Goal: Task Accomplishment & Management: Manage account settings

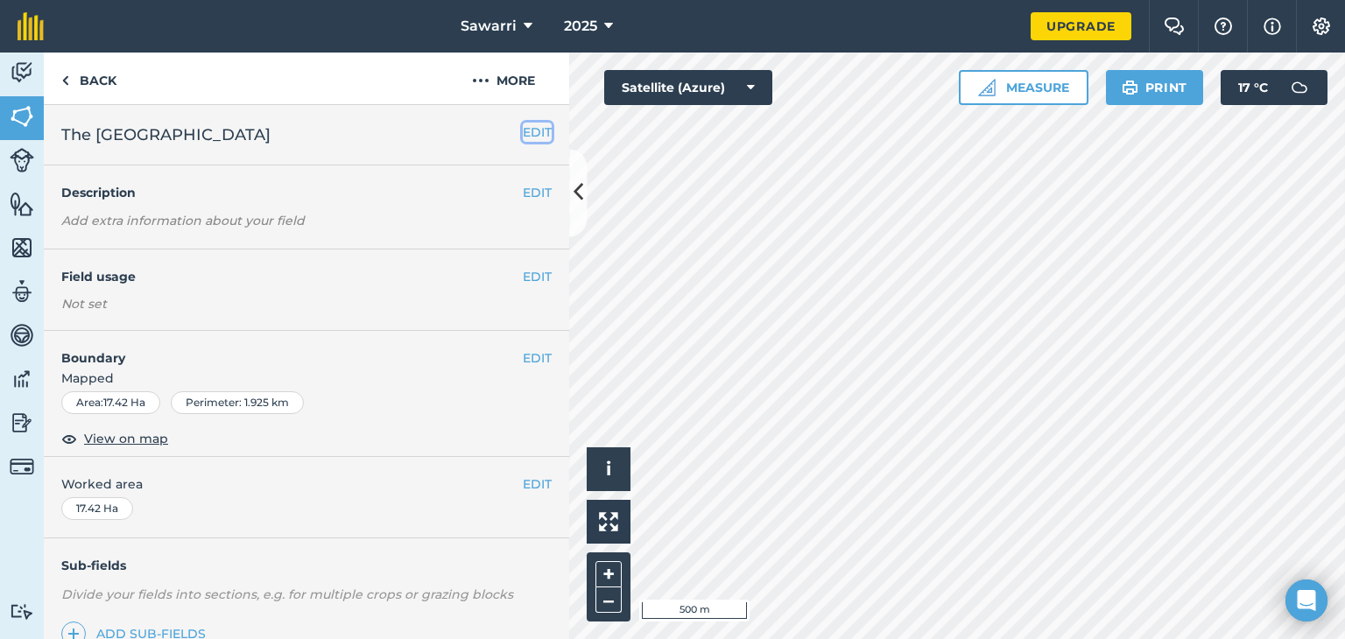
click at [523, 136] on button "EDIT" at bounding box center [537, 132] width 29 height 19
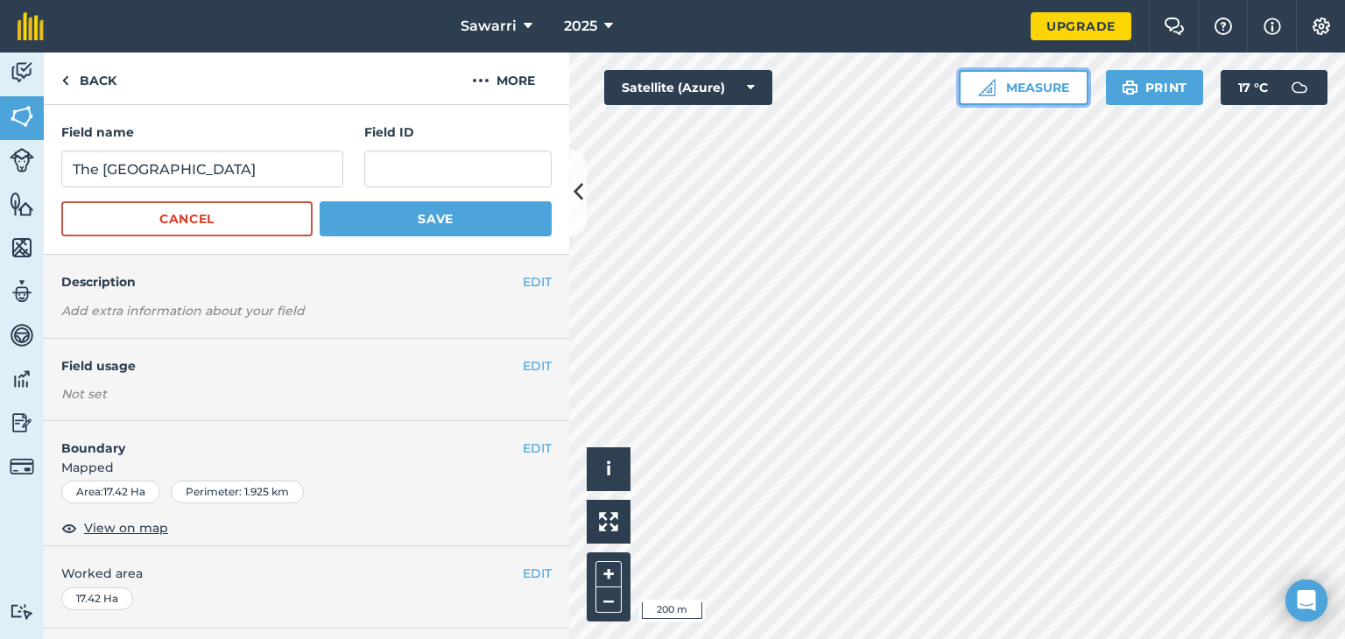
click at [1051, 92] on button "Measure" at bounding box center [1024, 87] width 130 height 35
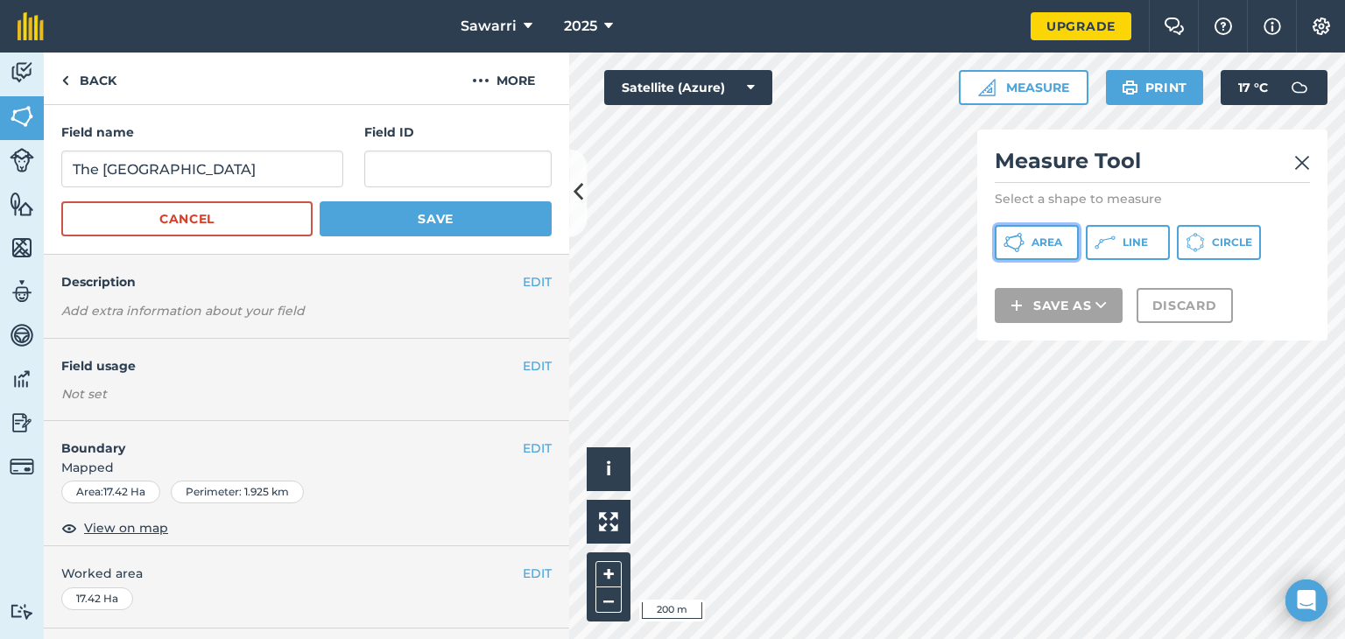
click at [1040, 245] on span "Area" at bounding box center [1046, 243] width 31 height 14
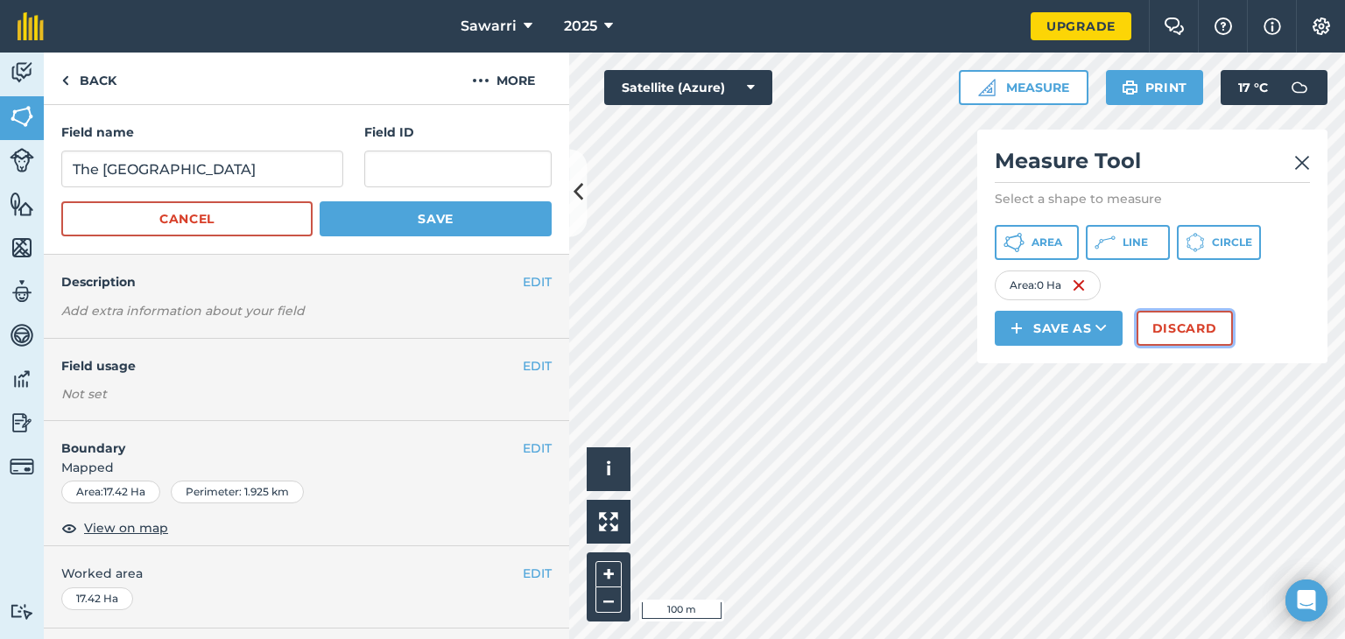
click at [1168, 327] on button "Discard" at bounding box center [1184, 328] width 96 height 35
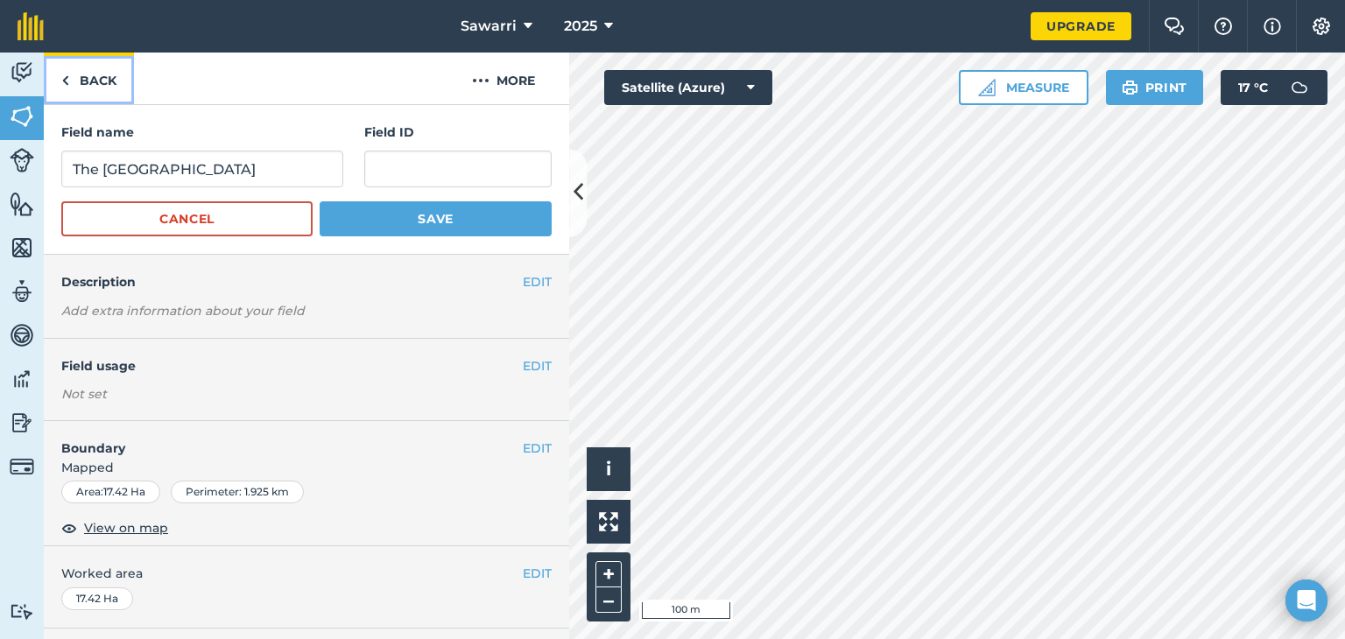
click at [101, 81] on link "Back" at bounding box center [89, 79] width 90 height 52
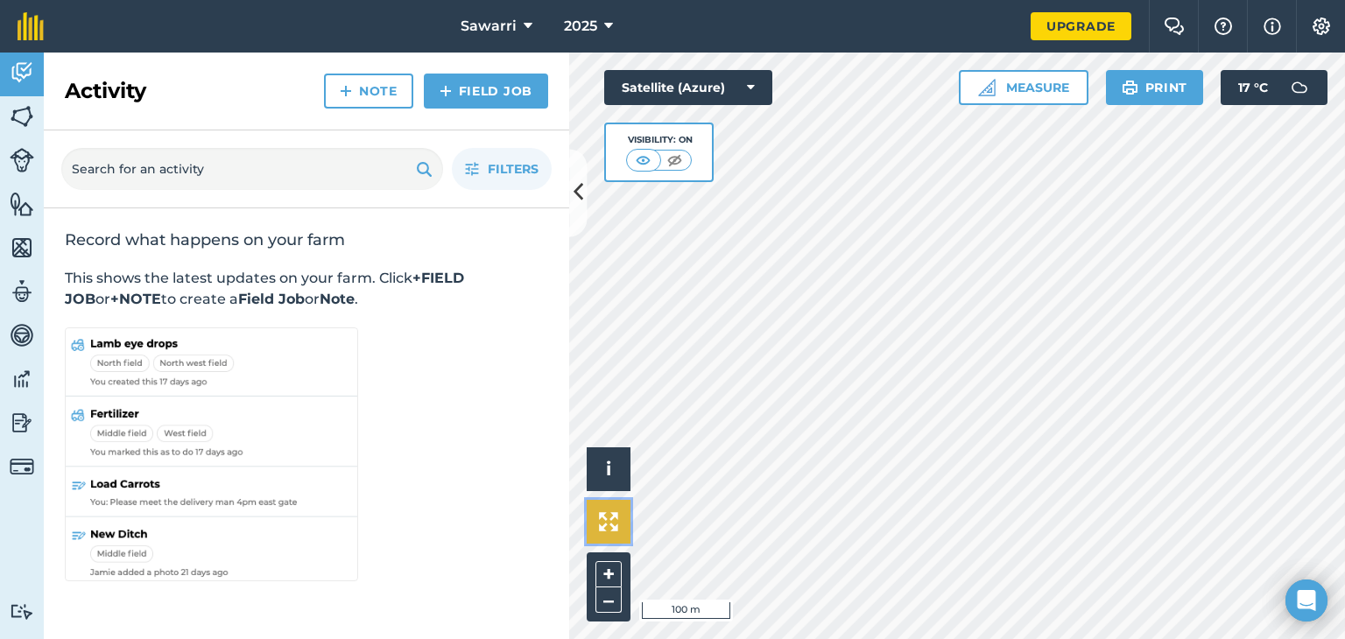
click at [609, 512] on img at bounding box center [608, 521] width 19 height 19
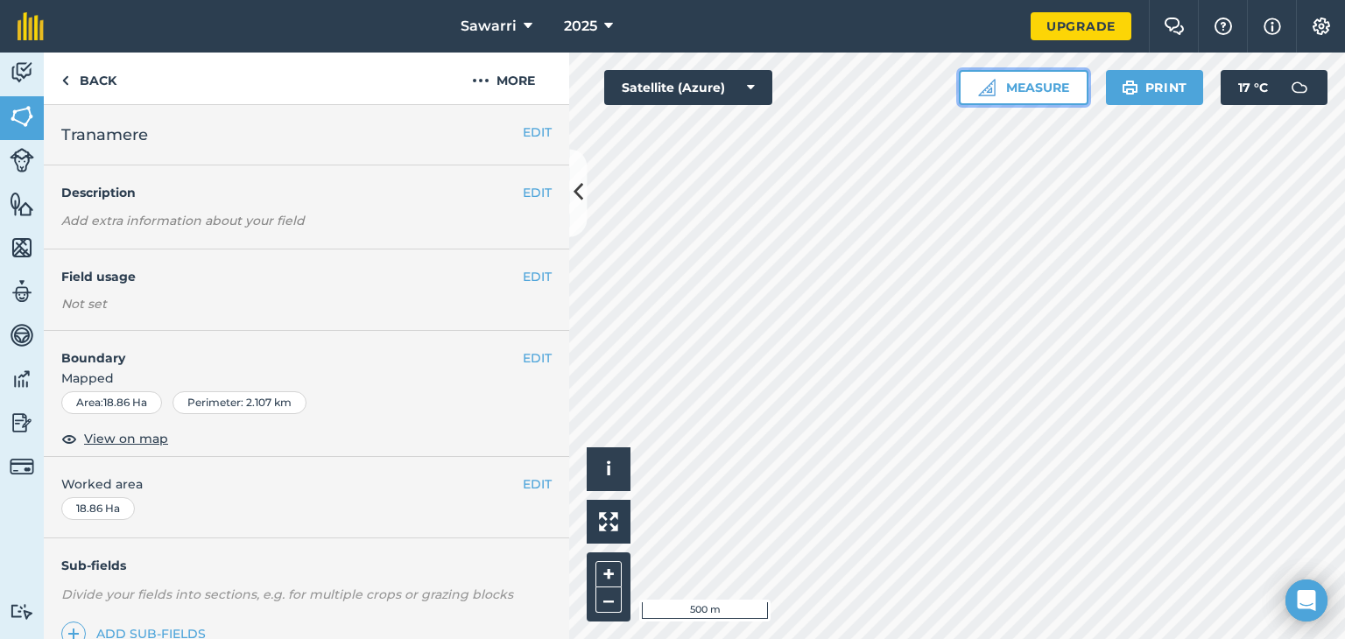
click at [1052, 74] on button "Measure" at bounding box center [1024, 87] width 130 height 35
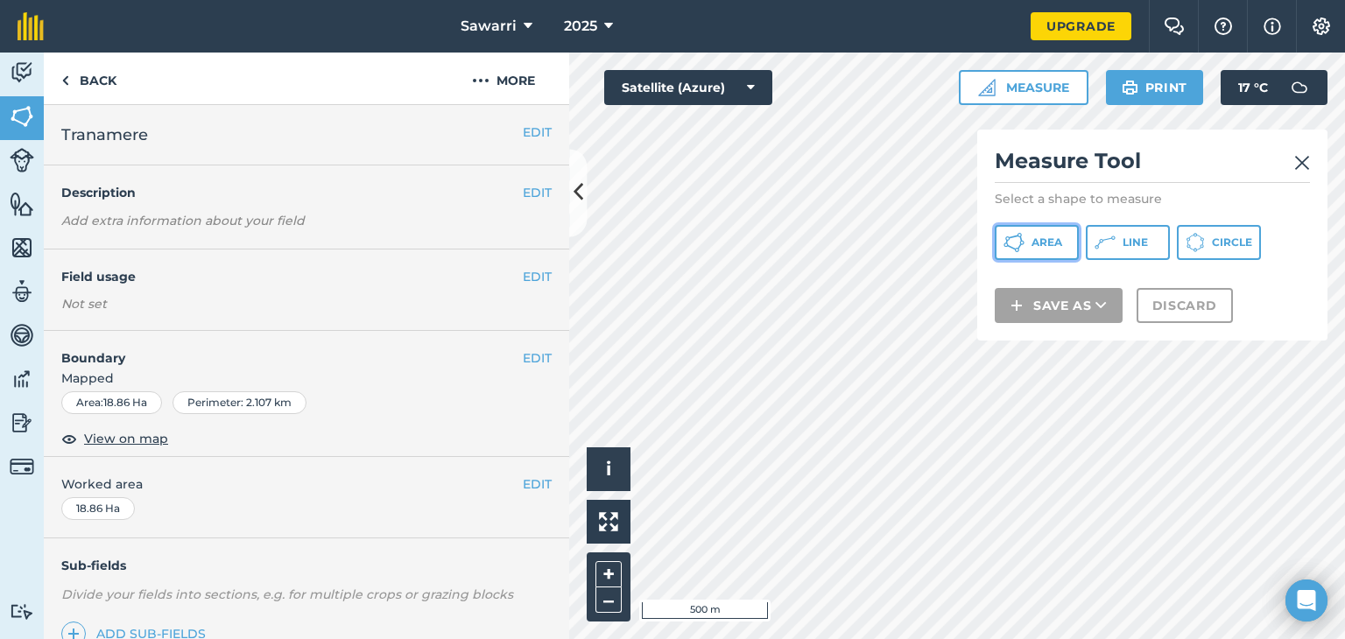
click at [1024, 243] on button "Area" at bounding box center [1037, 242] width 84 height 35
click at [19, 78] on img at bounding box center [22, 73] width 25 height 26
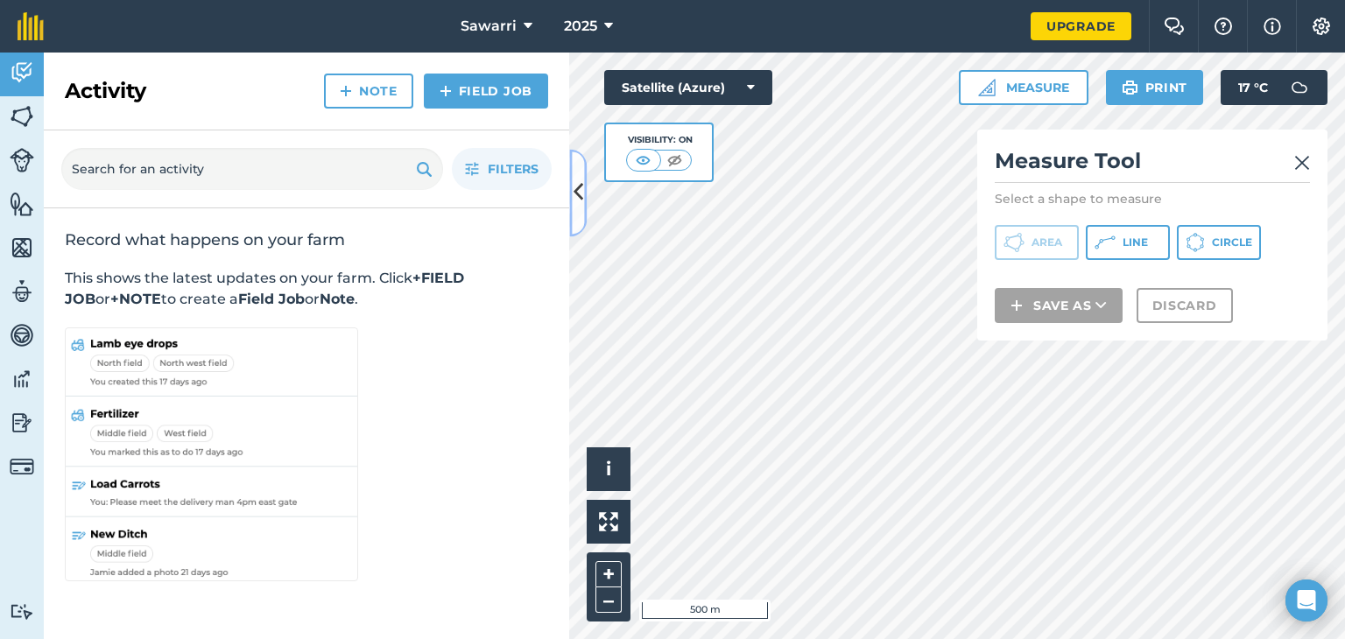
click at [577, 208] on icon at bounding box center [578, 193] width 10 height 31
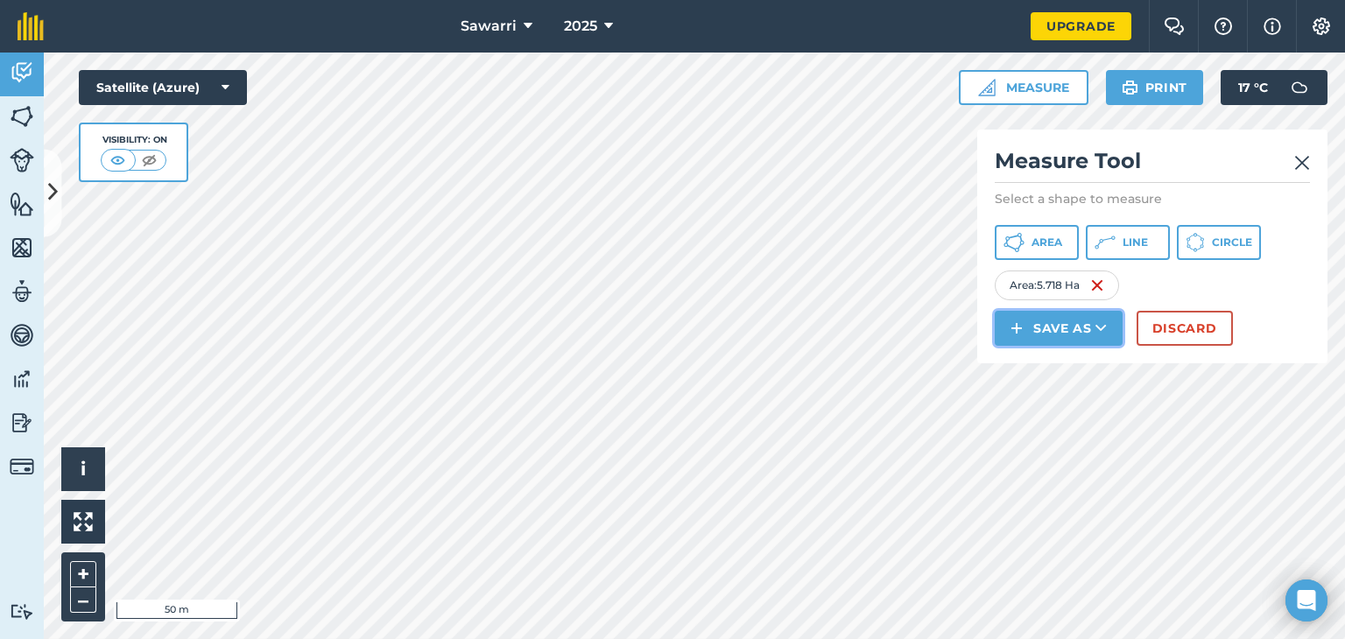
click at [1061, 327] on button "Save as" at bounding box center [1059, 328] width 128 height 35
click at [1071, 372] on link "Field" at bounding box center [1058, 367] width 123 height 39
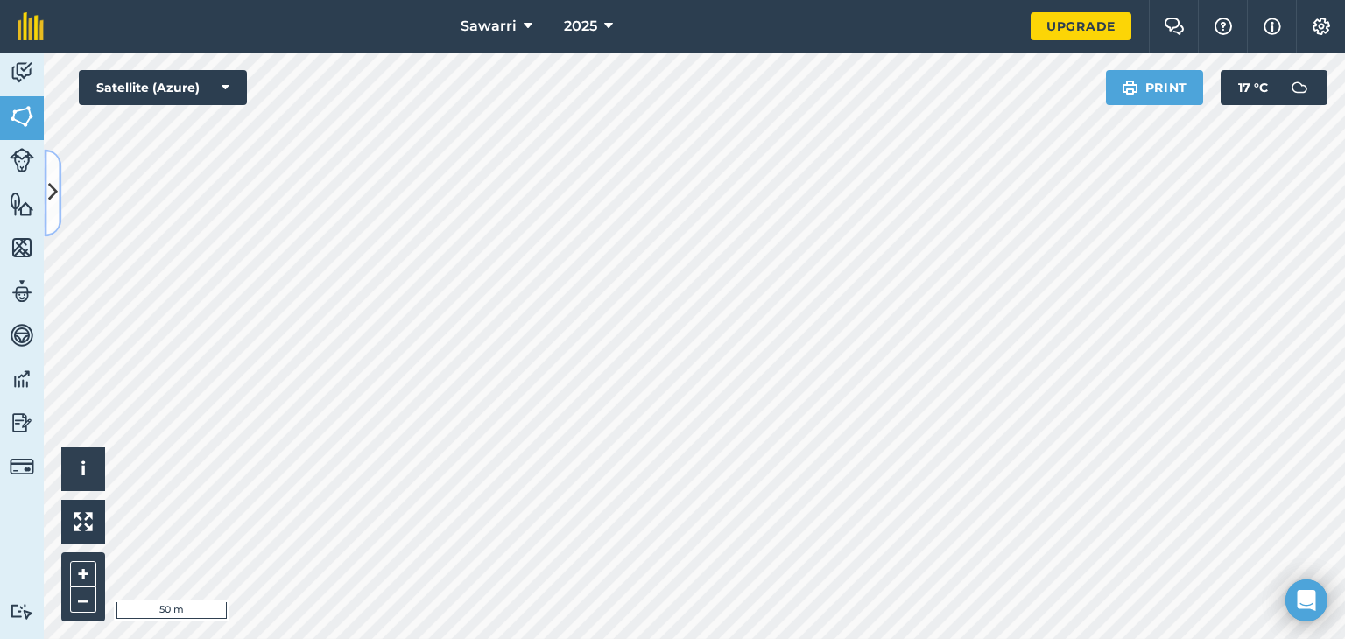
click at [49, 211] on button at bounding box center [53, 193] width 18 height 88
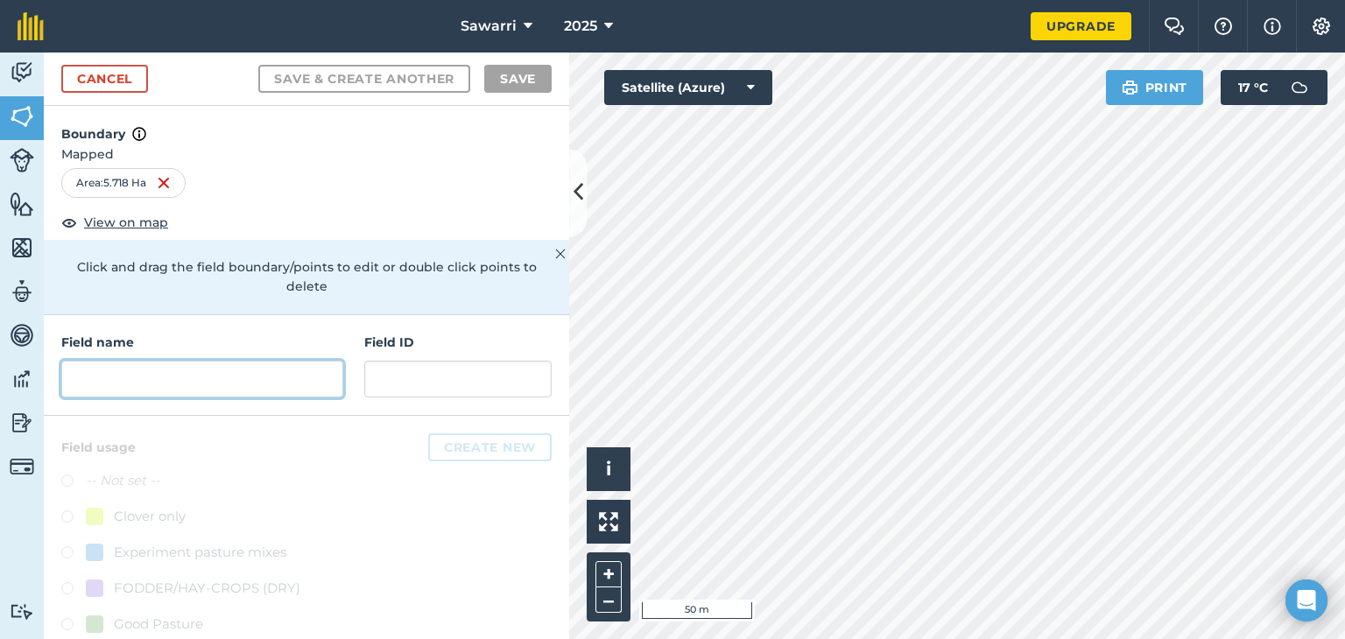
click at [147, 383] on input "text" at bounding box center [202, 379] width 282 height 37
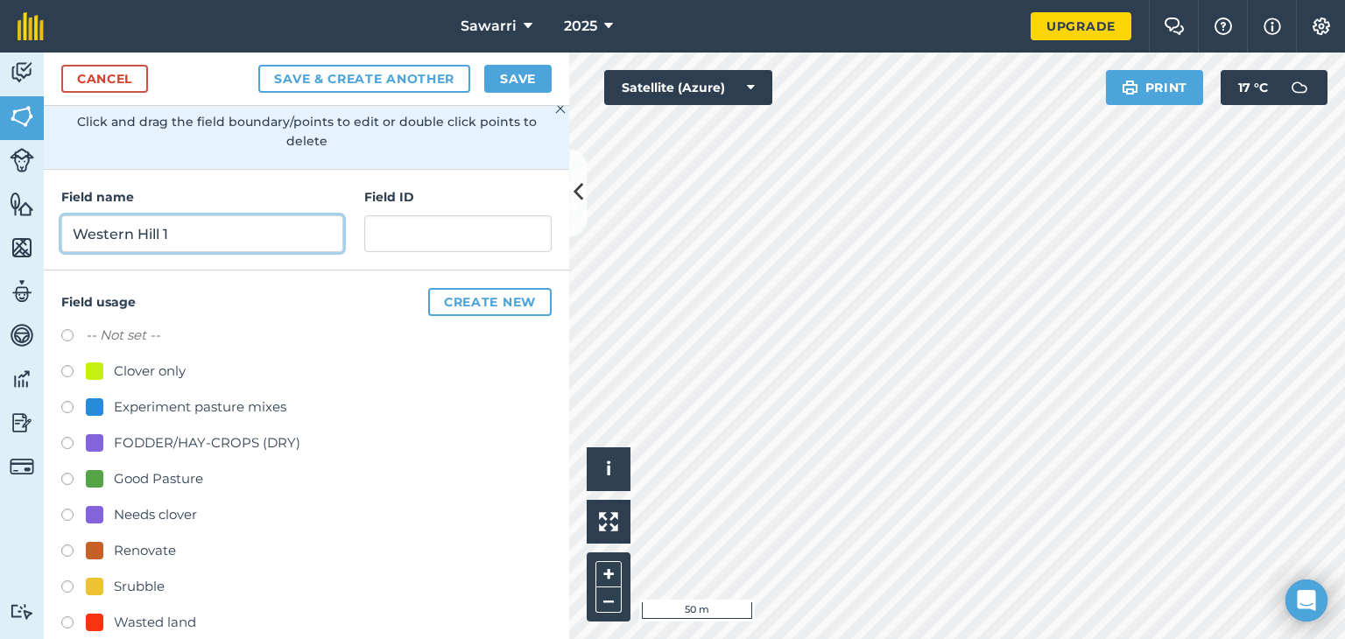
scroll to position [170, 0]
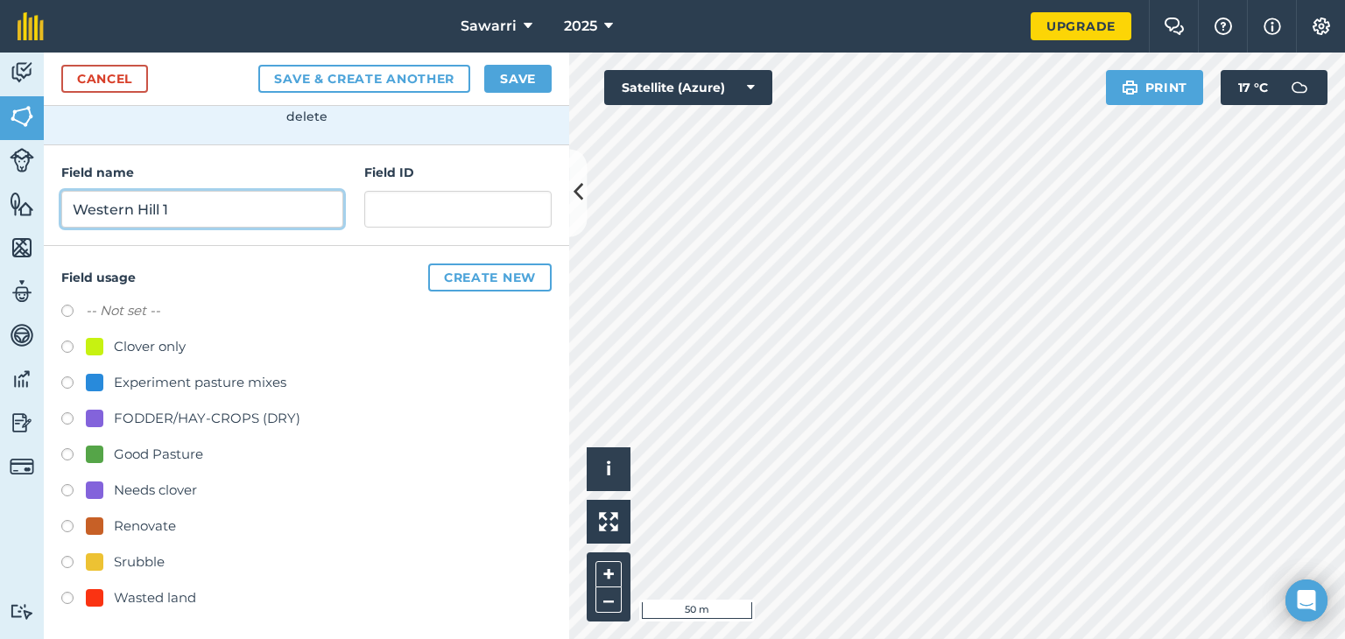
type input "Western Hill 1"
click at [95, 523] on div at bounding box center [95, 526] width 18 height 18
radio input "true"
click at [517, 77] on button "Save" at bounding box center [517, 79] width 67 height 28
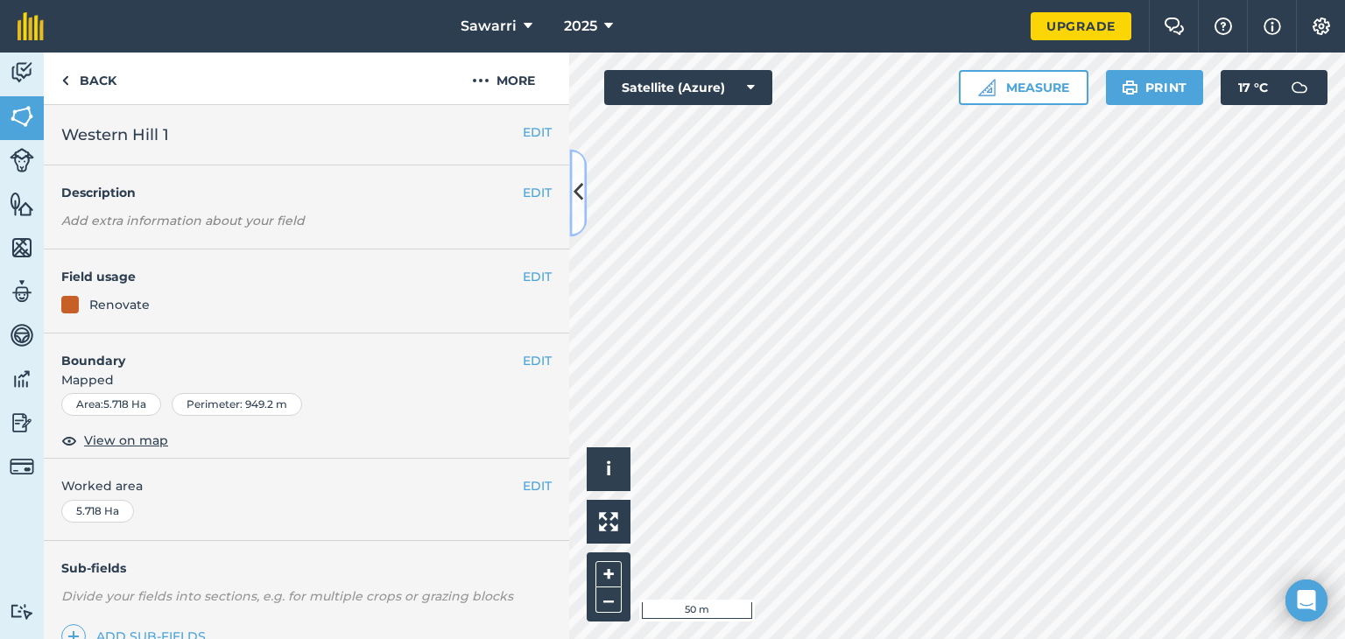
click at [576, 180] on icon at bounding box center [578, 193] width 10 height 31
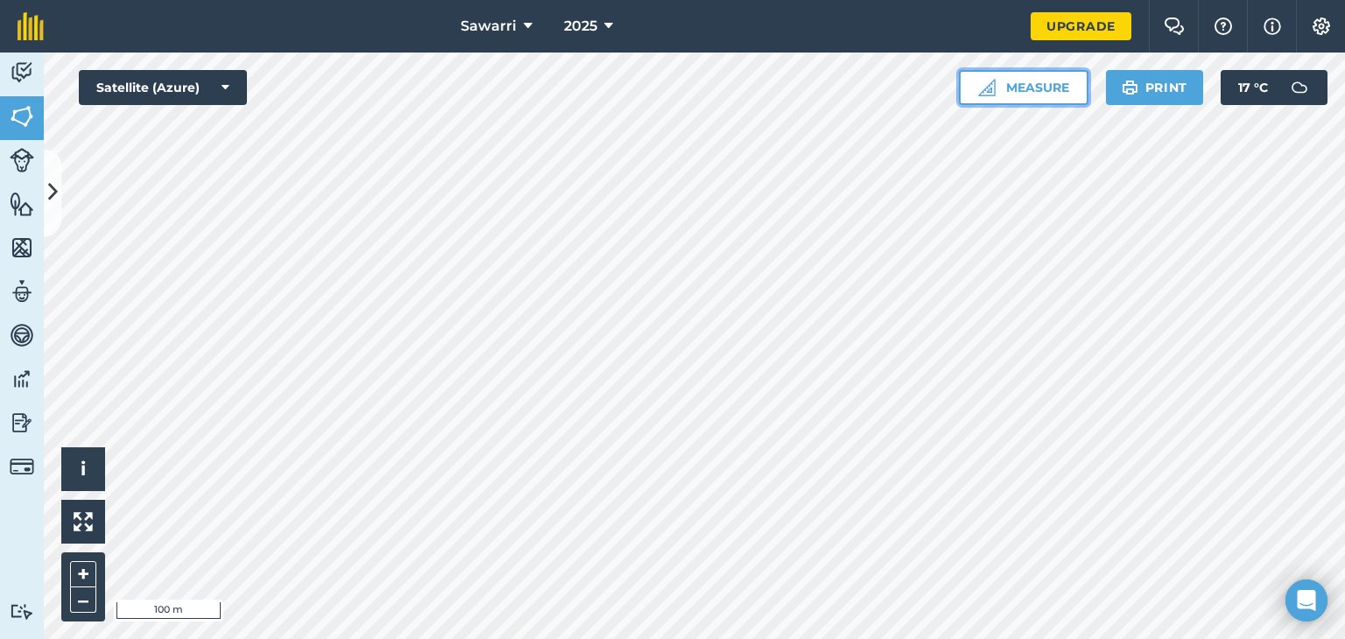
click at [1044, 78] on button "Measure" at bounding box center [1024, 87] width 130 height 35
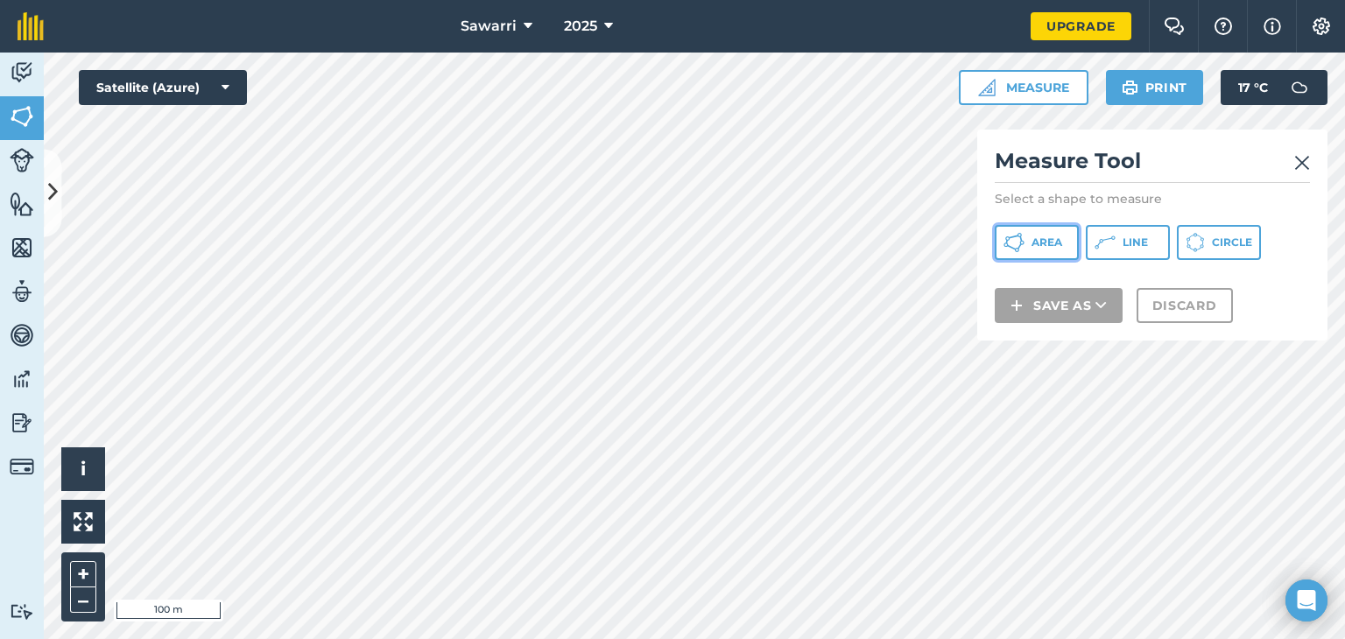
click at [1060, 243] on span "Area" at bounding box center [1046, 243] width 31 height 14
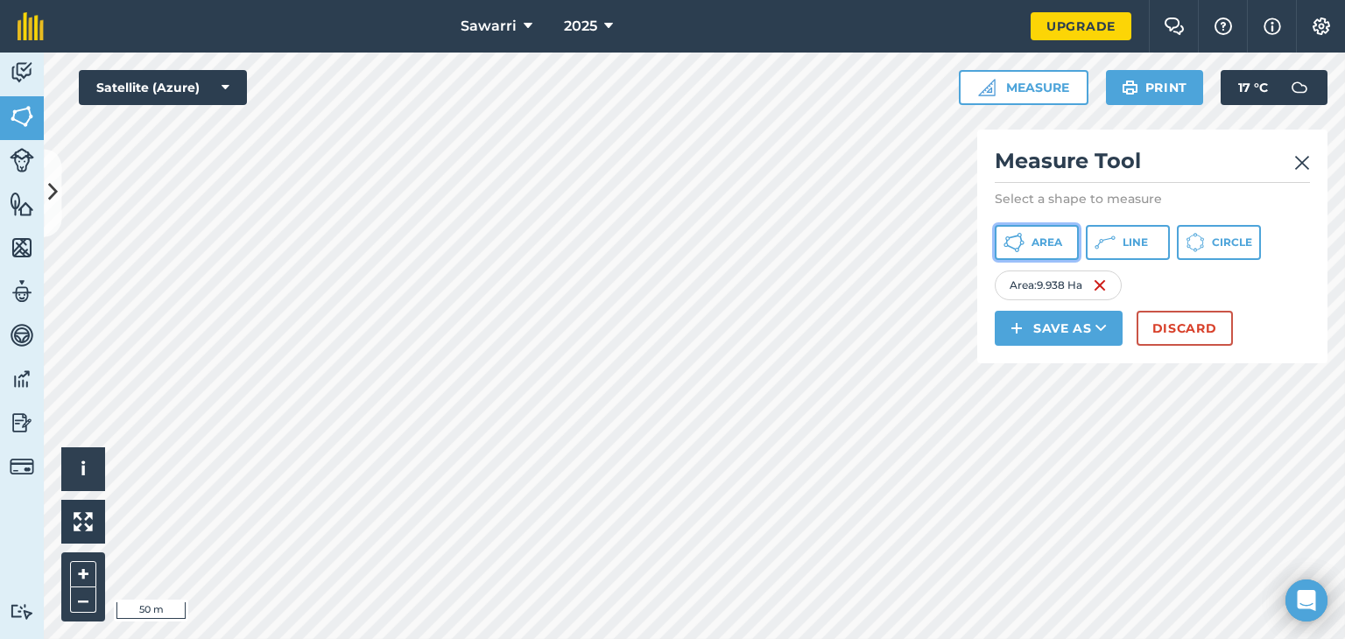
click at [1049, 248] on span "Area" at bounding box center [1046, 243] width 31 height 14
click at [1188, 327] on button "Discard" at bounding box center [1184, 328] width 96 height 35
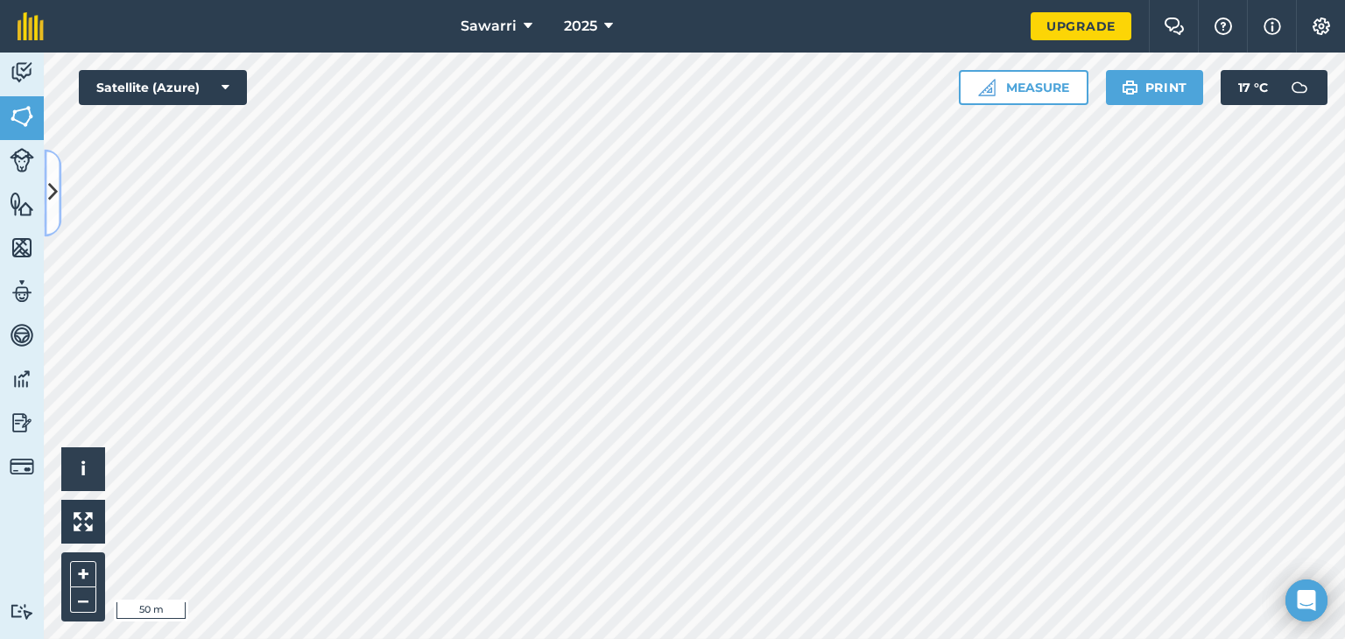
click at [53, 199] on icon at bounding box center [53, 193] width 10 height 31
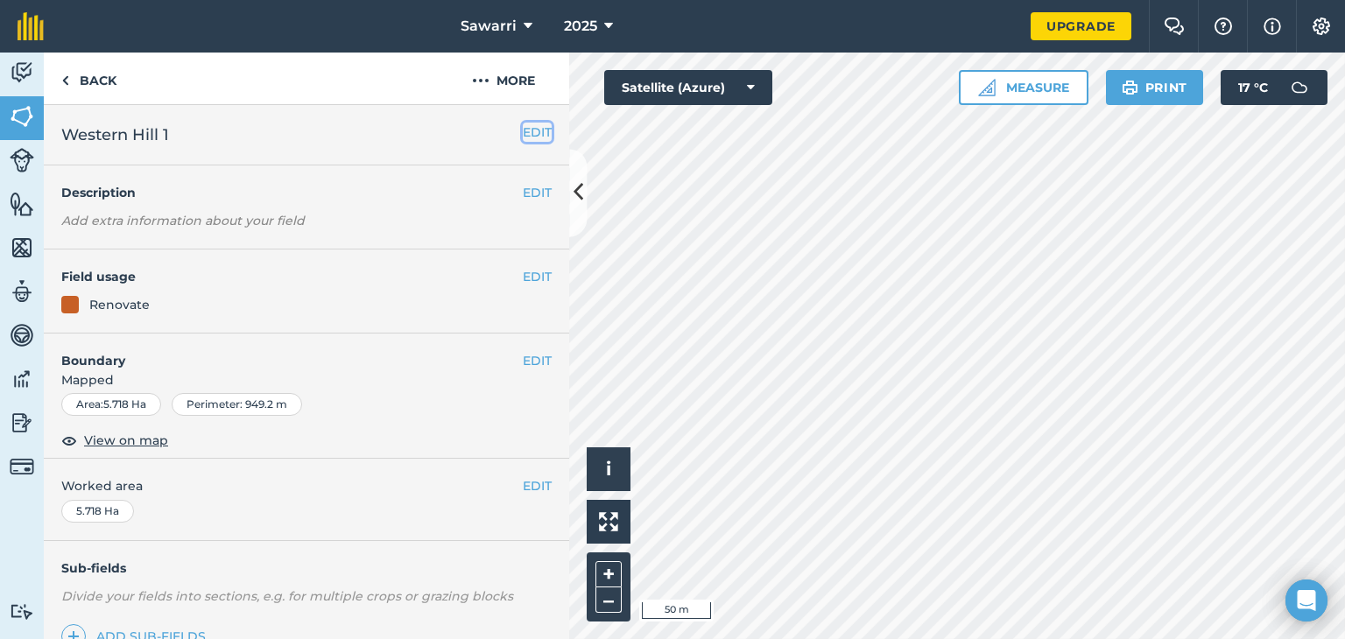
click at [524, 127] on button "EDIT" at bounding box center [537, 132] width 29 height 19
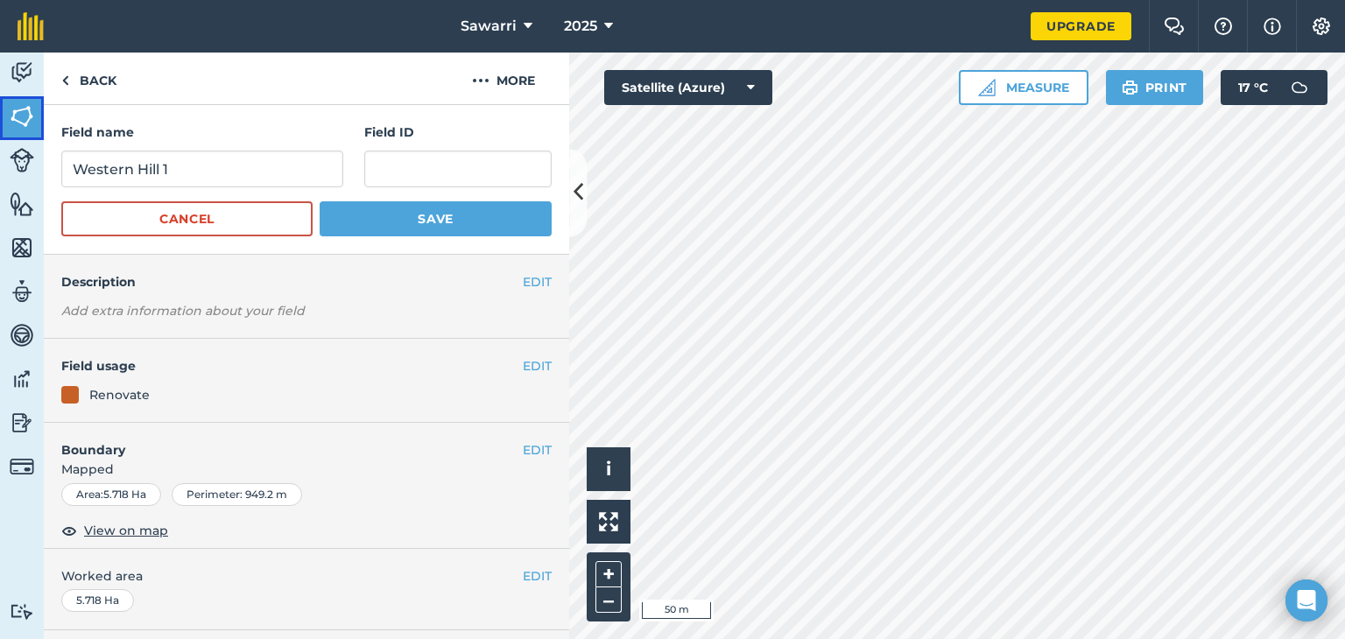
click at [28, 124] on img at bounding box center [22, 116] width 25 height 26
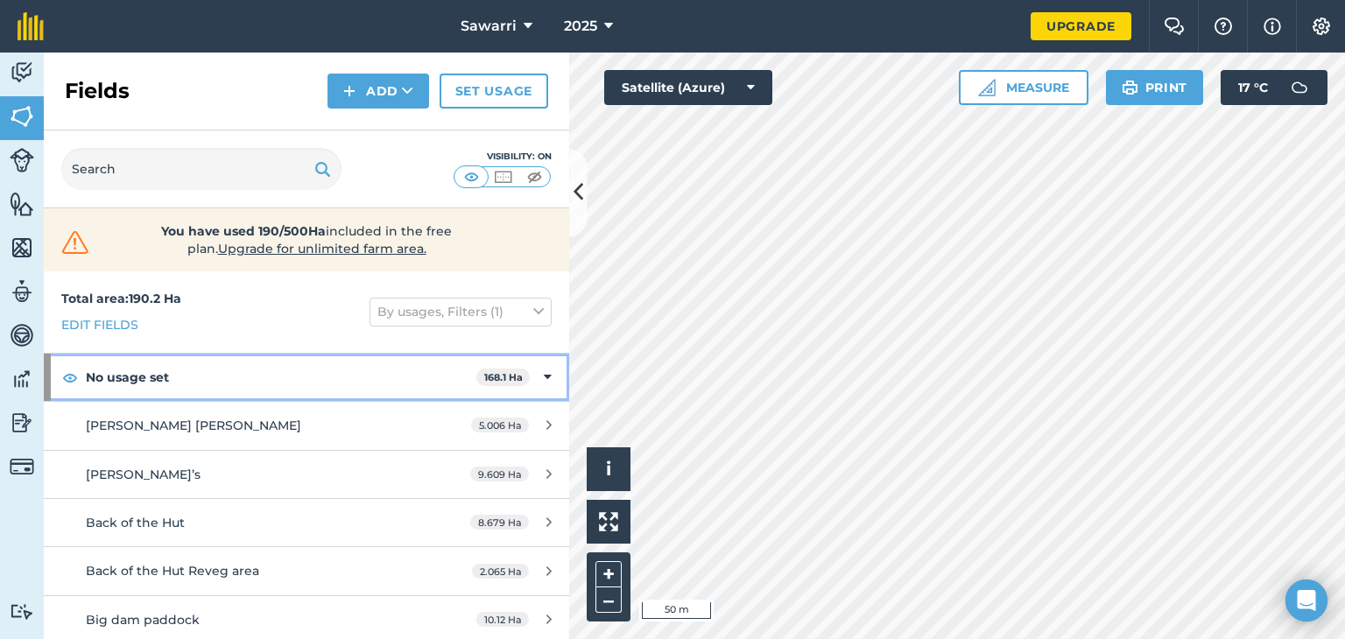
click at [118, 383] on strong "No usage set" at bounding box center [281, 377] width 391 height 47
click at [547, 375] on icon at bounding box center [549, 377] width 4 height 19
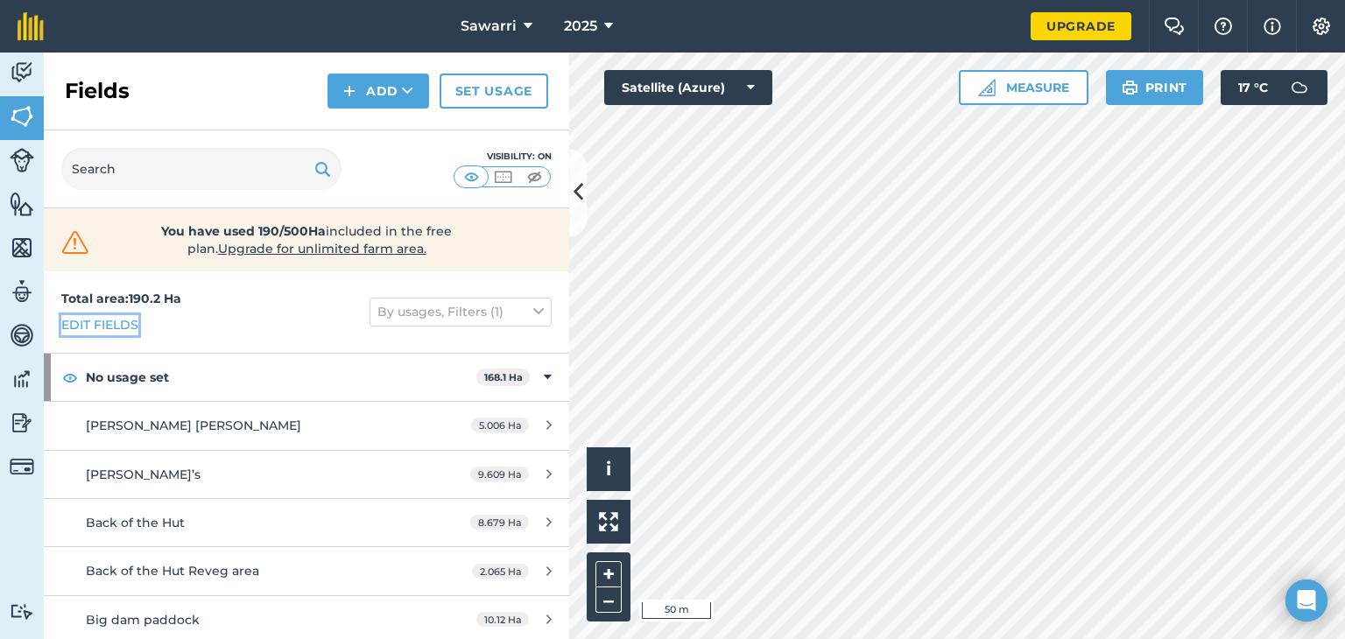
click at [93, 321] on link "Edit fields" at bounding box center [99, 324] width 77 height 19
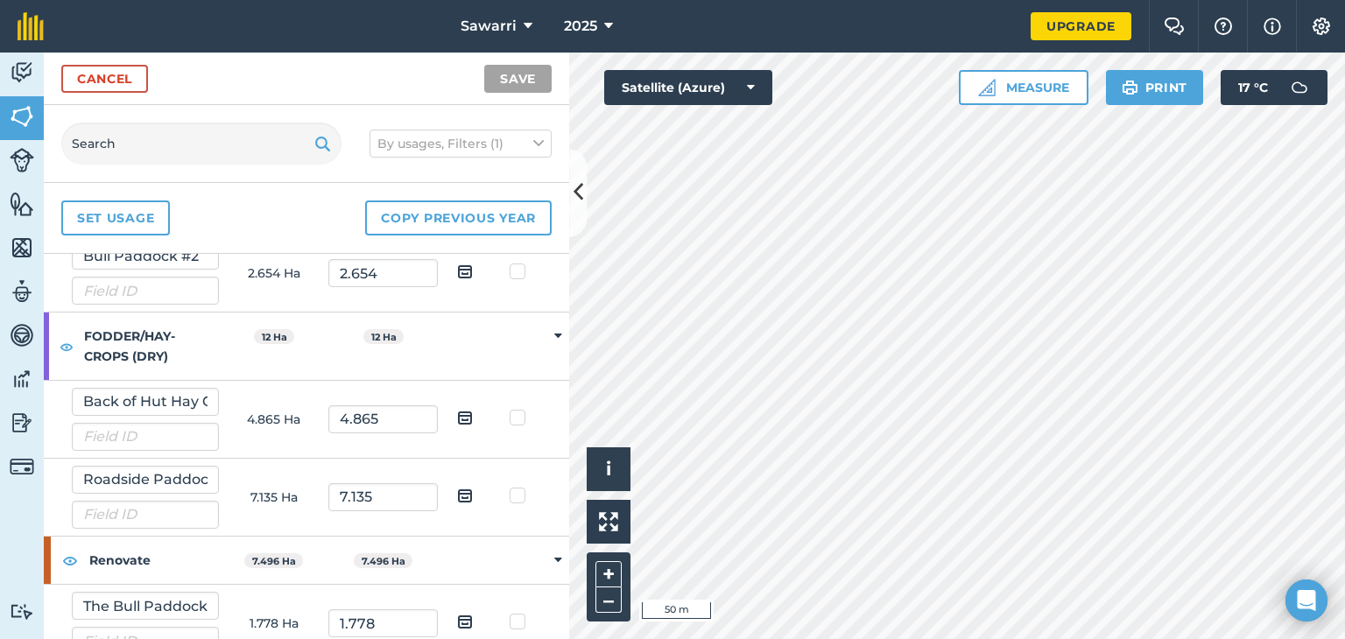
scroll to position [1903, 0]
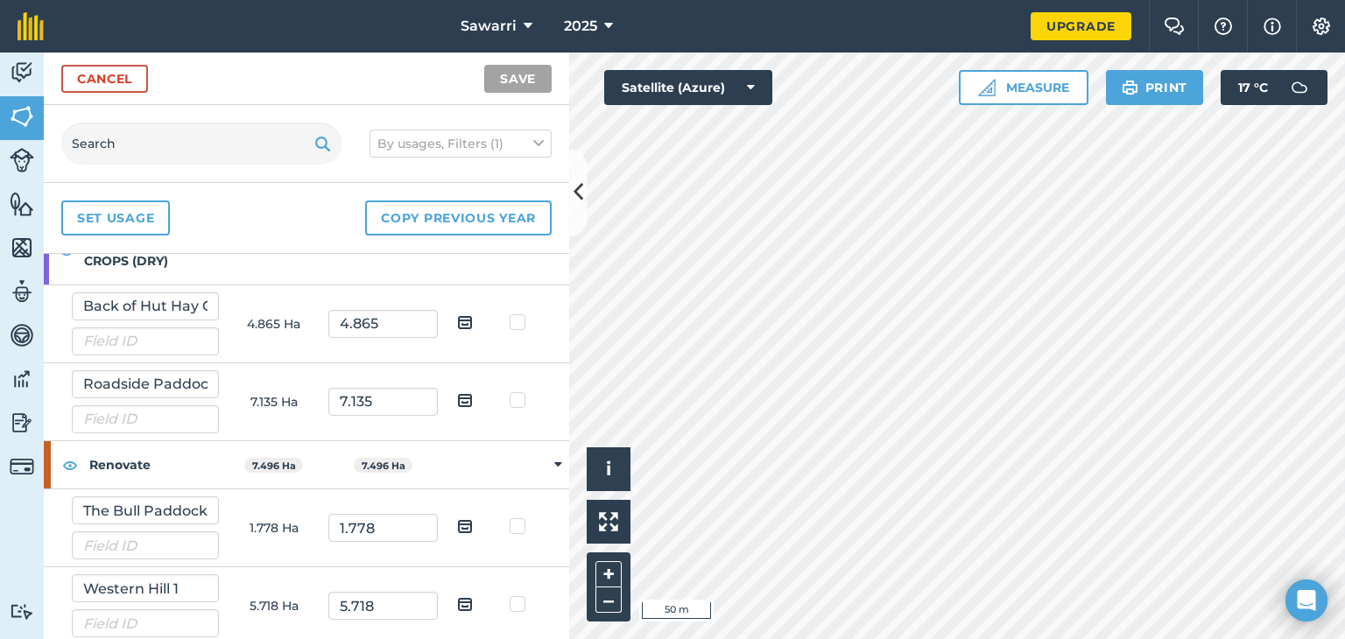
click at [457, 594] on img at bounding box center [465, 604] width 16 height 21
click at [473, 594] on input "checkbox" at bounding box center [478, 598] width 11 height 11
checkbox input "true"
click at [526, 69] on button "Save" at bounding box center [517, 79] width 67 height 28
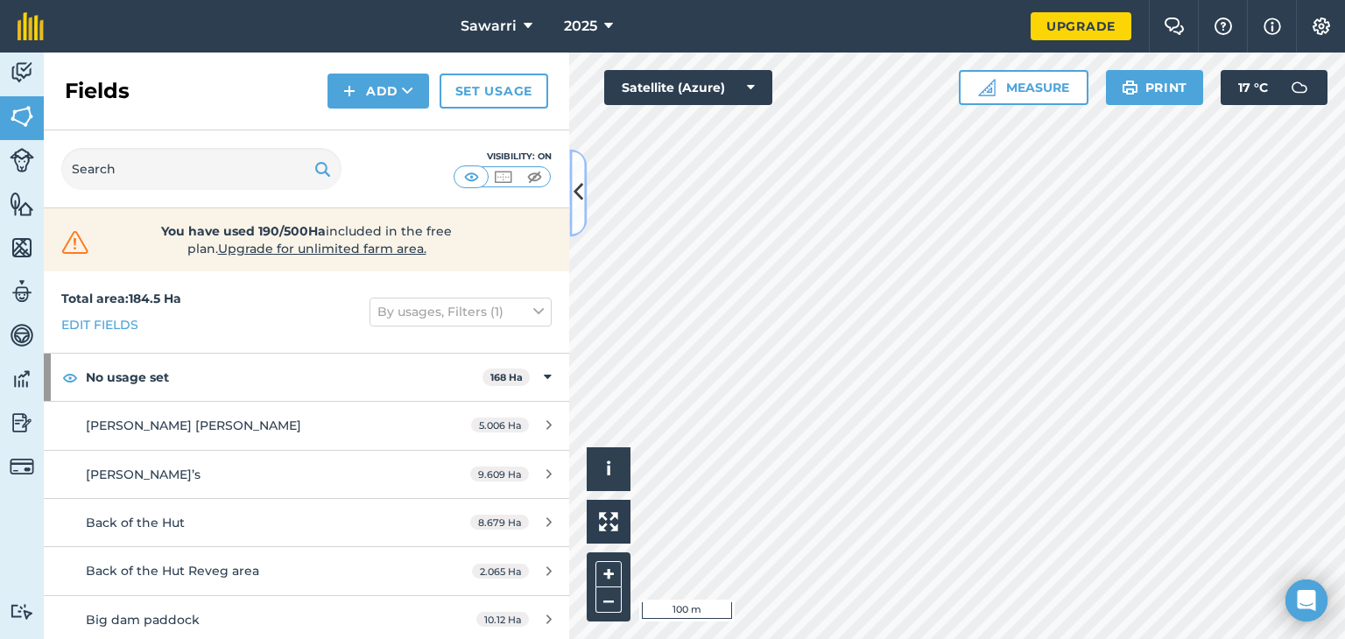
click at [573, 183] on icon at bounding box center [578, 193] width 10 height 31
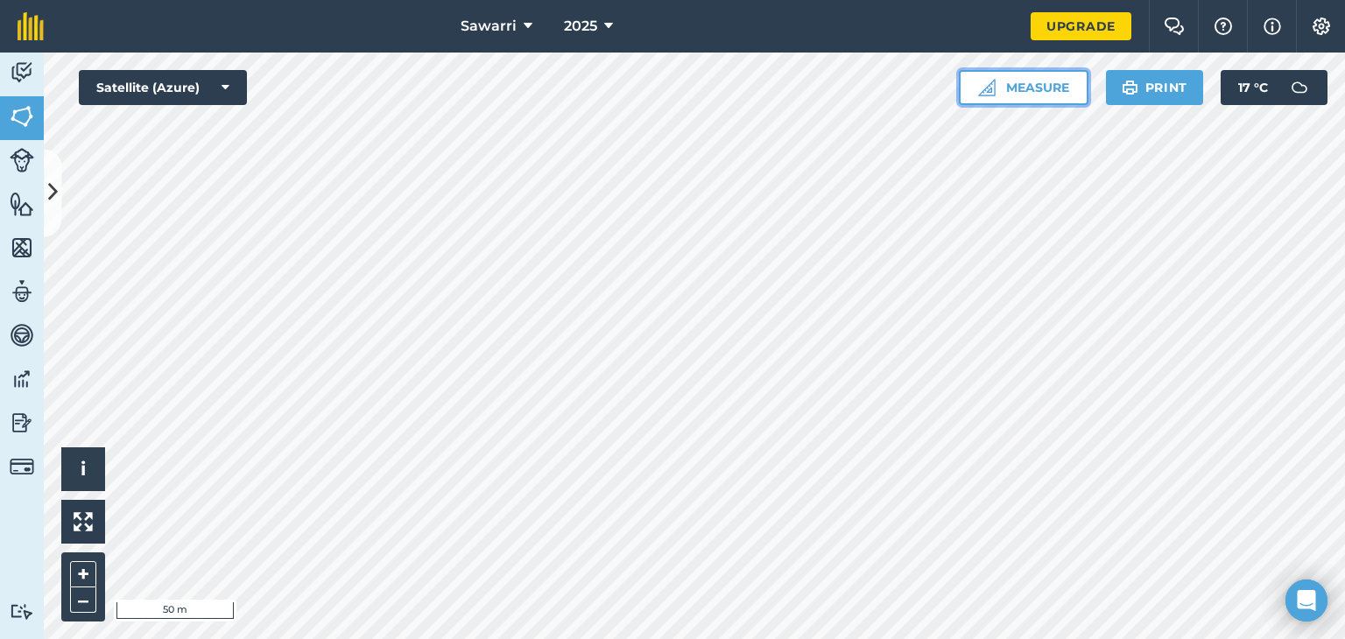
click at [1023, 83] on button "Measure" at bounding box center [1024, 87] width 130 height 35
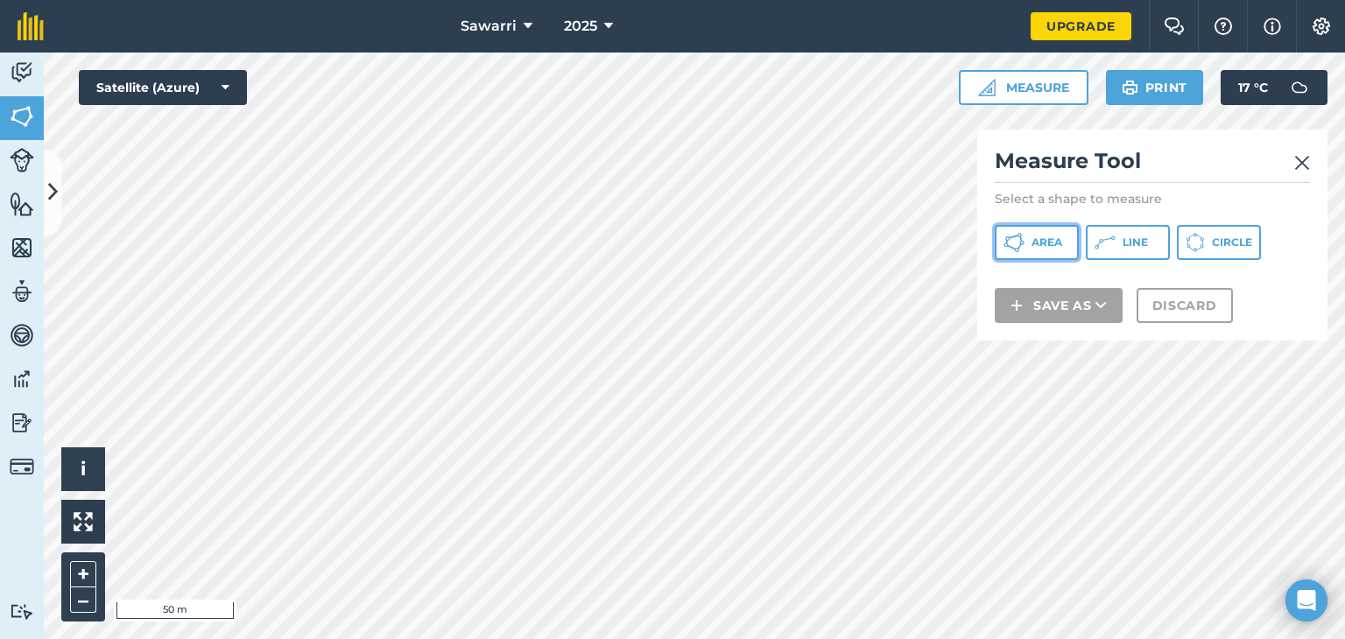
click at [1023, 238] on icon at bounding box center [1013, 242] width 21 height 21
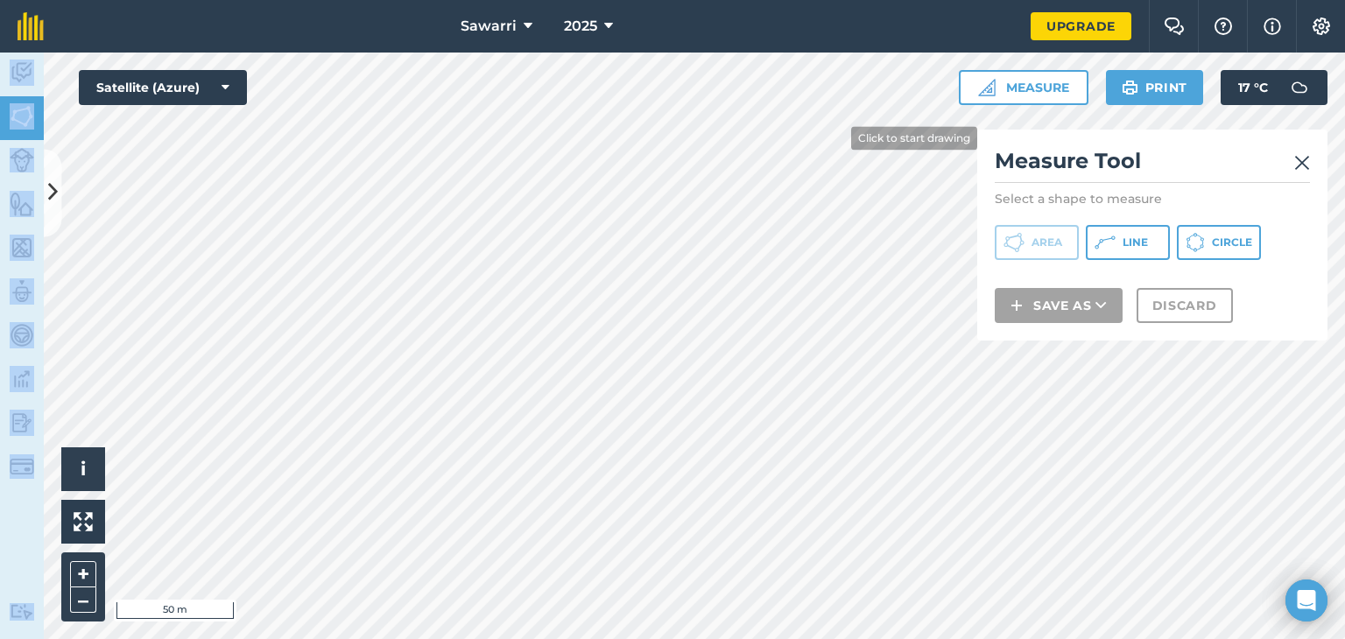
click at [843, 127] on div "Sawarri 2025 Upgrade Farm Chat Help Info Settings Map printing is not available…" at bounding box center [672, 319] width 1345 height 639
click at [68, 528] on button at bounding box center [83, 522] width 44 height 44
click at [53, 190] on icon at bounding box center [53, 193] width 10 height 31
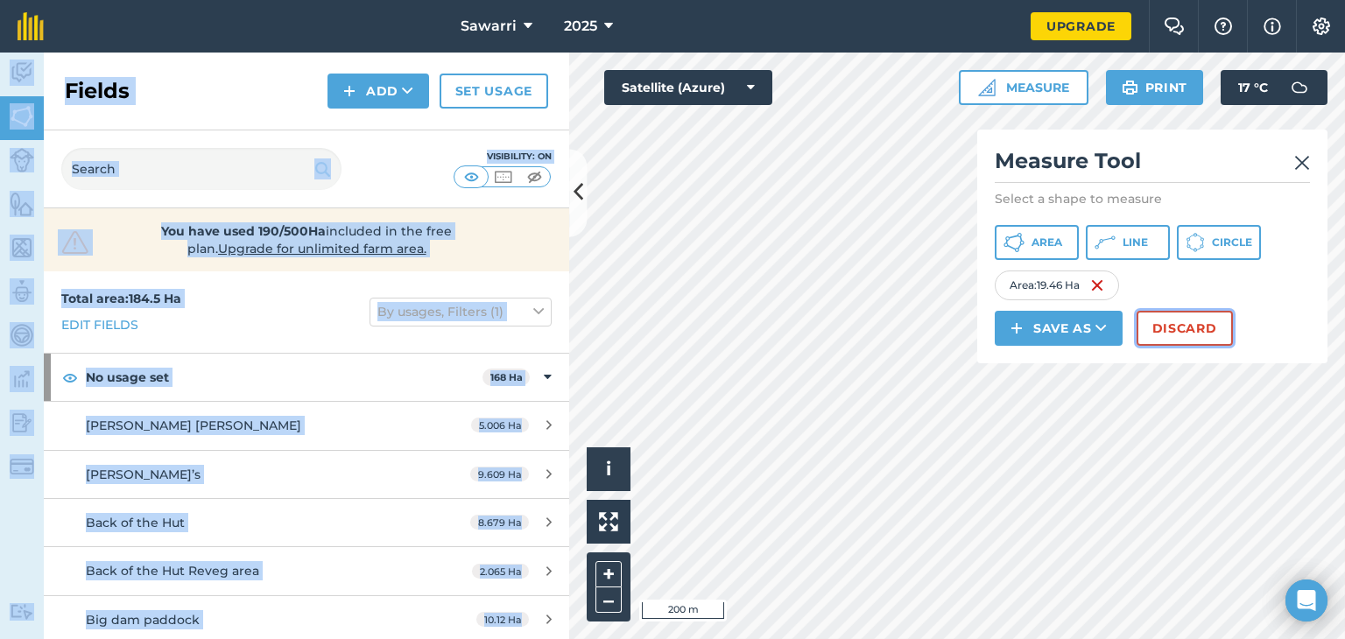
click at [1202, 318] on button "Discard" at bounding box center [1184, 328] width 96 height 35
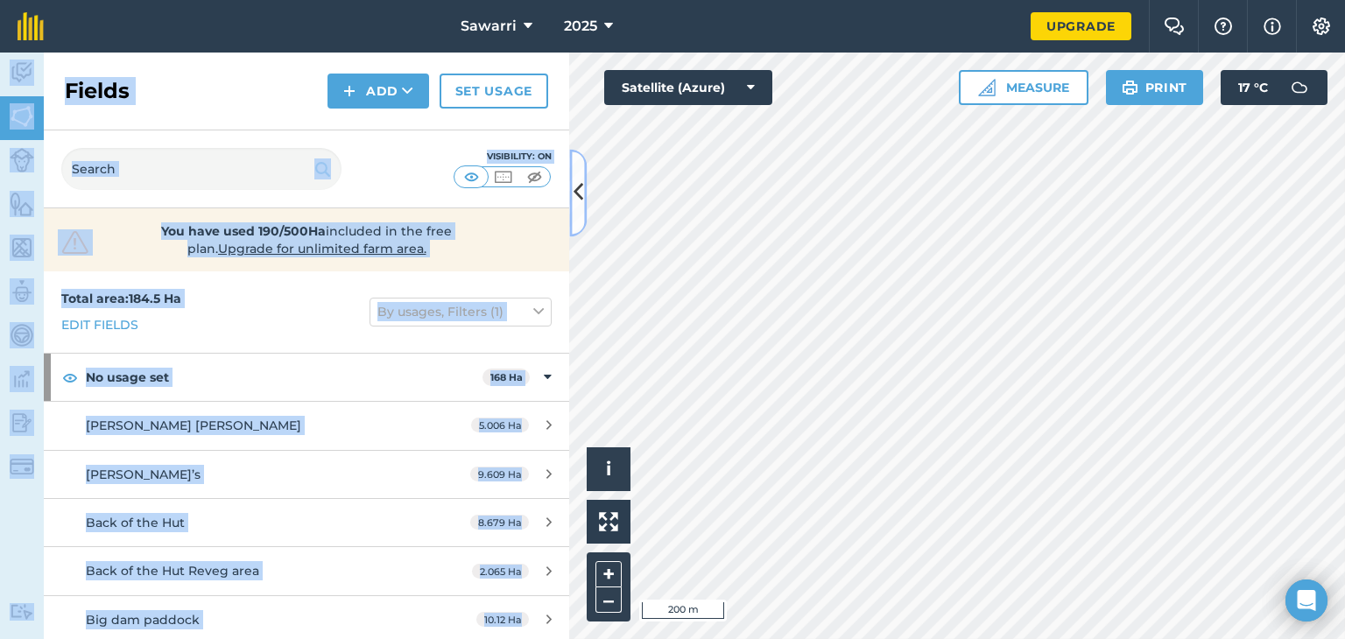
click at [576, 193] on icon at bounding box center [578, 193] width 10 height 31
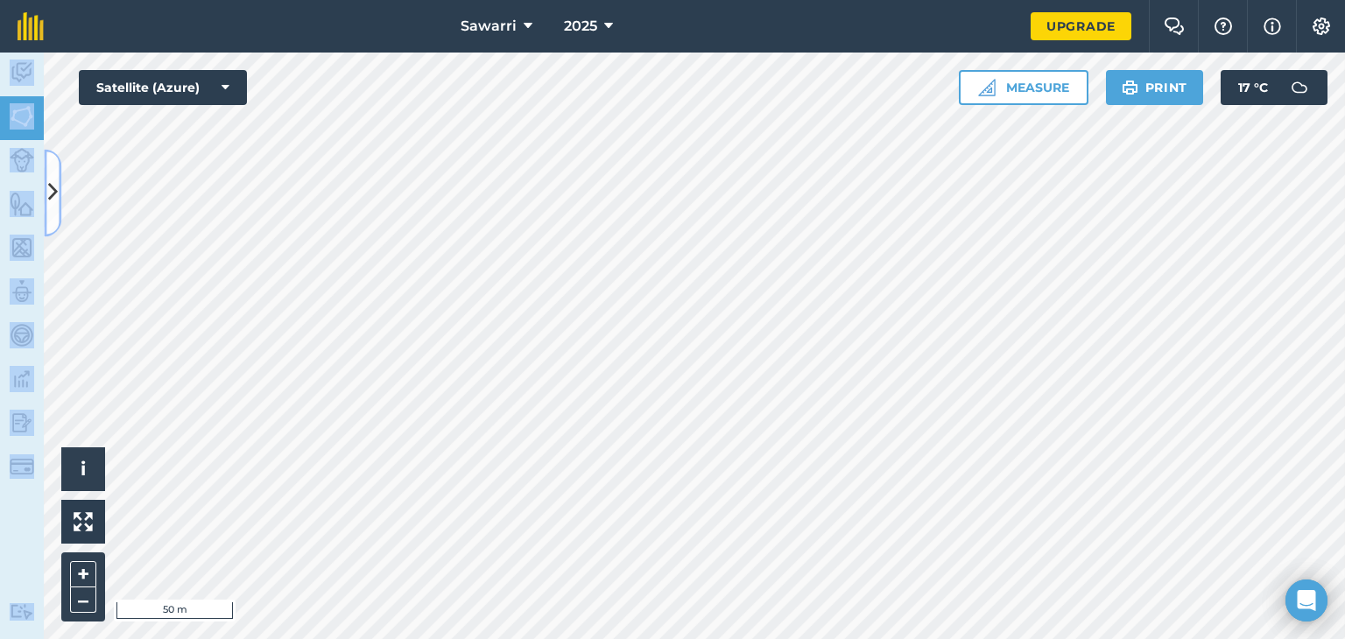
click at [46, 207] on button at bounding box center [53, 193] width 18 height 88
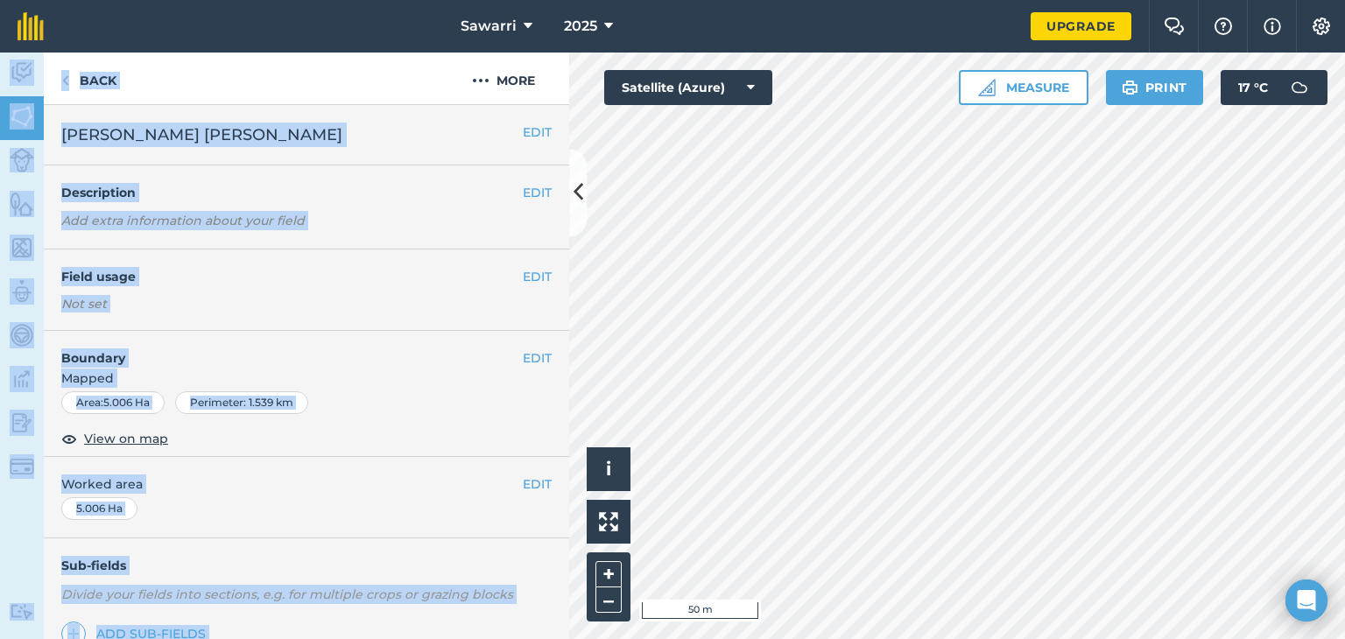
click at [264, 435] on div "EDIT Boundary Mapped Area : 5.006 Ha Perimeter : 1.539 km View on map" at bounding box center [306, 394] width 525 height 126
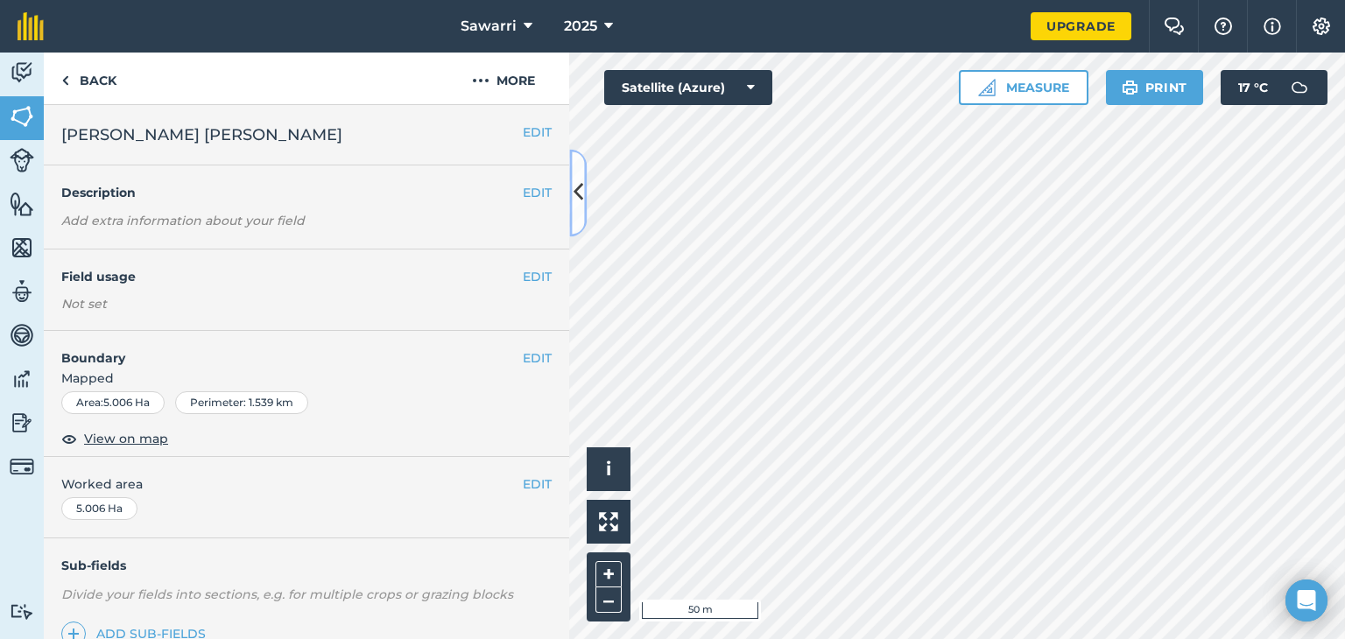
click at [570, 211] on button at bounding box center [578, 193] width 18 height 88
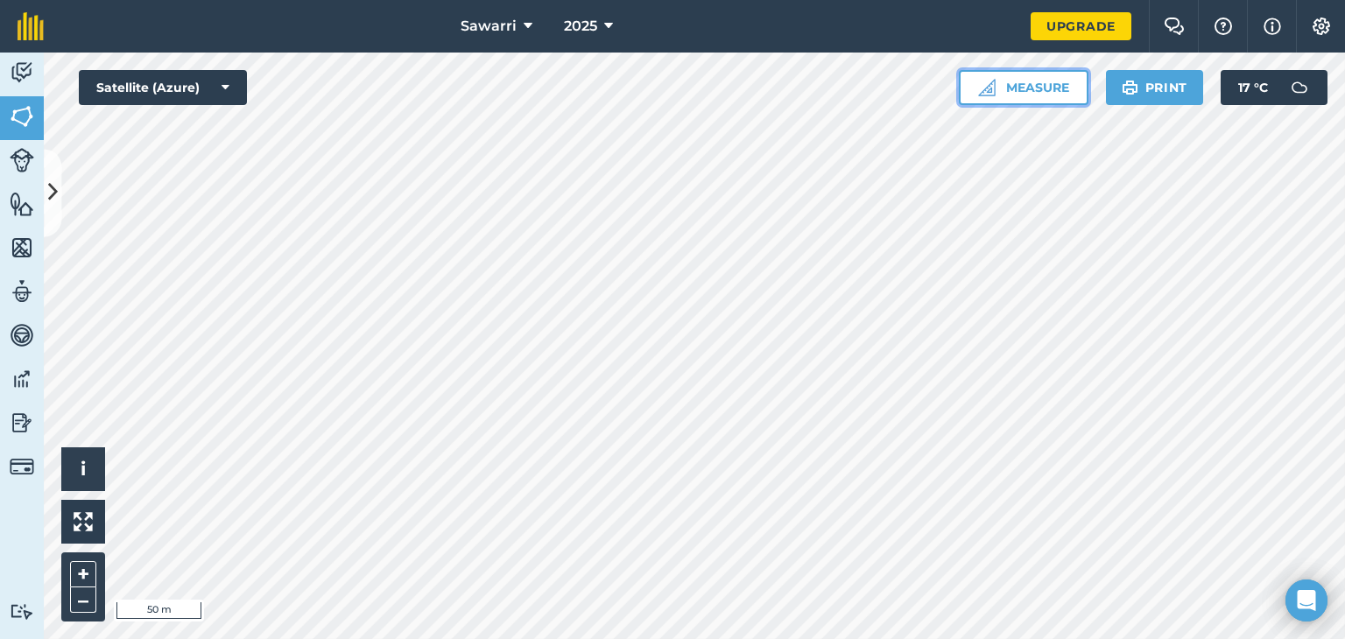
click at [1021, 95] on button "Measure" at bounding box center [1024, 87] width 130 height 35
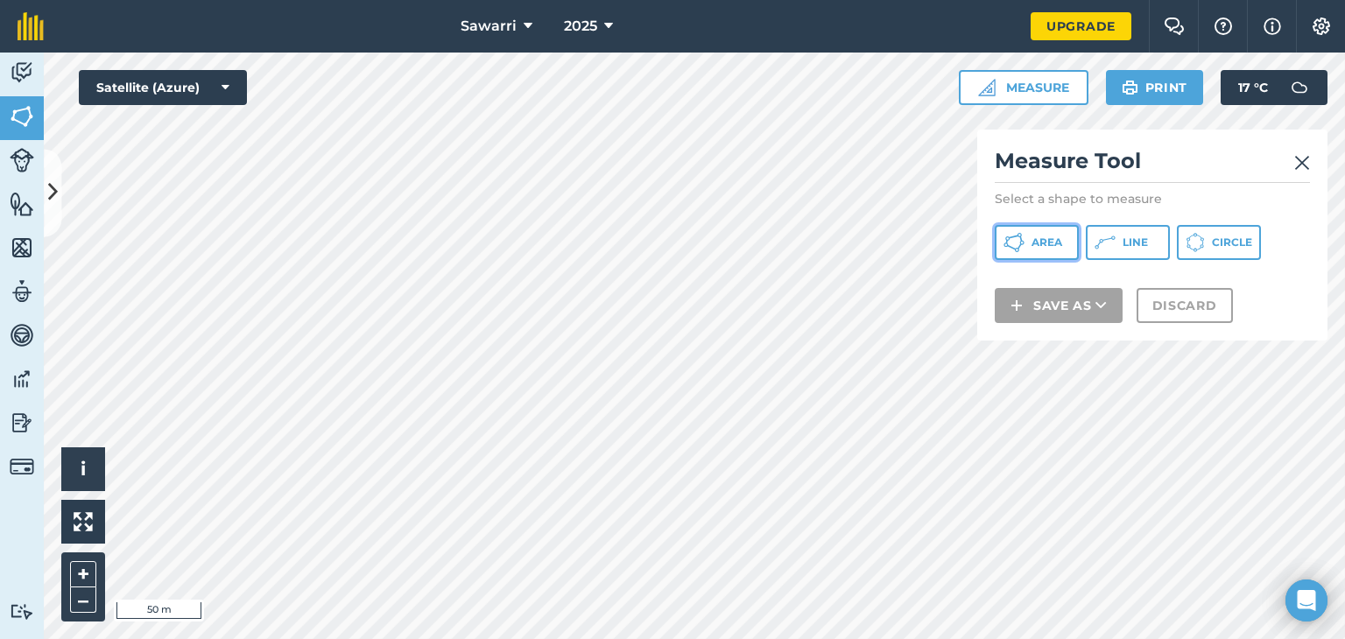
click at [1028, 237] on button "Area" at bounding box center [1037, 242] width 84 height 35
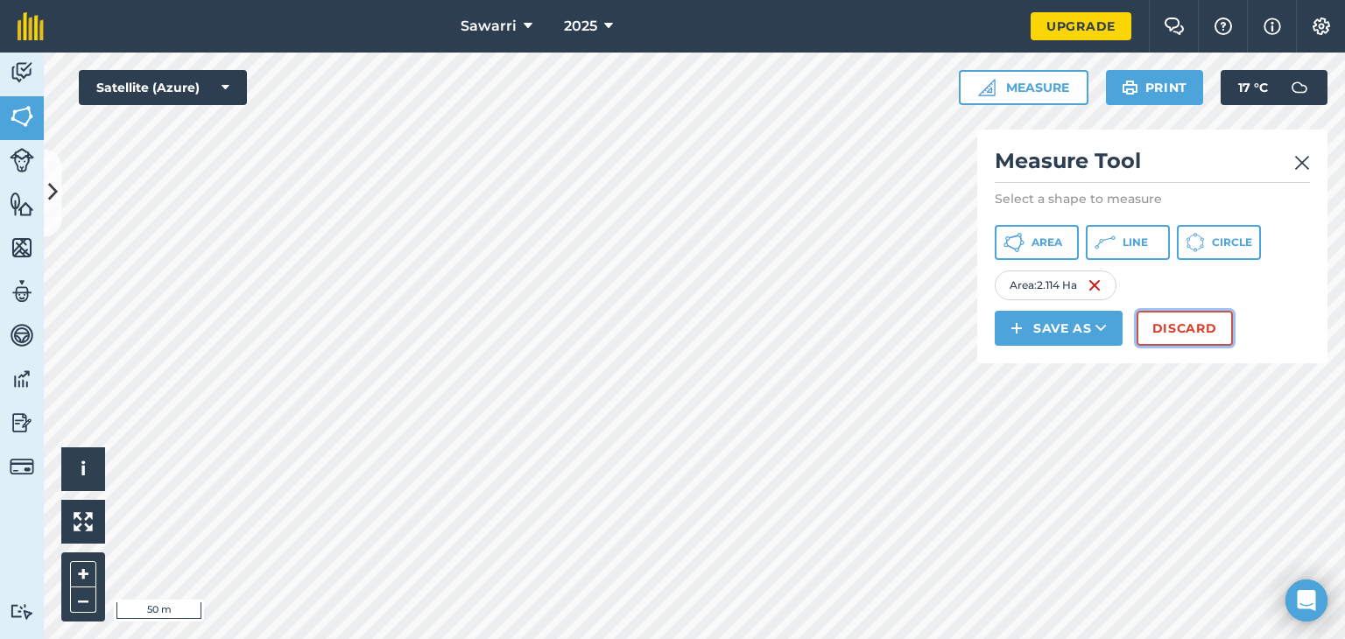
click at [1183, 332] on button "Discard" at bounding box center [1184, 328] width 96 height 35
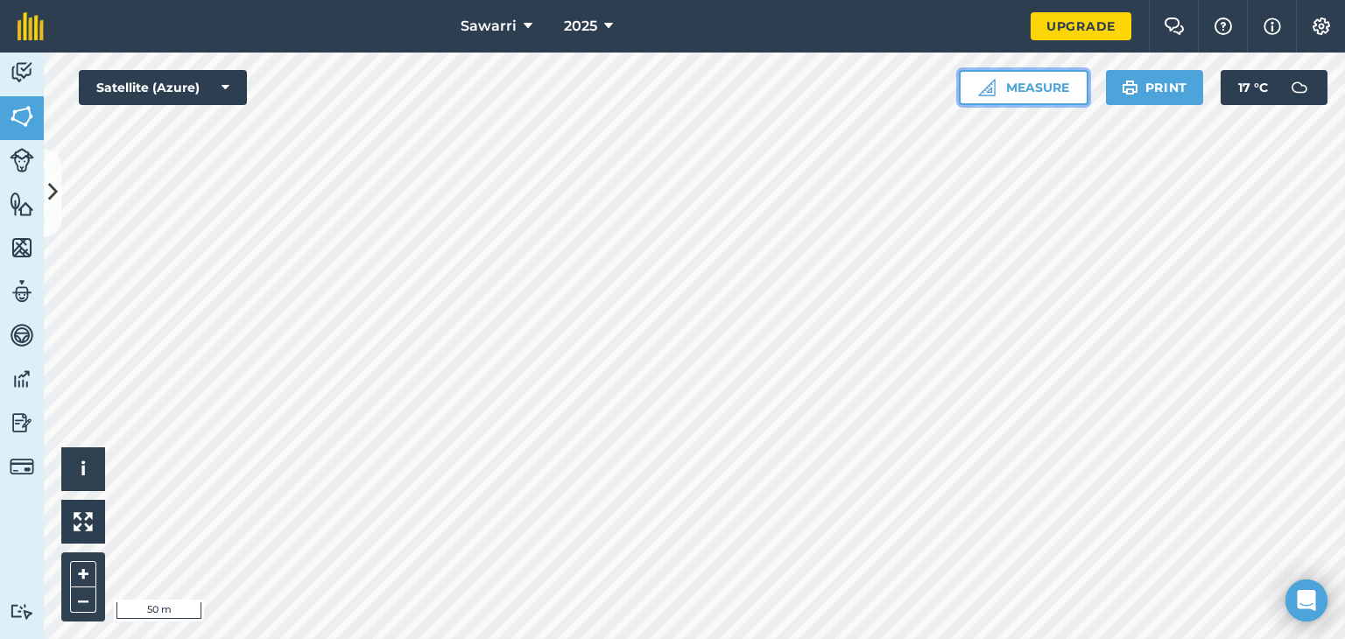
click at [981, 94] on img at bounding box center [987, 88] width 18 height 18
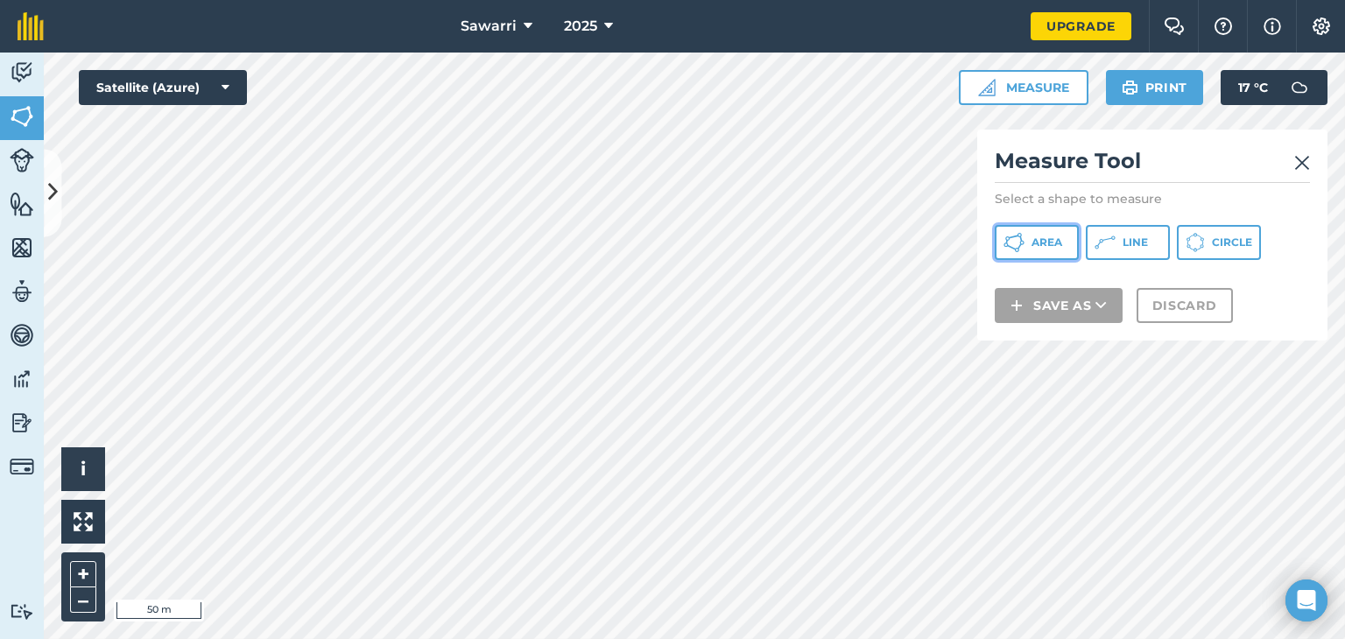
click at [1029, 243] on button "Area" at bounding box center [1037, 242] width 84 height 35
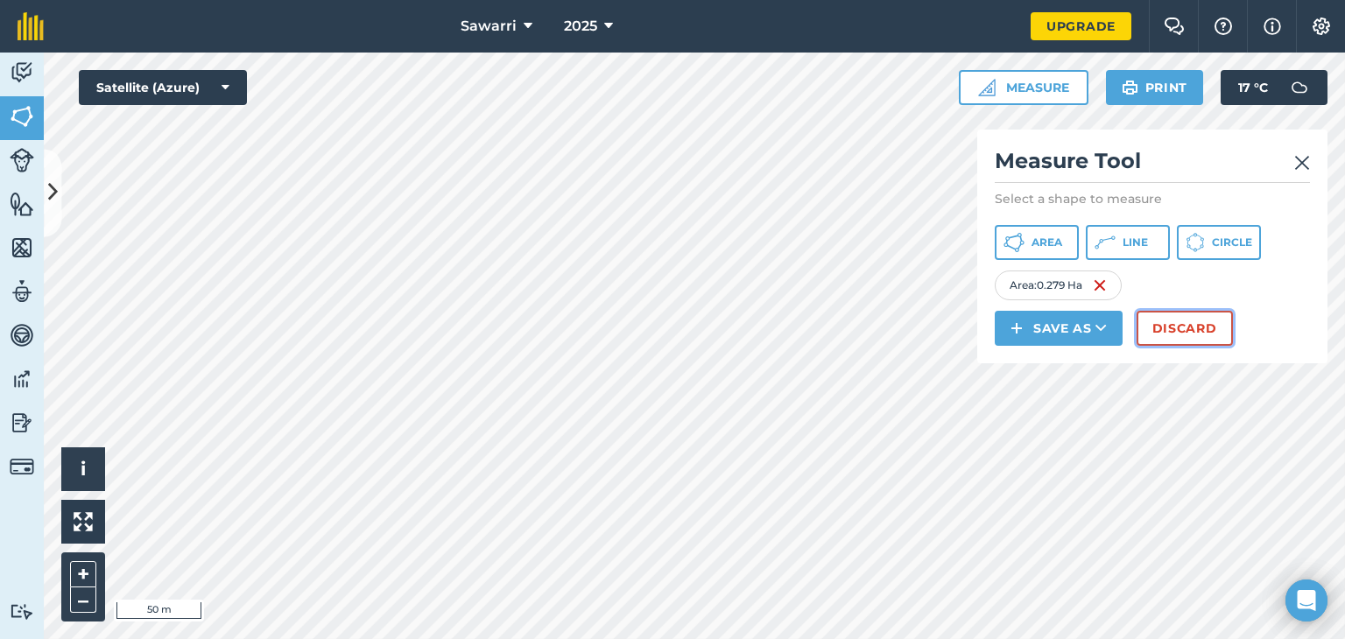
click at [1194, 338] on button "Discard" at bounding box center [1184, 328] width 96 height 35
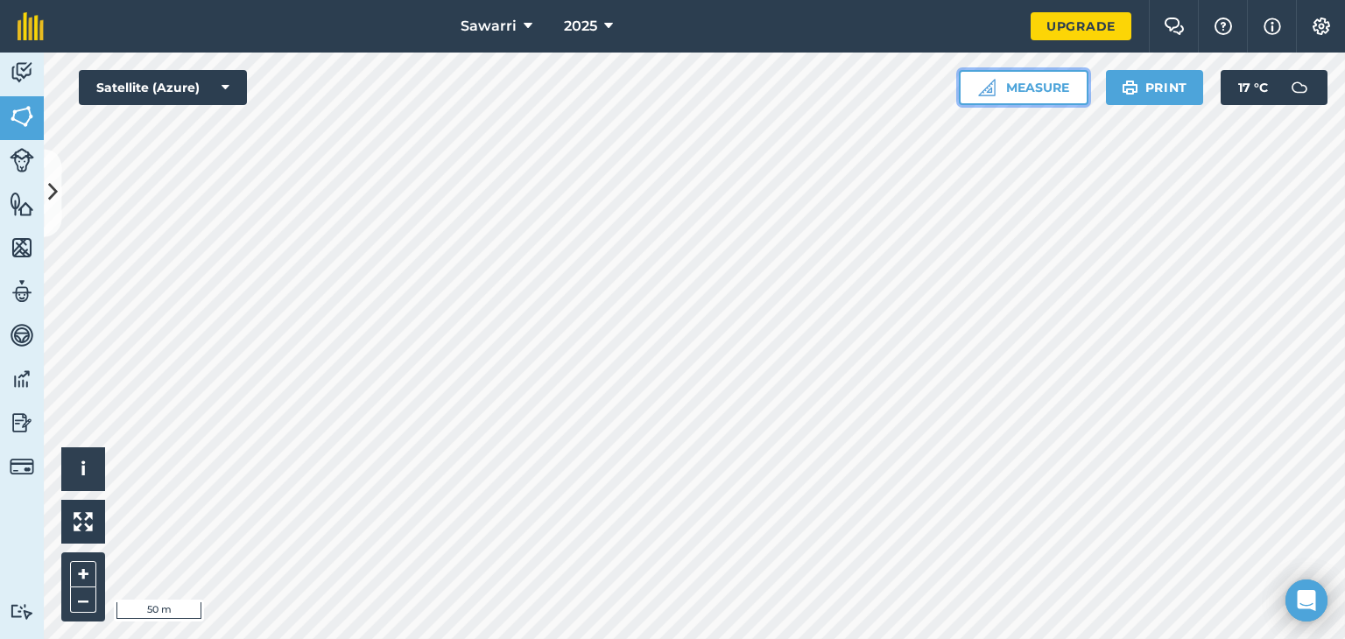
click at [1054, 85] on button "Measure" at bounding box center [1024, 87] width 130 height 35
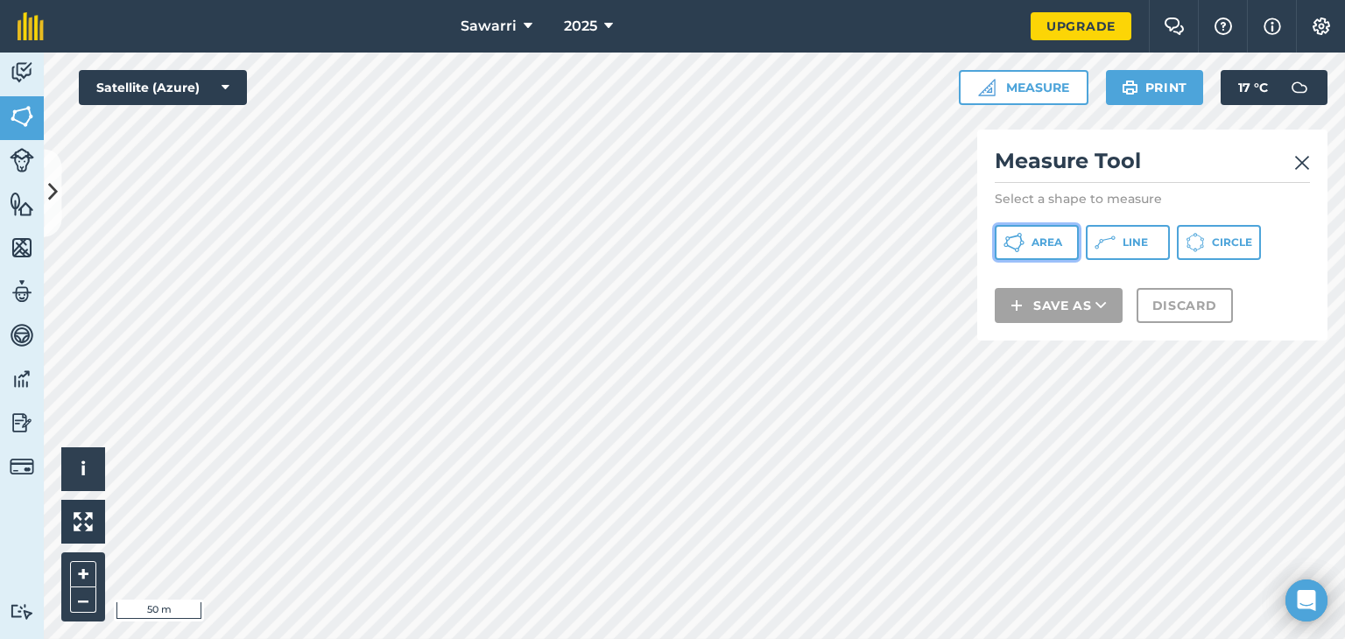
click at [1037, 236] on span "Area" at bounding box center [1046, 243] width 31 height 14
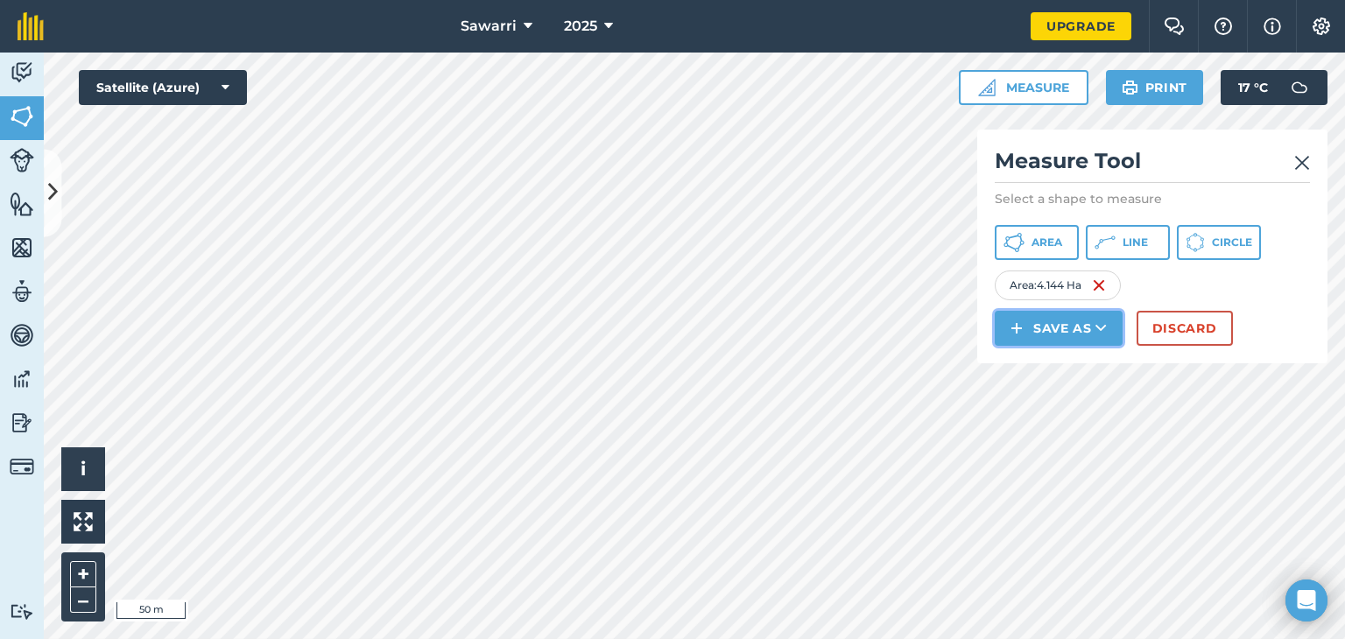
click at [1057, 334] on button "Save as" at bounding box center [1059, 328] width 128 height 35
click at [1057, 365] on link "Field" at bounding box center [1058, 367] width 123 height 39
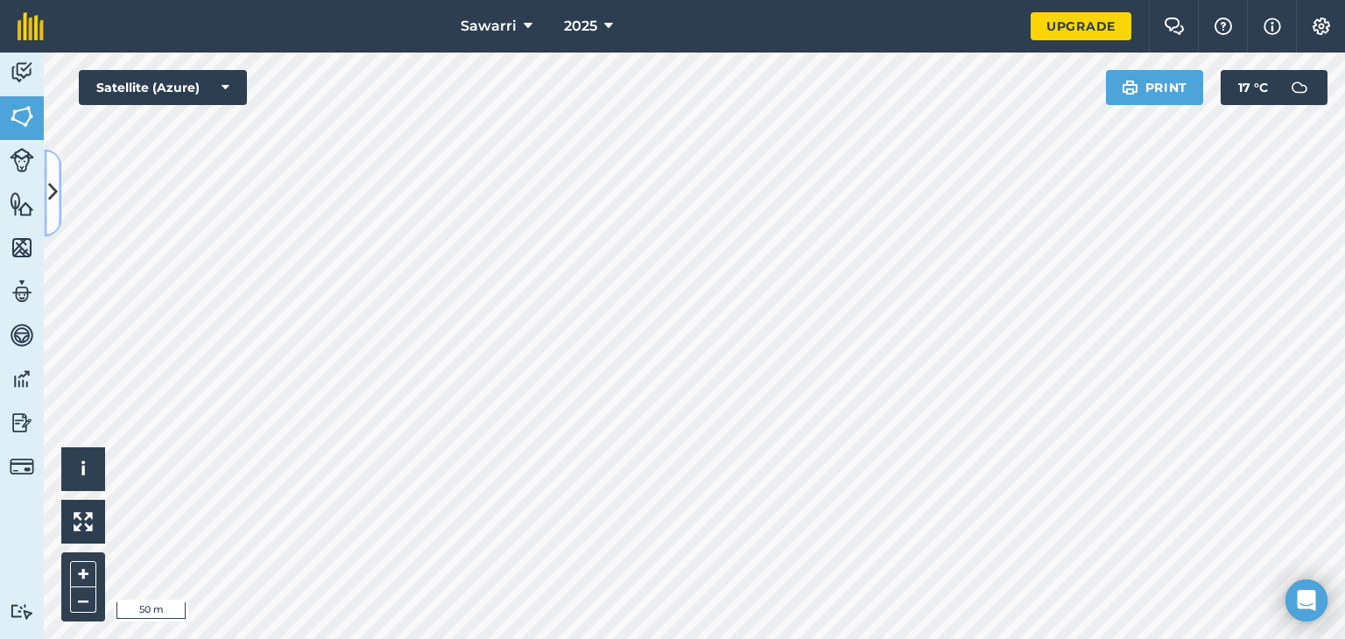
click at [51, 197] on icon at bounding box center [53, 193] width 10 height 31
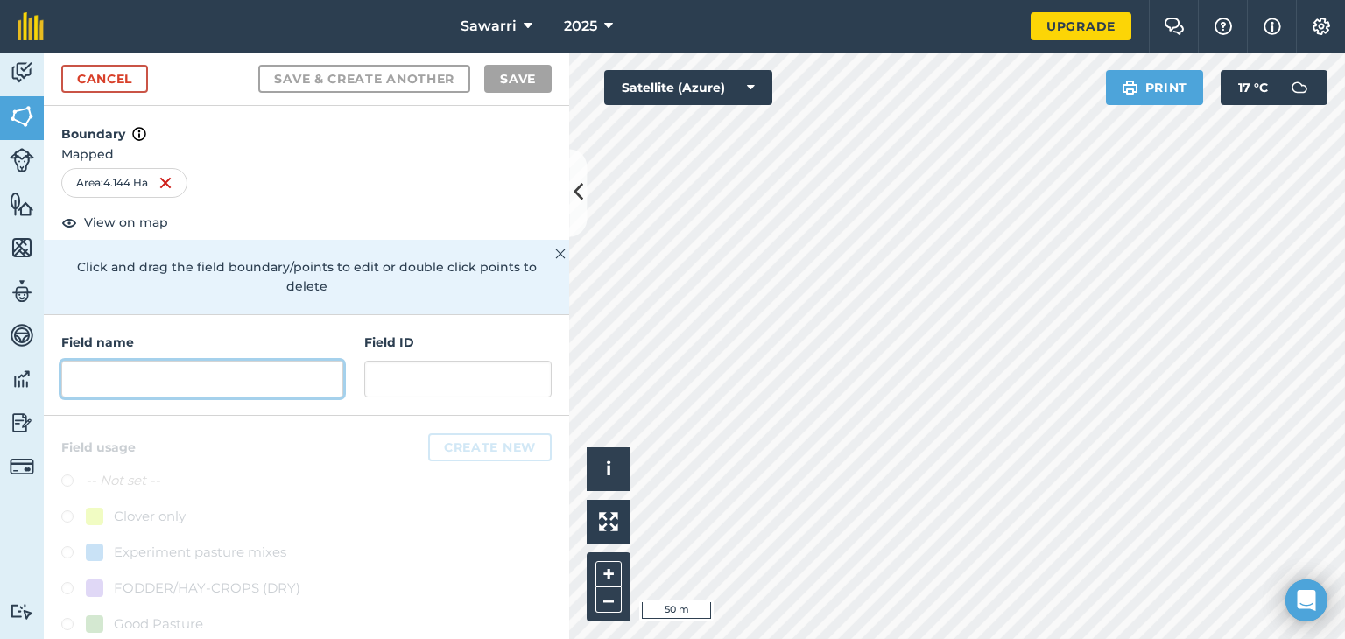
click at [139, 376] on input "text" at bounding box center [202, 379] width 282 height 37
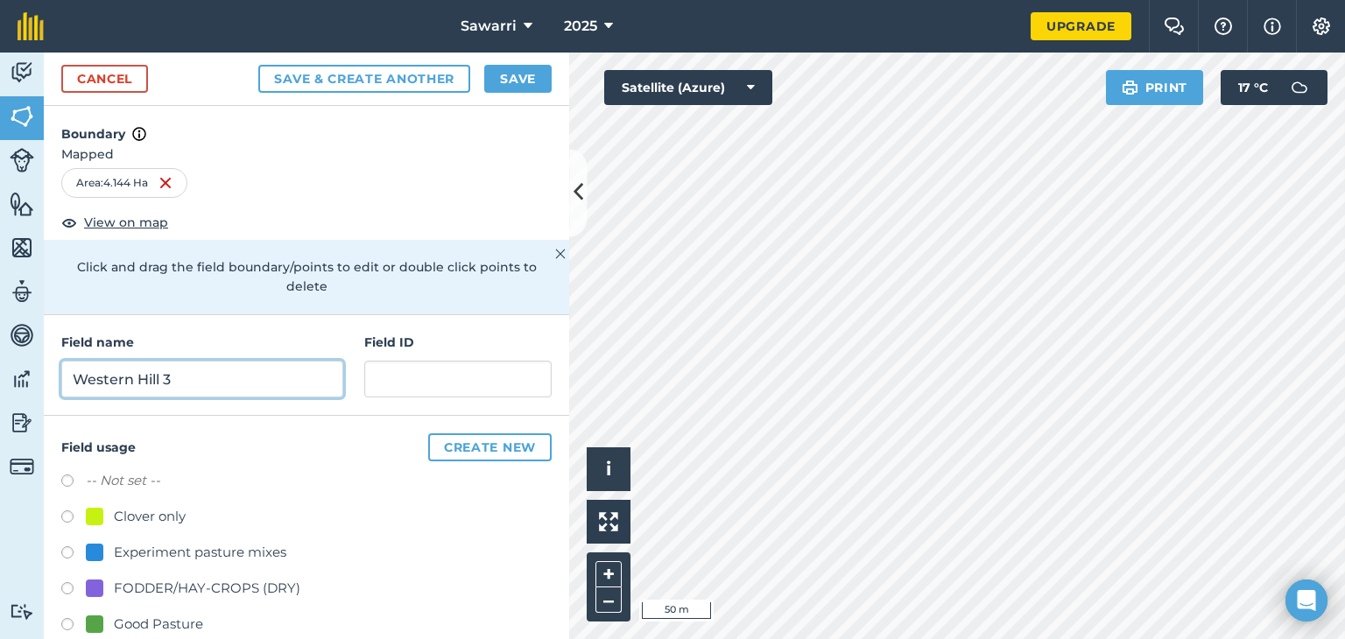
type input "Western Hill 3"
click at [522, 86] on button "Save" at bounding box center [517, 79] width 67 height 28
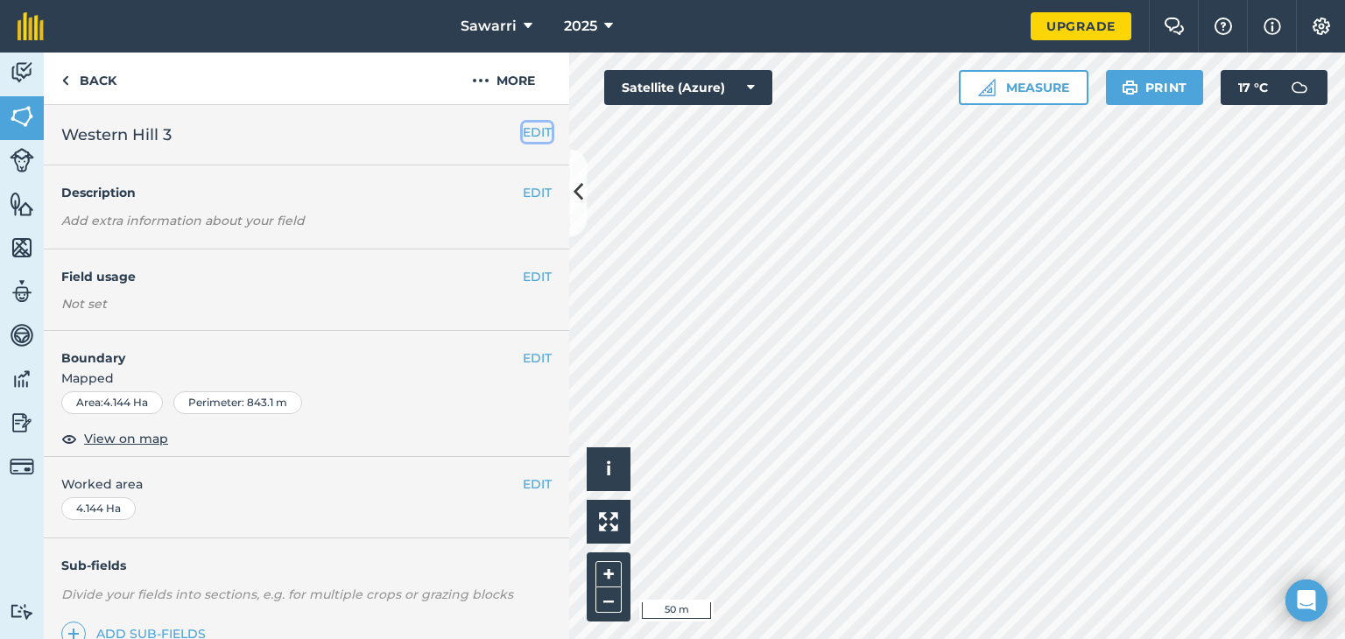
click at [525, 135] on button "EDIT" at bounding box center [537, 132] width 29 height 19
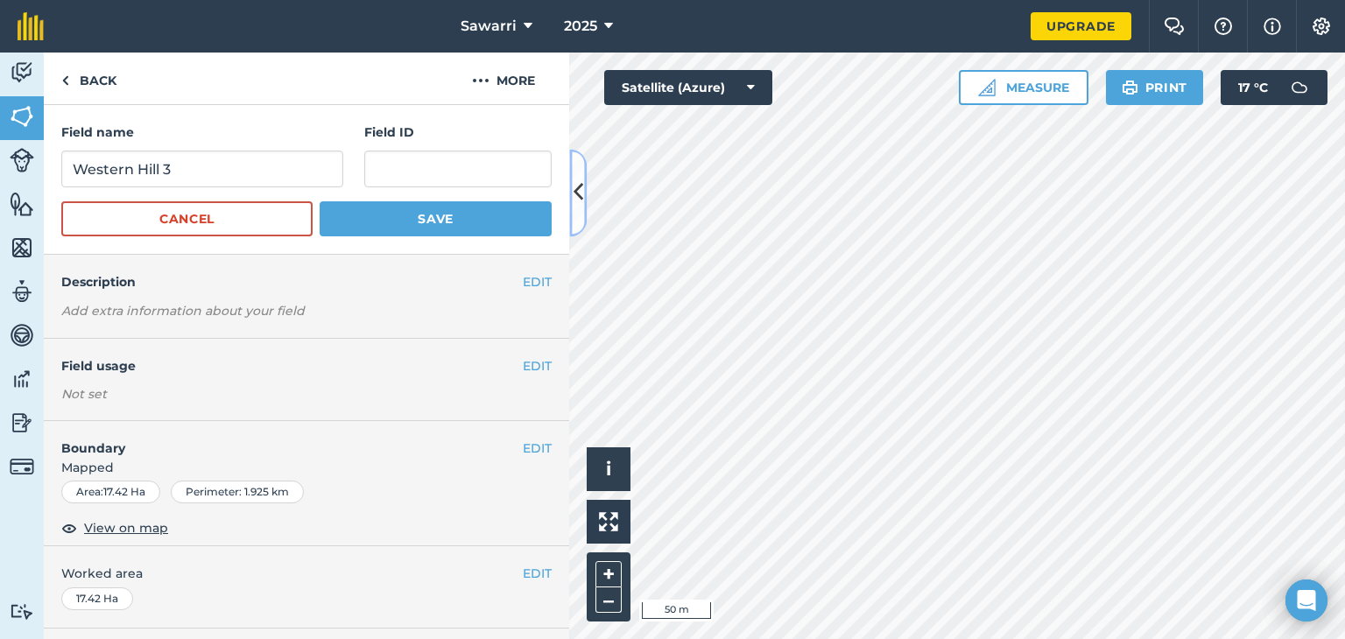
click at [580, 179] on icon at bounding box center [578, 193] width 10 height 31
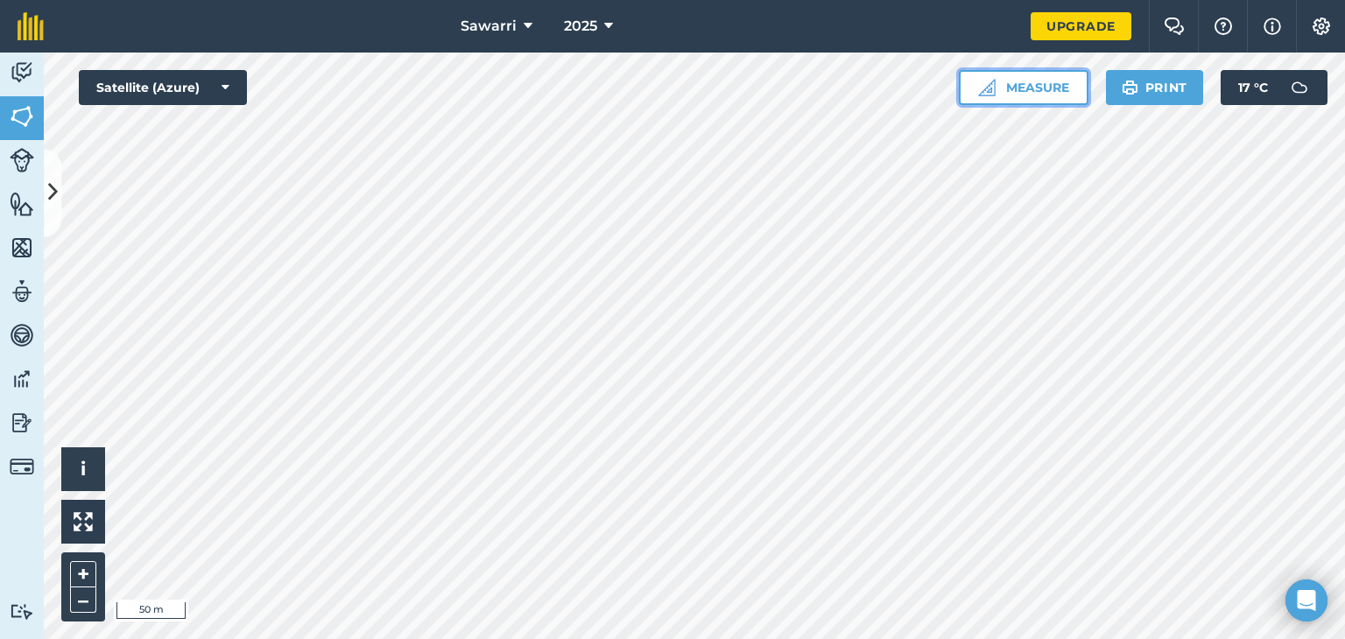
click at [1046, 89] on button "Measure" at bounding box center [1024, 87] width 130 height 35
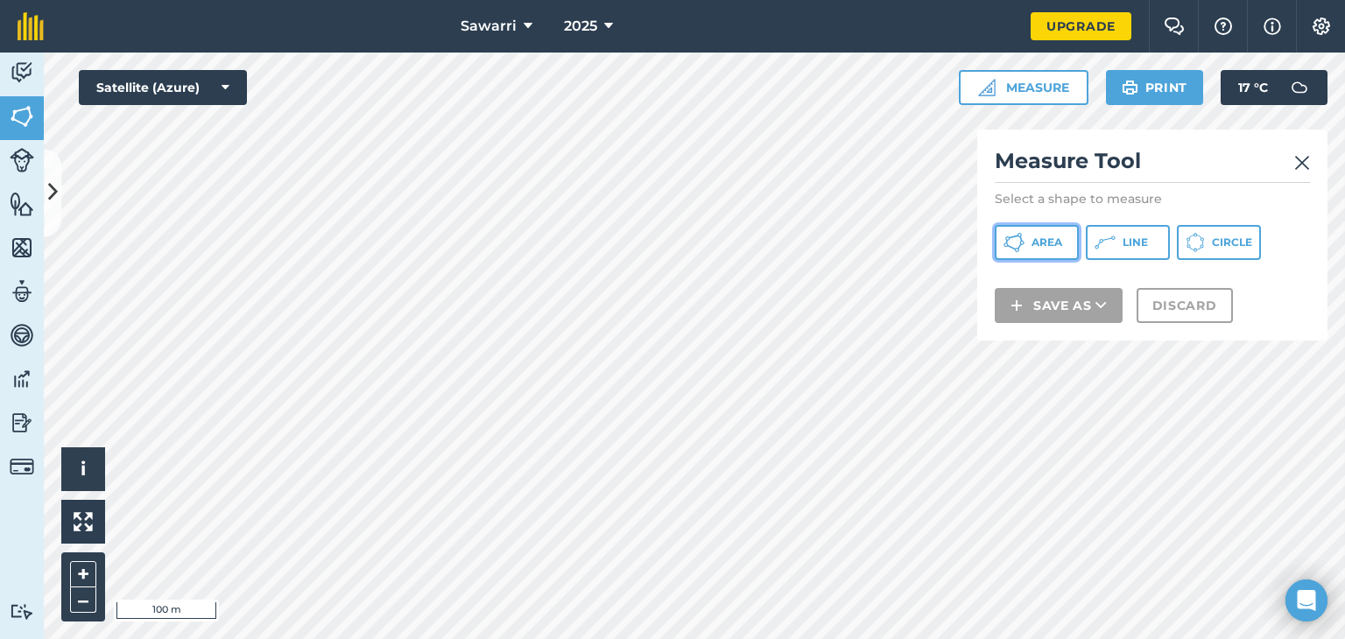
click at [1013, 244] on icon at bounding box center [1013, 242] width 21 height 21
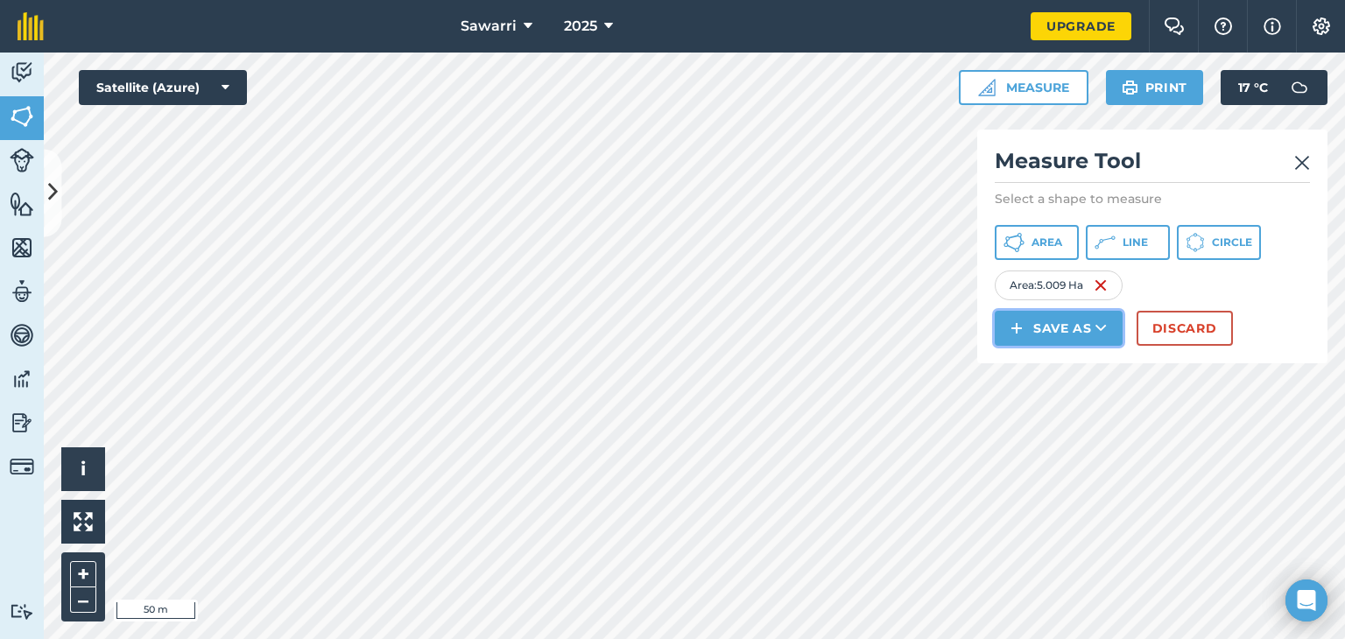
click at [1061, 339] on button "Save as" at bounding box center [1059, 328] width 128 height 35
click at [1061, 363] on link "Field" at bounding box center [1058, 367] width 123 height 39
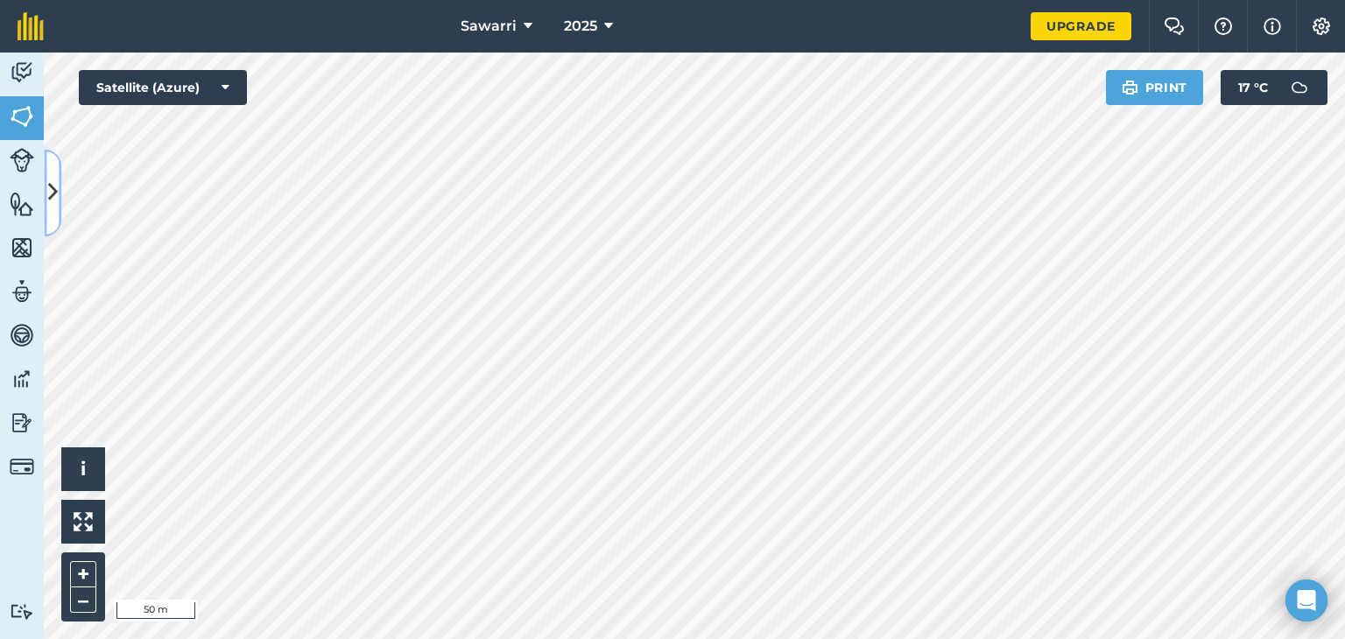
click at [60, 181] on button at bounding box center [53, 193] width 18 height 88
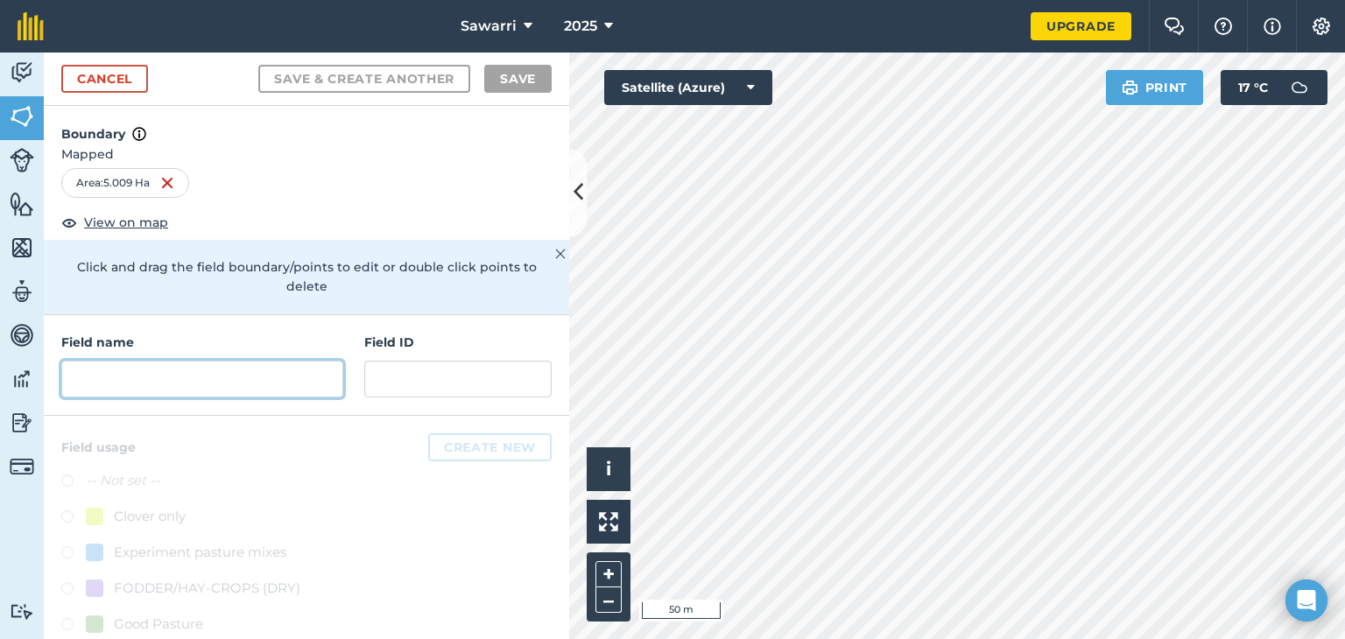
click at [206, 376] on input "text" at bounding box center [202, 379] width 282 height 37
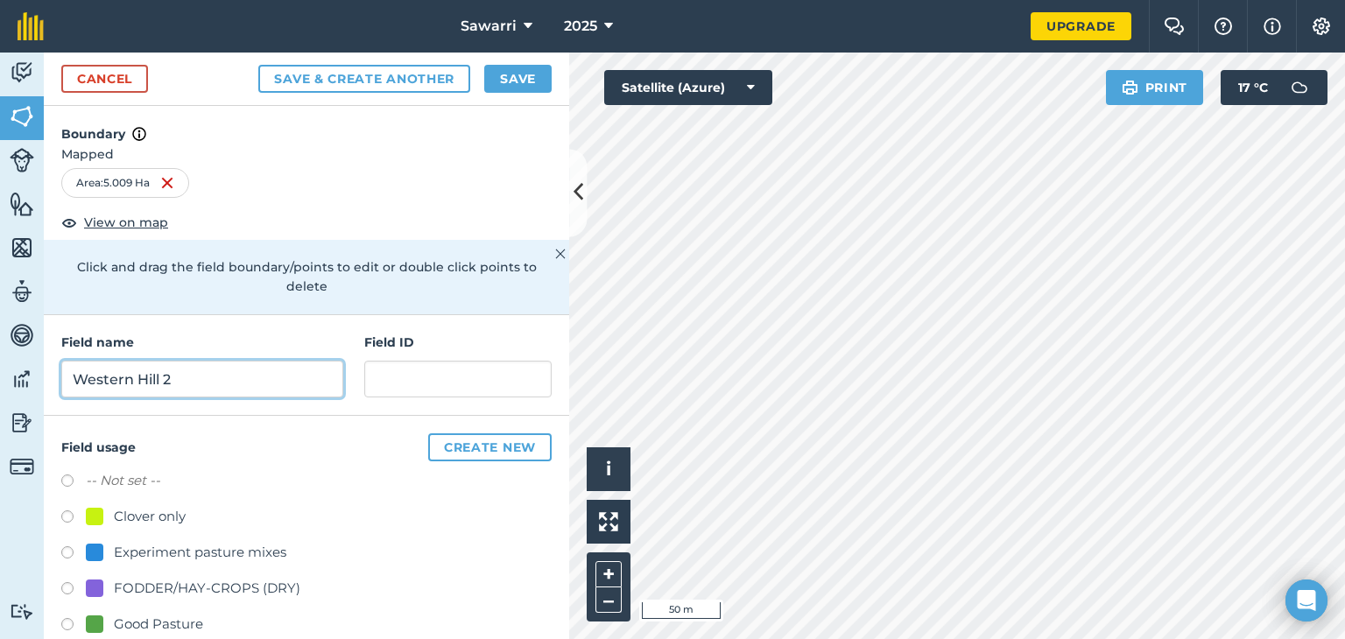
scroll to position [170, 0]
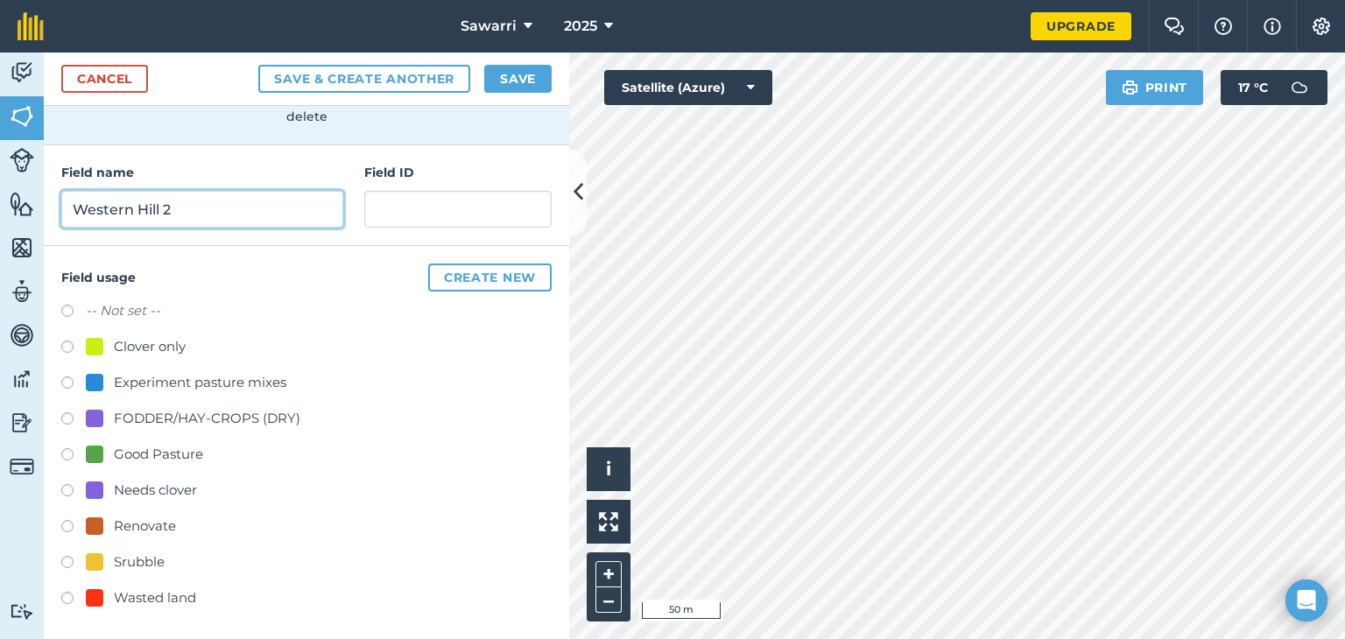
type input "Western Hill 2"
click at [95, 523] on div at bounding box center [95, 526] width 18 height 18
radio input "true"
click at [526, 79] on button "Save" at bounding box center [517, 79] width 67 height 28
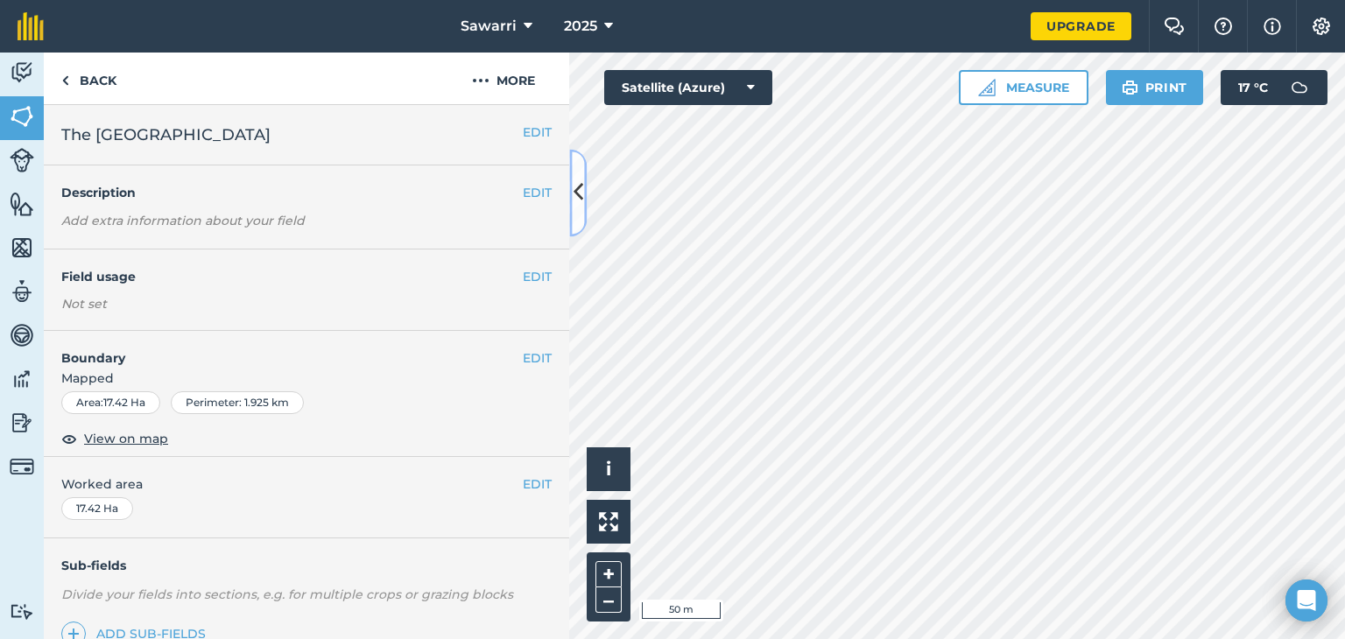
click at [575, 191] on icon at bounding box center [578, 193] width 10 height 31
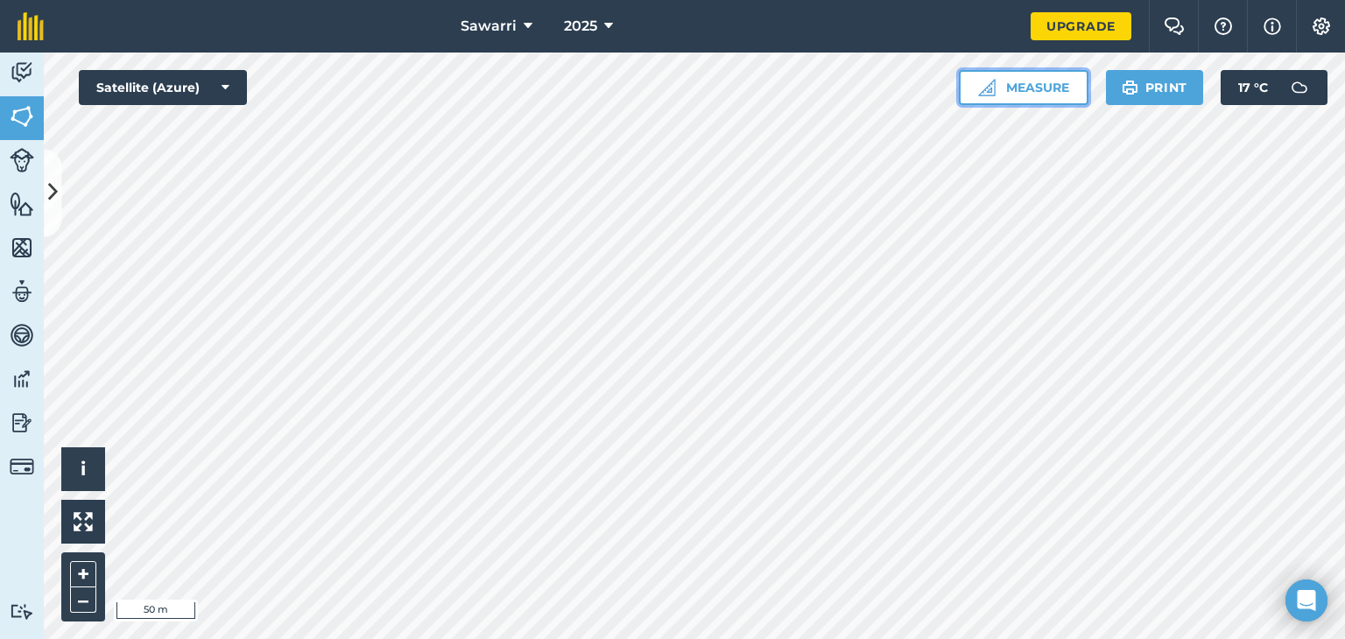
click at [1041, 101] on button "Measure" at bounding box center [1024, 87] width 130 height 35
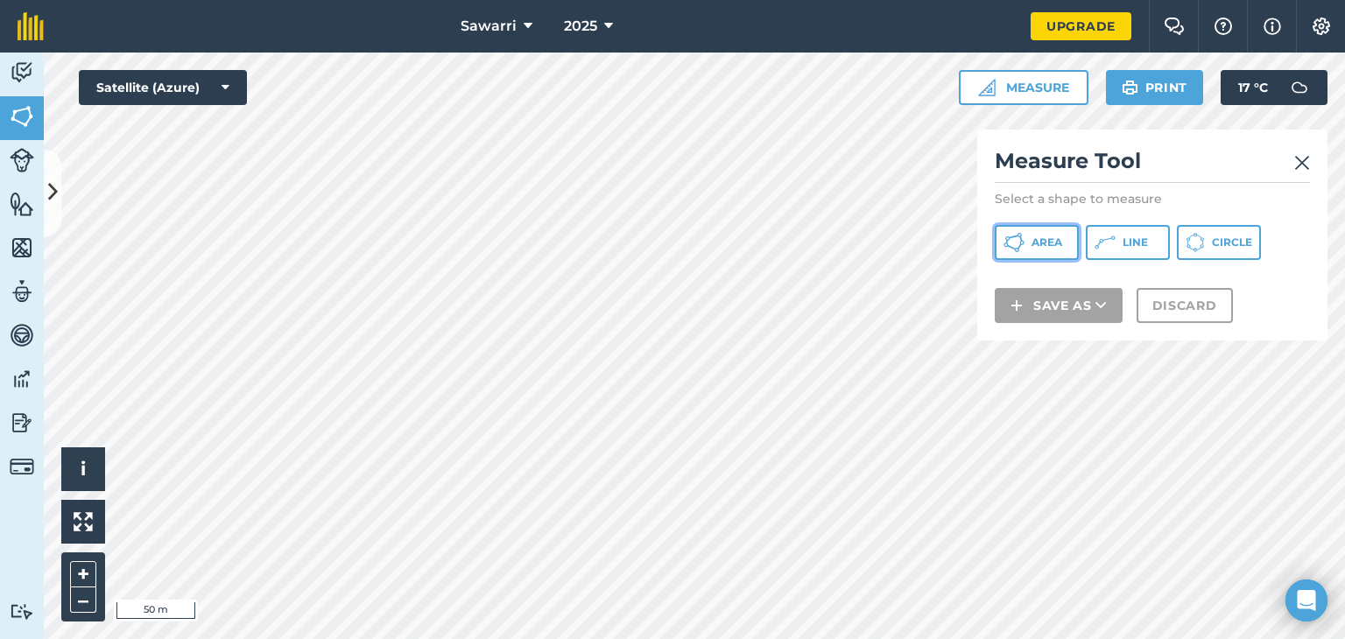
click at [1037, 232] on button "Area" at bounding box center [1037, 242] width 84 height 35
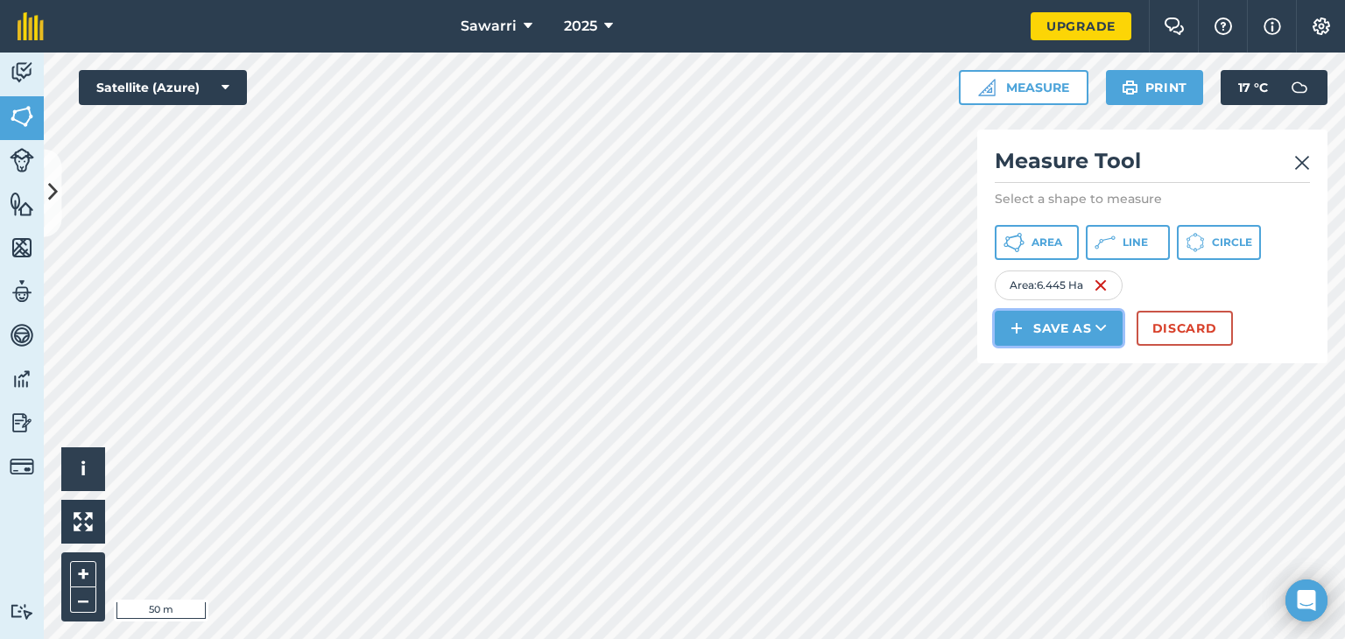
click at [1079, 322] on button "Save as" at bounding box center [1059, 328] width 128 height 35
click at [1056, 373] on link "Field" at bounding box center [1058, 367] width 123 height 39
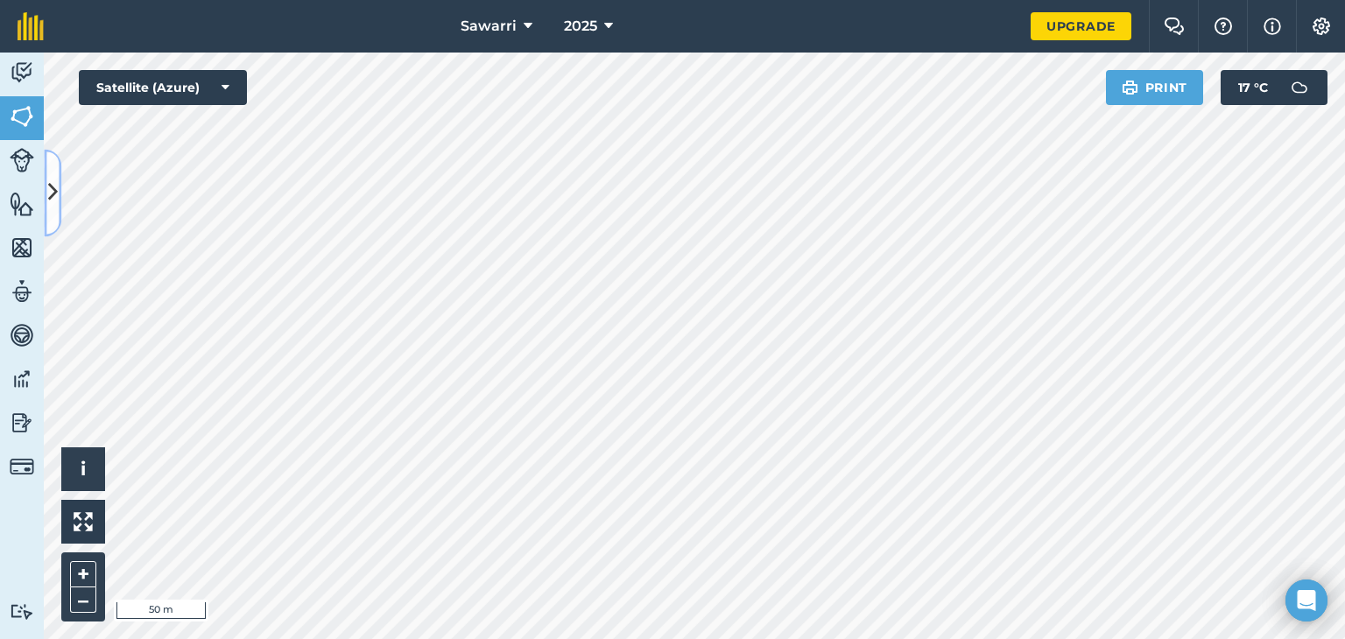
click at [46, 183] on button at bounding box center [53, 193] width 18 height 88
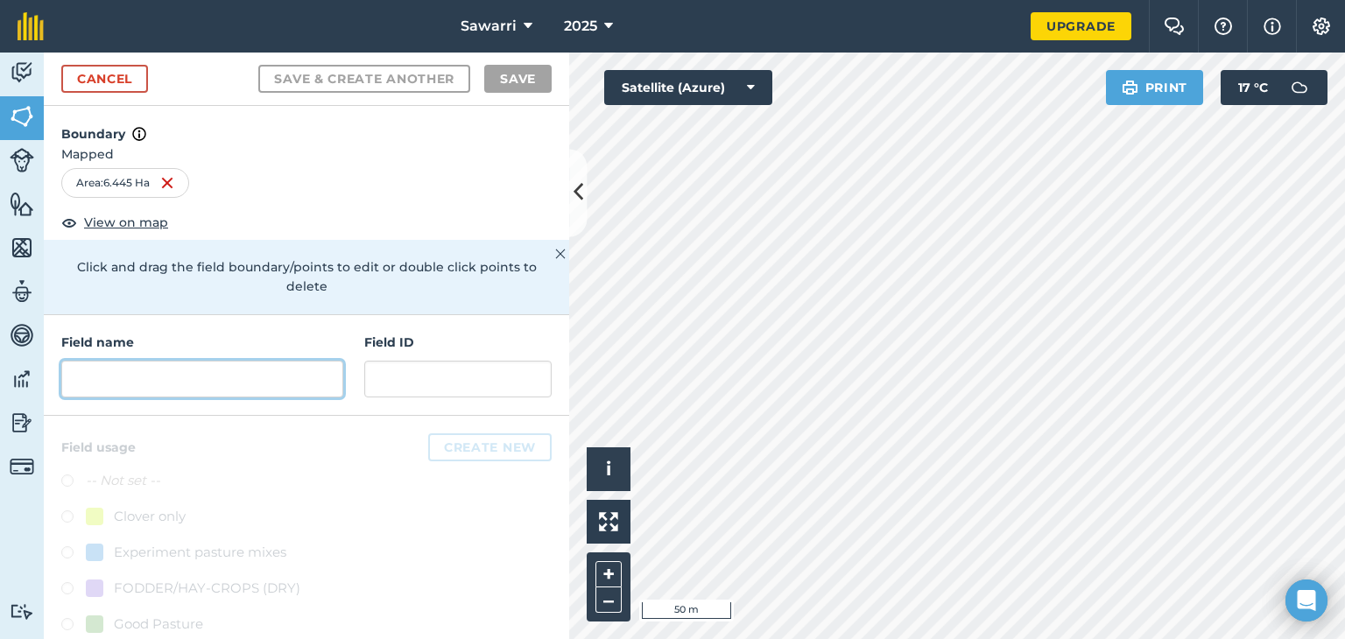
click at [161, 361] on input "text" at bounding box center [202, 379] width 282 height 37
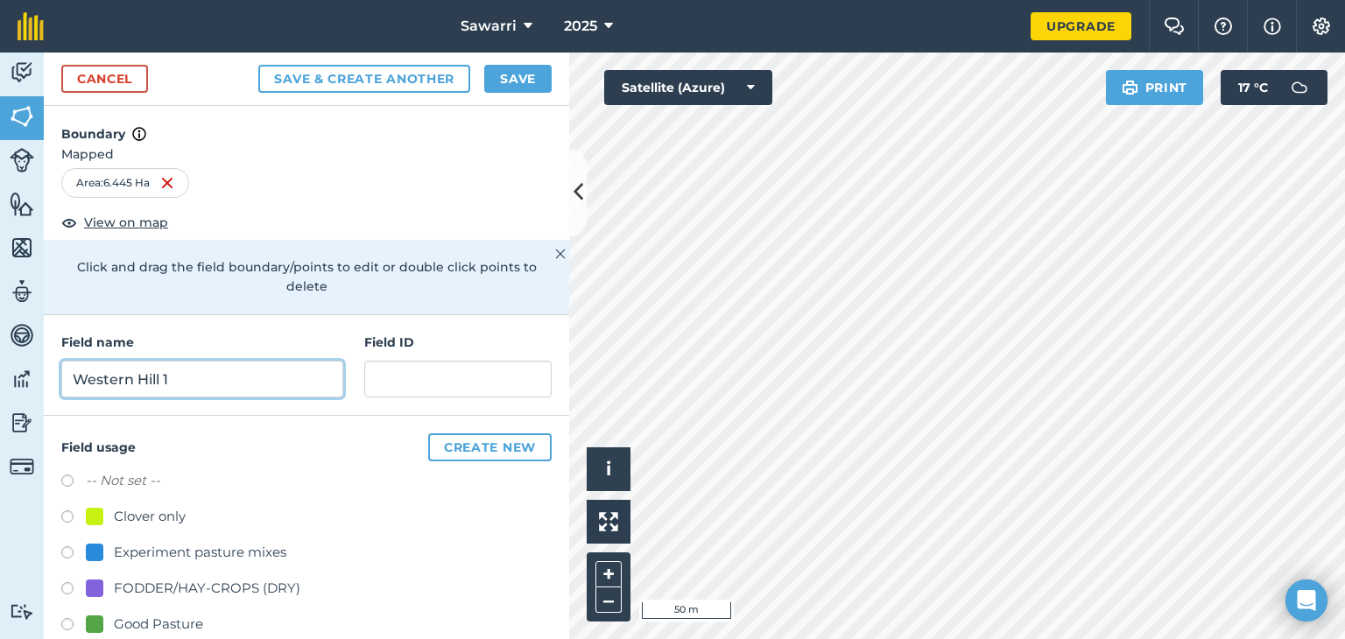
type input "Western Hill 1"
click at [526, 88] on button "Save" at bounding box center [517, 79] width 67 height 28
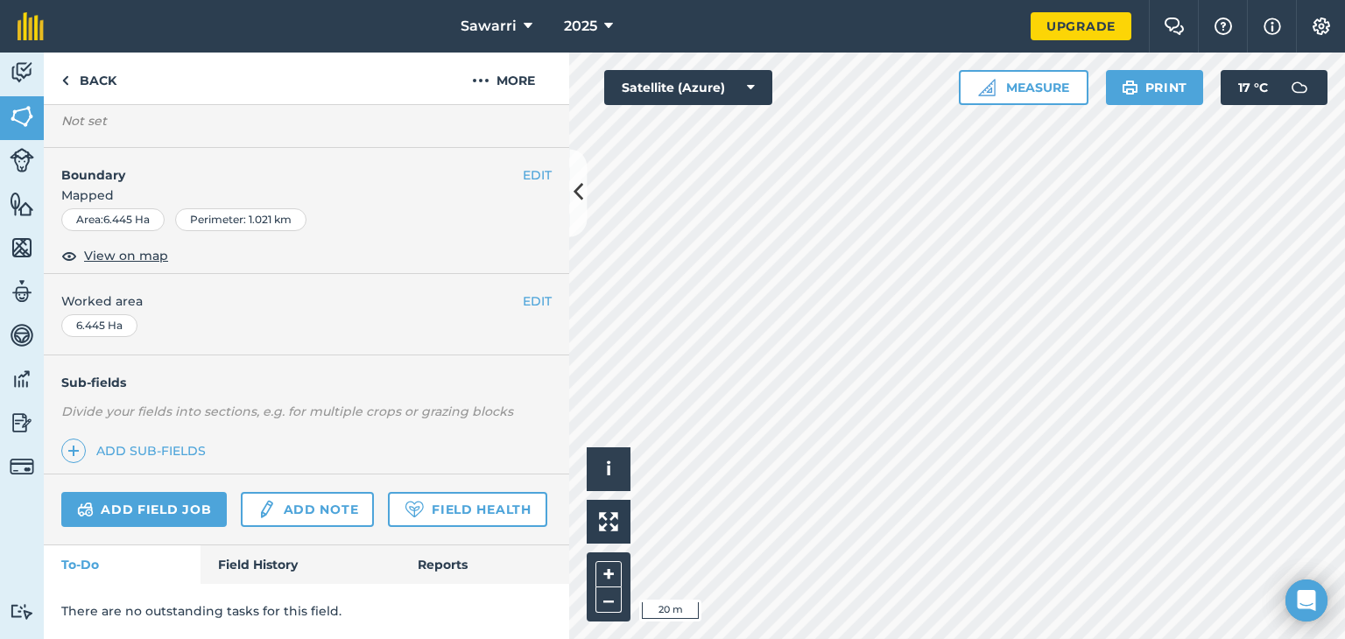
scroll to position [214, 0]
click at [388, 513] on link "Field Health" at bounding box center [467, 509] width 158 height 35
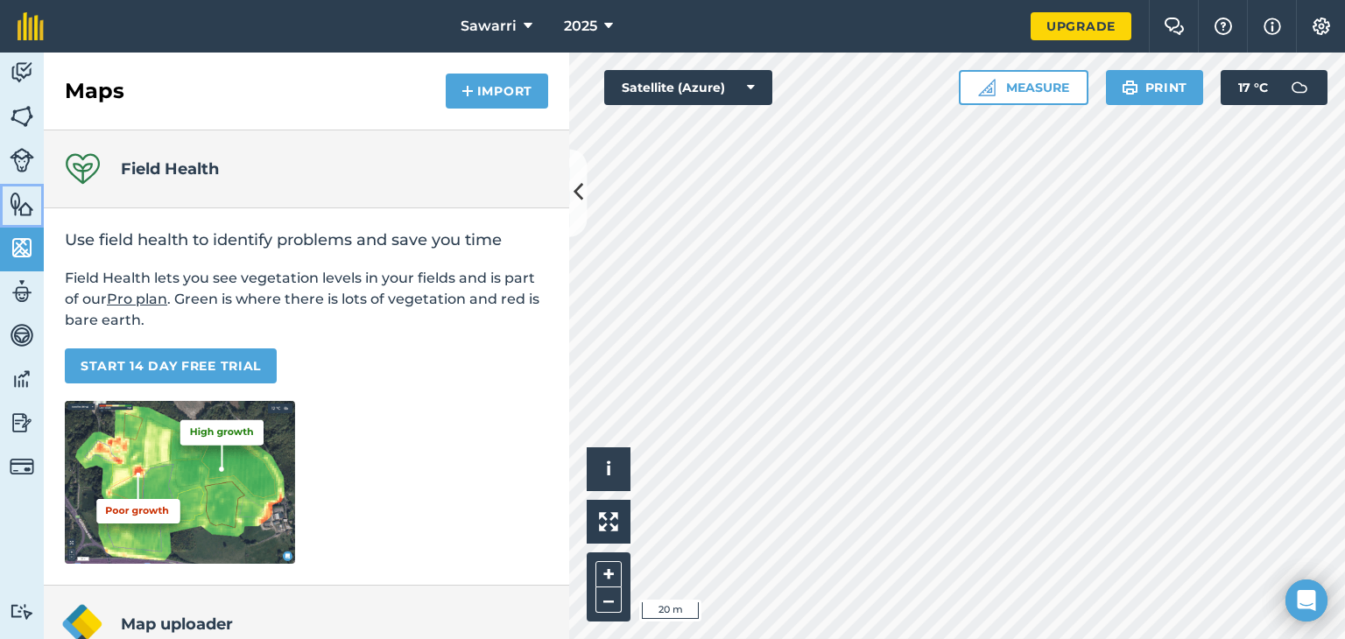
click at [21, 201] on img at bounding box center [22, 204] width 25 height 26
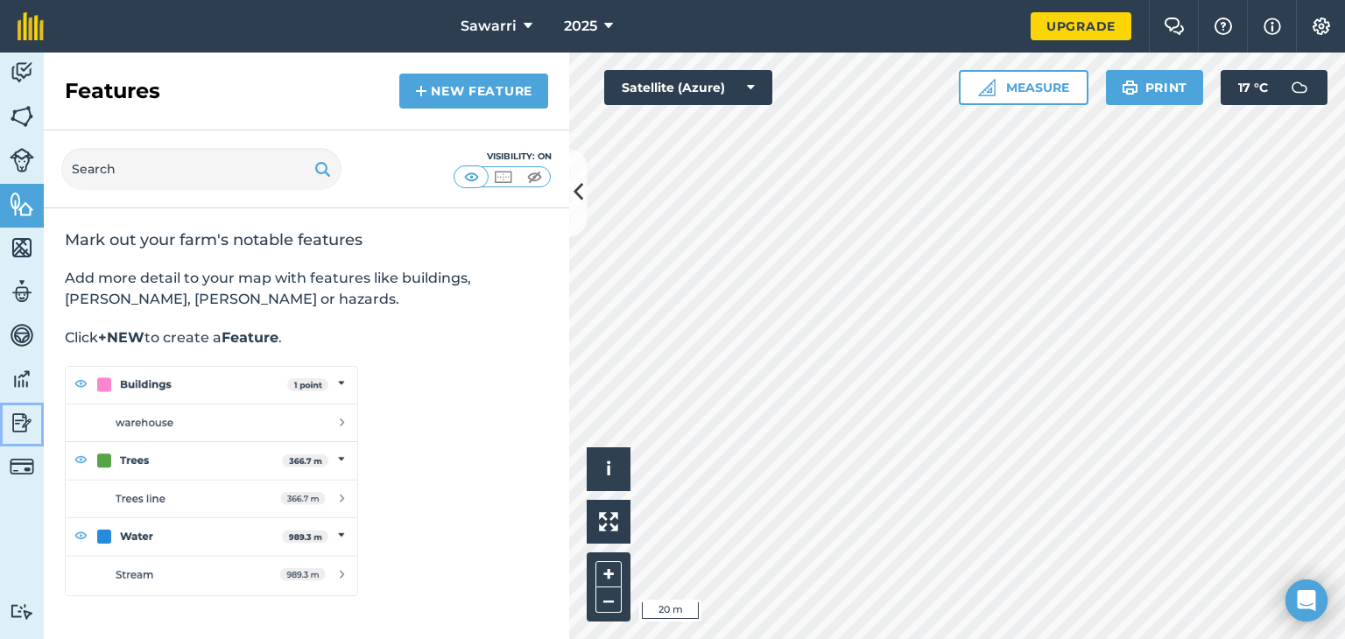
click at [21, 412] on img at bounding box center [22, 423] width 25 height 26
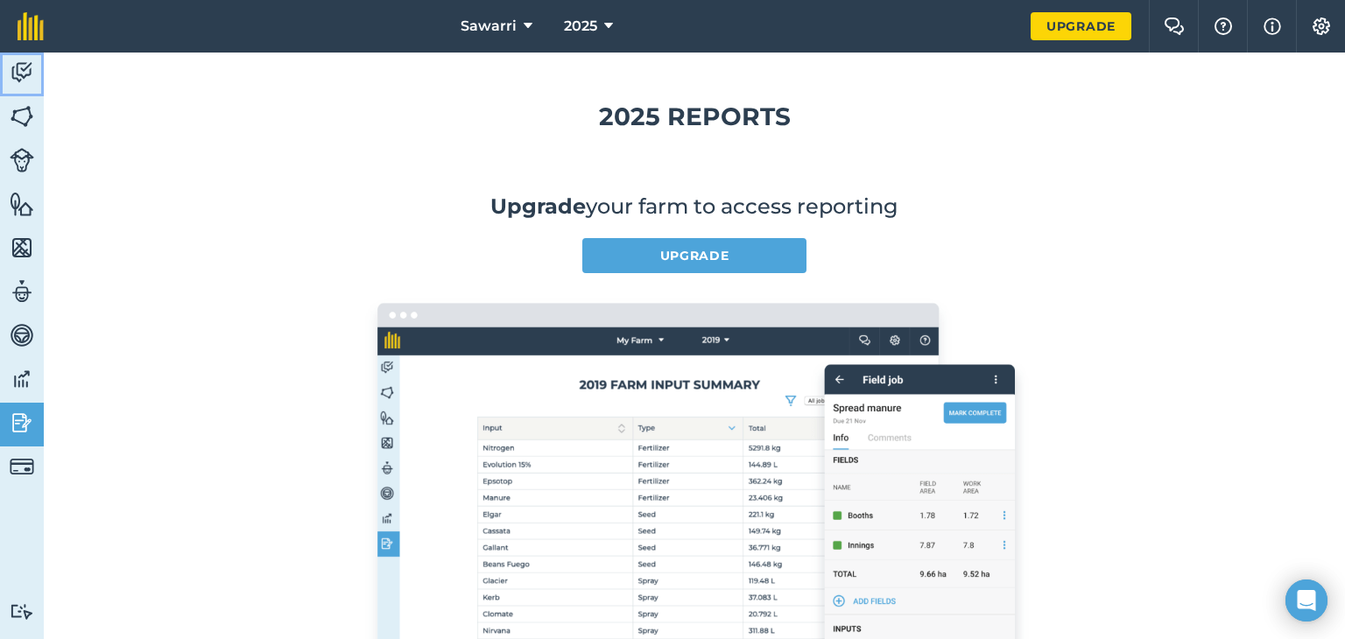
click at [22, 64] on img at bounding box center [22, 73] width 25 height 26
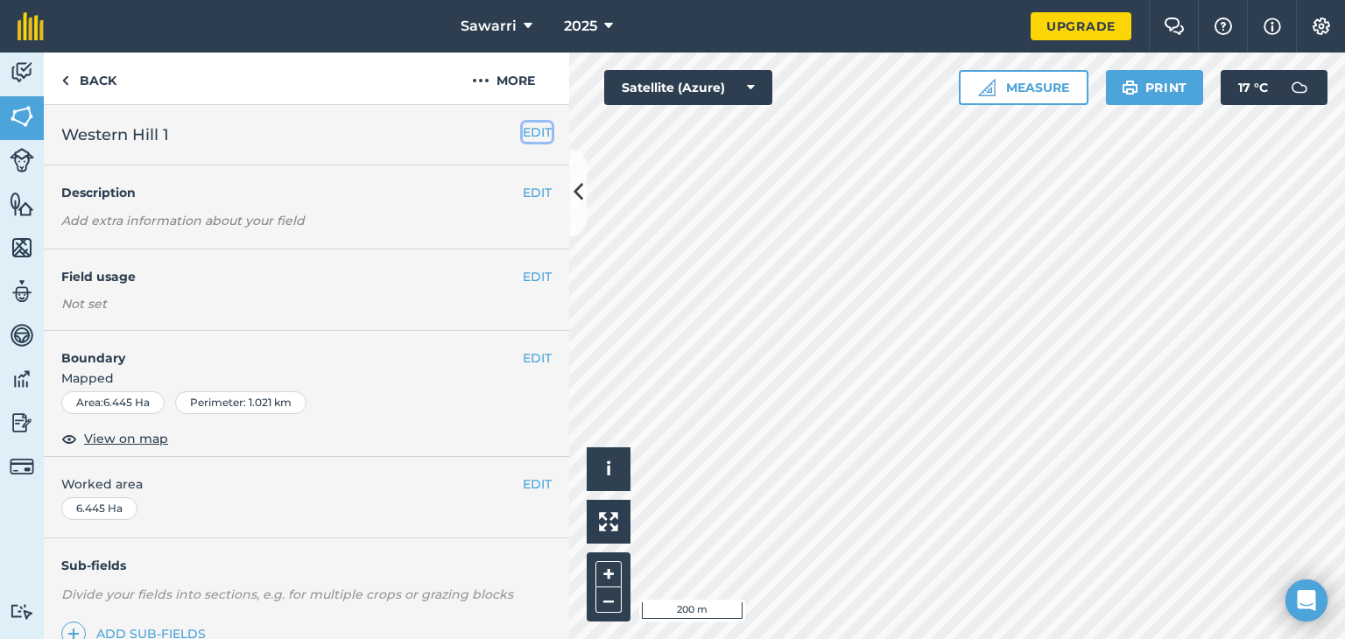
click at [524, 130] on button "EDIT" at bounding box center [537, 132] width 29 height 19
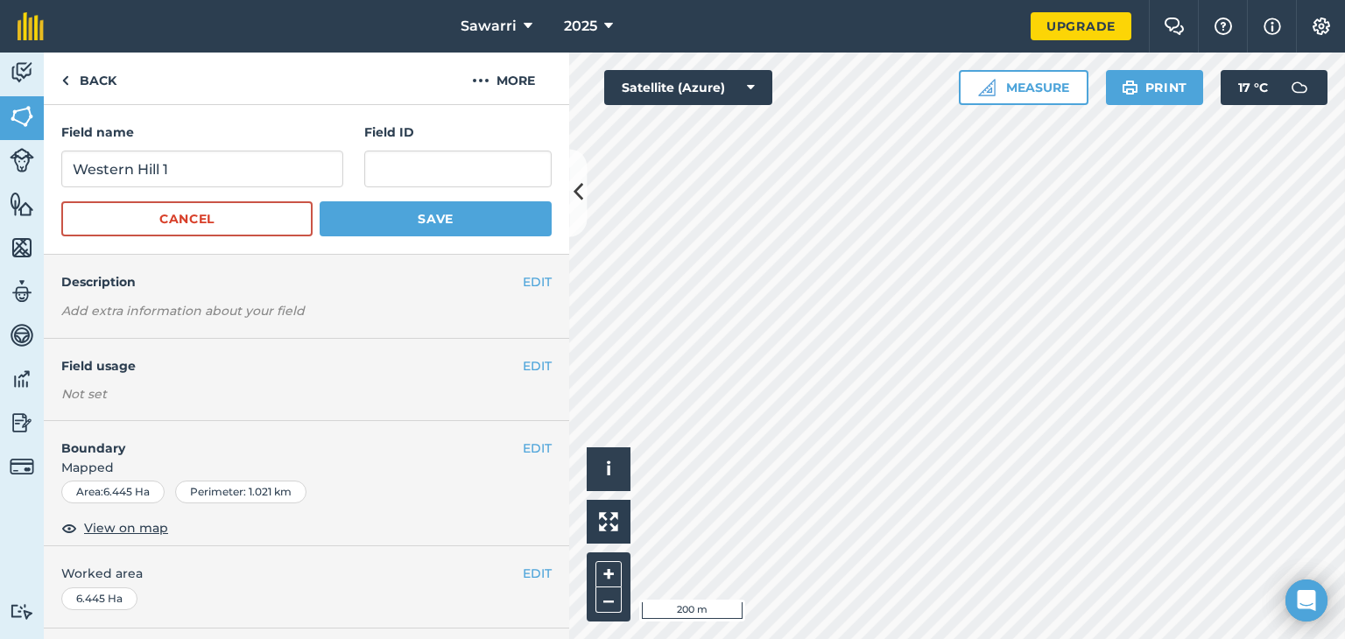
scroll to position [2, 0]
click at [529, 362] on button "EDIT" at bounding box center [537, 364] width 29 height 19
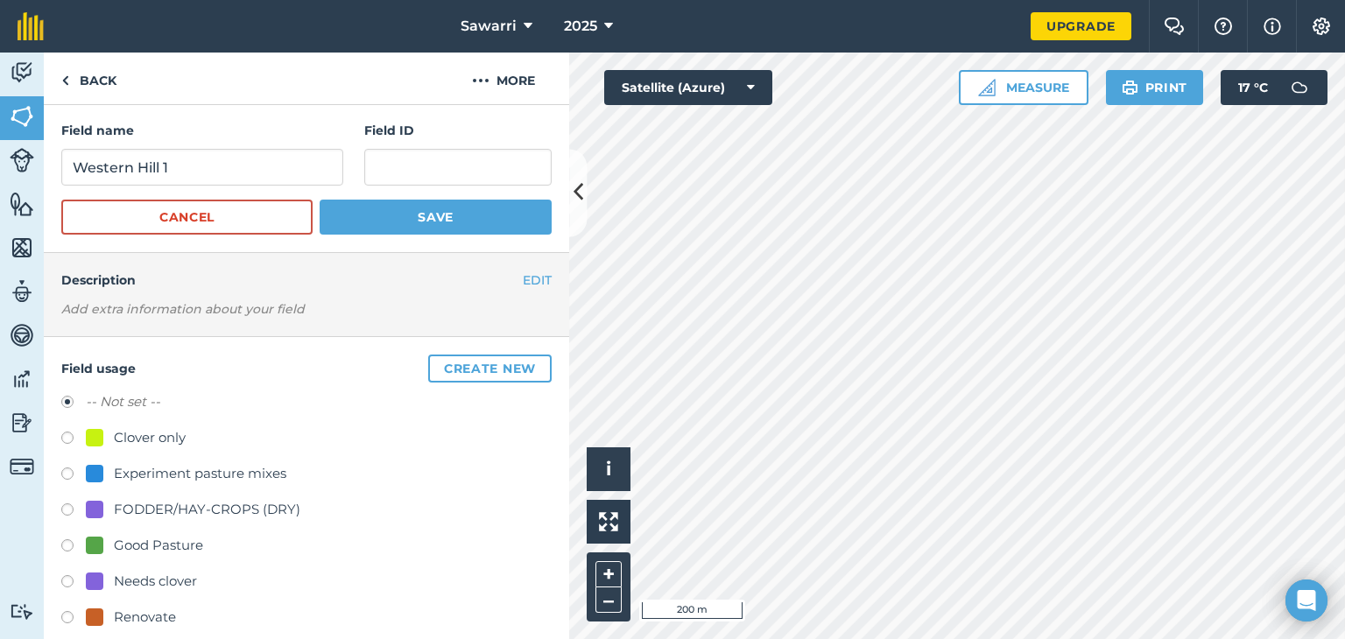
click at [95, 582] on div at bounding box center [95, 582] width 18 height 18
radio input "true"
radio input "false"
click at [439, 220] on button "Save" at bounding box center [436, 217] width 232 height 35
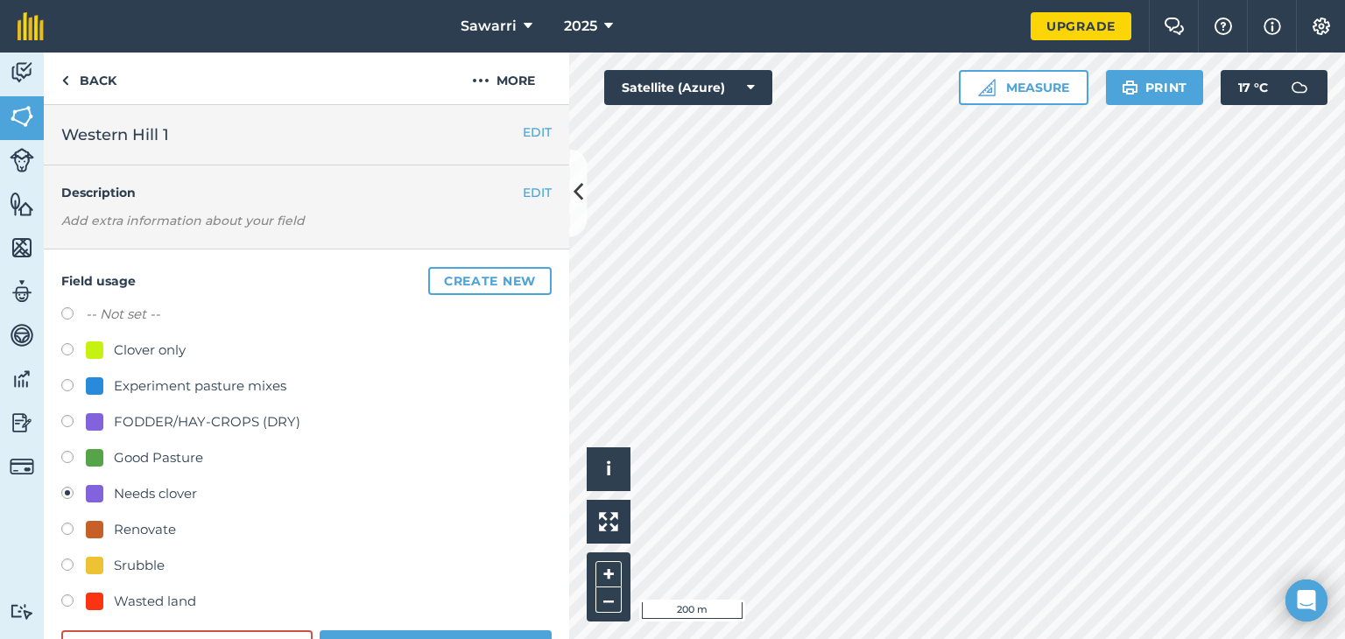
click at [425, 378] on div "Experiment pasture mixes" at bounding box center [306, 388] width 490 height 25
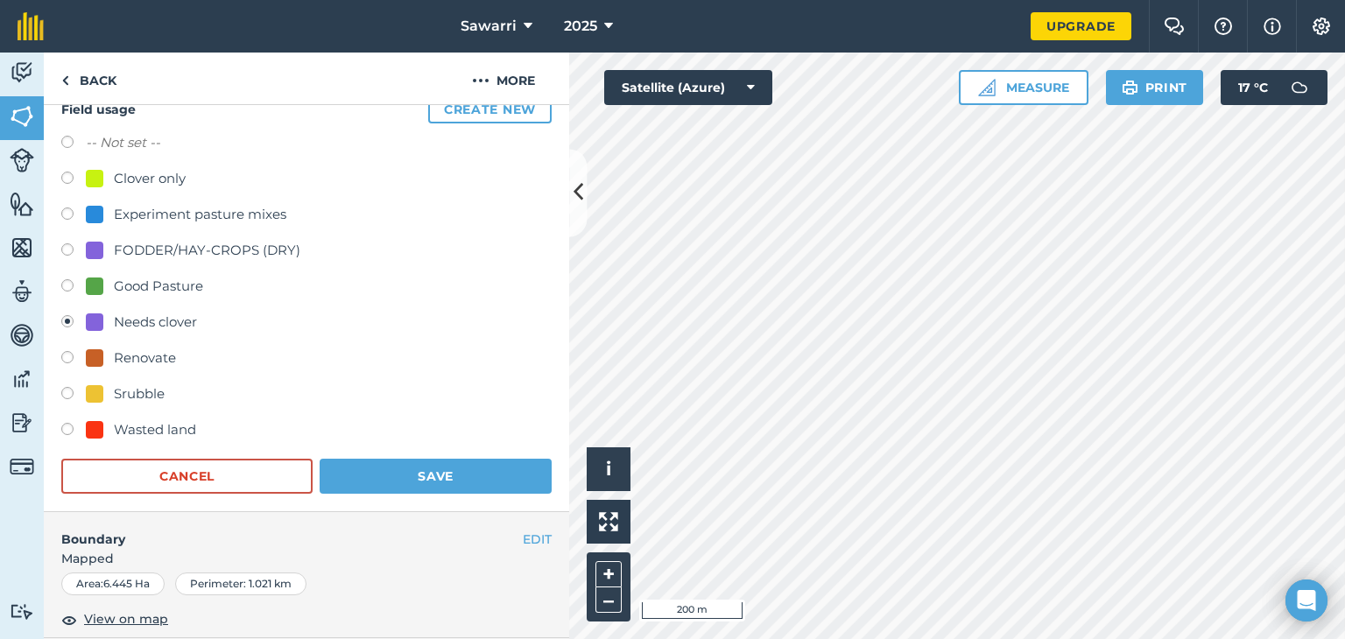
scroll to position [159, 0]
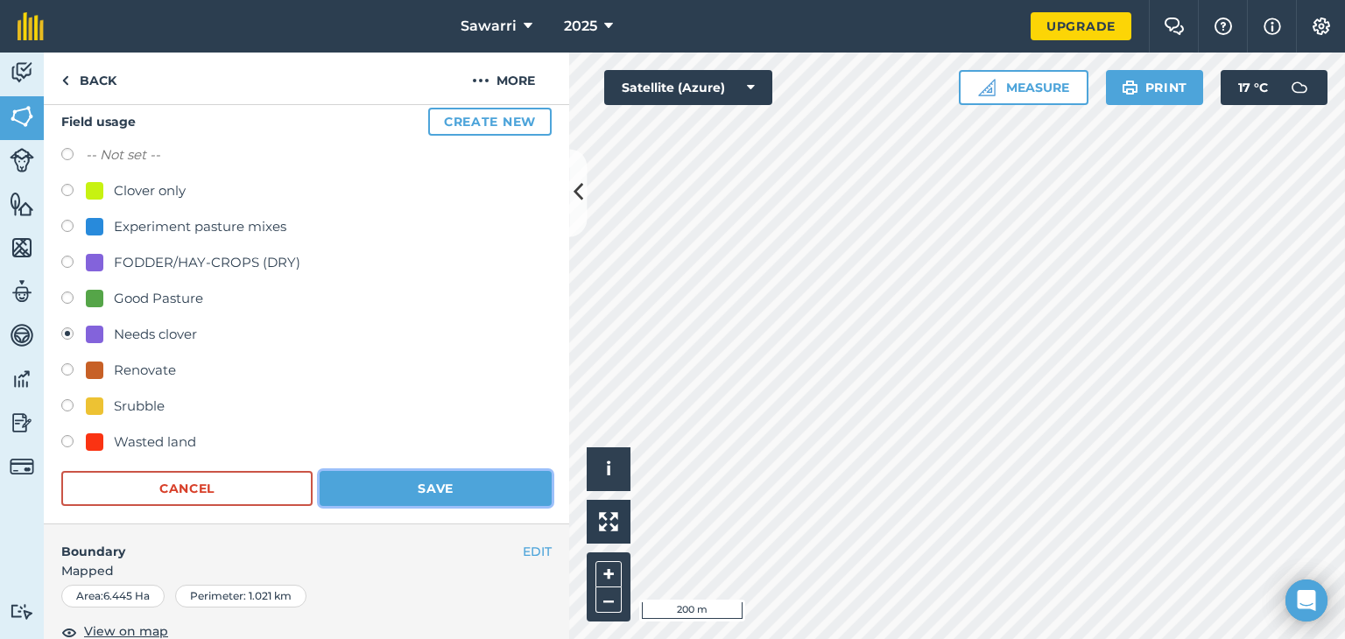
click at [414, 491] on button "Save" at bounding box center [436, 488] width 232 height 35
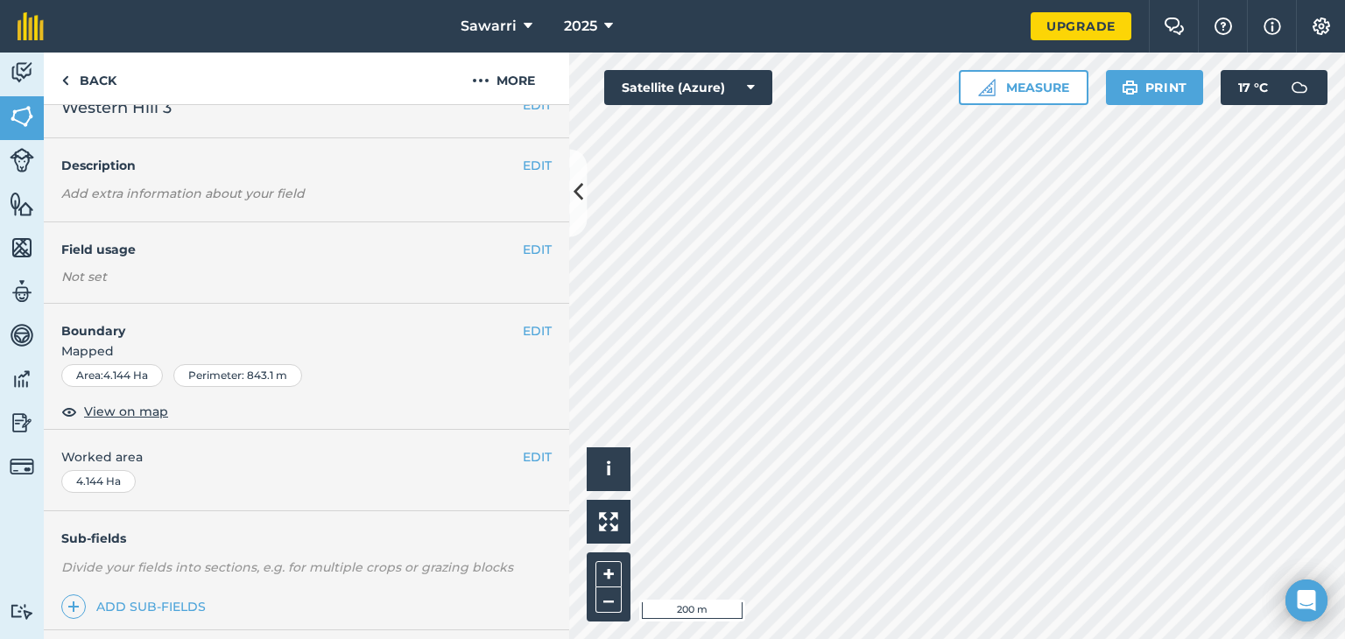
scroll to position [26, 0]
click at [525, 249] on button "EDIT" at bounding box center [537, 250] width 29 height 19
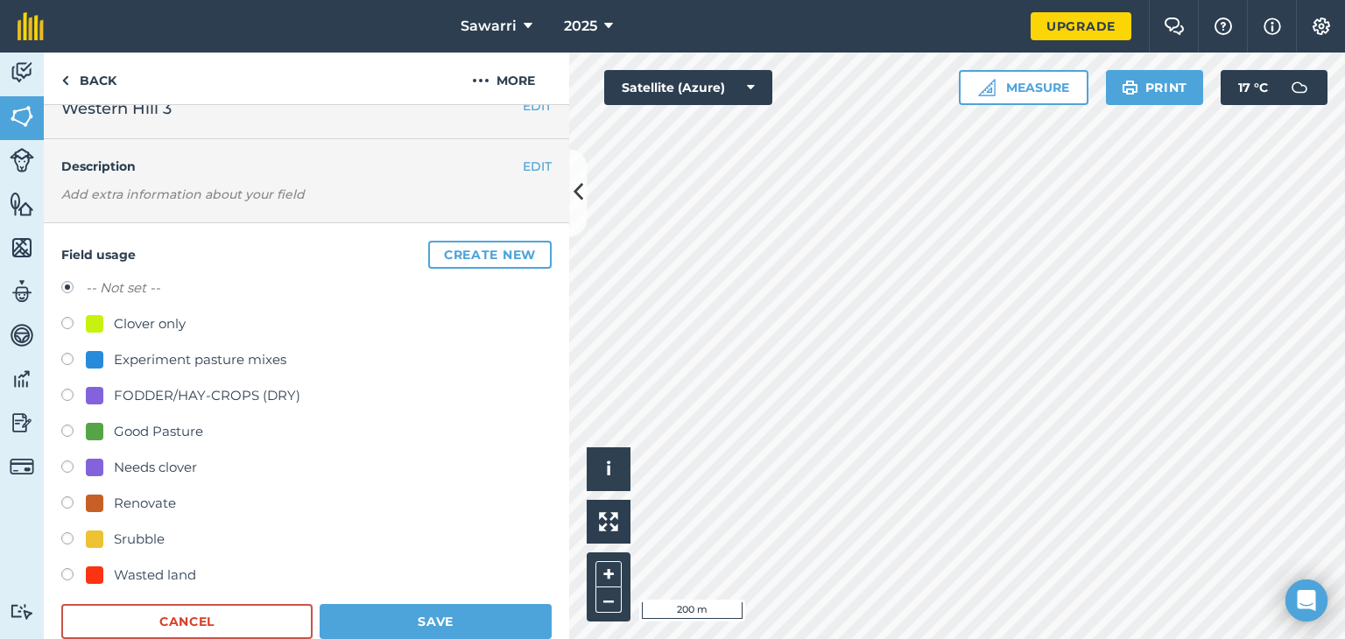
click at [94, 321] on div at bounding box center [95, 324] width 18 height 18
radio input "true"
radio input "false"
click at [389, 607] on button "Save" at bounding box center [436, 621] width 232 height 35
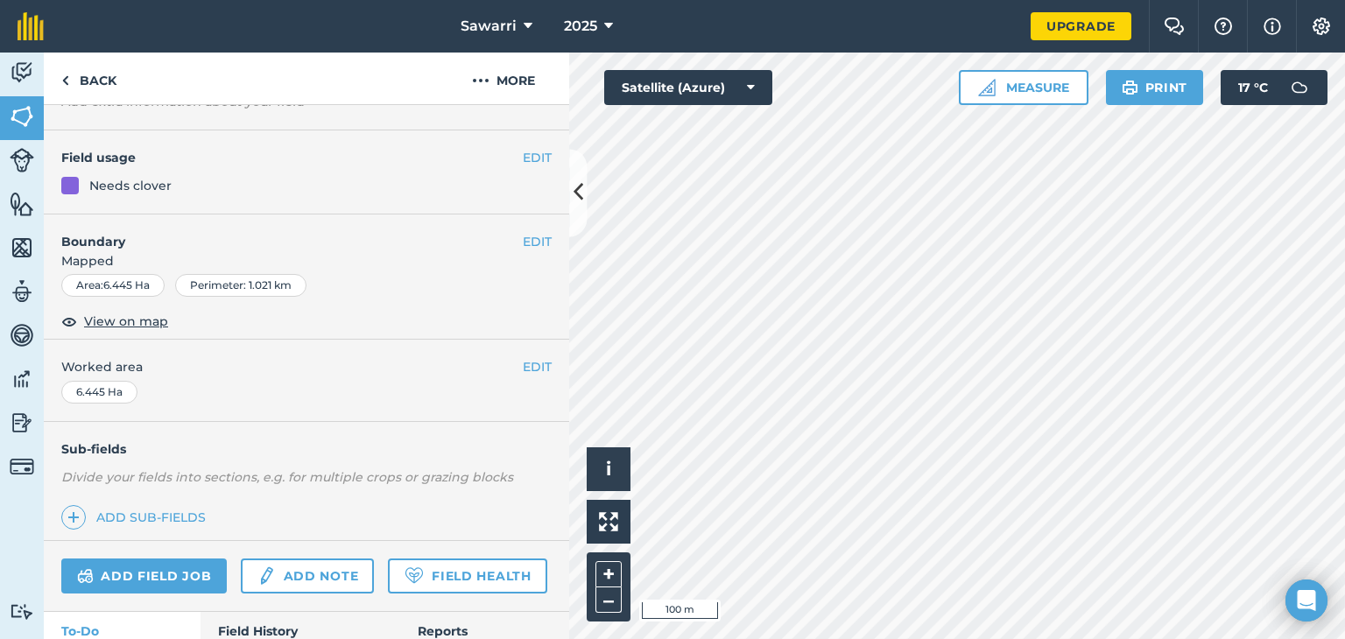
scroll to position [121, 0]
click at [529, 372] on button "EDIT" at bounding box center [537, 364] width 29 height 19
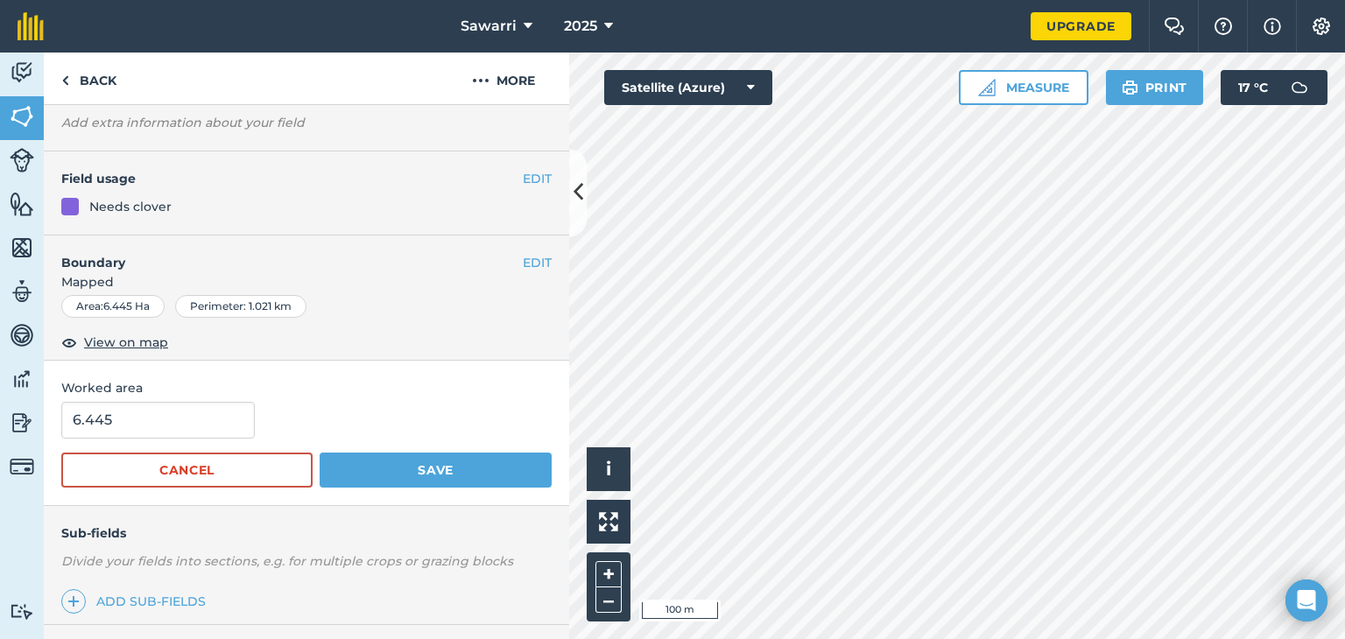
scroll to position [0, 0]
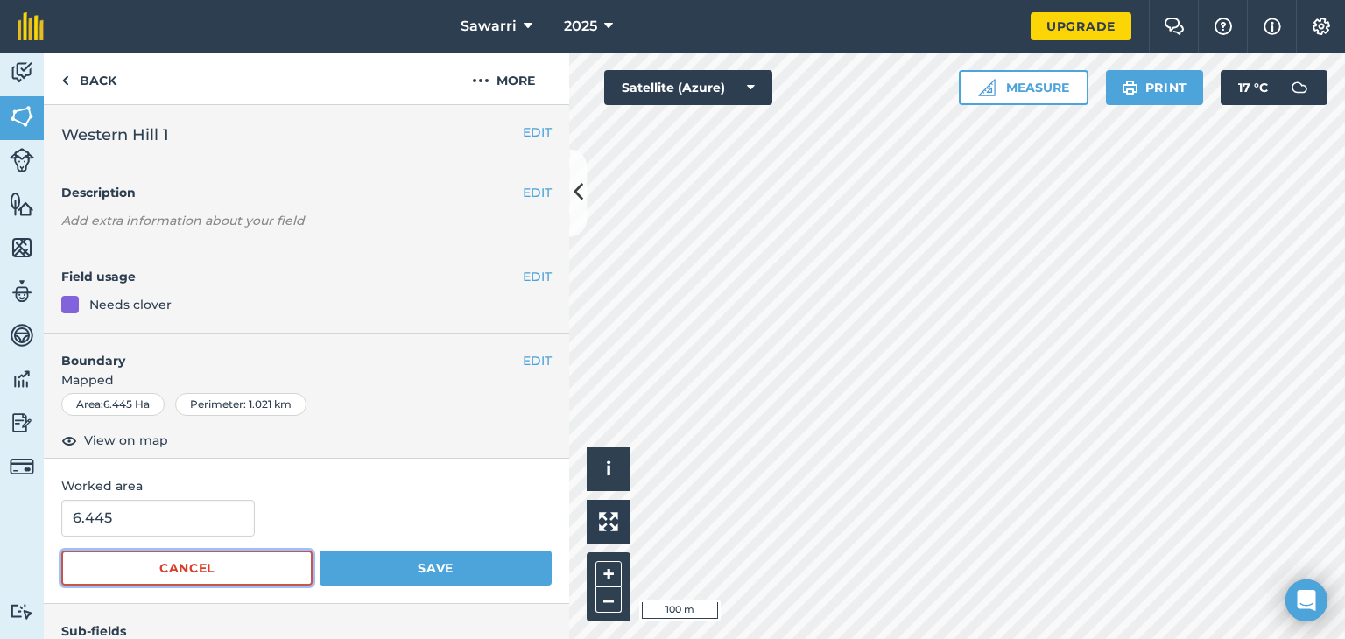
click at [237, 561] on button "Cancel" at bounding box center [186, 568] width 251 height 35
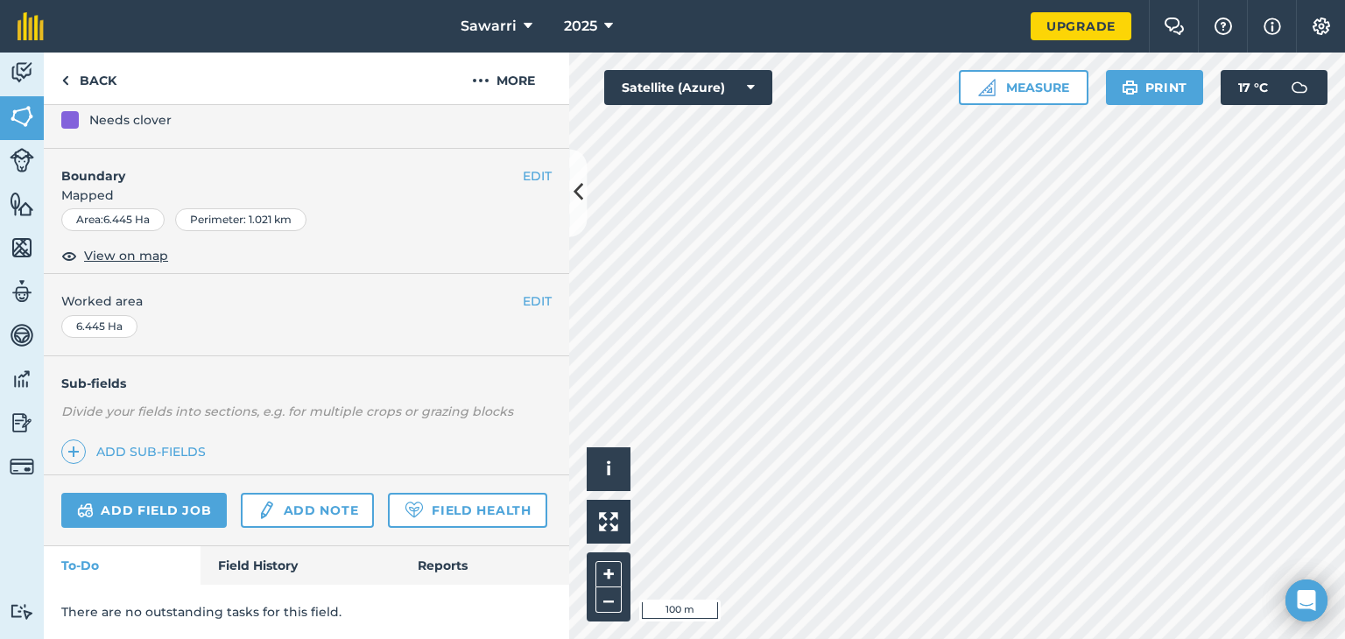
scroll to position [186, 0]
click at [146, 448] on link "Add sub-fields" at bounding box center [136, 452] width 151 height 25
click at [146, 448] on body "Sawarri 2025 Upgrade Farm Chat Help Info Settings Map printing is not available…" at bounding box center [672, 319] width 1345 height 639
click at [169, 451] on link "Add sub-fields" at bounding box center [136, 452] width 151 height 25
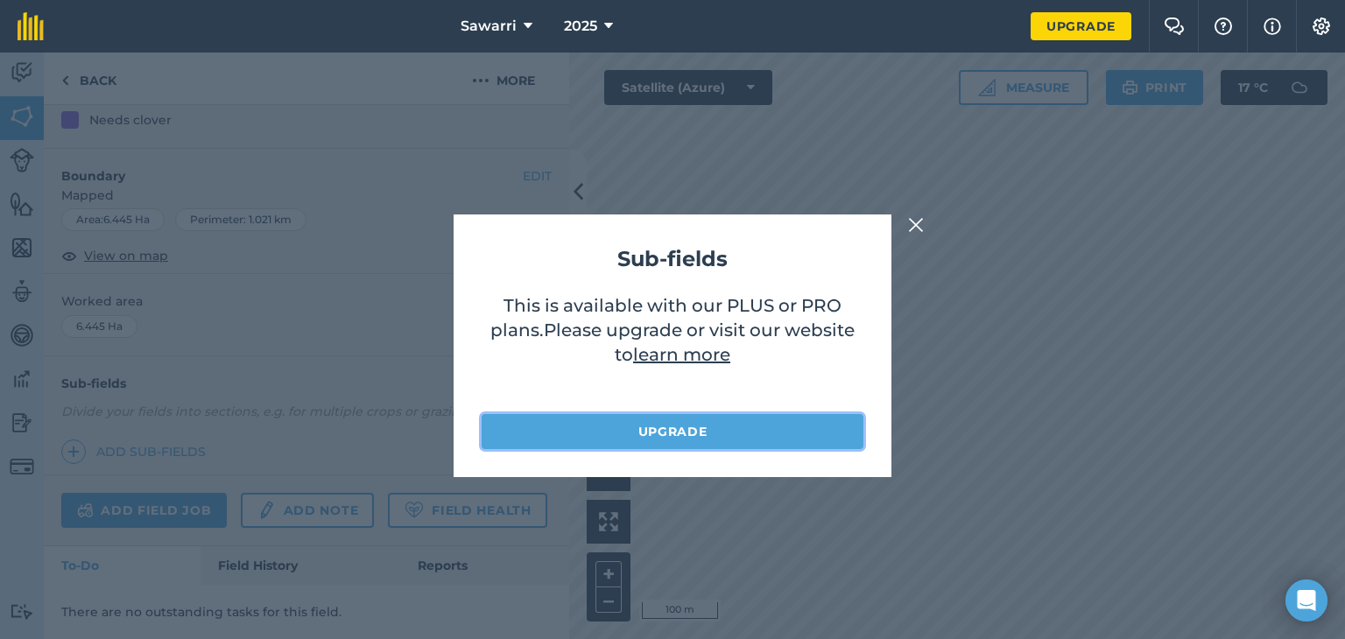
click at [638, 442] on link "Upgrade" at bounding box center [673, 431] width 382 height 35
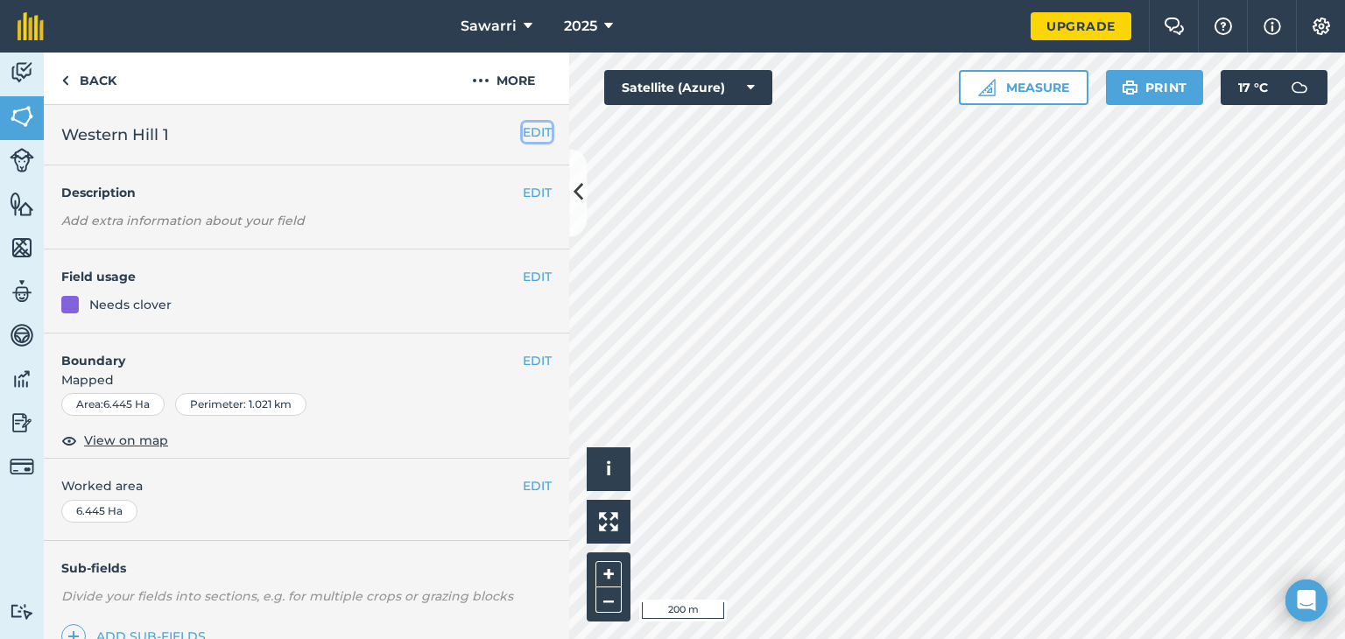
click at [531, 134] on button "EDIT" at bounding box center [537, 132] width 29 height 19
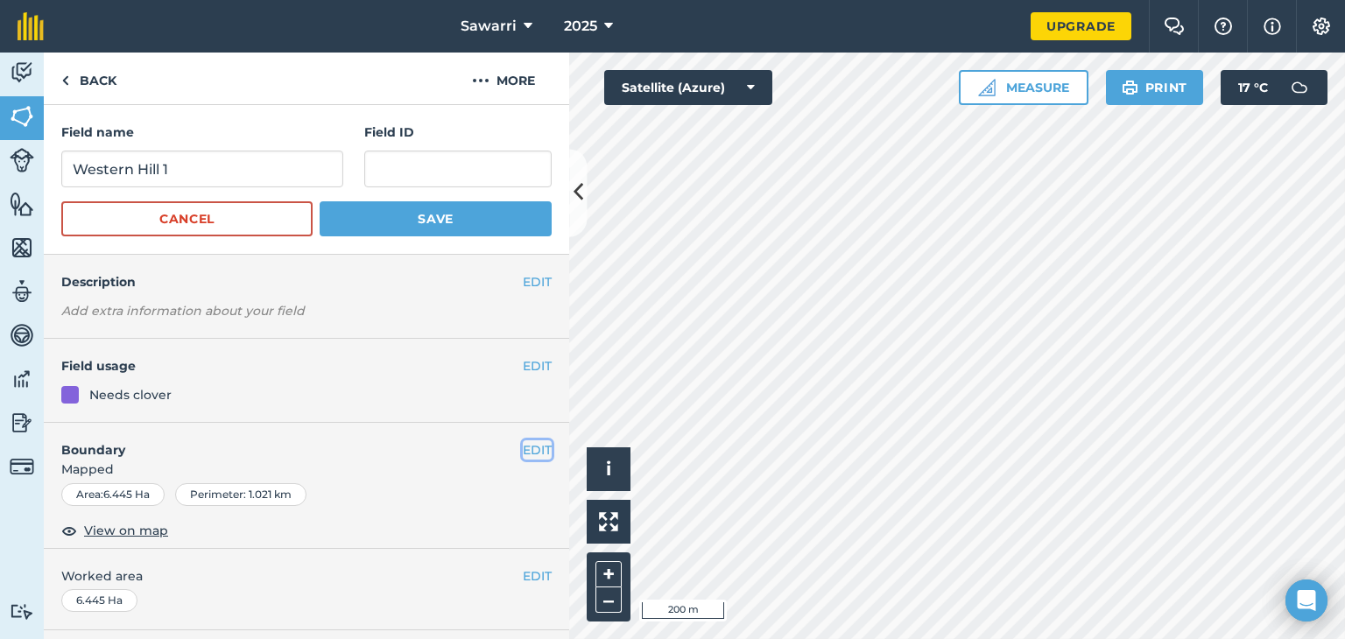
click at [529, 448] on button "EDIT" at bounding box center [537, 449] width 29 height 19
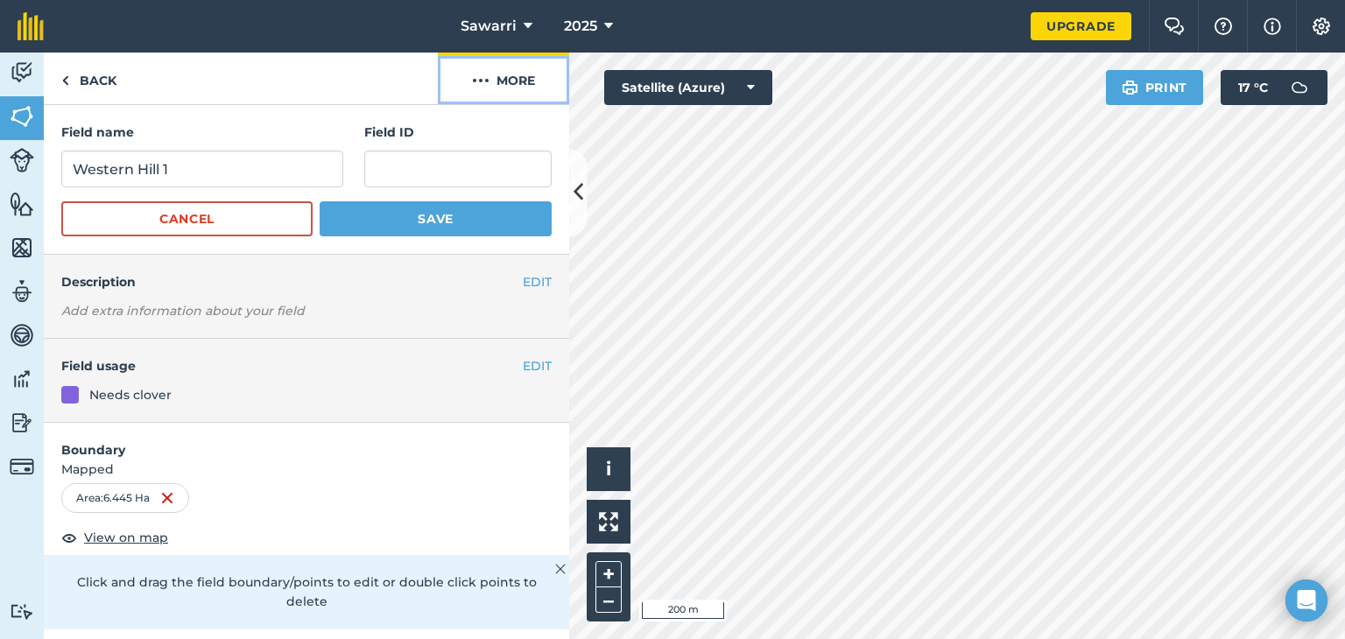
click at [503, 88] on button "More" at bounding box center [503, 79] width 131 height 52
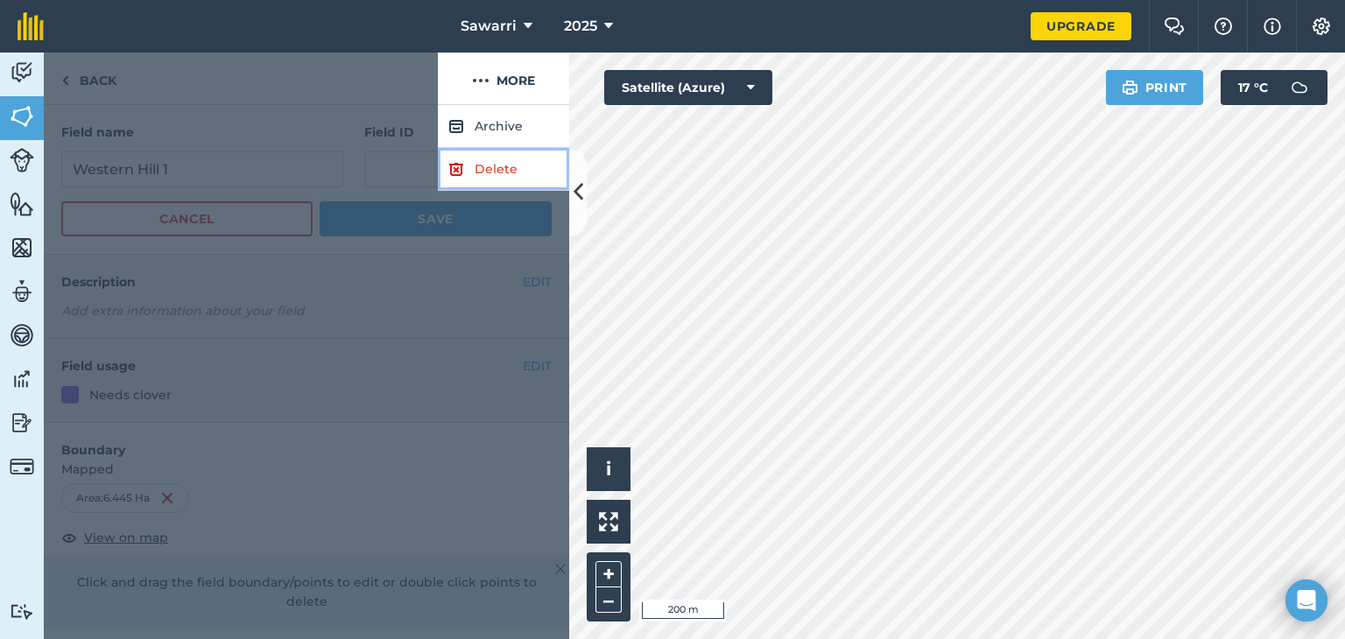
click at [488, 169] on link "Delete" at bounding box center [503, 169] width 131 height 43
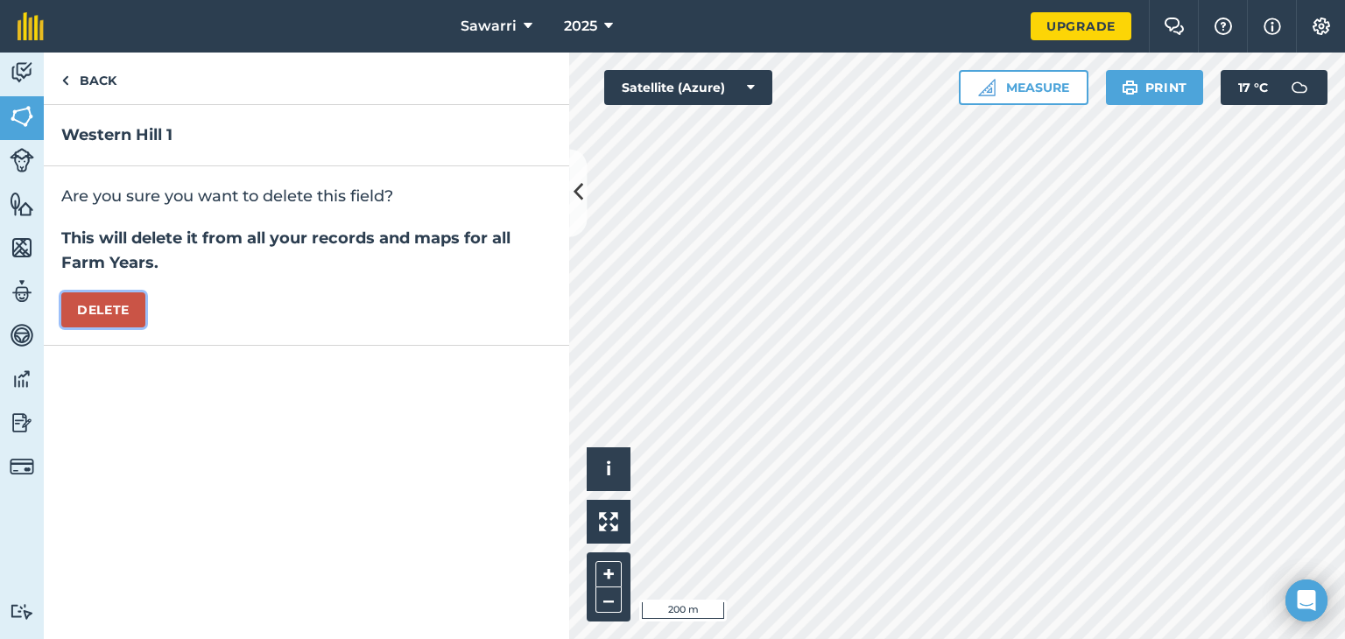
click at [117, 309] on button "Delete" at bounding box center [103, 309] width 84 height 35
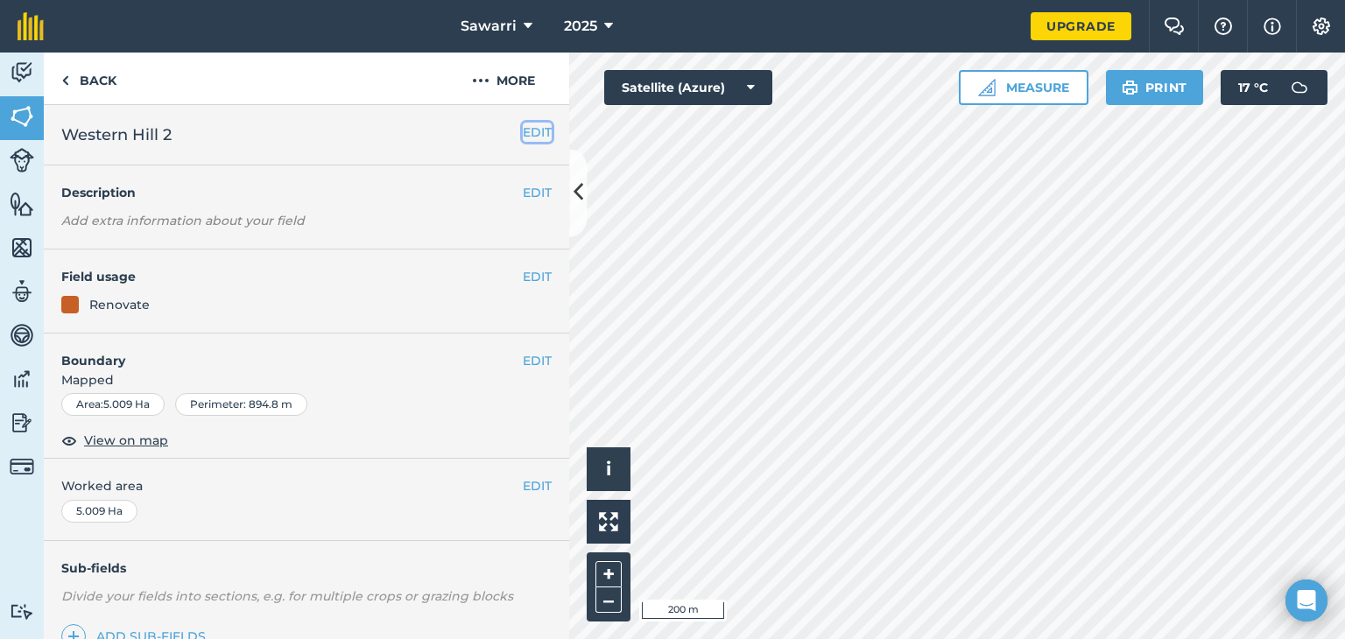
click at [523, 141] on button "EDIT" at bounding box center [537, 132] width 29 height 19
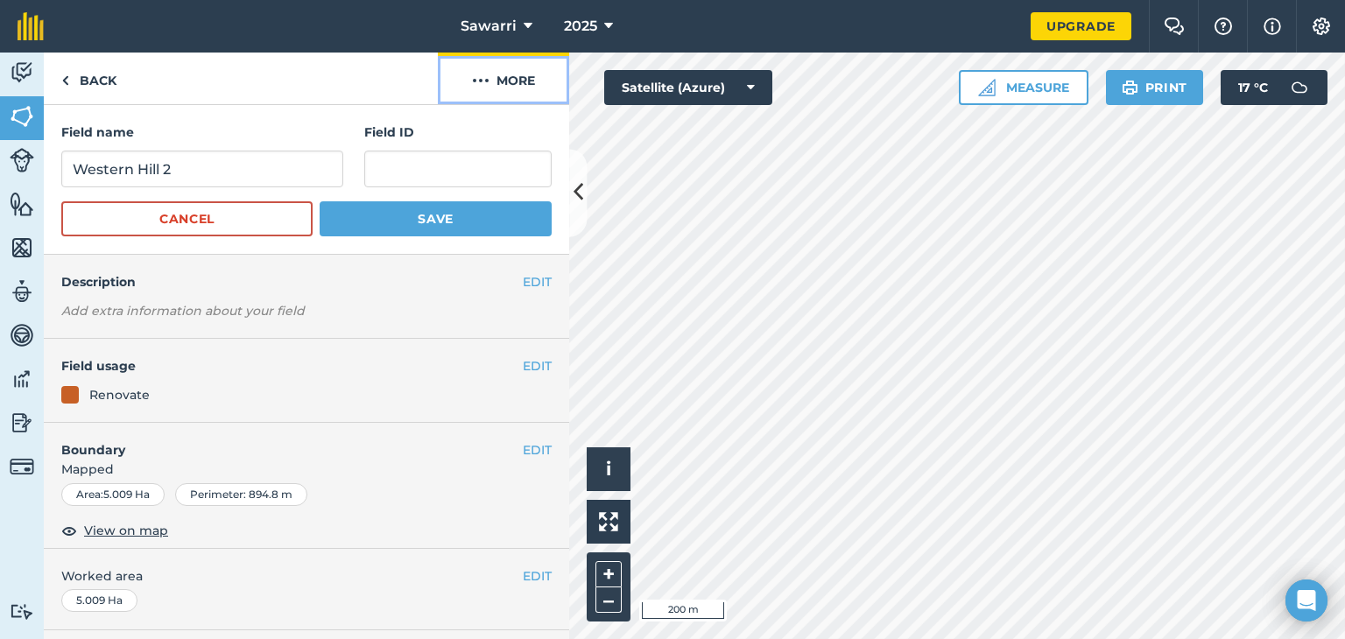
click at [517, 81] on button "More" at bounding box center [503, 79] width 131 height 52
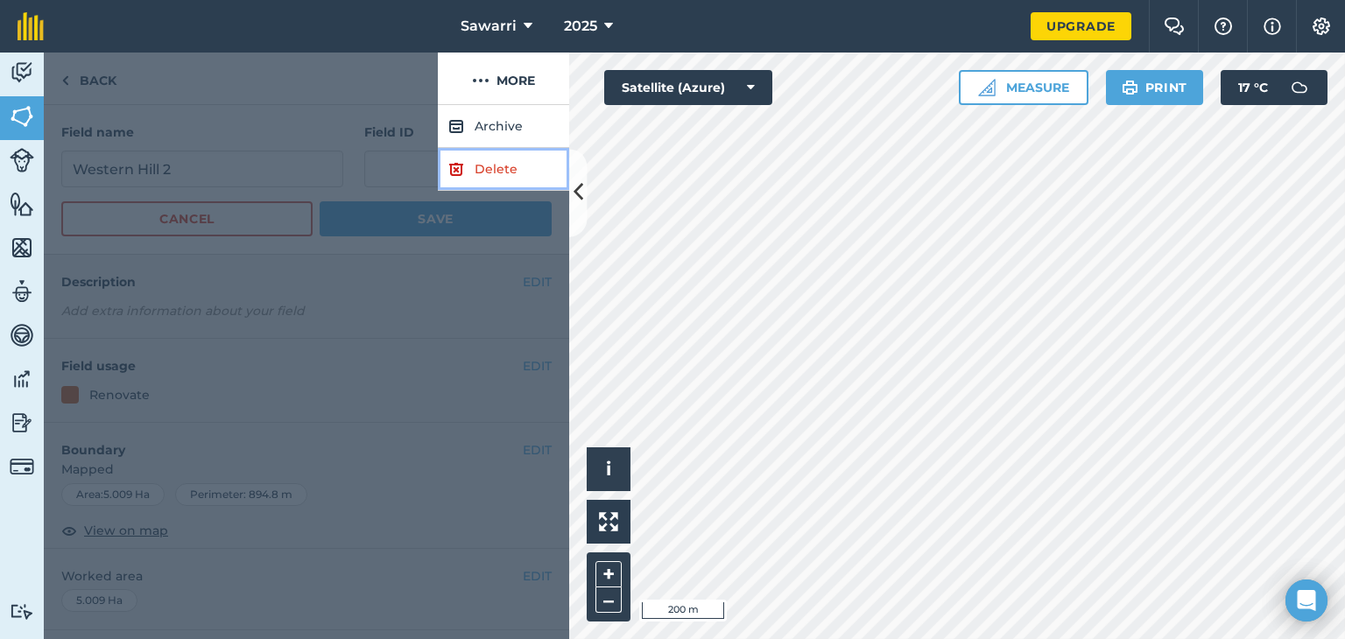
click at [498, 158] on link "Delete" at bounding box center [503, 169] width 131 height 43
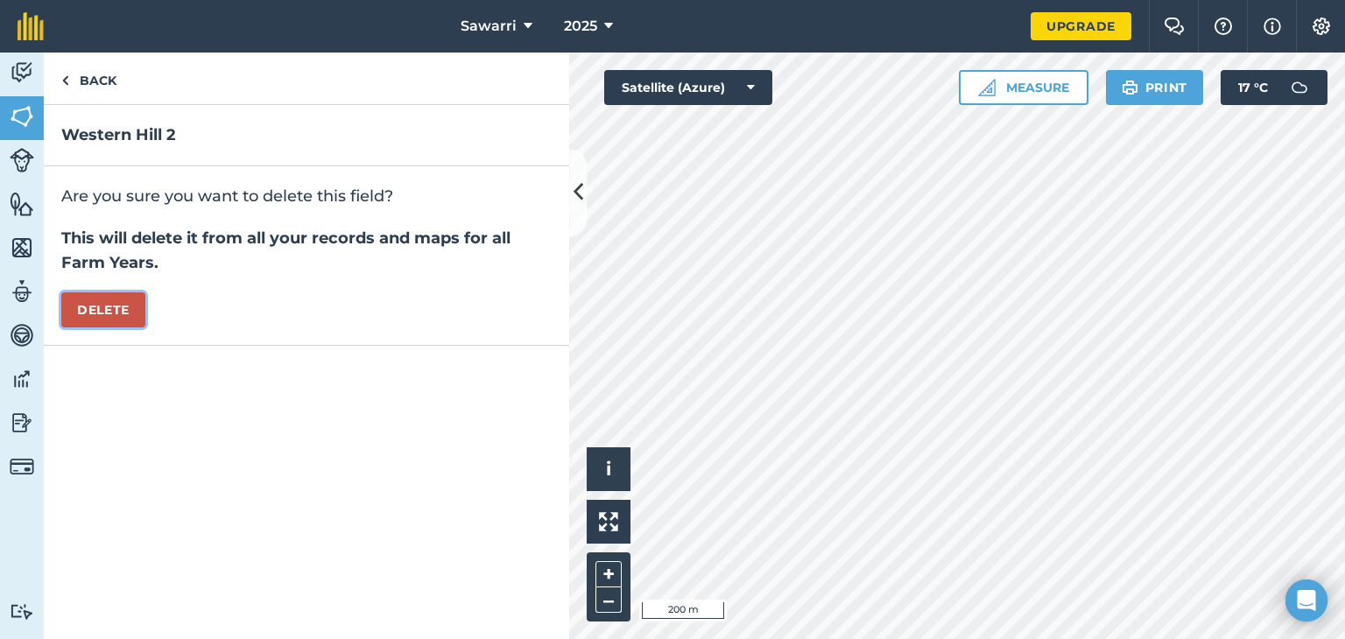
click at [96, 320] on button "Delete" at bounding box center [103, 309] width 84 height 35
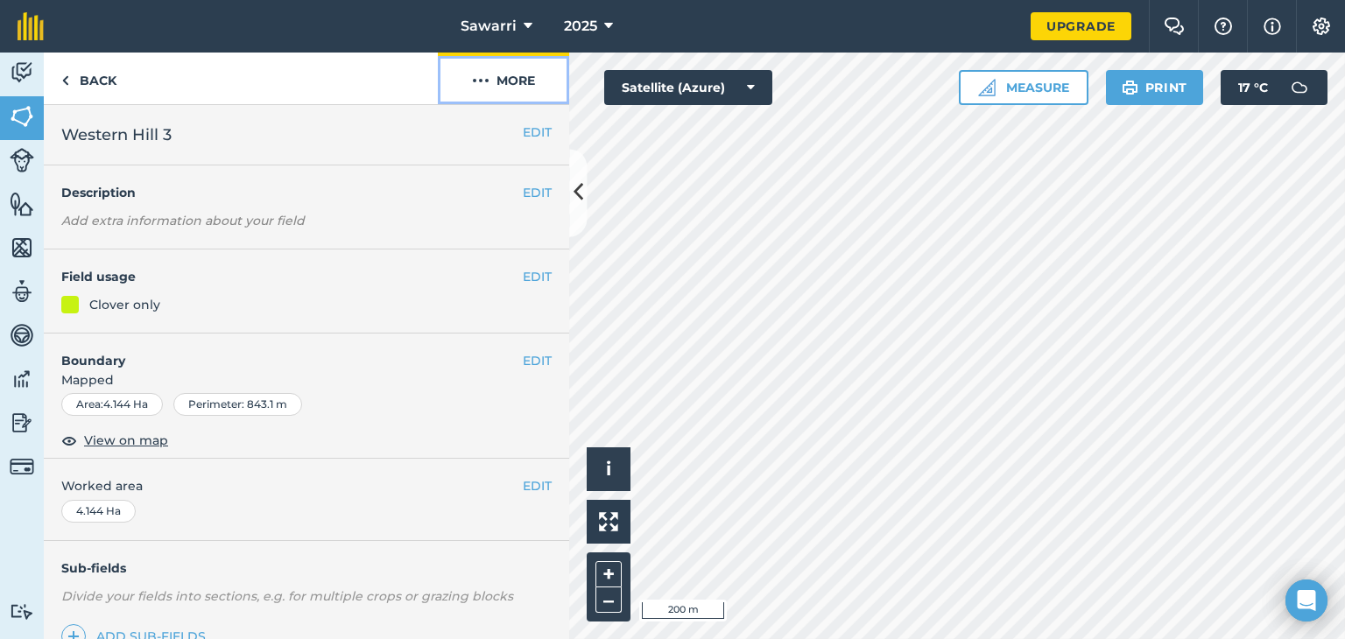
click at [522, 75] on button "More" at bounding box center [503, 79] width 131 height 52
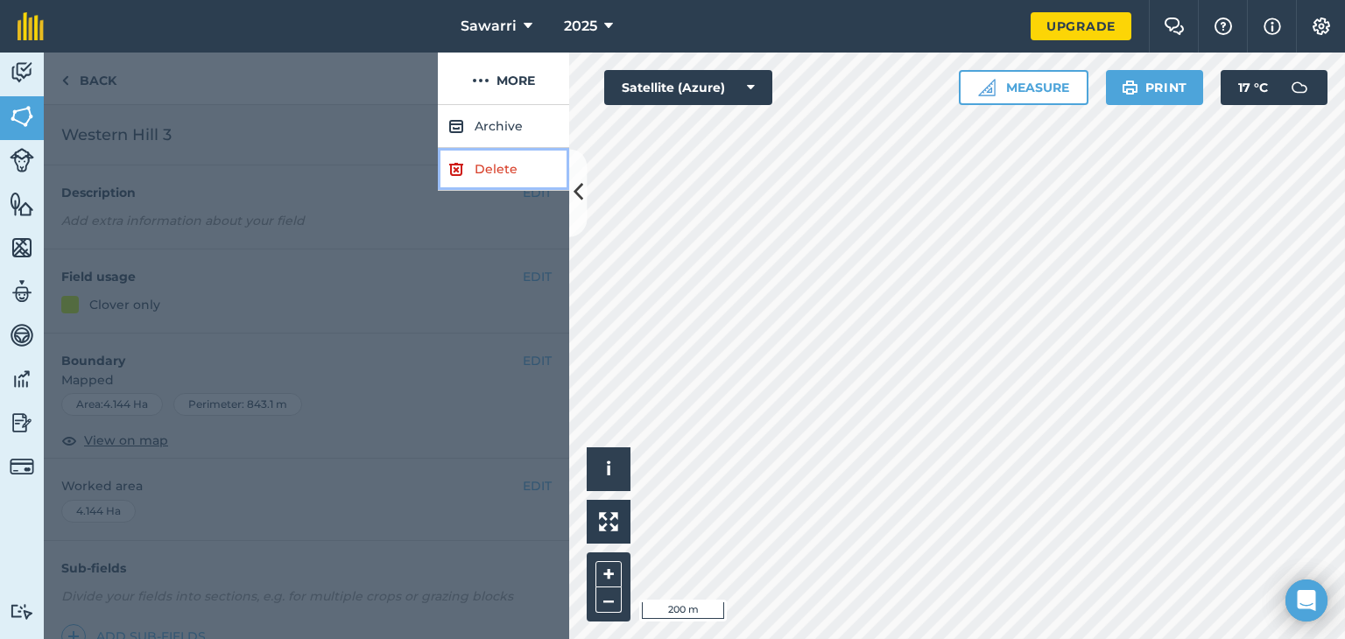
click at [506, 166] on link "Delete" at bounding box center [503, 169] width 131 height 43
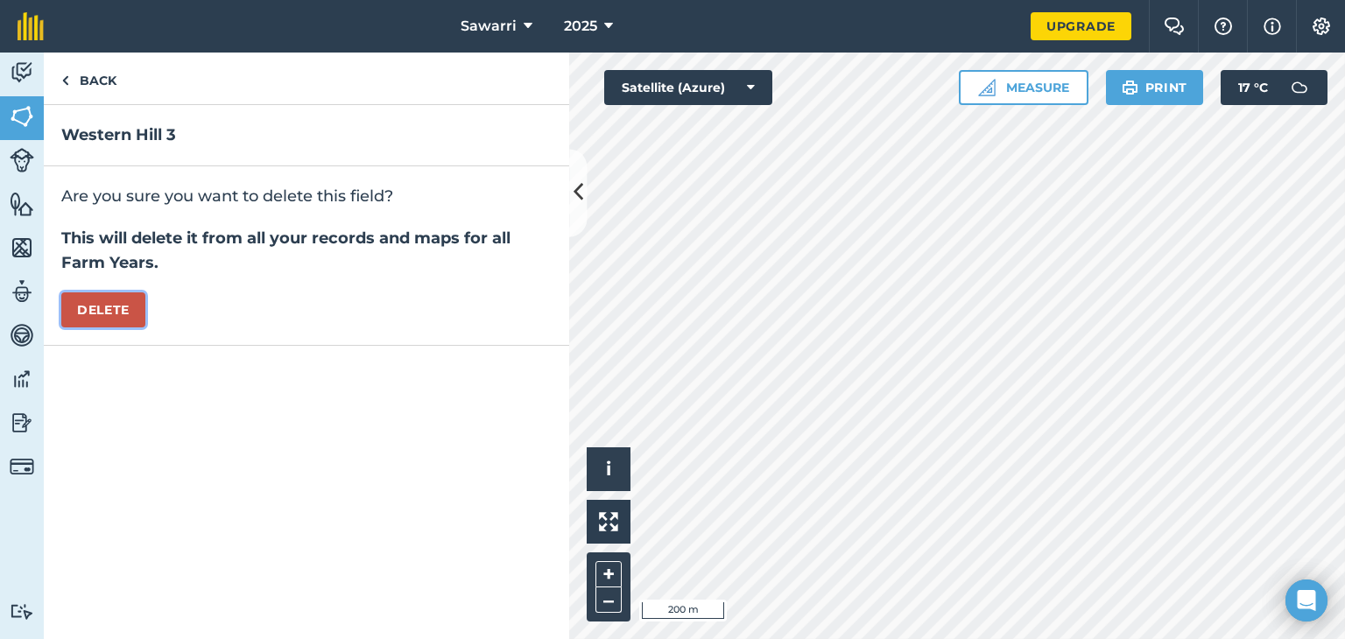
click at [116, 313] on button "Delete" at bounding box center [103, 309] width 84 height 35
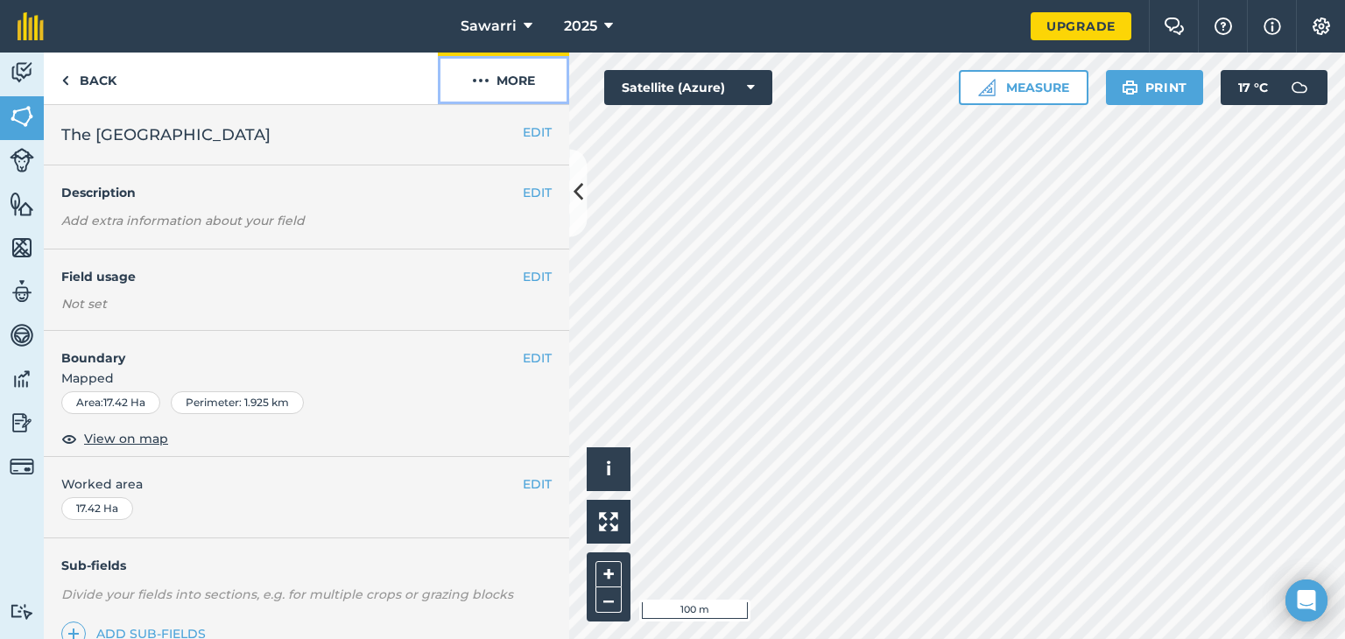
click at [528, 78] on button "More" at bounding box center [503, 79] width 131 height 52
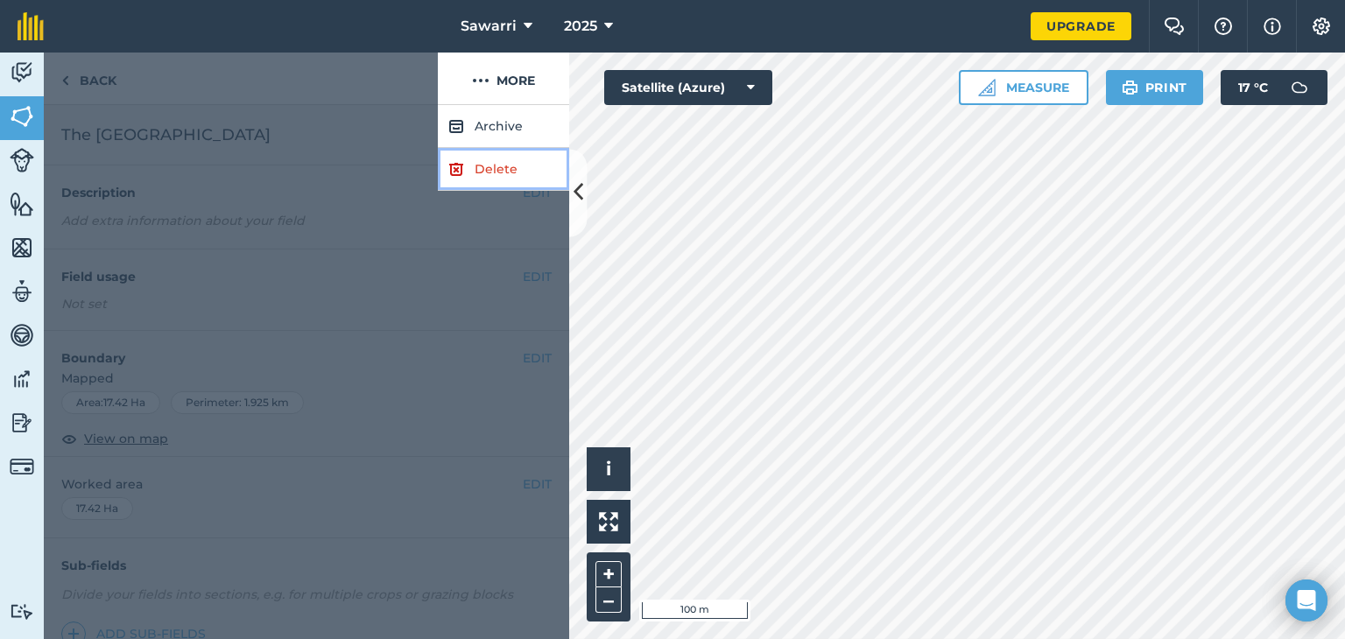
click at [497, 167] on link "Delete" at bounding box center [503, 169] width 131 height 43
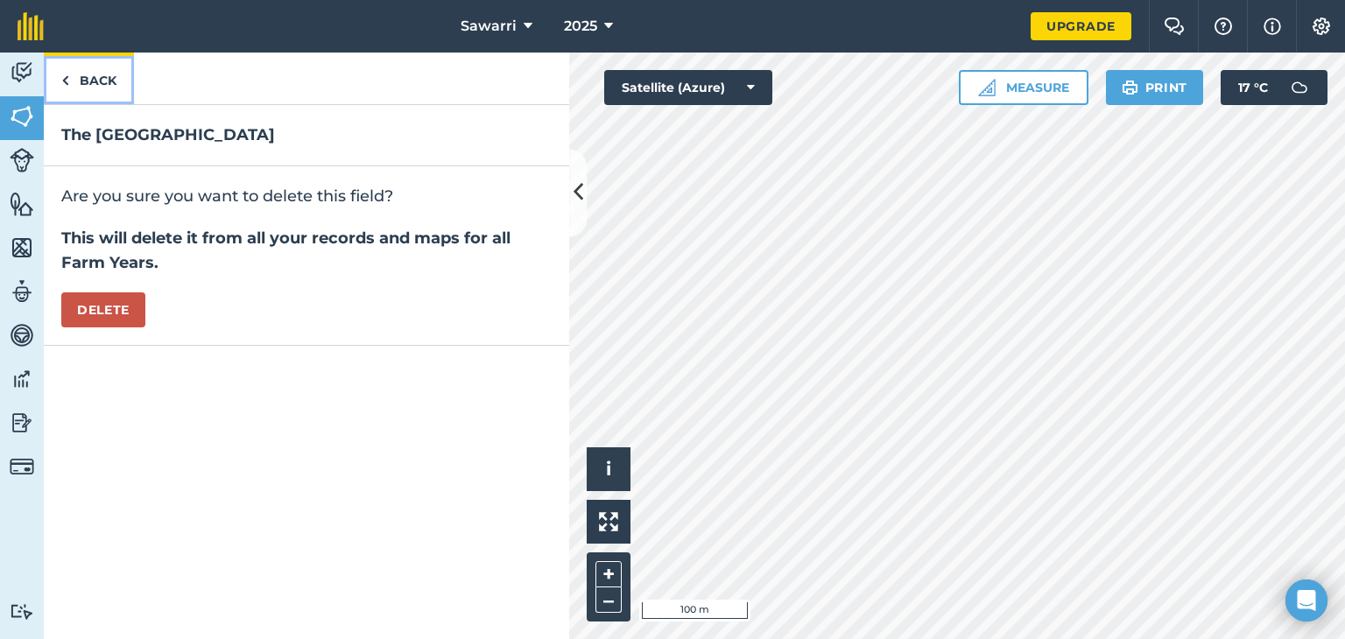
click at [95, 80] on link "Back" at bounding box center [89, 79] width 90 height 52
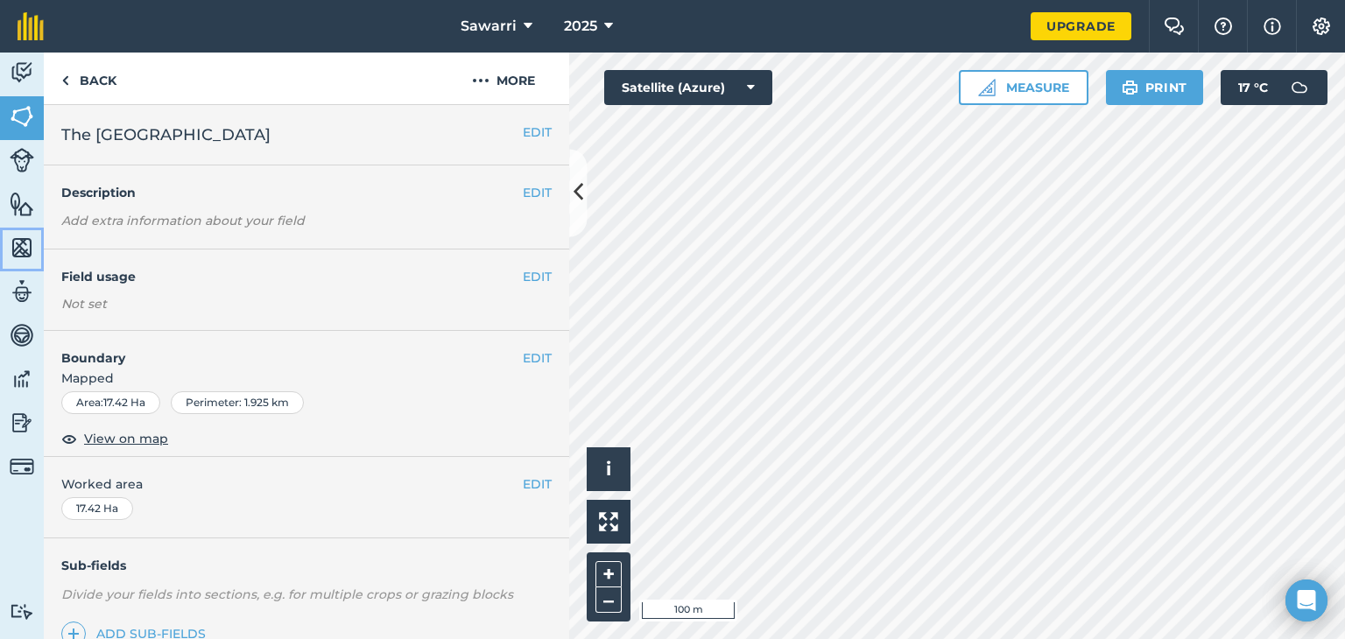
click at [19, 250] on img at bounding box center [22, 248] width 25 height 26
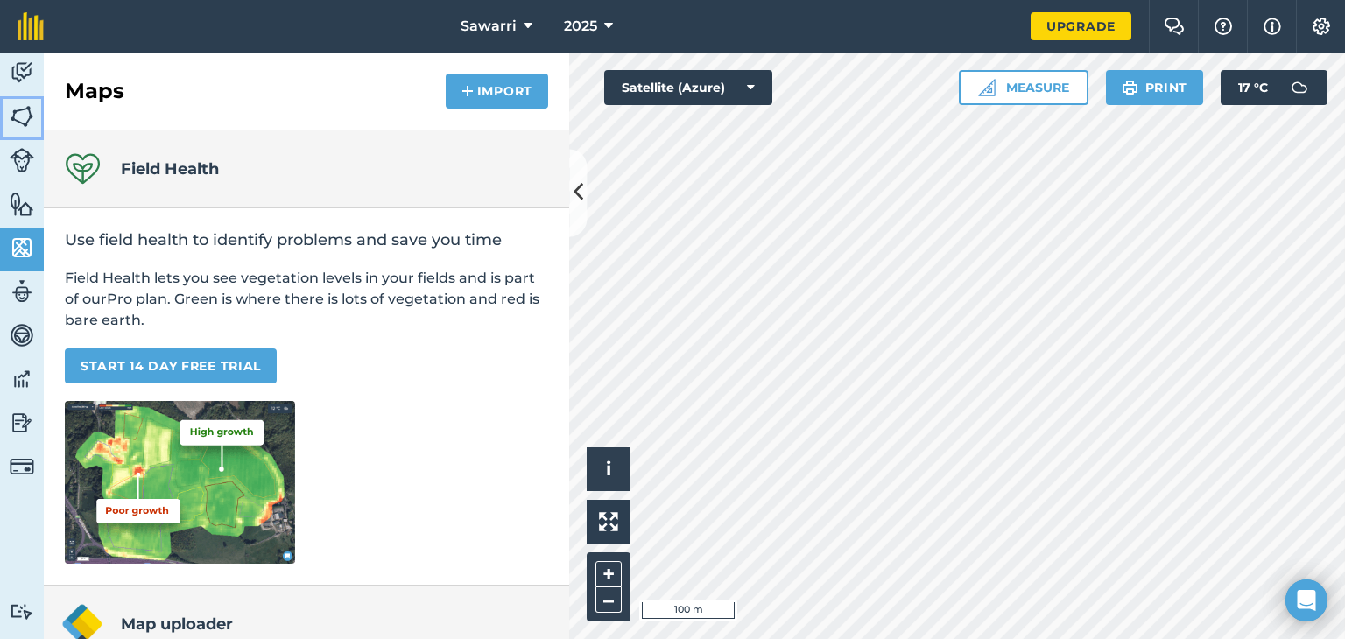
click at [23, 113] on img at bounding box center [22, 116] width 25 height 26
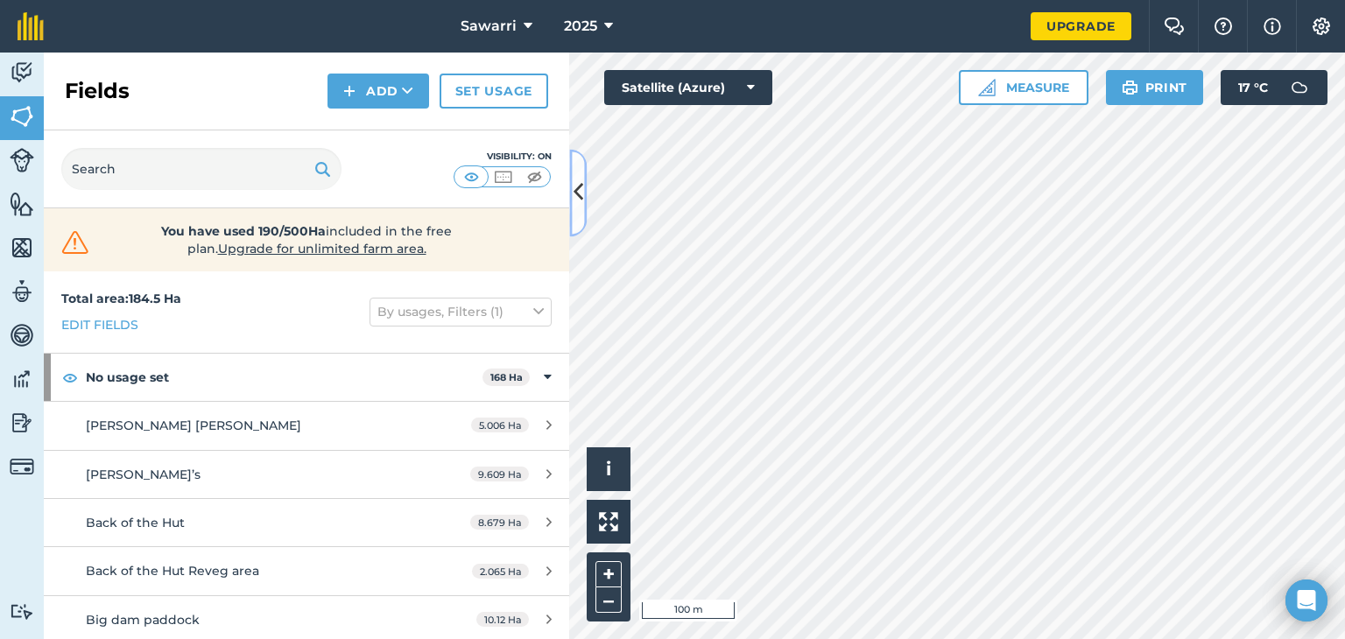
click at [582, 208] on button at bounding box center [578, 193] width 18 height 88
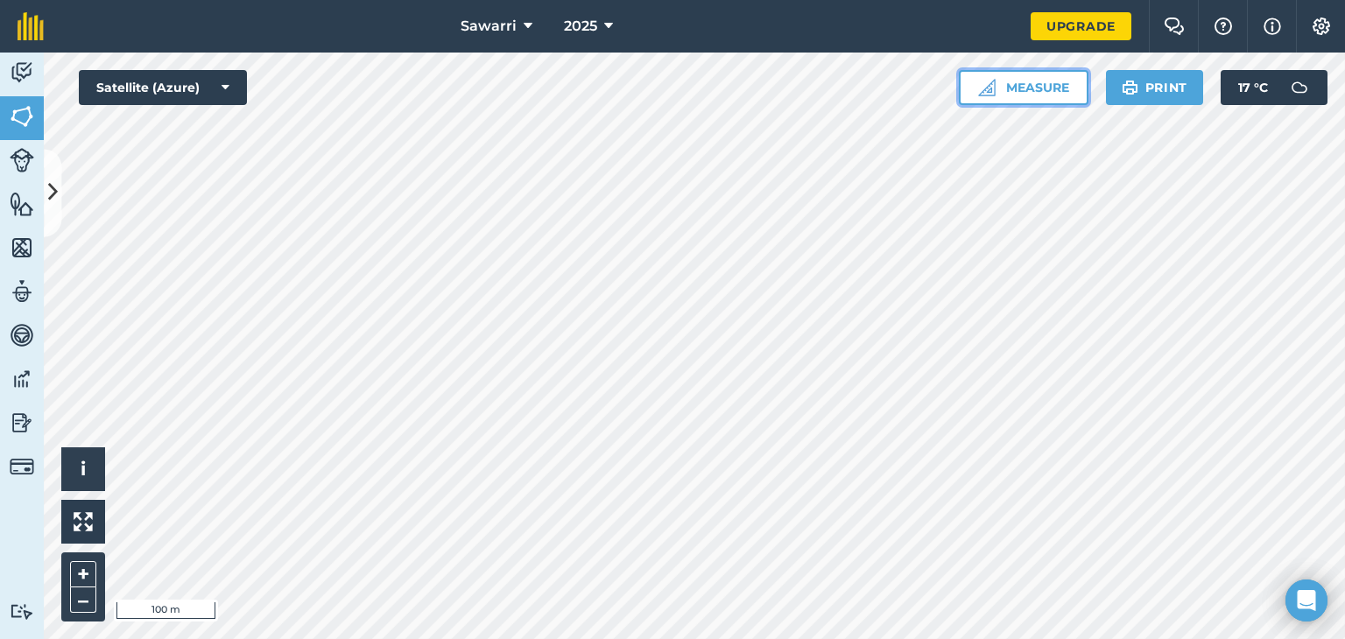
click at [1025, 94] on button "Measure" at bounding box center [1024, 87] width 130 height 35
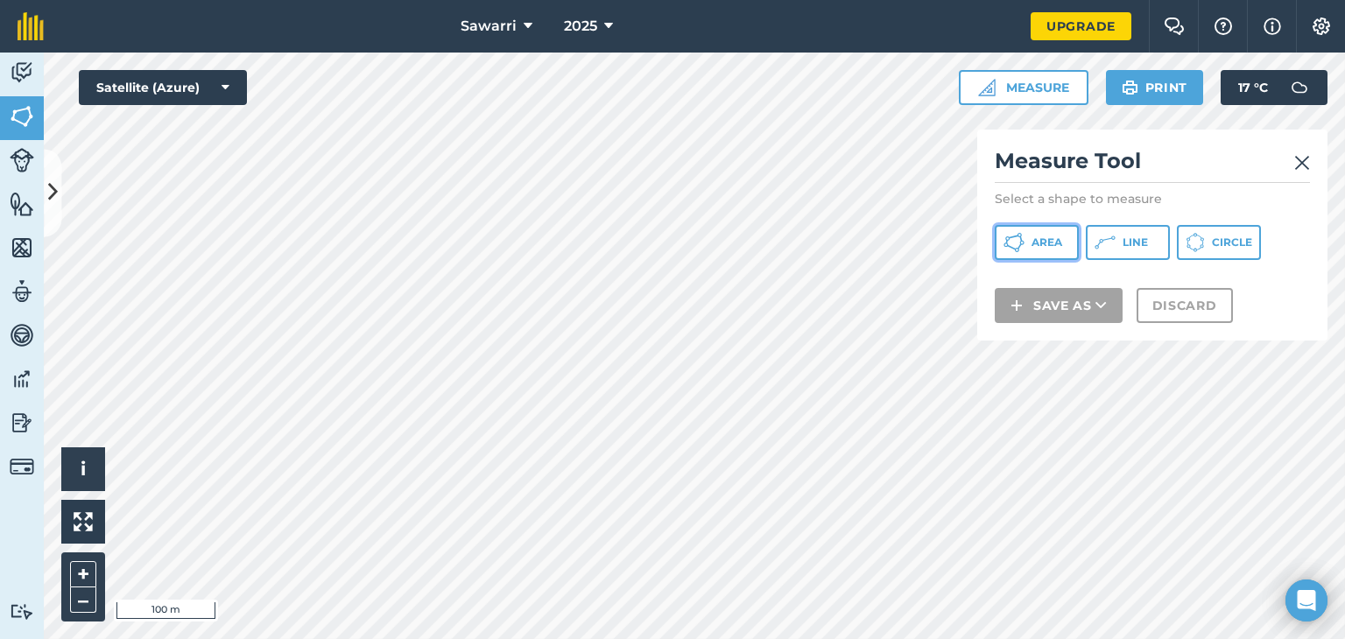
click at [1017, 236] on icon at bounding box center [1013, 242] width 21 height 21
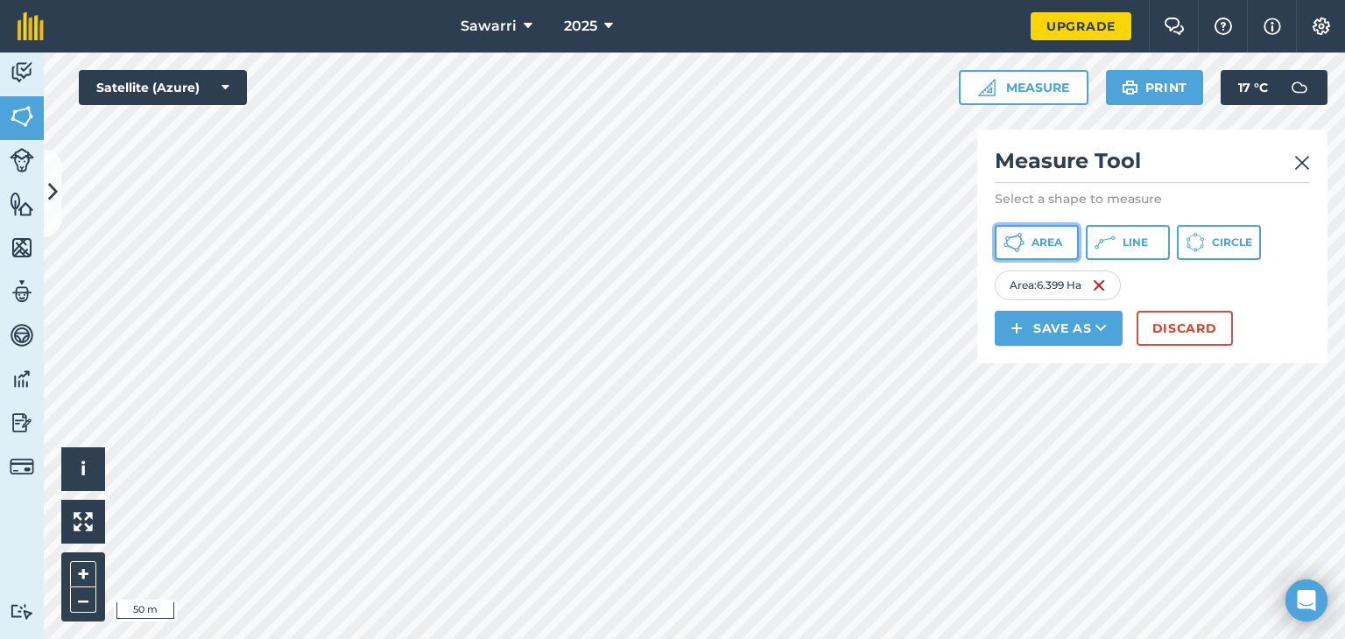
click at [1030, 257] on button "Area" at bounding box center [1037, 242] width 84 height 35
click at [1163, 327] on button "Discard" at bounding box center [1184, 328] width 96 height 35
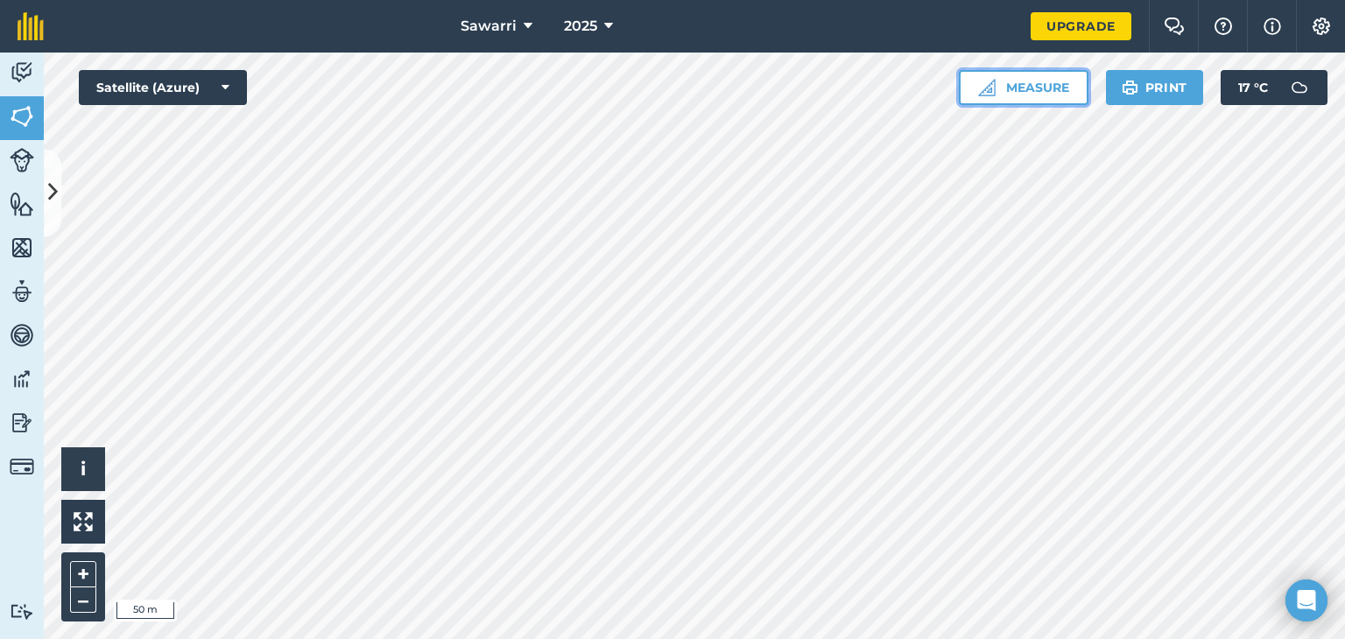
click at [1020, 87] on button "Measure" at bounding box center [1024, 87] width 130 height 35
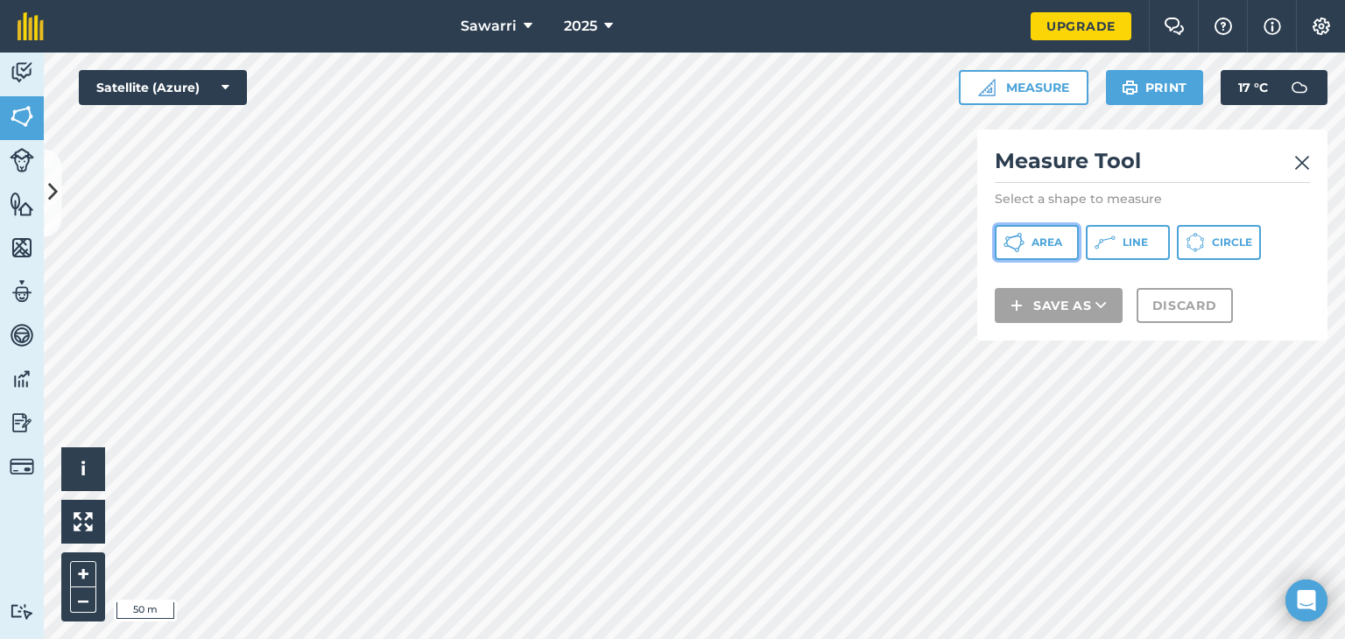
click at [1012, 256] on button "Area" at bounding box center [1037, 242] width 84 height 35
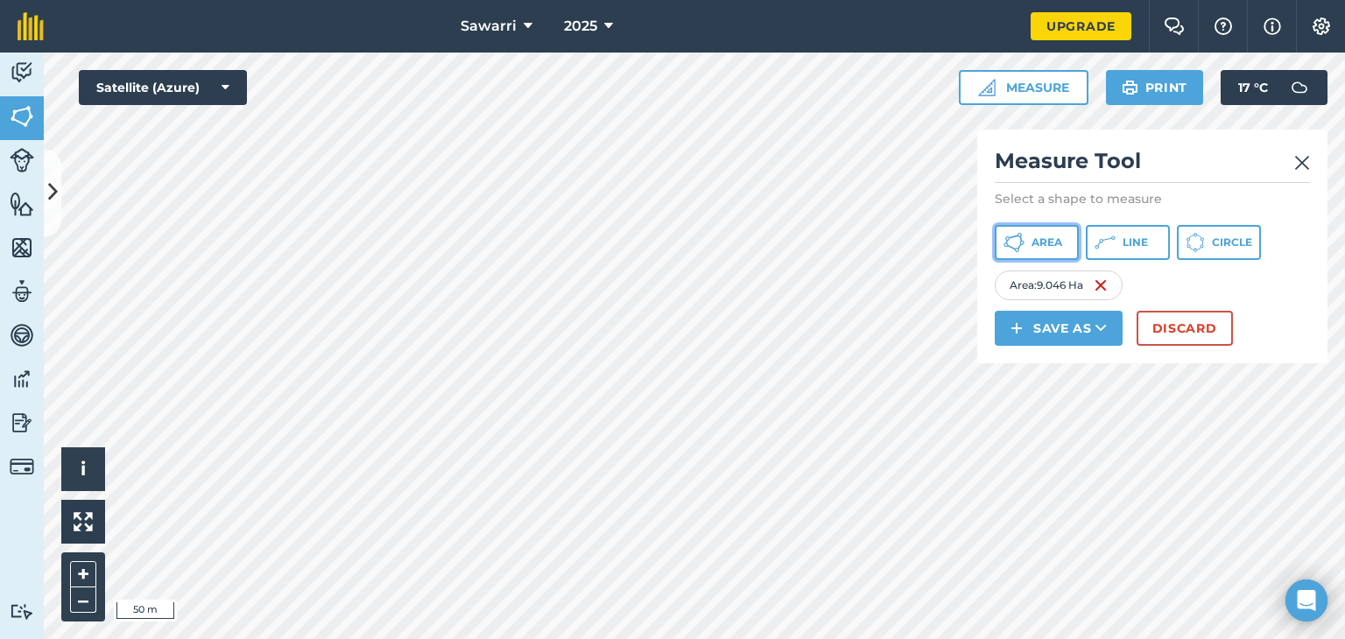
click at [1028, 251] on button "Area" at bounding box center [1037, 242] width 84 height 35
click at [1052, 334] on button "Save as" at bounding box center [1059, 328] width 128 height 35
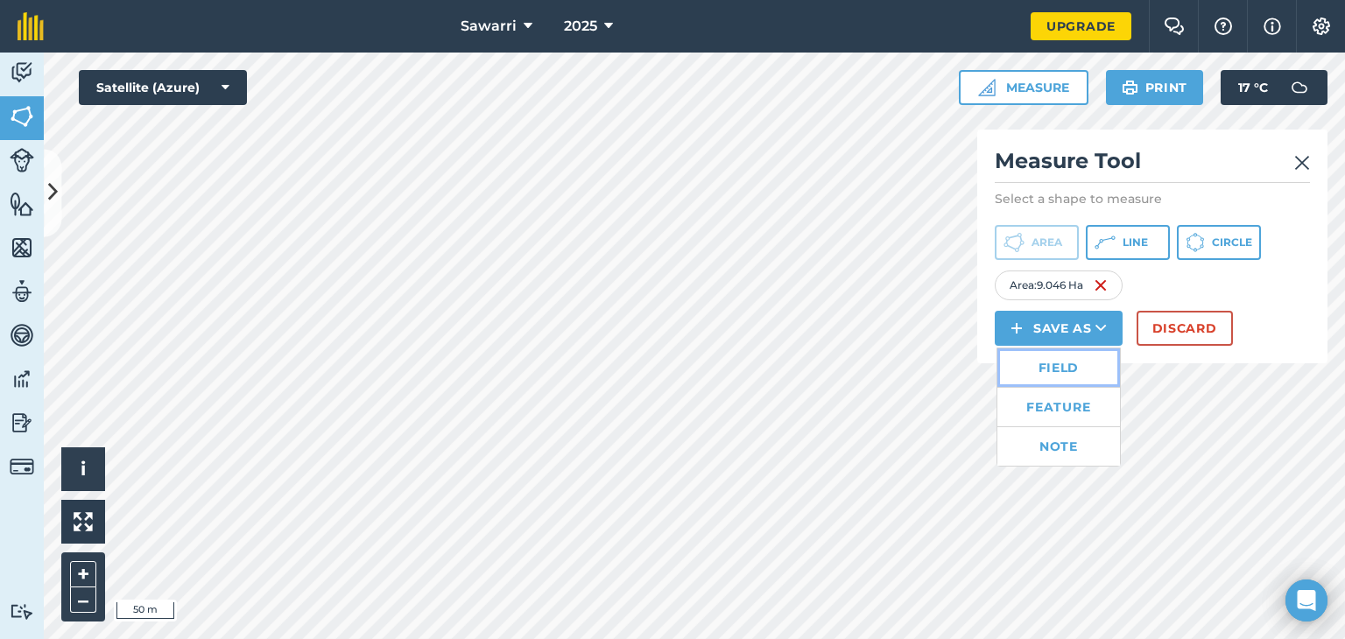
click at [1059, 368] on link "Field" at bounding box center [1058, 367] width 123 height 39
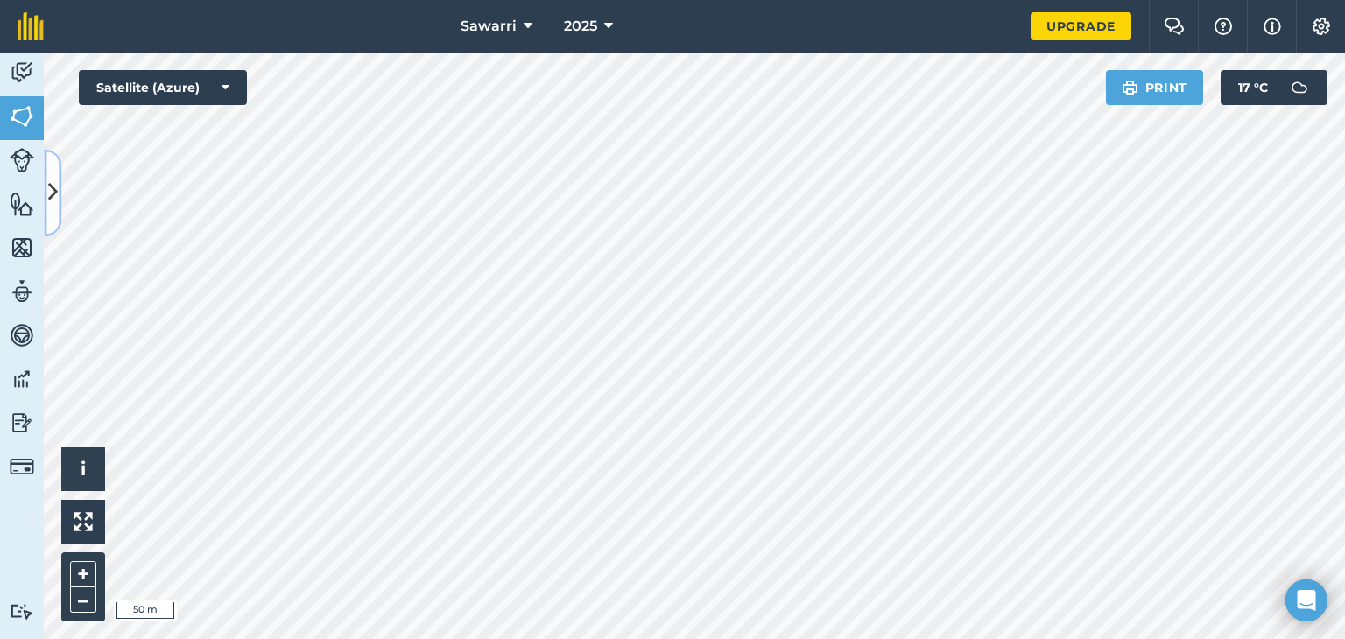
click at [55, 193] on icon at bounding box center [53, 193] width 10 height 31
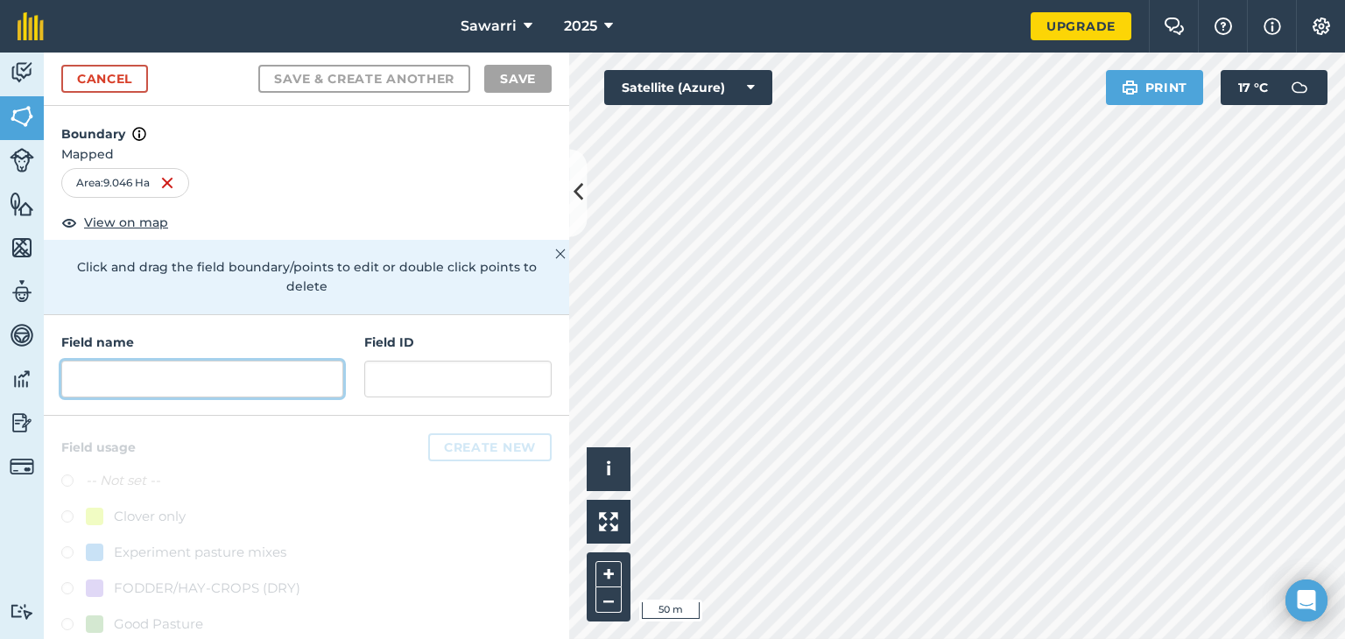
click at [168, 382] on input "text" at bounding box center [202, 379] width 282 height 37
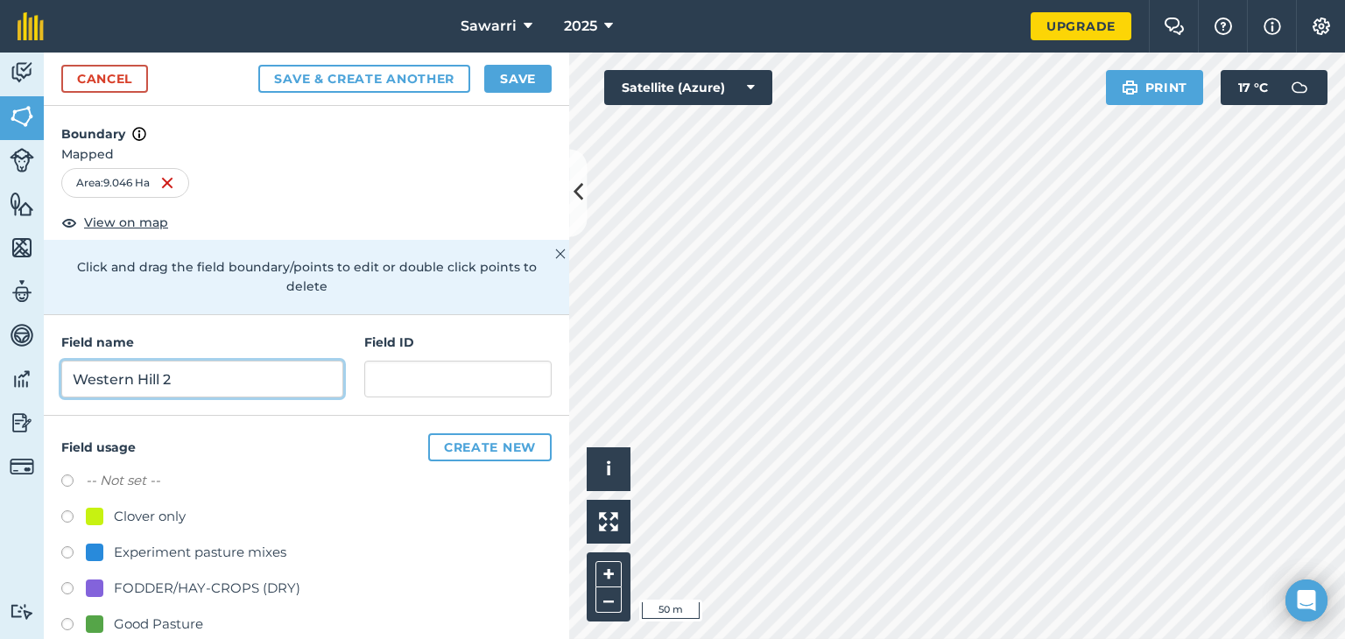
type input "Western Hill 2"
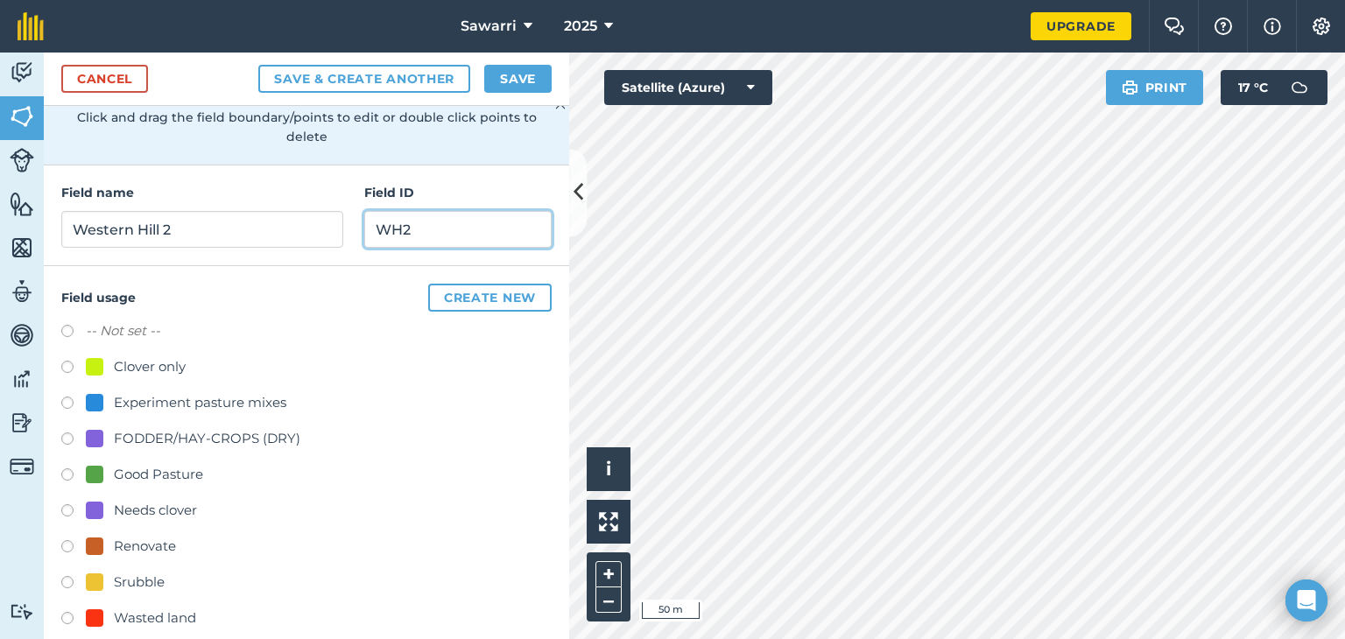
scroll to position [170, 0]
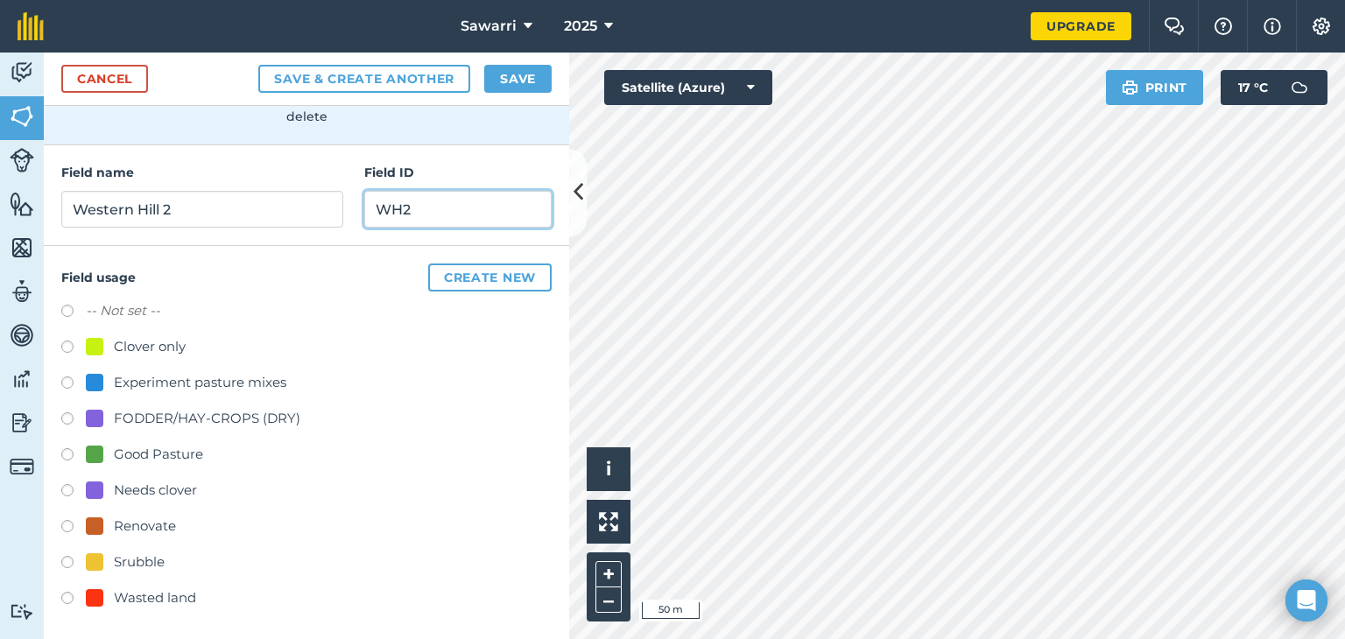
type input "WH2"
click at [92, 524] on div at bounding box center [95, 526] width 18 height 18
radio input "true"
click at [488, 281] on button "Create new" at bounding box center [489, 278] width 123 height 28
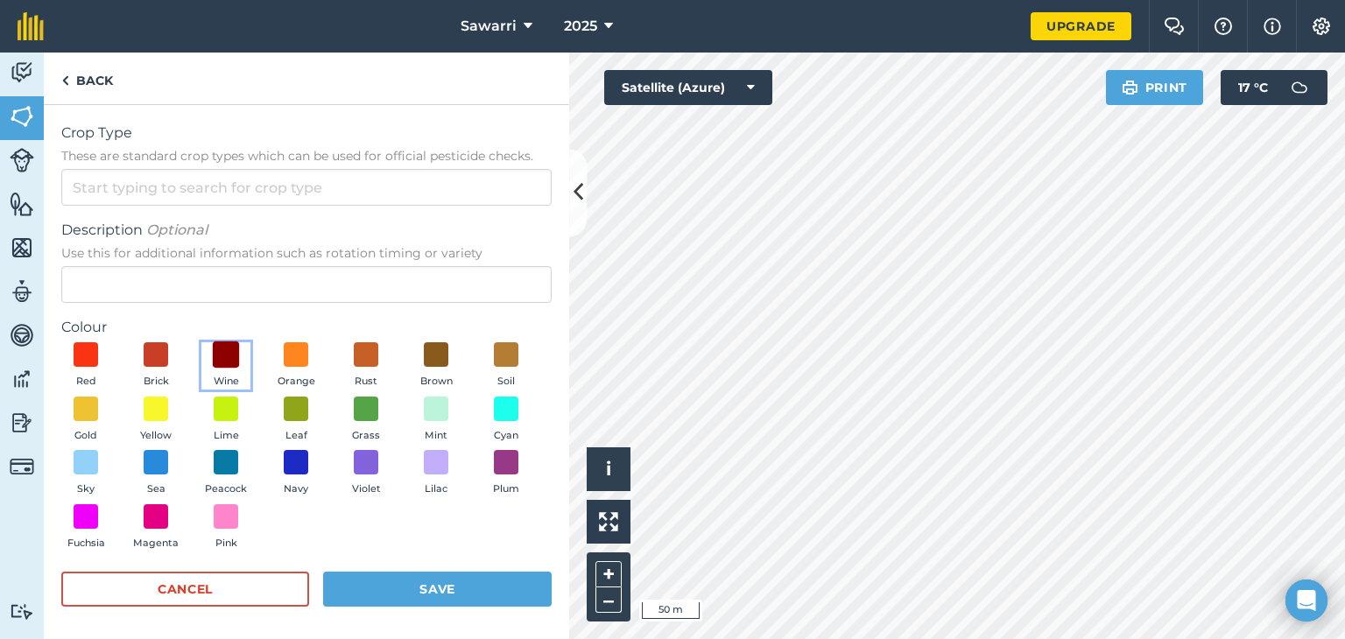
click at [221, 361] on span at bounding box center [226, 354] width 27 height 27
click at [421, 600] on button "Save" at bounding box center [437, 589] width 229 height 35
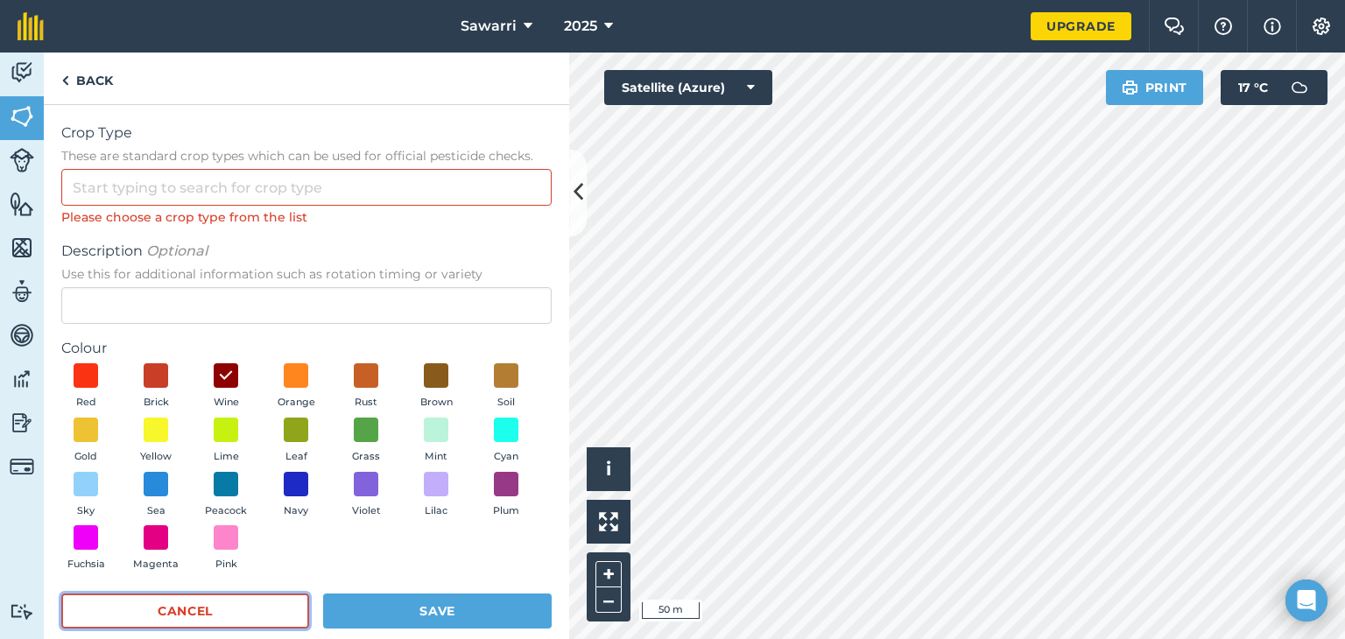
click at [186, 607] on button "Cancel" at bounding box center [185, 611] width 248 height 35
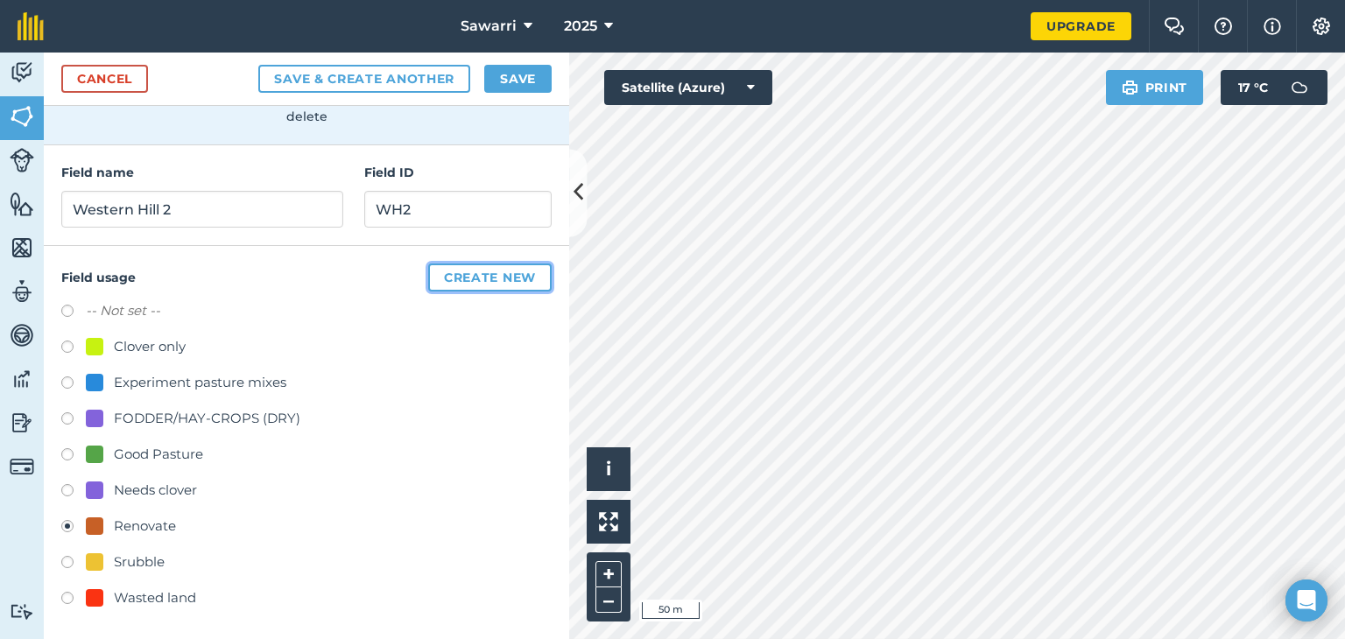
click at [483, 277] on button "Create new" at bounding box center [489, 278] width 123 height 28
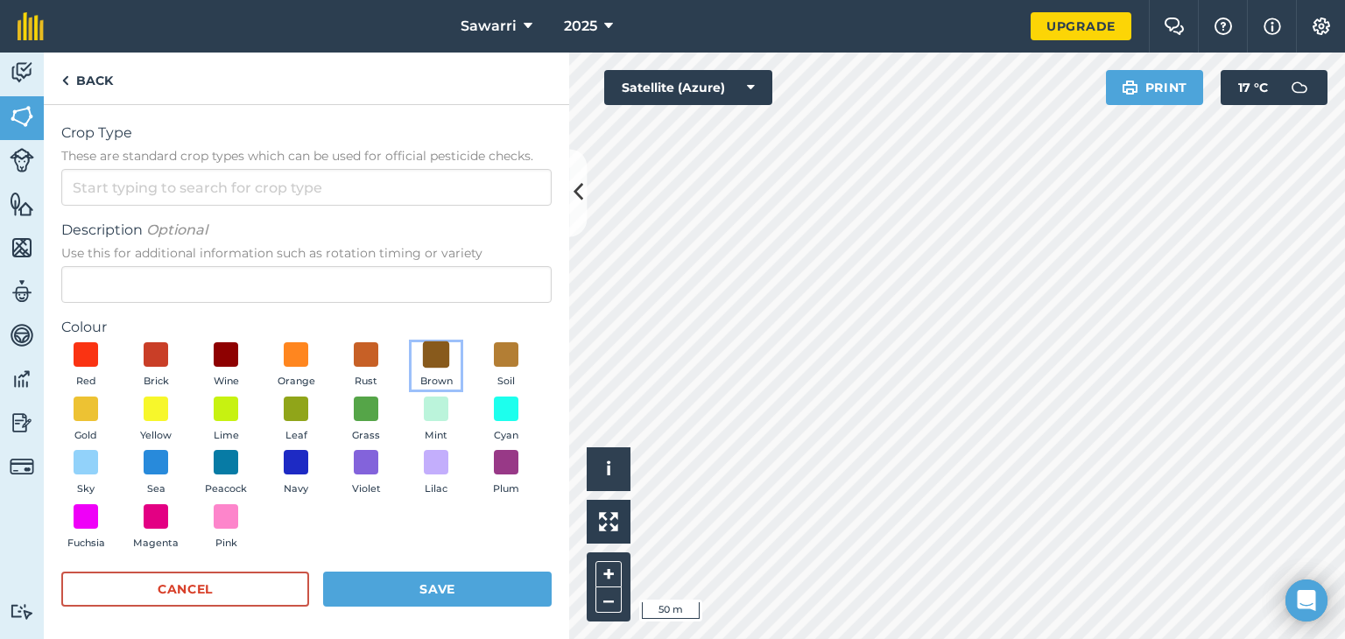
click at [444, 356] on span at bounding box center [436, 354] width 27 height 27
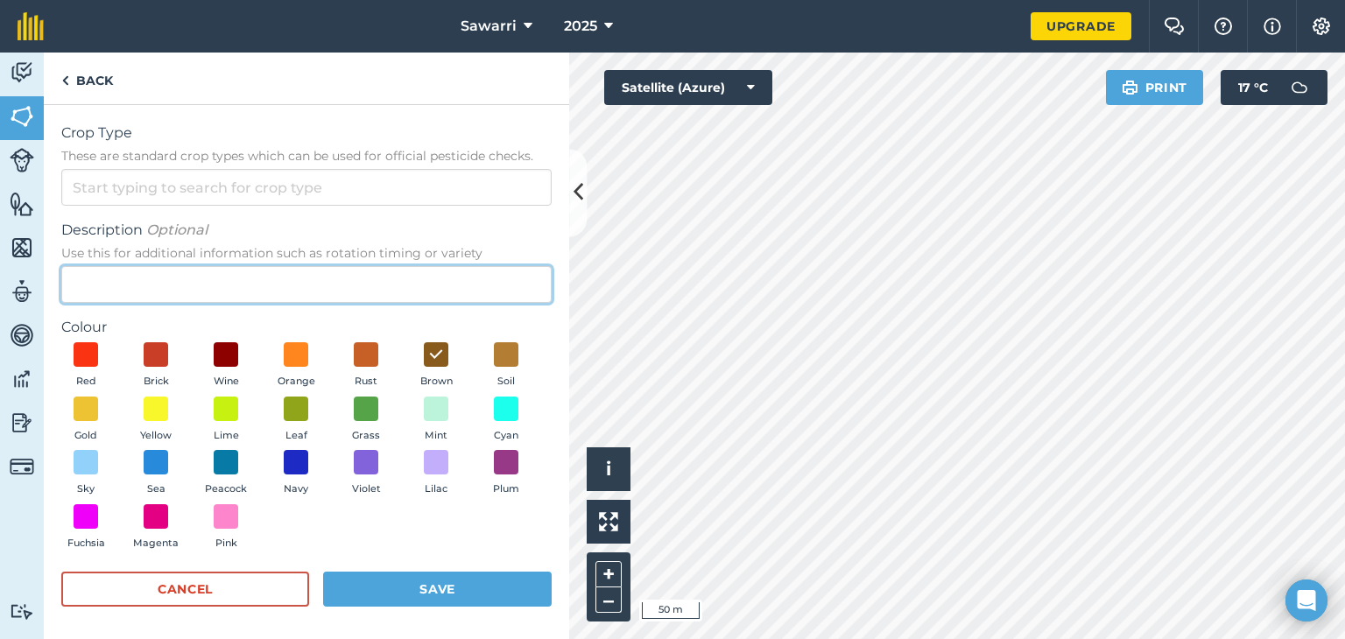
click at [234, 273] on input "Description Optional Use this for additional information such as rotation timin…" at bounding box center [306, 284] width 490 height 37
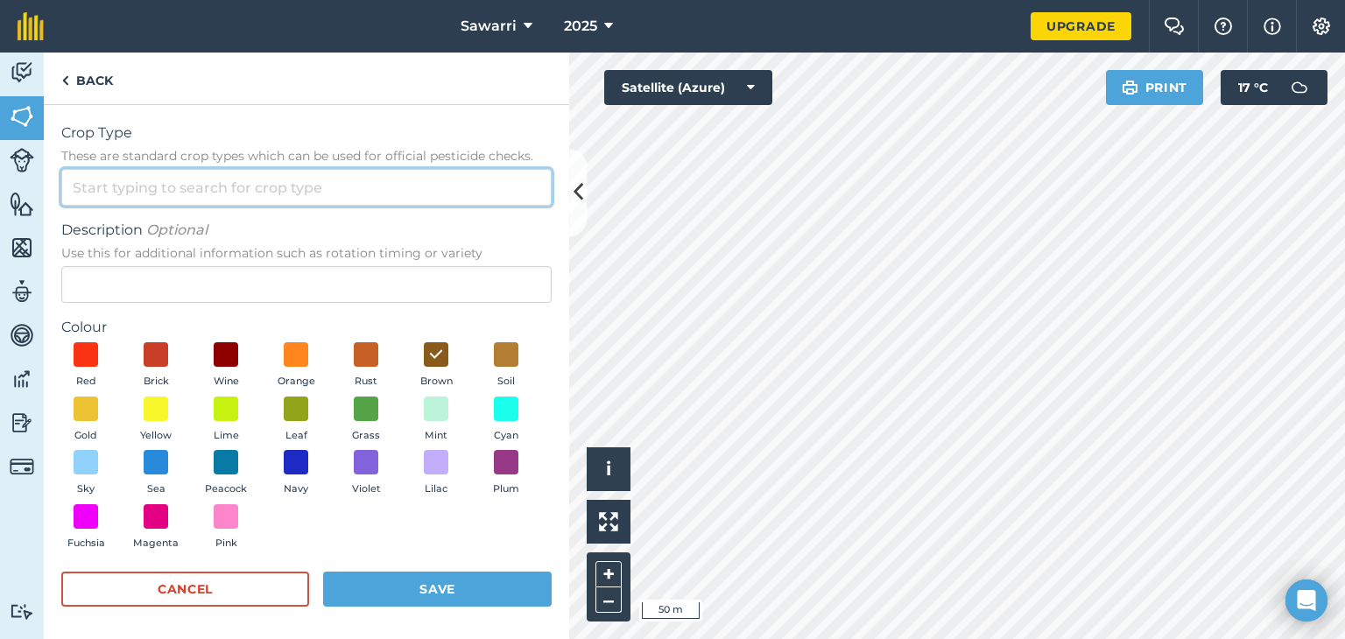
click at [228, 187] on input "Crop Type These are standard crop types which can be used for official pesticid…" at bounding box center [306, 187] width 490 height 37
type input "Derelict"
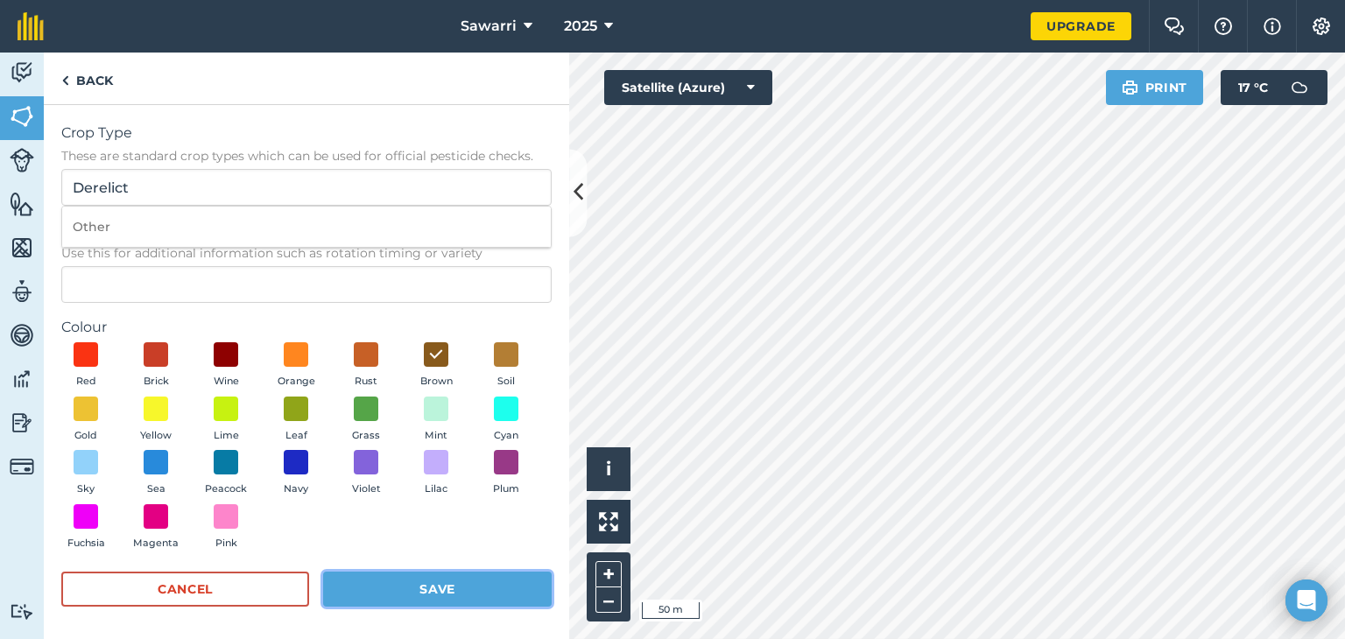
click at [447, 584] on button "Save" at bounding box center [437, 589] width 229 height 35
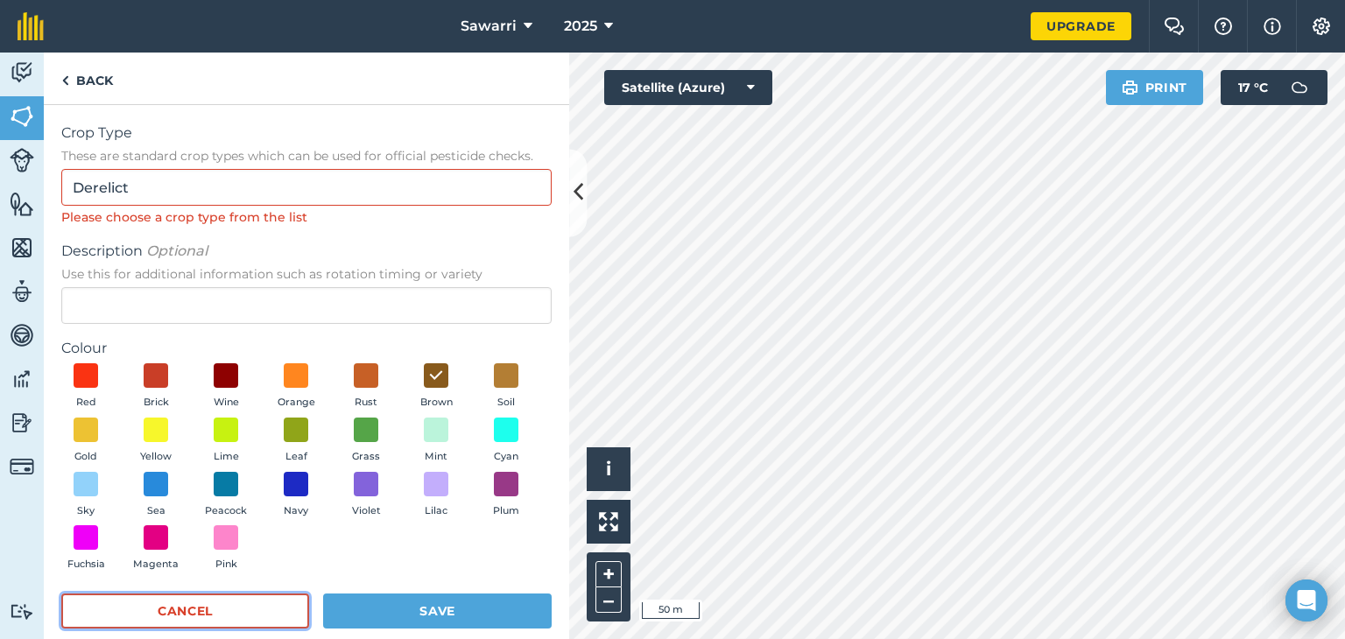
click at [172, 618] on button "Cancel" at bounding box center [185, 611] width 248 height 35
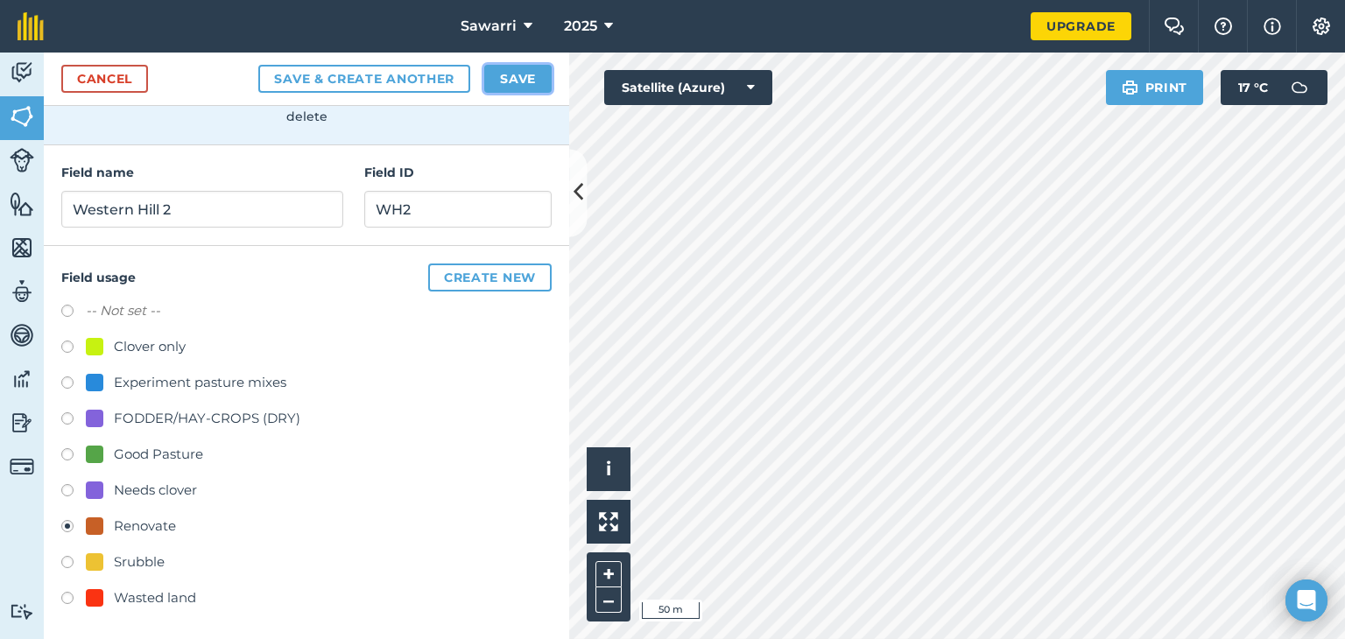
click at [496, 78] on button "Save" at bounding box center [517, 79] width 67 height 28
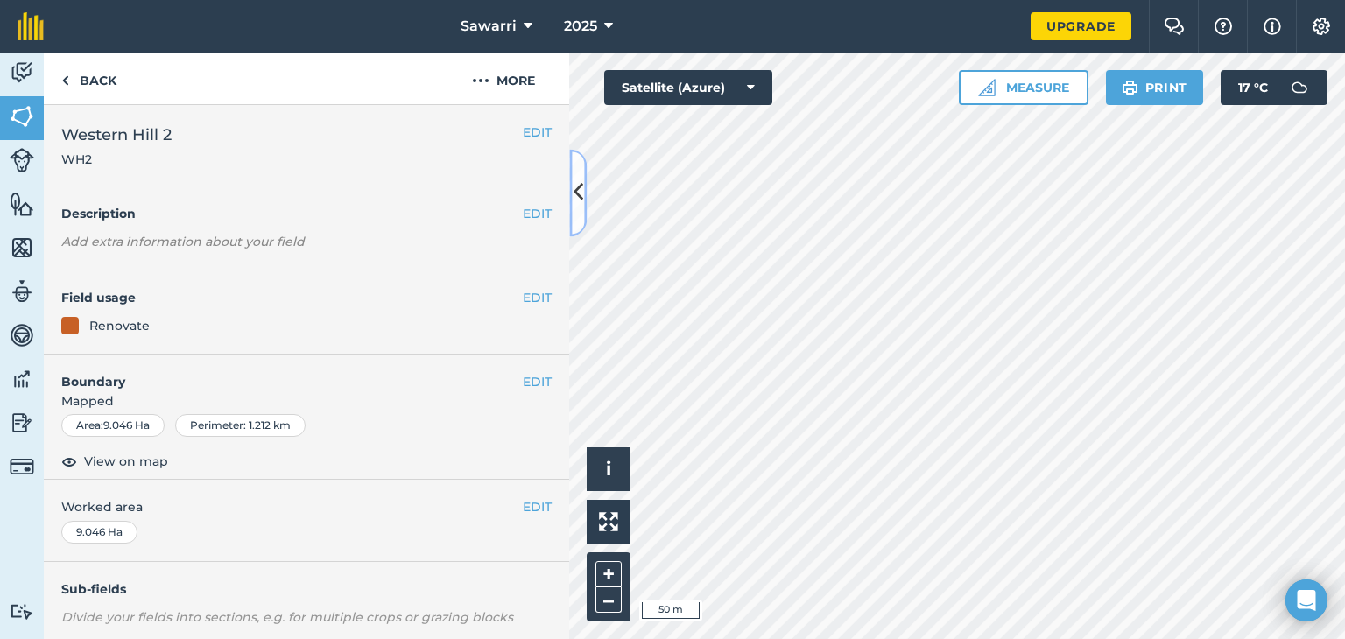
click at [580, 201] on icon at bounding box center [578, 193] width 10 height 31
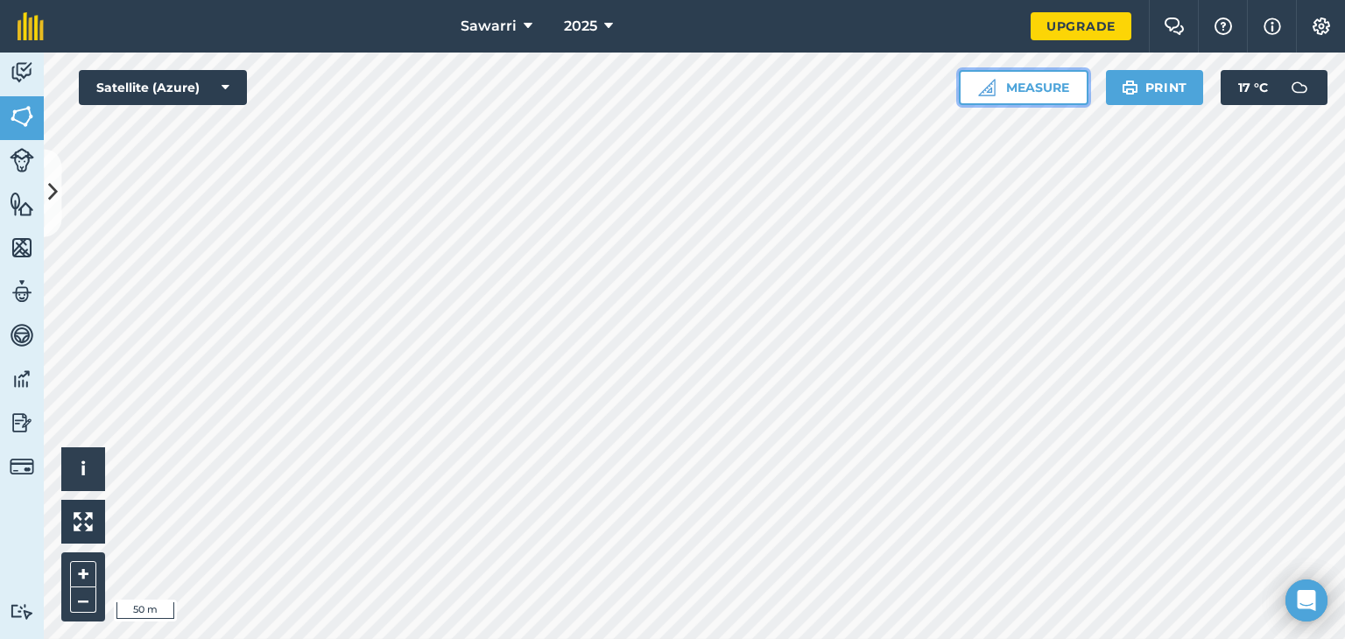
click at [1044, 94] on button "Measure" at bounding box center [1024, 87] width 130 height 35
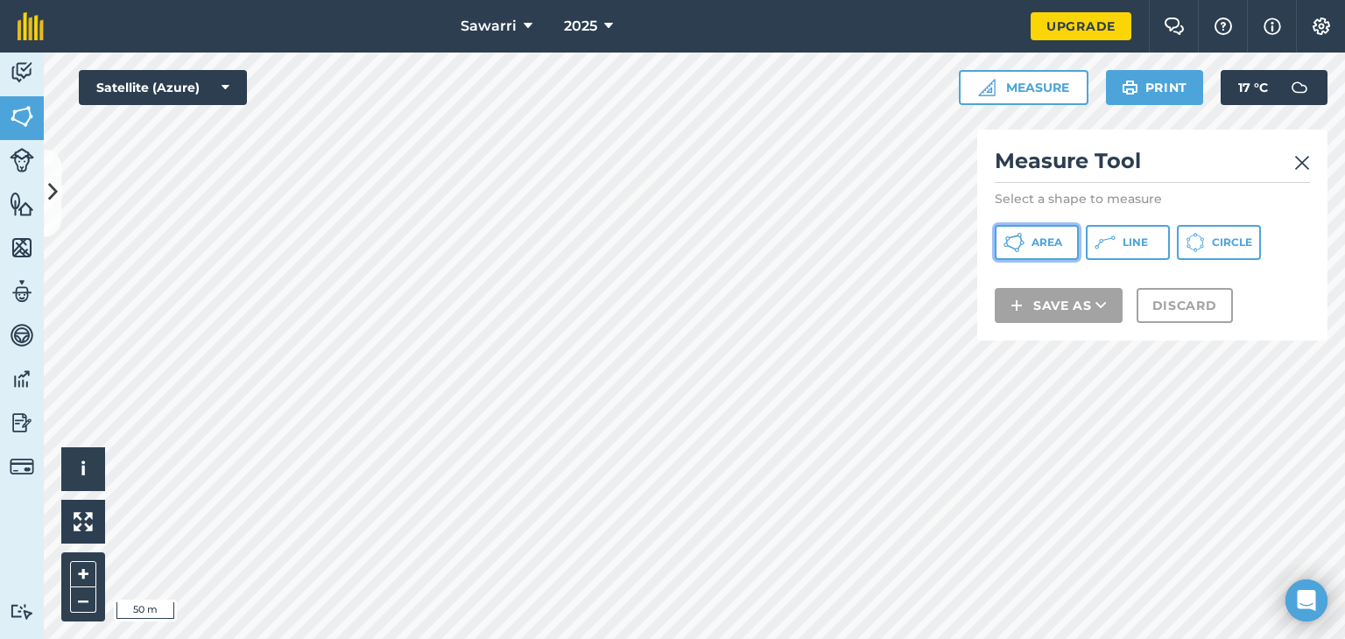
click at [1041, 253] on button "Area" at bounding box center [1037, 242] width 84 height 35
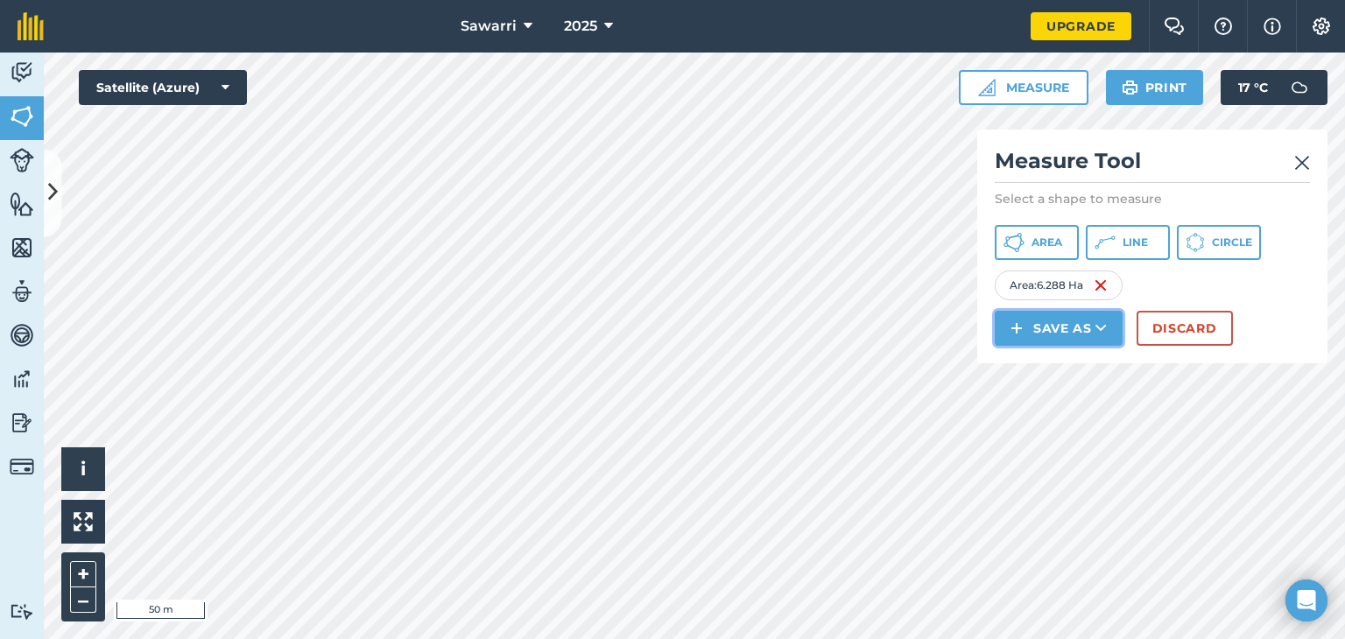
click at [1081, 327] on button "Save as" at bounding box center [1059, 328] width 128 height 35
click at [1052, 367] on link "Field" at bounding box center [1058, 367] width 123 height 39
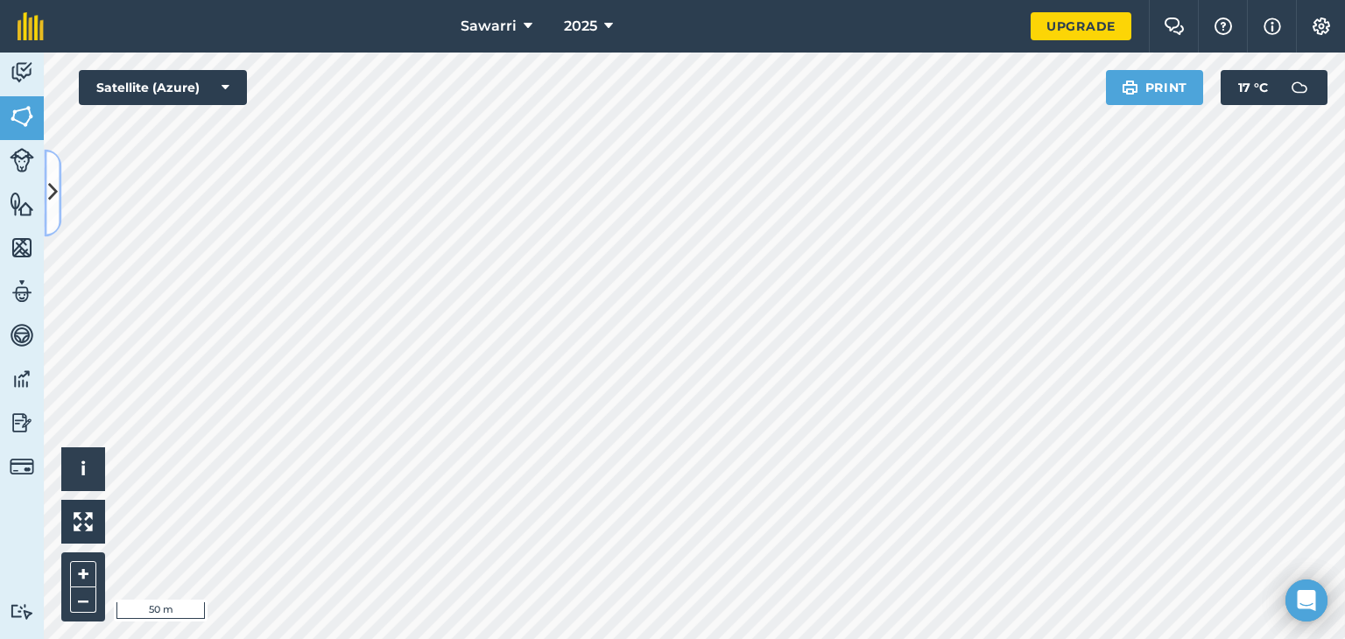
click at [60, 193] on button at bounding box center [53, 193] width 18 height 88
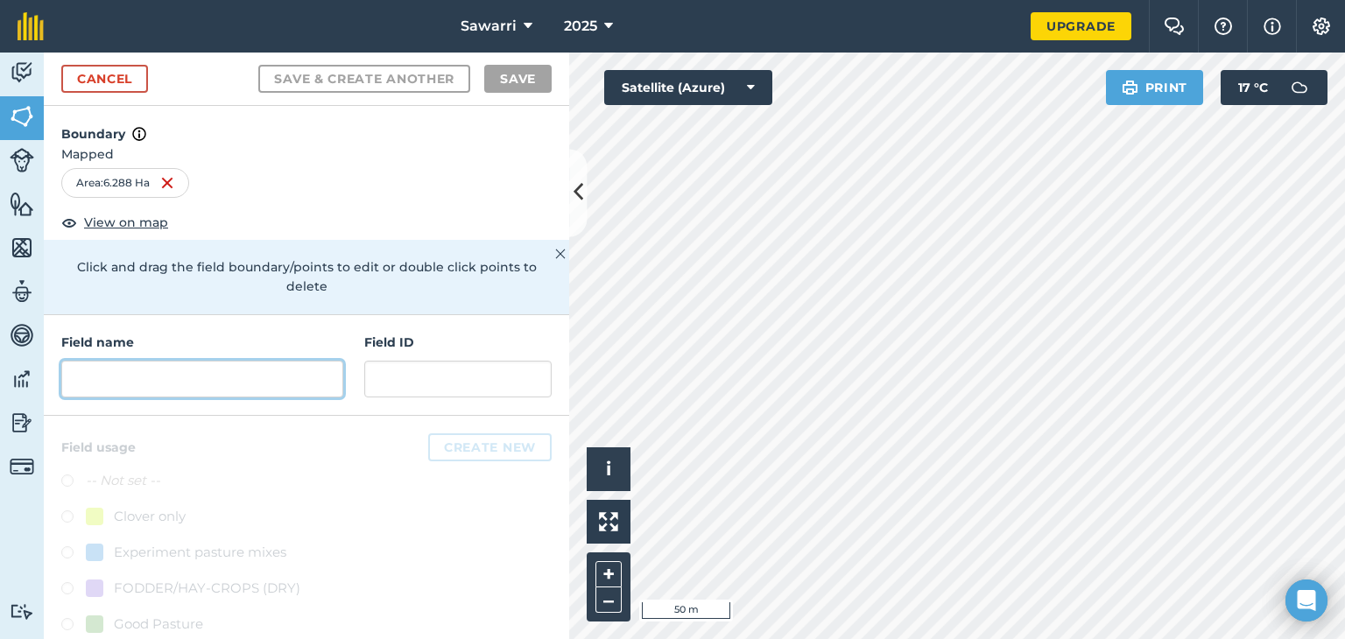
click at [152, 383] on input "text" at bounding box center [202, 379] width 282 height 37
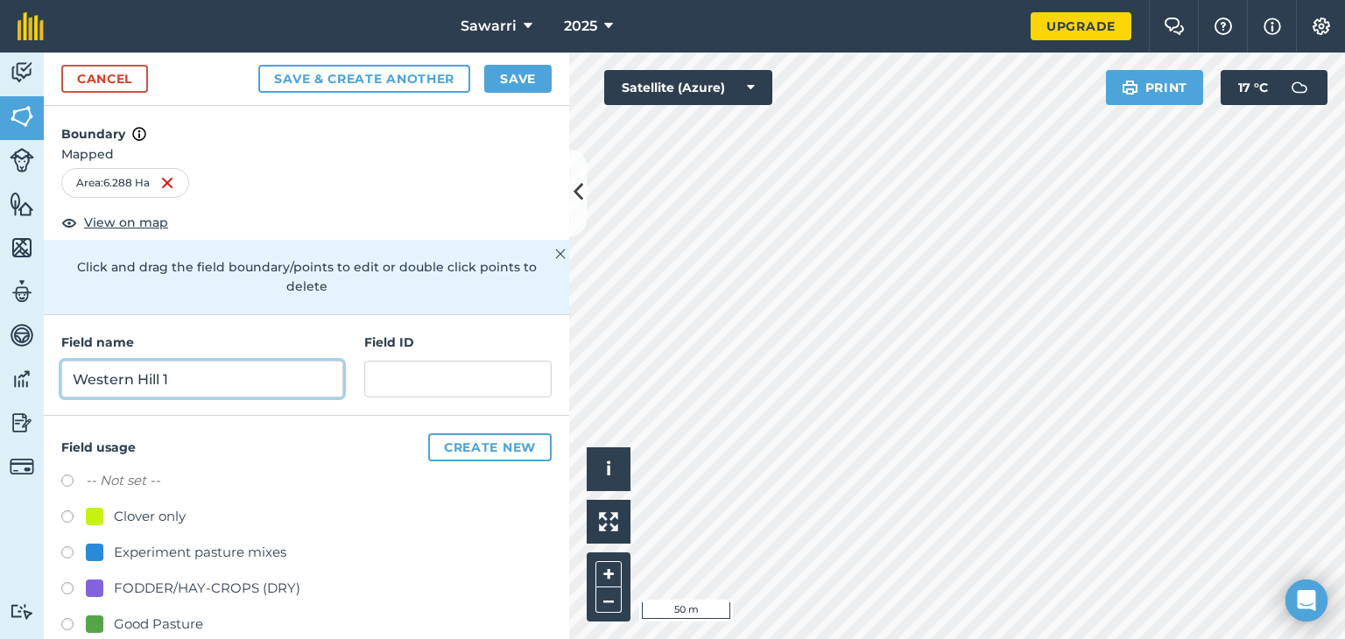
type input "Western Hill 1"
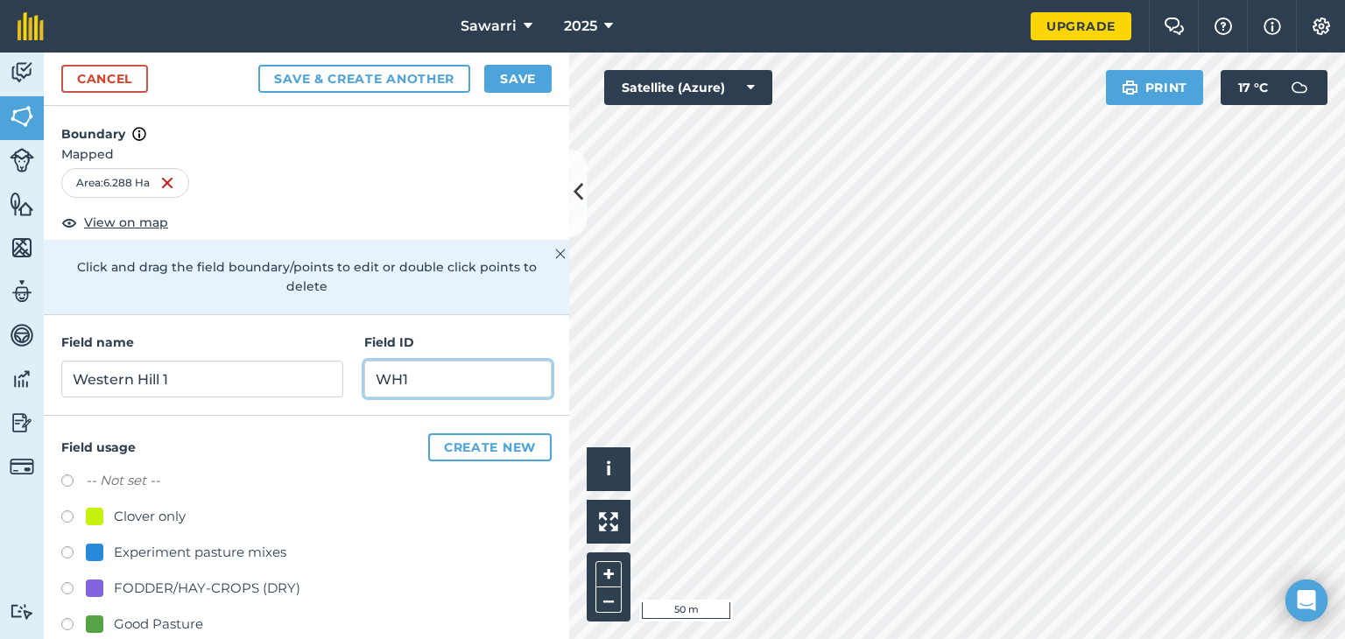
type input "WH1"
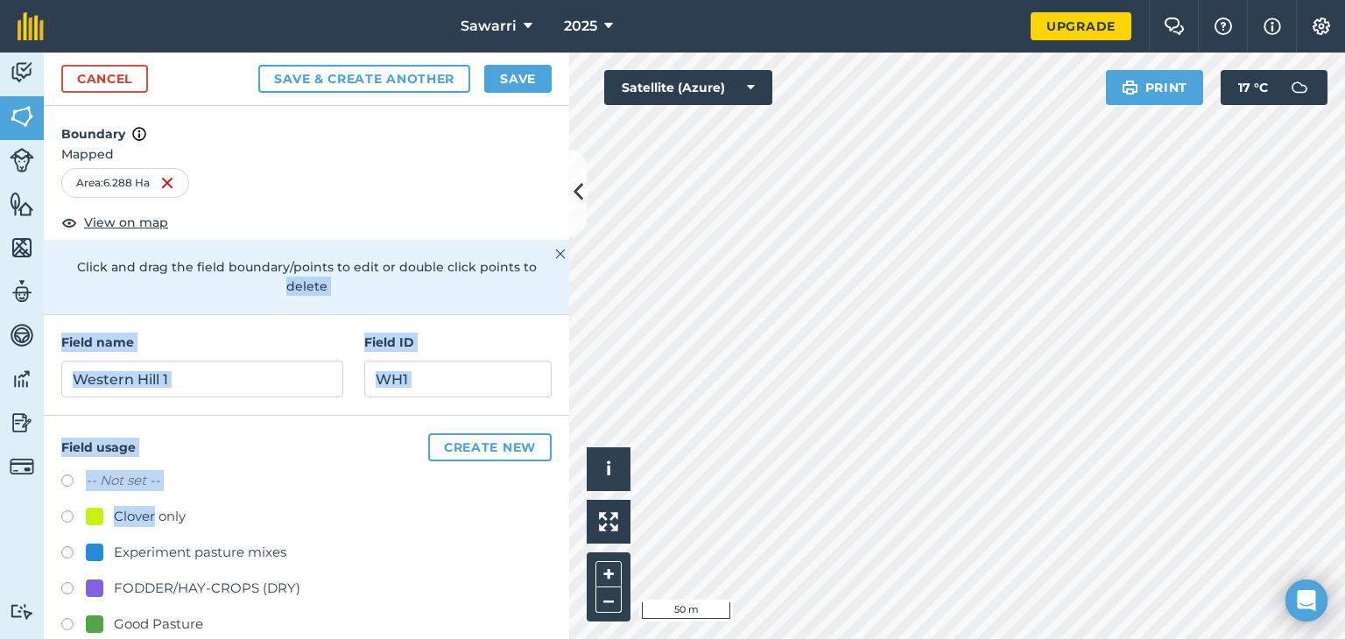
drag, startPoint x: 153, startPoint y: 501, endPoint x: 163, endPoint y: 302, distance: 199.0
click at [163, 302] on div "Boundary Mapped Area : 6.288 Ha View on map Click and drag the field boundary/p…" at bounding box center [306, 372] width 525 height 533
click at [313, 489] on div "-- Not set --" at bounding box center [306, 482] width 490 height 25
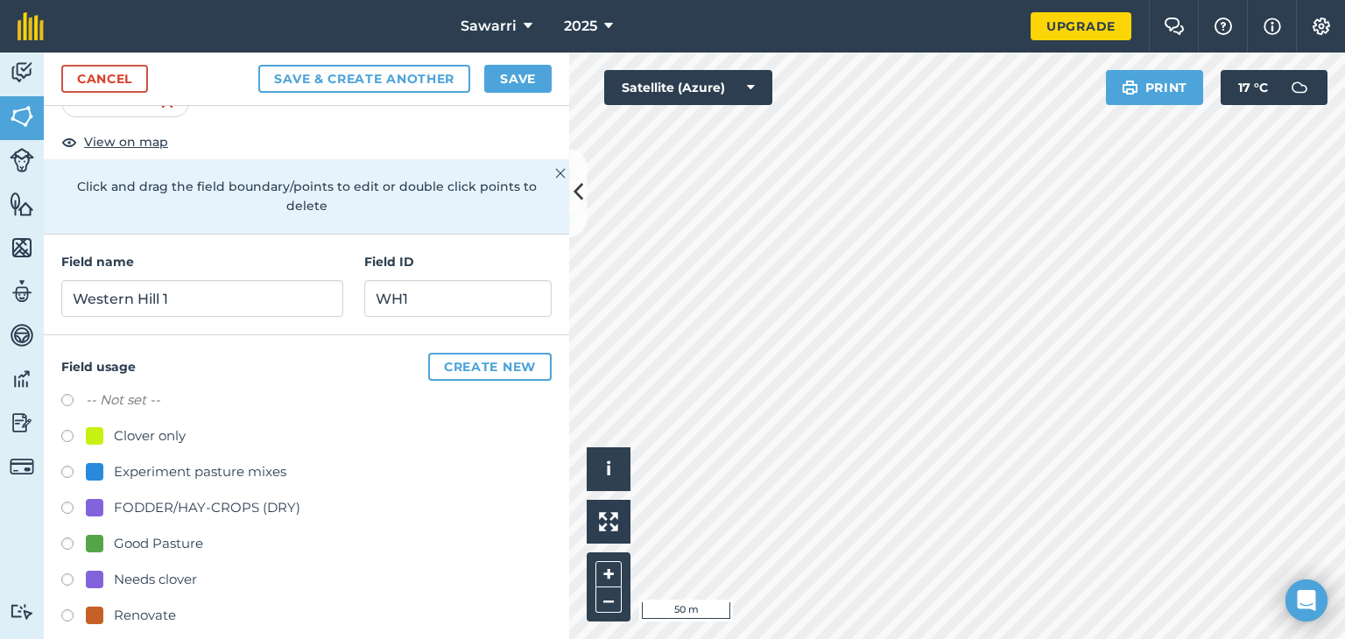
scroll to position [170, 0]
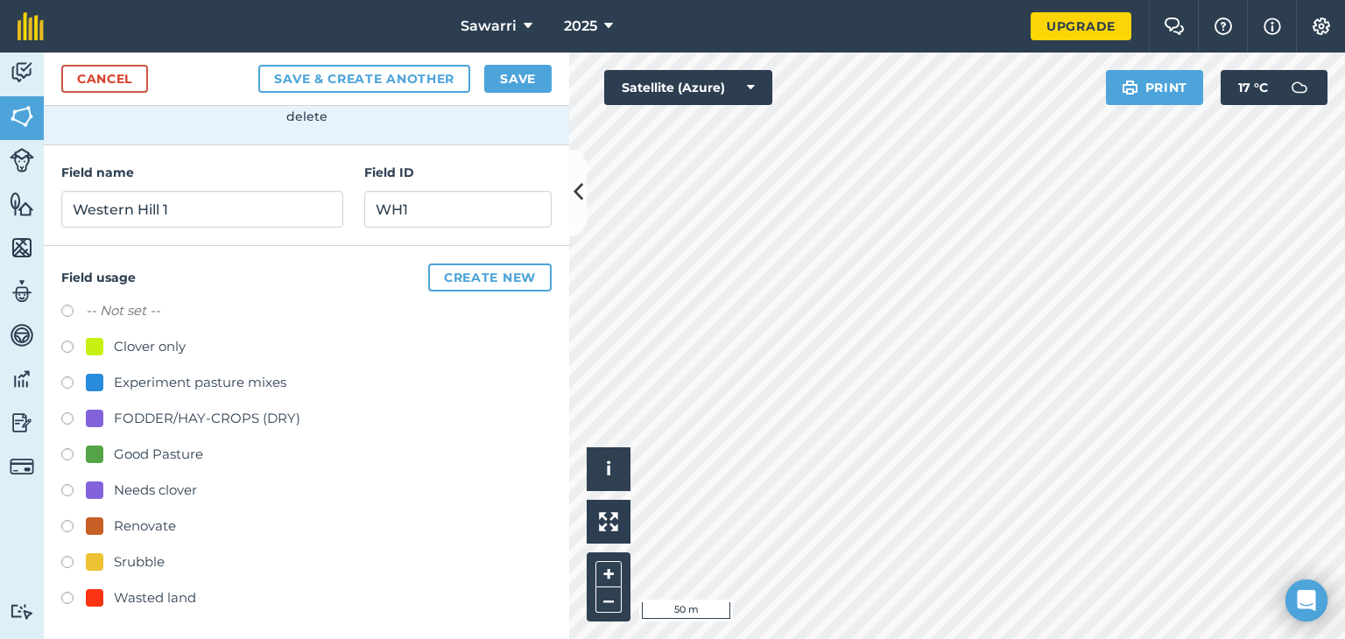
click at [92, 520] on div at bounding box center [95, 526] width 18 height 18
radio input "true"
click at [524, 73] on button "Save" at bounding box center [517, 79] width 67 height 28
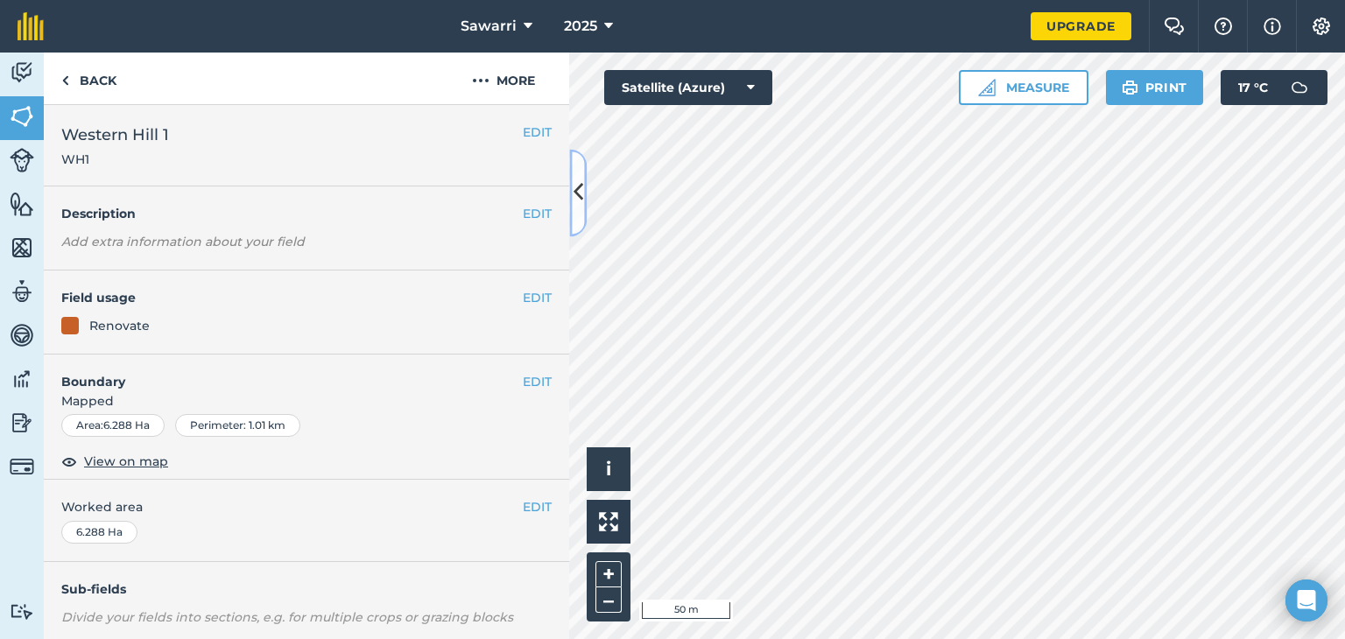
click at [574, 193] on icon at bounding box center [578, 193] width 10 height 31
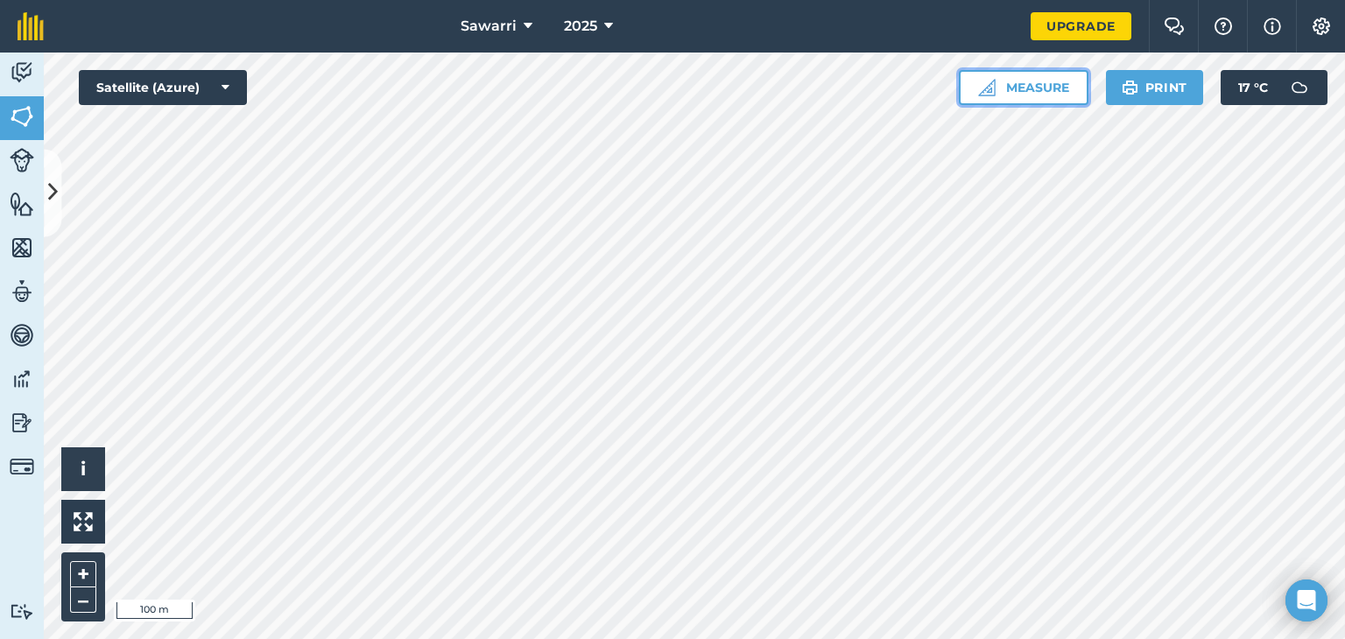
click at [1020, 88] on button "Measure" at bounding box center [1024, 87] width 130 height 35
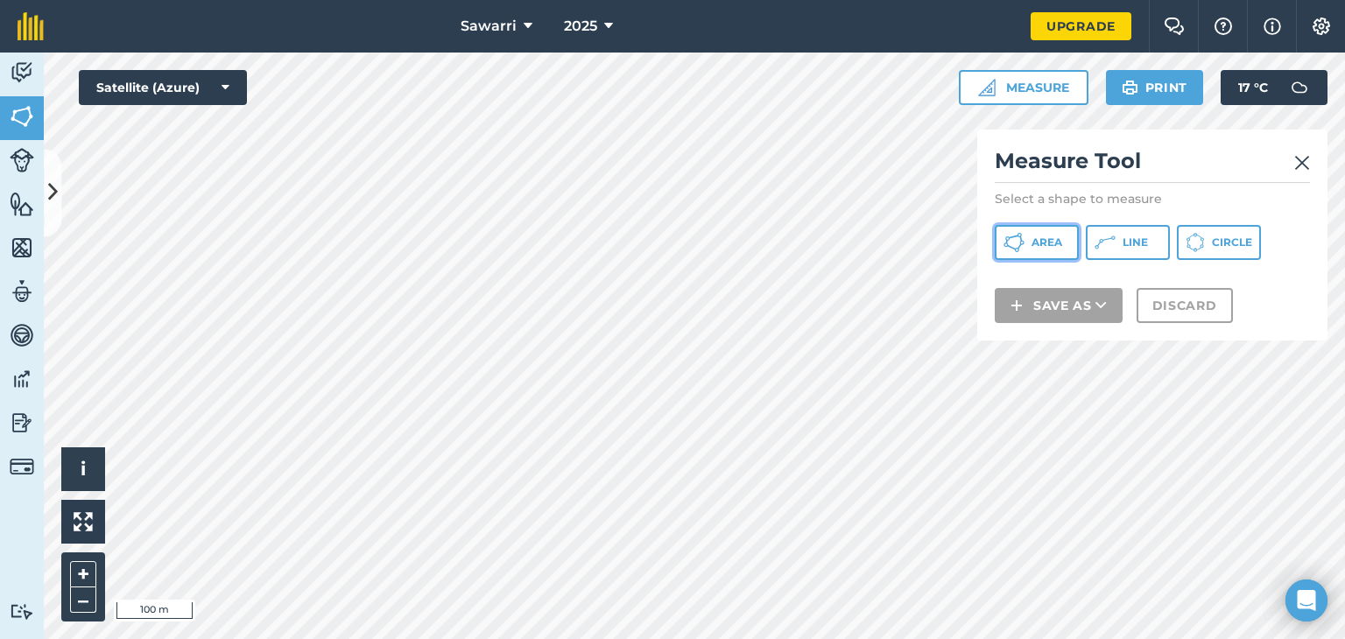
click at [1012, 236] on icon at bounding box center [1013, 242] width 21 height 21
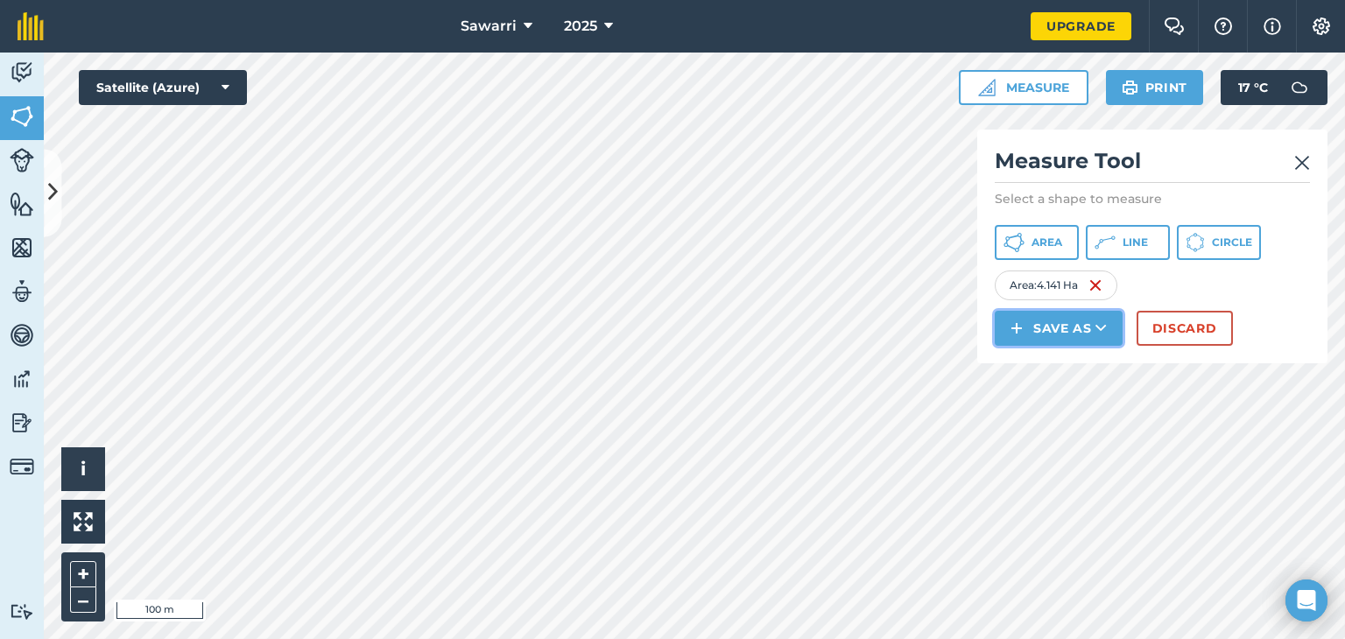
click at [1037, 325] on button "Save as" at bounding box center [1059, 328] width 128 height 35
click at [1058, 370] on link "Field" at bounding box center [1058, 367] width 123 height 39
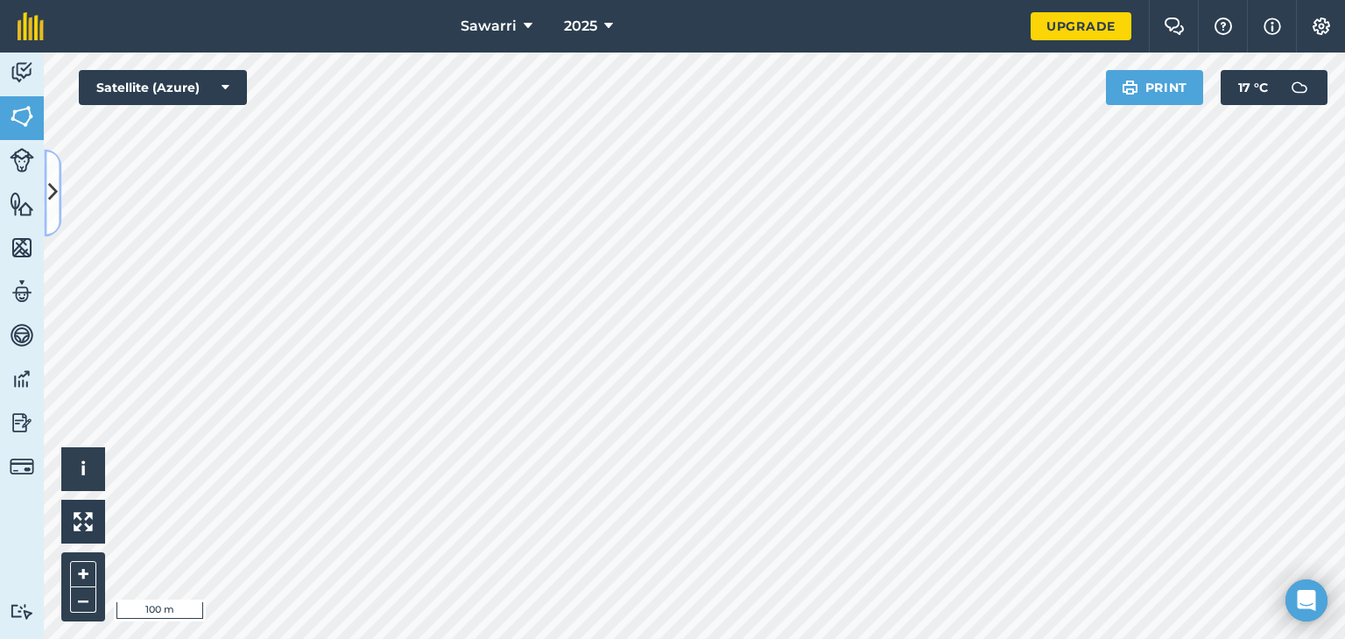
click at [49, 190] on icon at bounding box center [53, 193] width 10 height 31
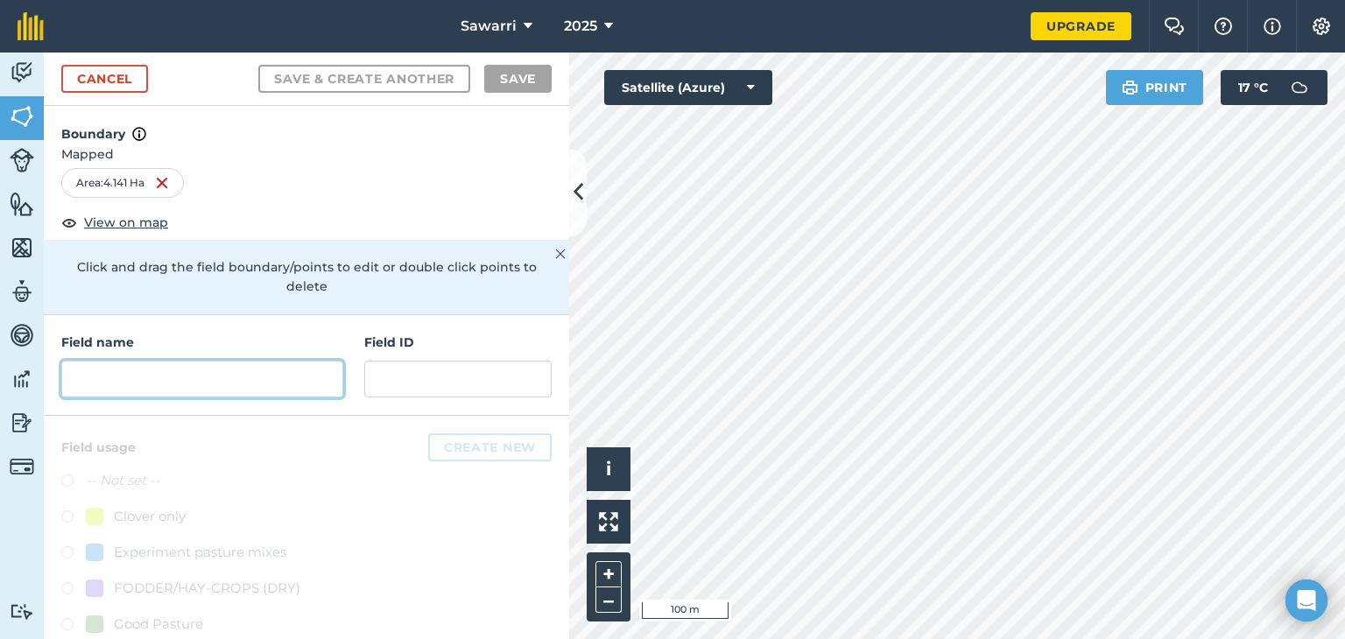
click at [161, 361] on input "text" at bounding box center [202, 379] width 282 height 37
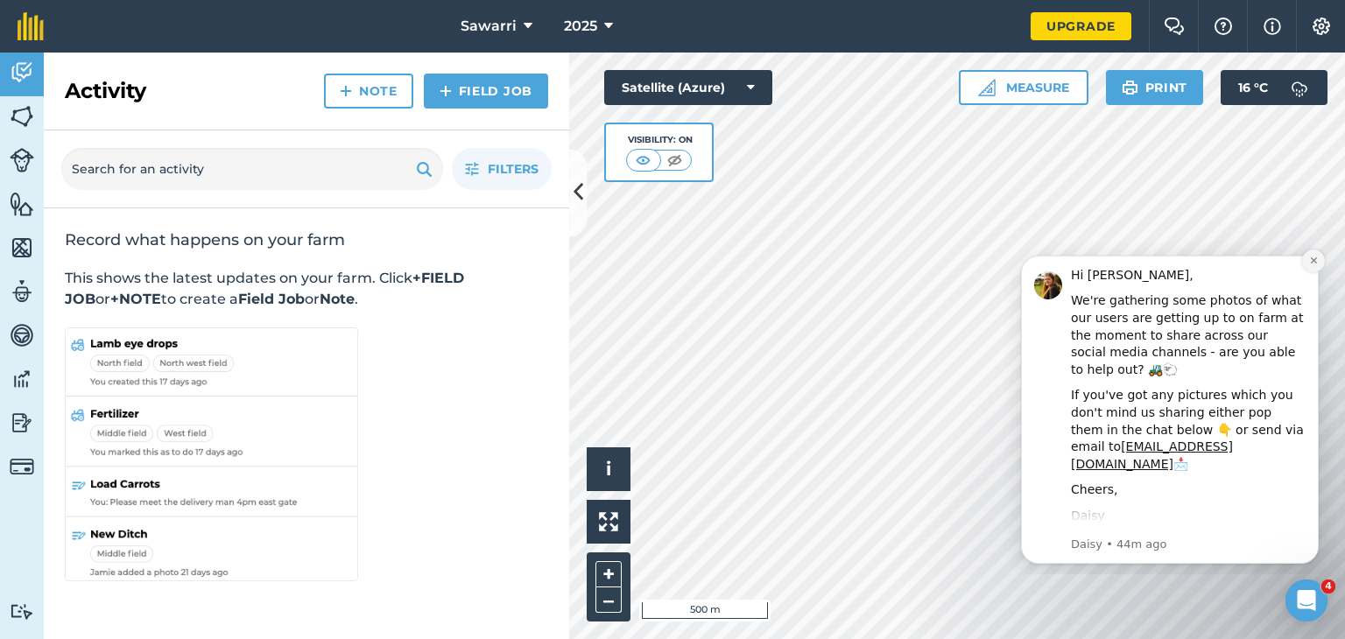
click at [1318, 262] on icon "Dismiss notification" at bounding box center [1314, 261] width 10 height 10
click at [1312, 258] on icon "Dismiss notification" at bounding box center [1313, 260] width 6 height 6
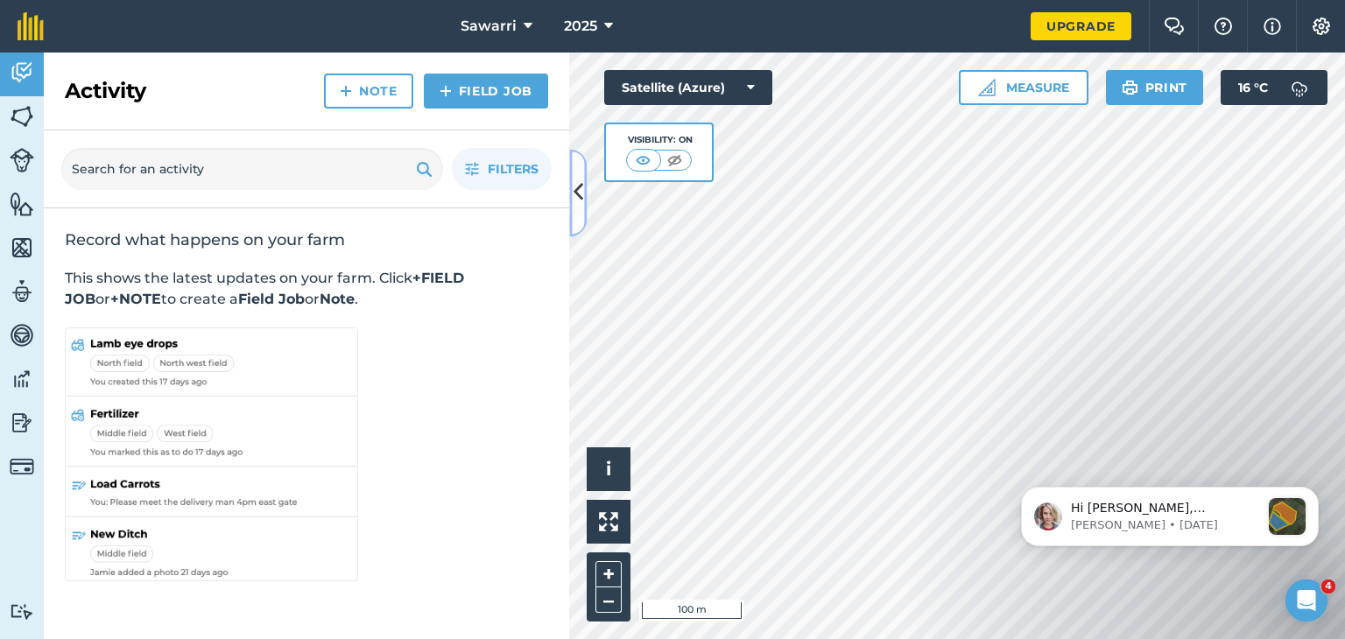
click at [569, 190] on button at bounding box center [578, 193] width 18 height 88
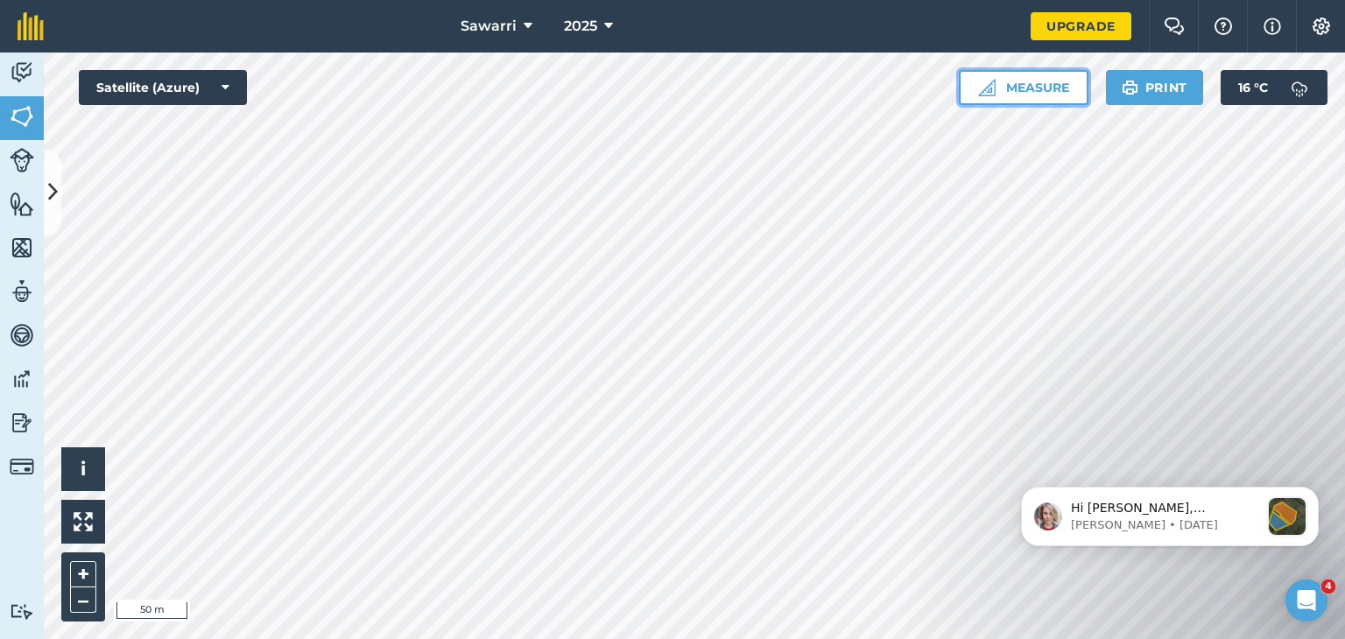
click at [1010, 84] on button "Measure" at bounding box center [1024, 87] width 130 height 35
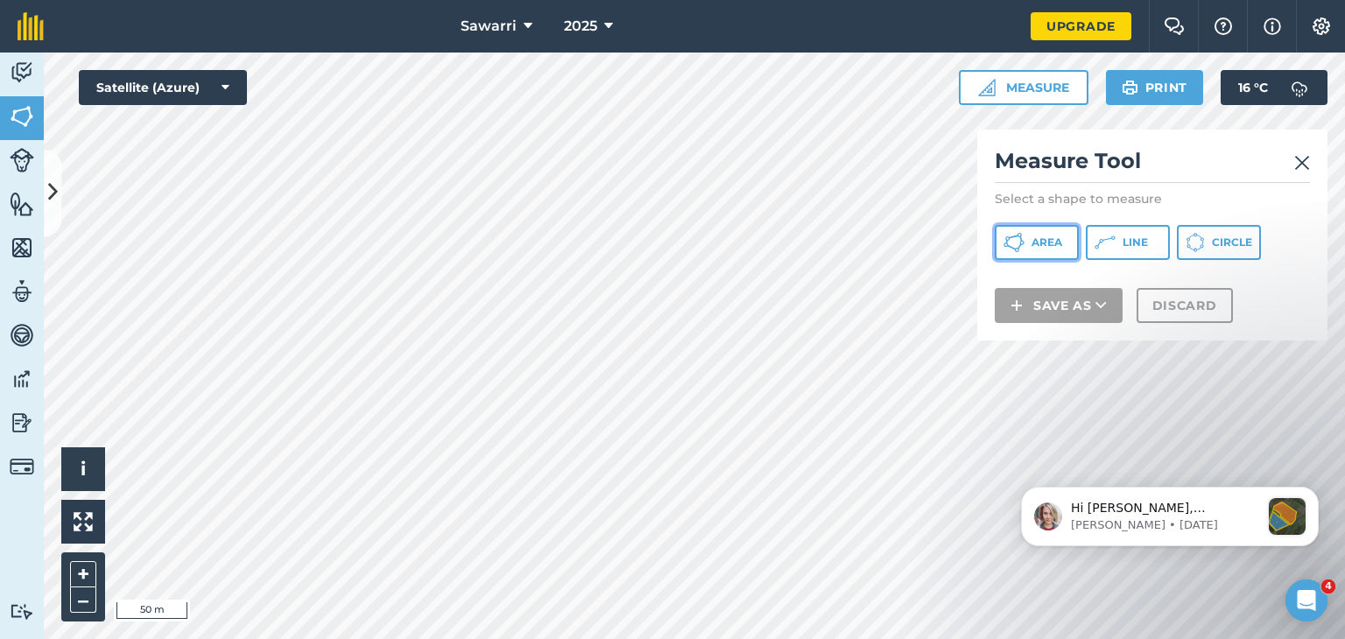
click at [1017, 253] on button "Area" at bounding box center [1037, 242] width 84 height 35
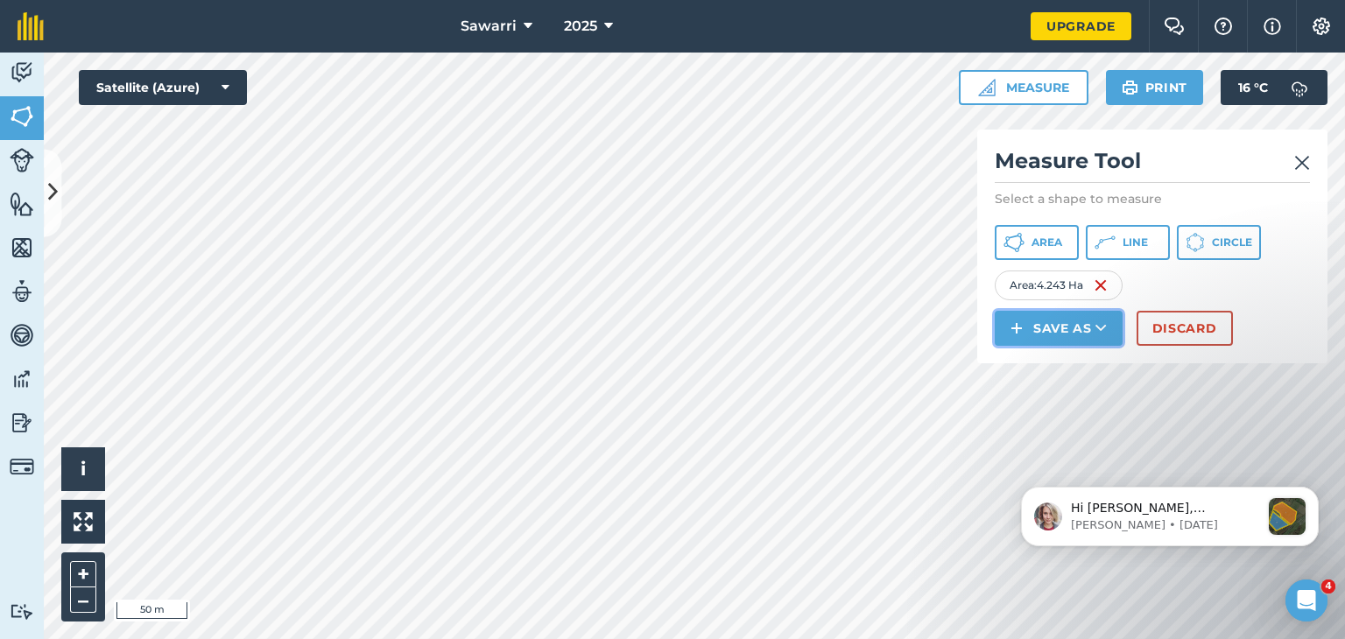
click at [1083, 317] on button "Save as" at bounding box center [1059, 328] width 128 height 35
click at [1064, 377] on link "Field" at bounding box center [1058, 367] width 123 height 39
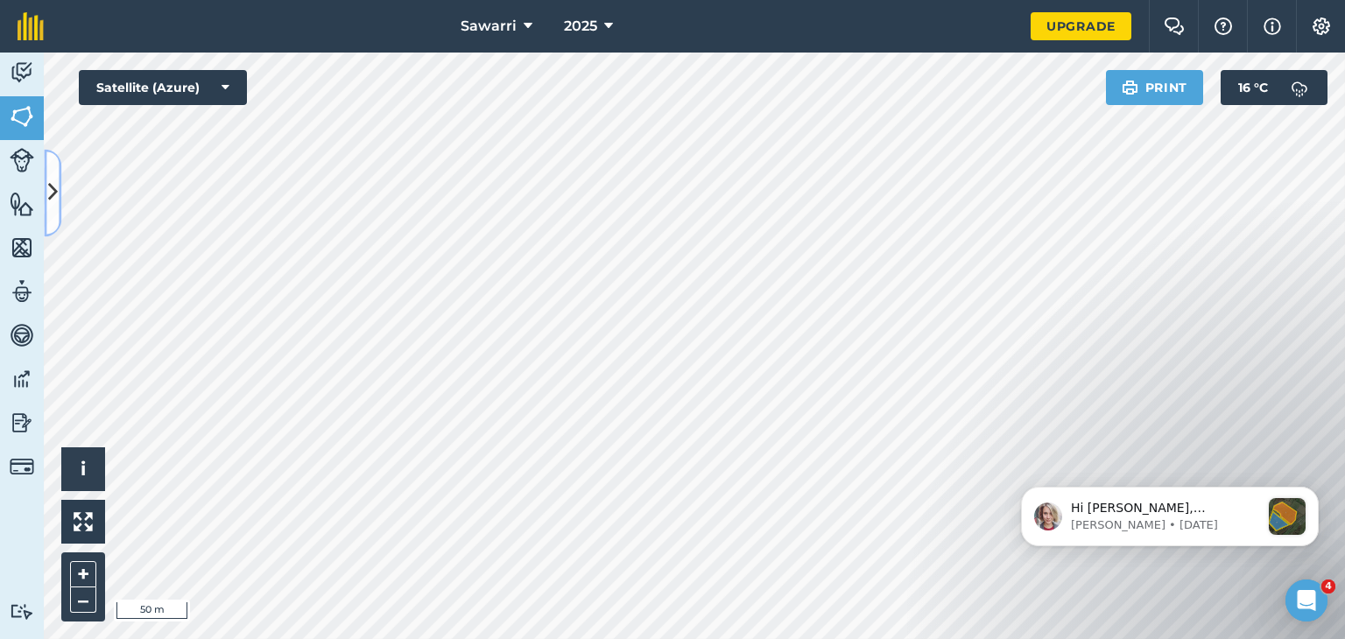
click at [48, 190] on icon at bounding box center [53, 193] width 10 height 31
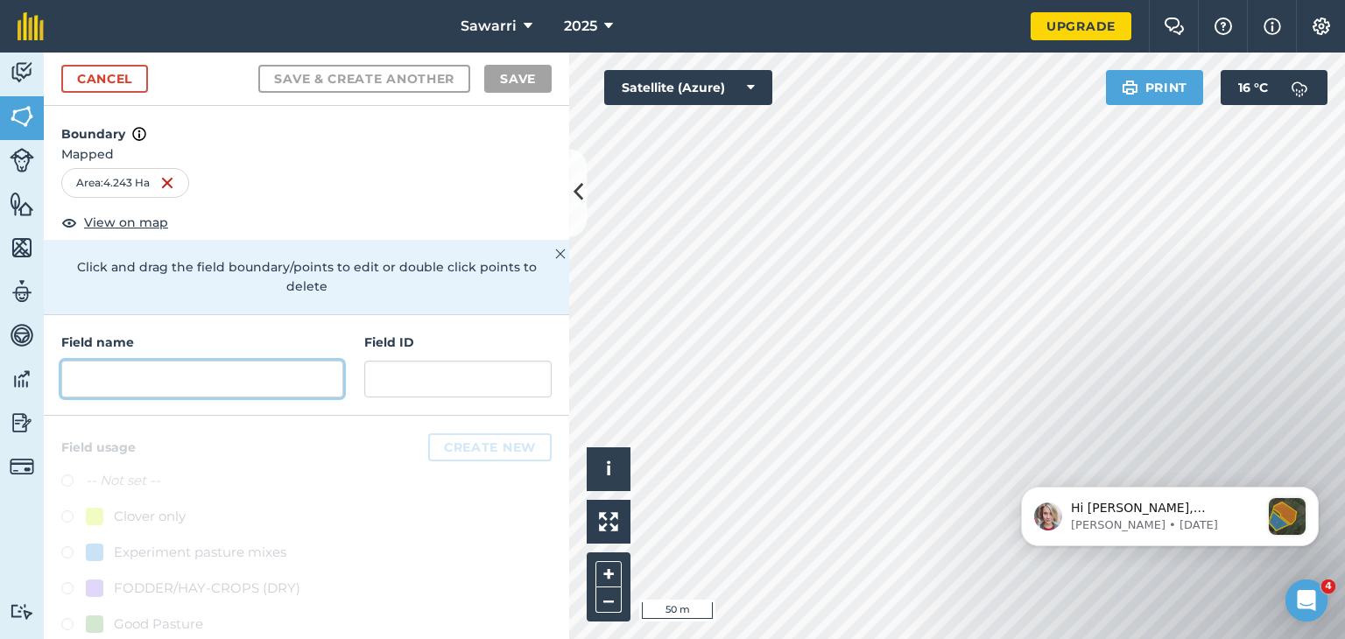
click at [189, 365] on input "text" at bounding box center [202, 379] width 282 height 37
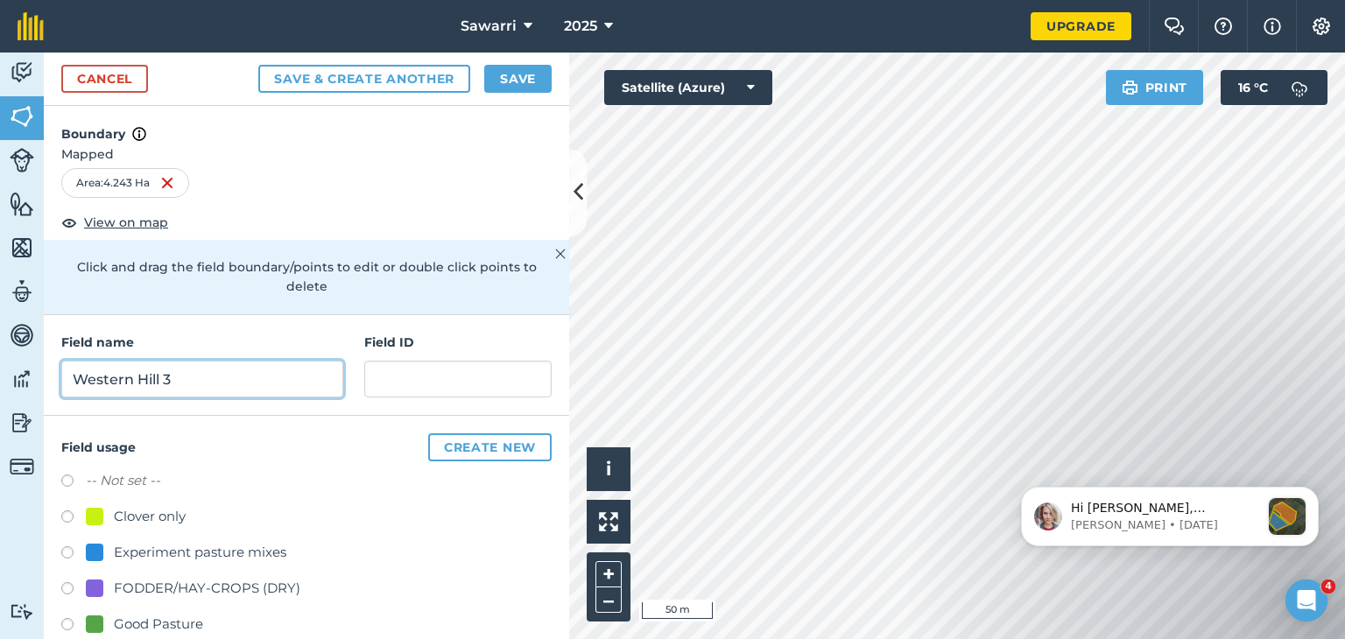
type input "Western Hill 3"
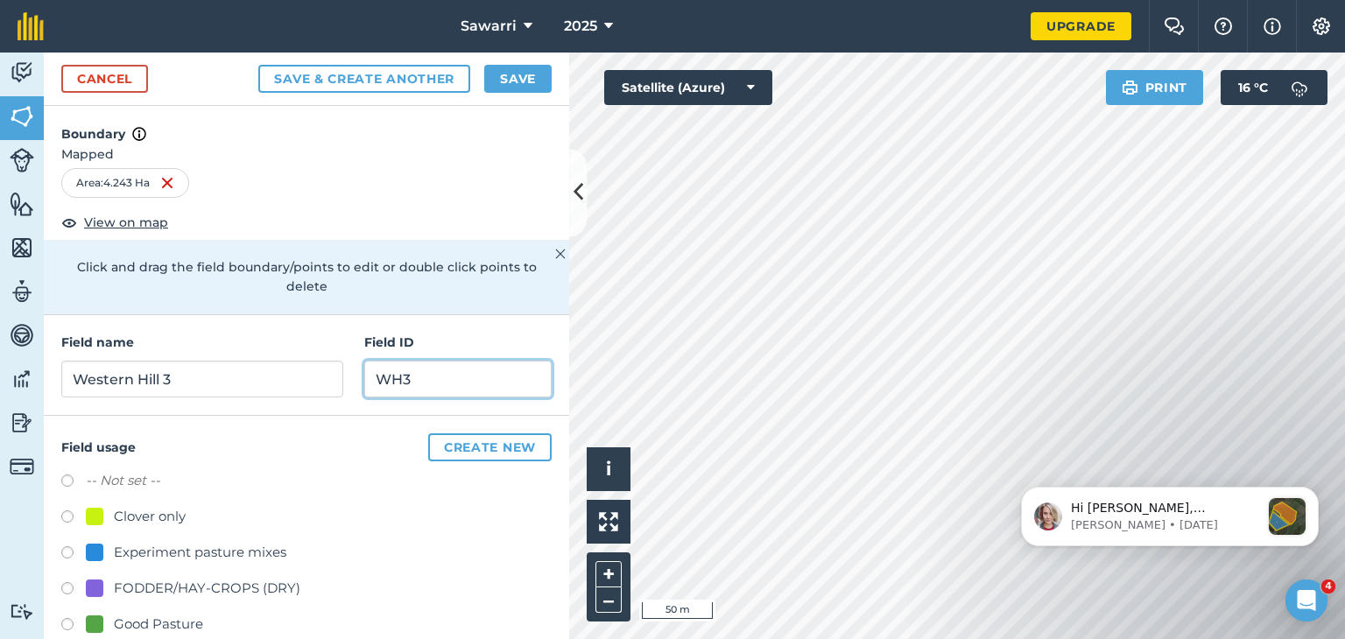
scroll to position [170, 0]
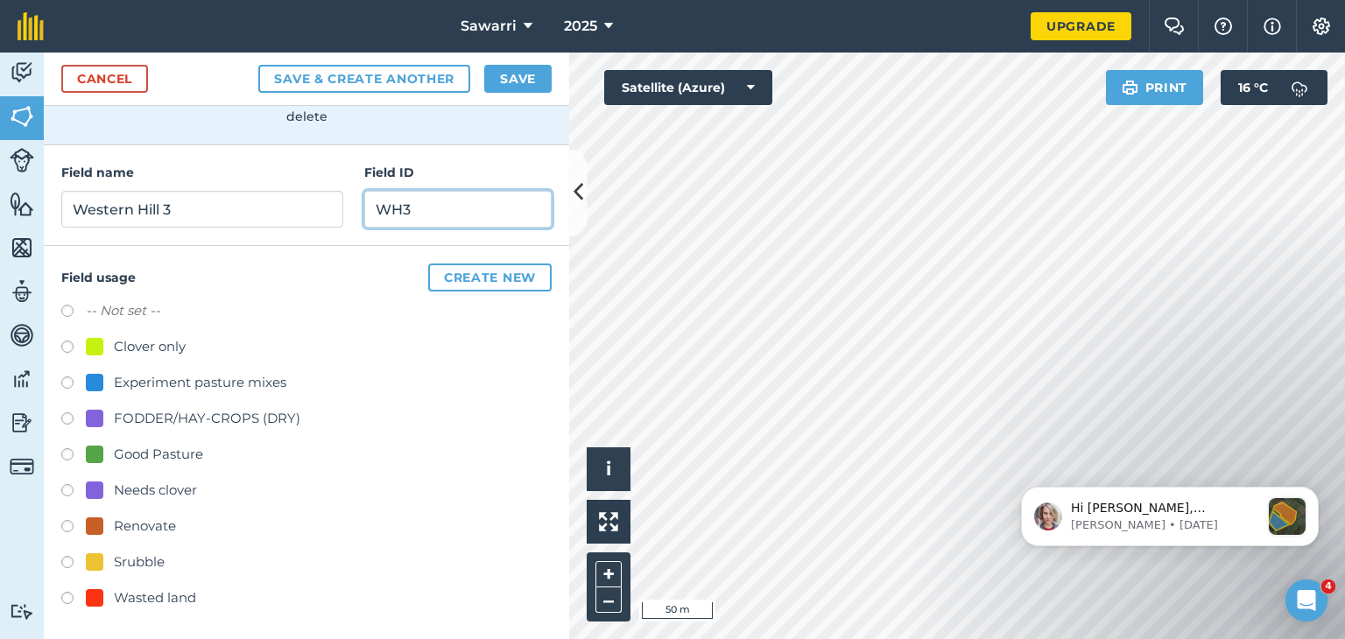
type input "WH3"
click at [97, 380] on div at bounding box center [95, 383] width 18 height 18
radio input "true"
click at [528, 75] on button "Save" at bounding box center [517, 79] width 67 height 28
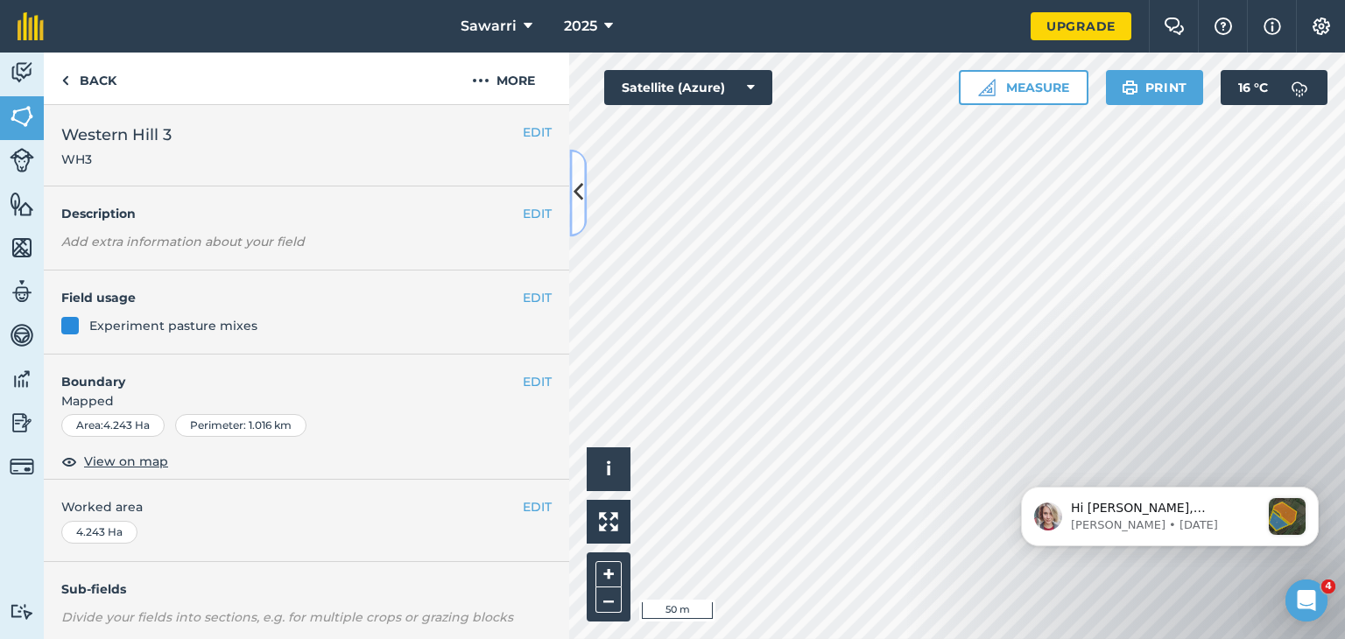
click at [581, 190] on icon at bounding box center [578, 193] width 10 height 31
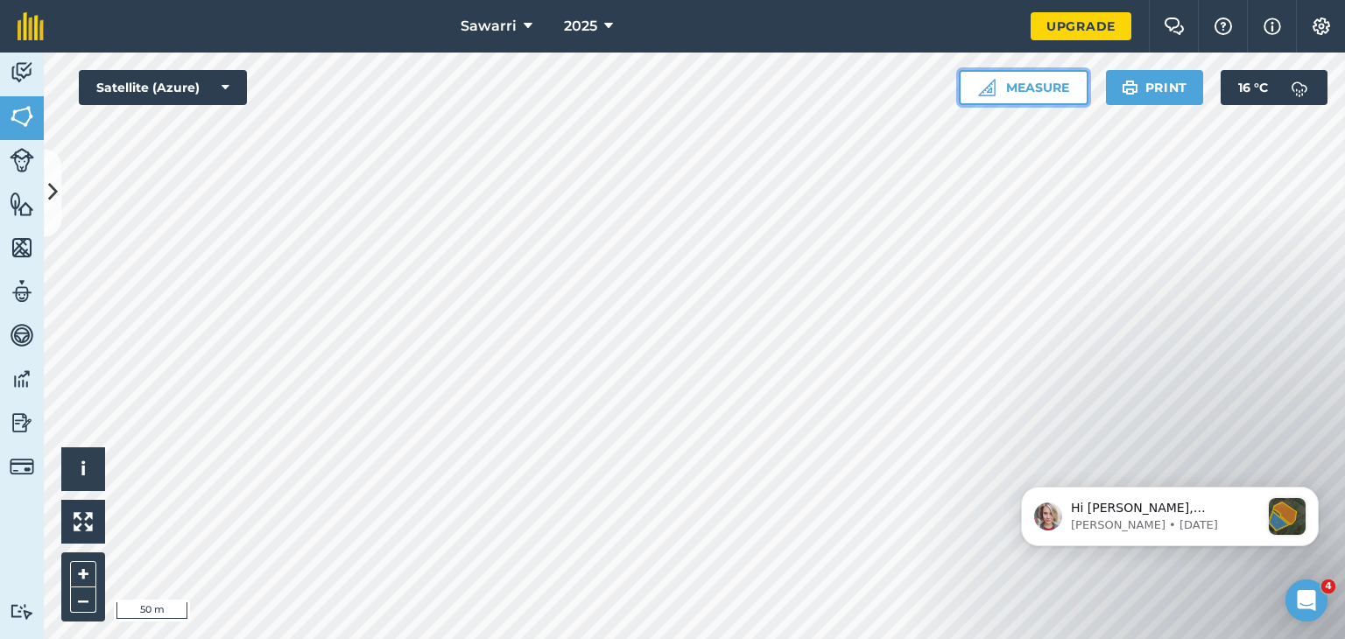
click at [1029, 79] on button "Measure" at bounding box center [1024, 87] width 130 height 35
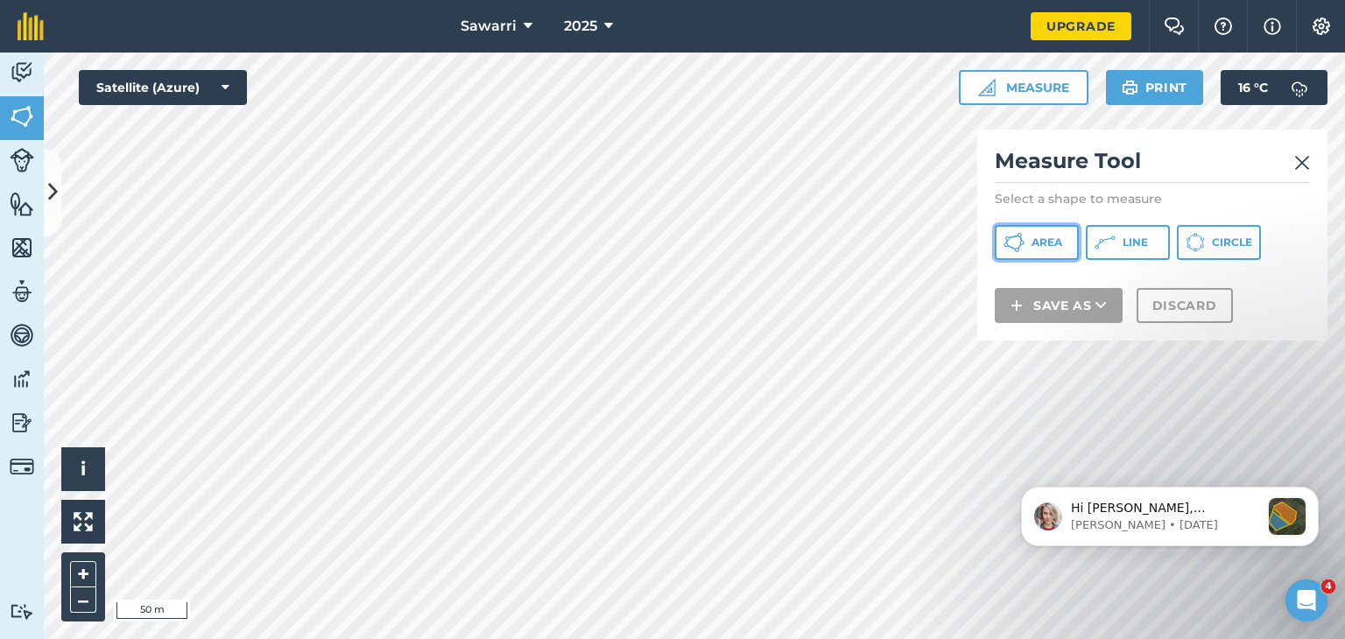
click at [1021, 249] on icon at bounding box center [1013, 242] width 21 height 21
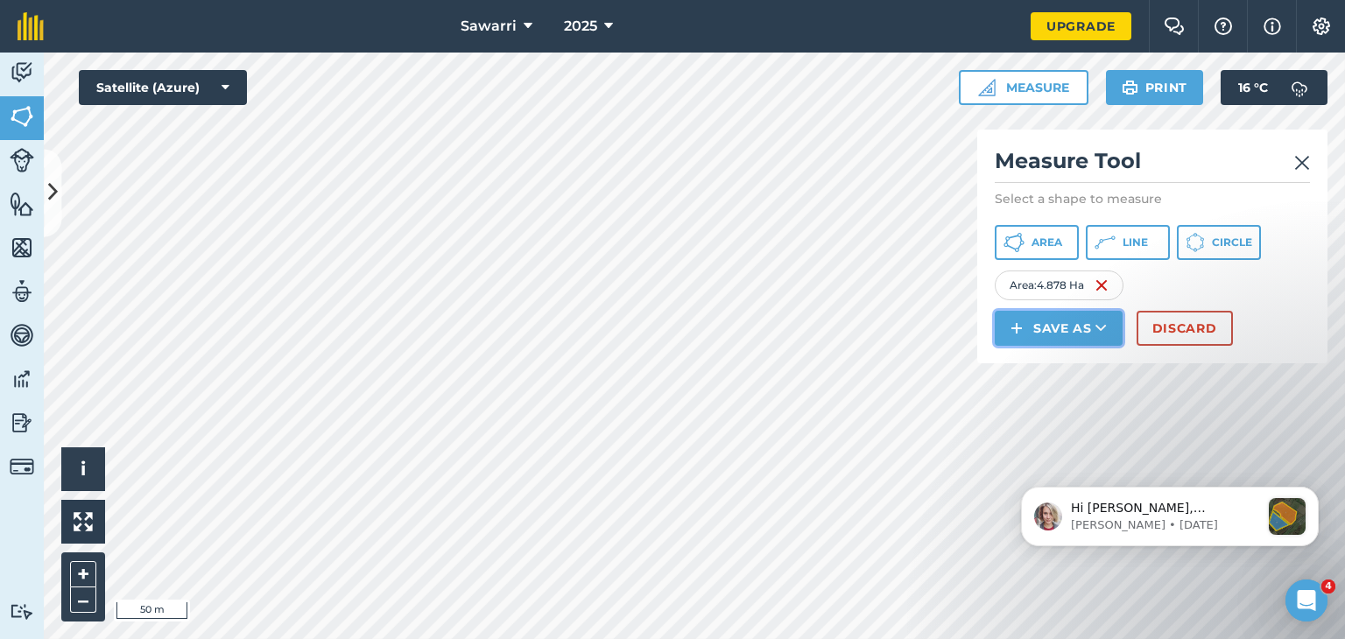
click at [1074, 324] on button "Save as" at bounding box center [1059, 328] width 128 height 35
click at [1058, 366] on link "Field" at bounding box center [1058, 367] width 123 height 39
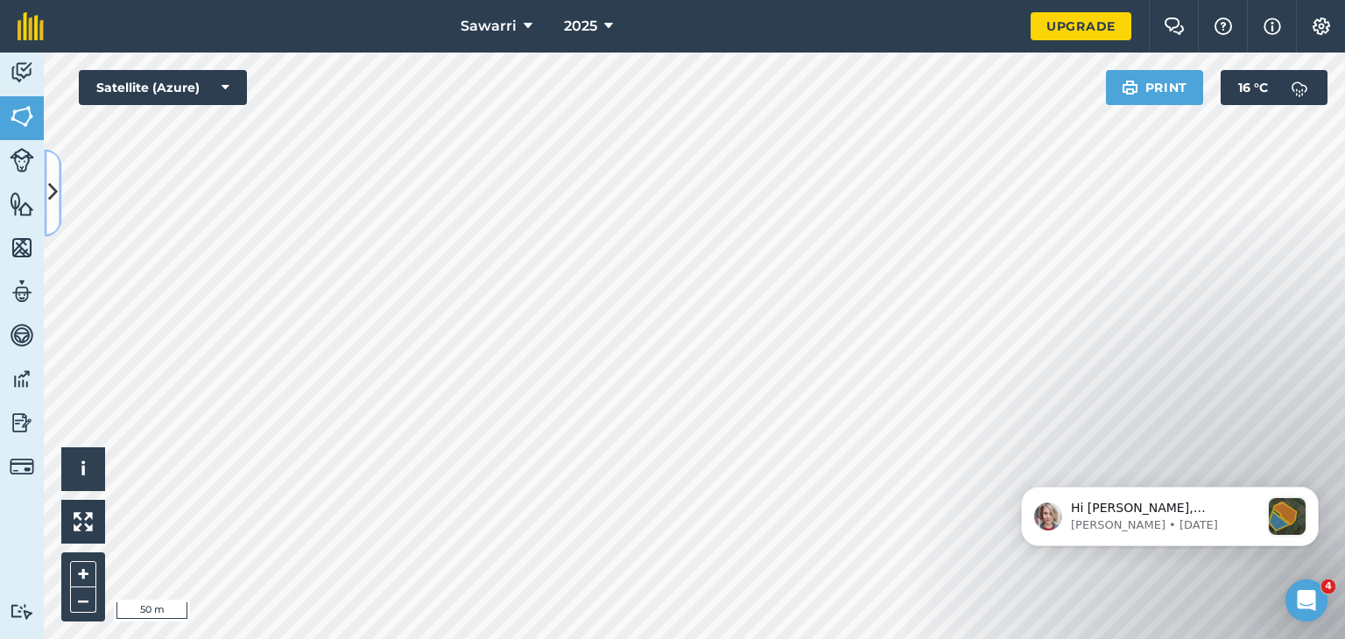
click at [56, 180] on icon at bounding box center [53, 193] width 10 height 31
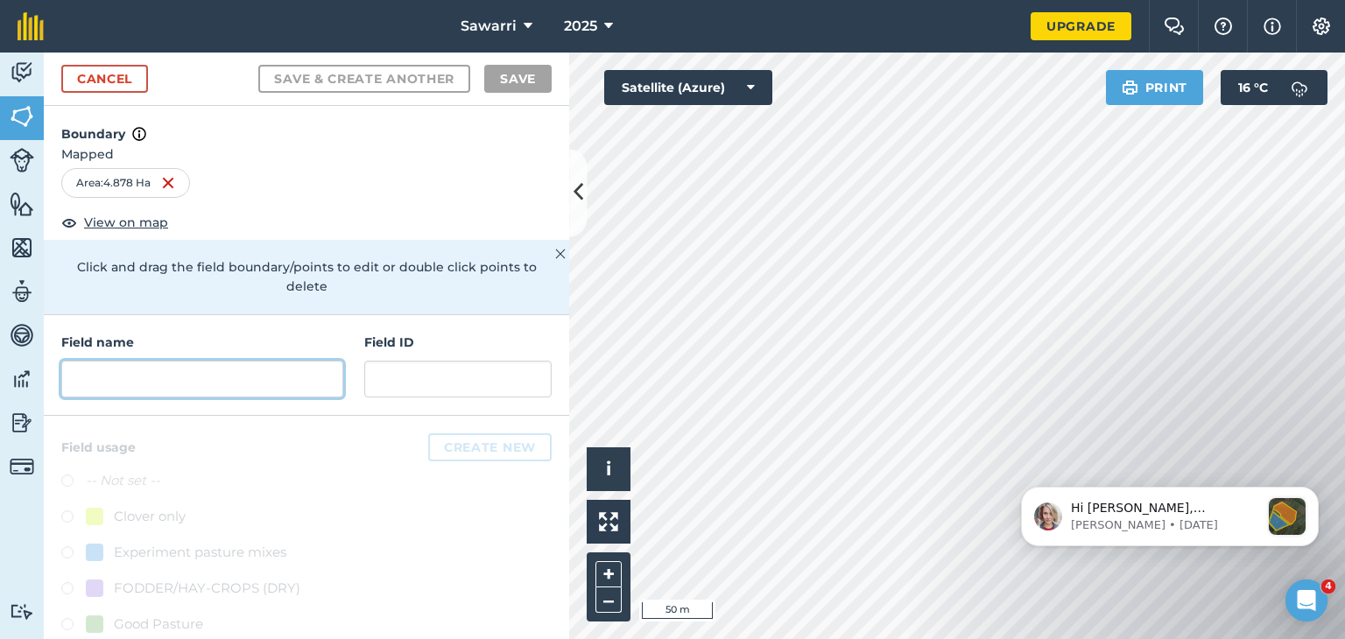
click at [116, 384] on input "text" at bounding box center [202, 379] width 282 height 37
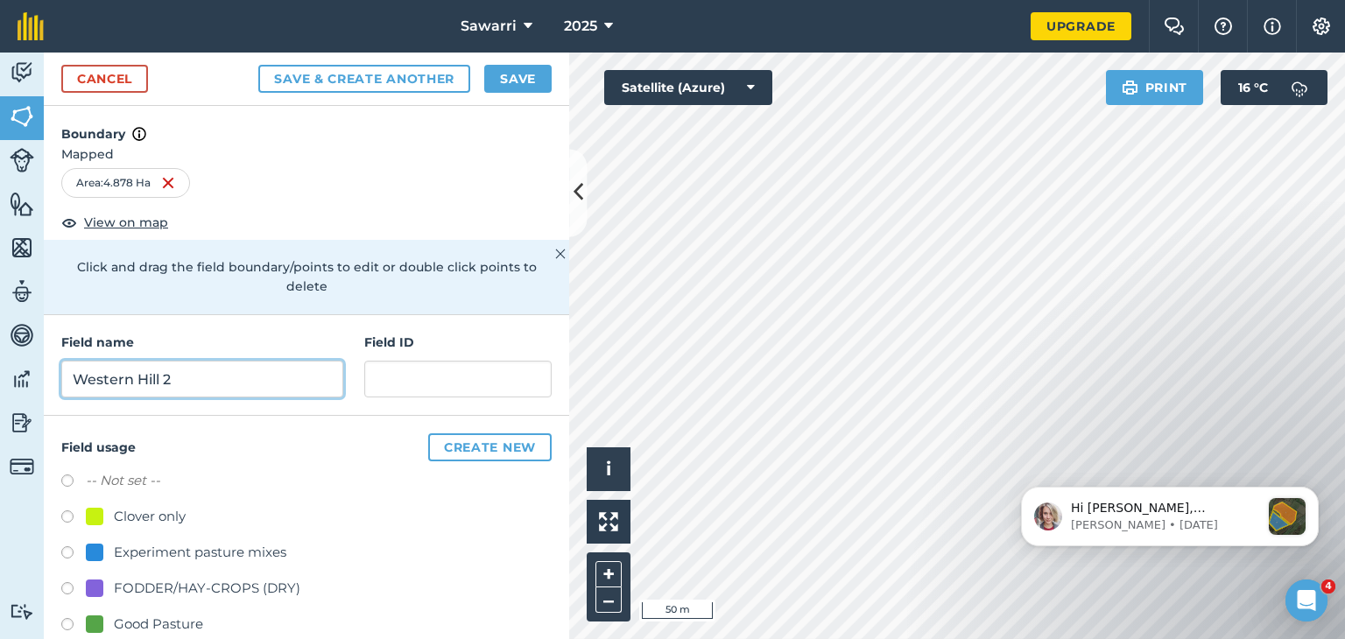
type input "Western Hill 2"
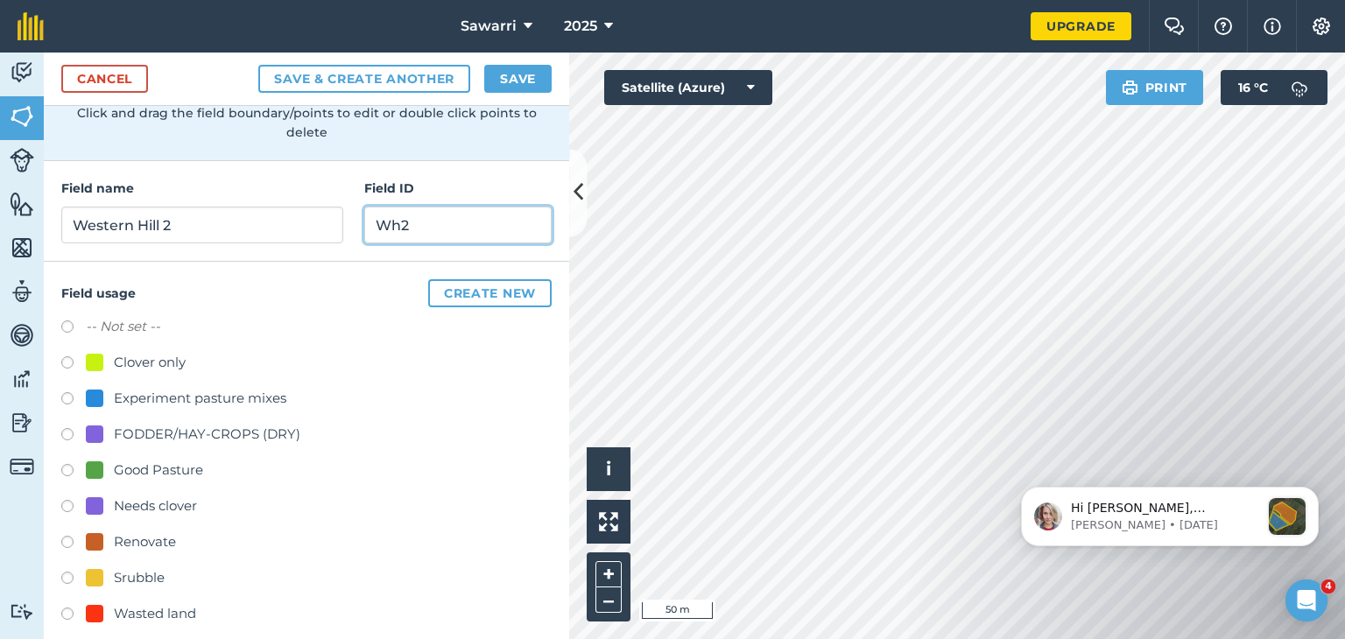
scroll to position [170, 0]
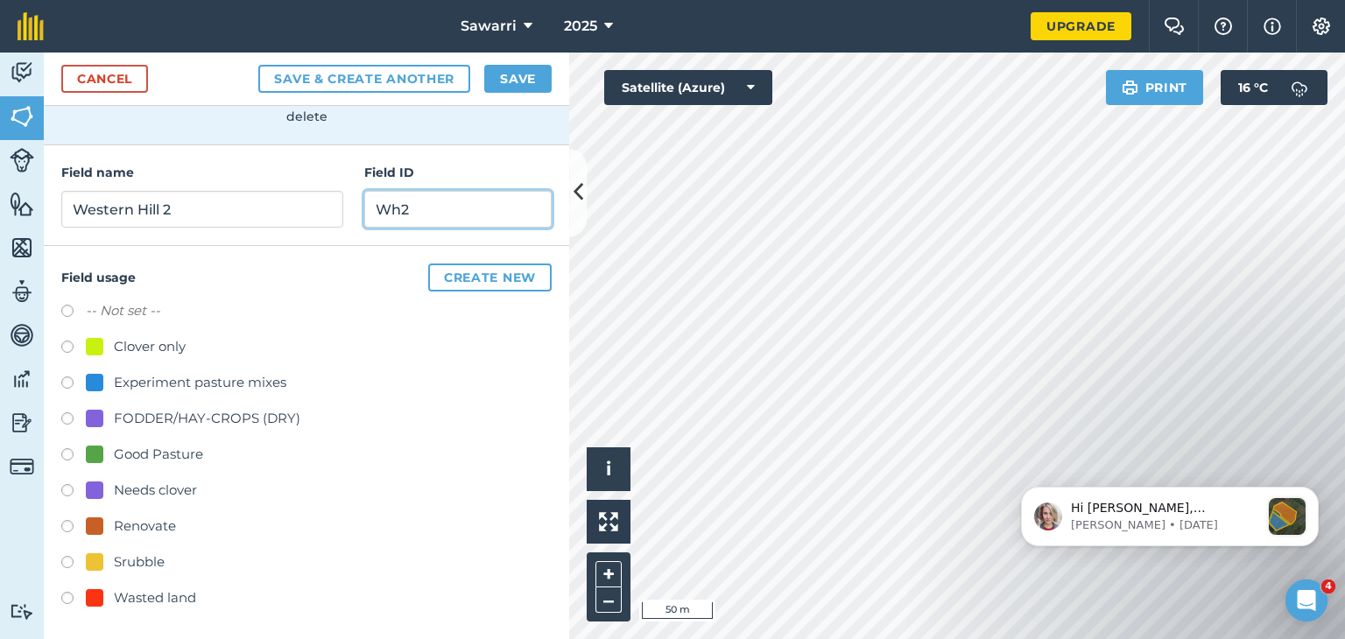
type input "Wh2"
click at [91, 599] on div at bounding box center [95, 598] width 18 height 18
radio input "true"
click at [522, 81] on button "Save" at bounding box center [517, 79] width 67 height 28
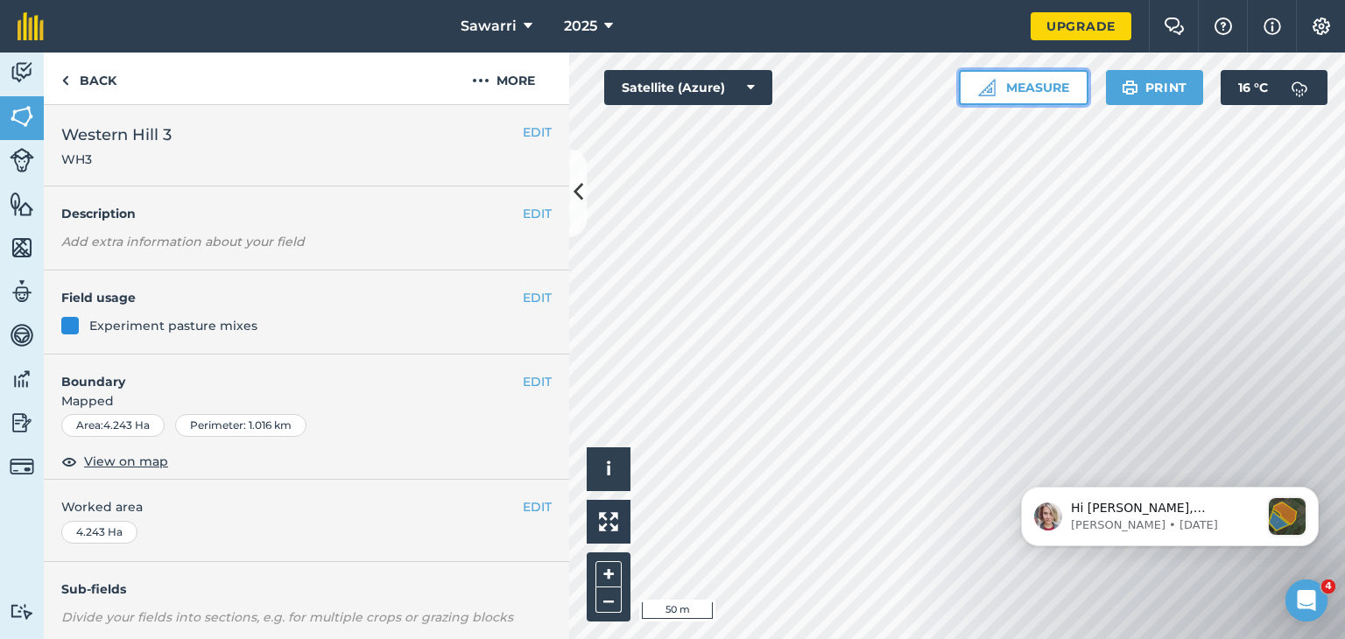
click at [1006, 72] on button "Measure" at bounding box center [1024, 87] width 130 height 35
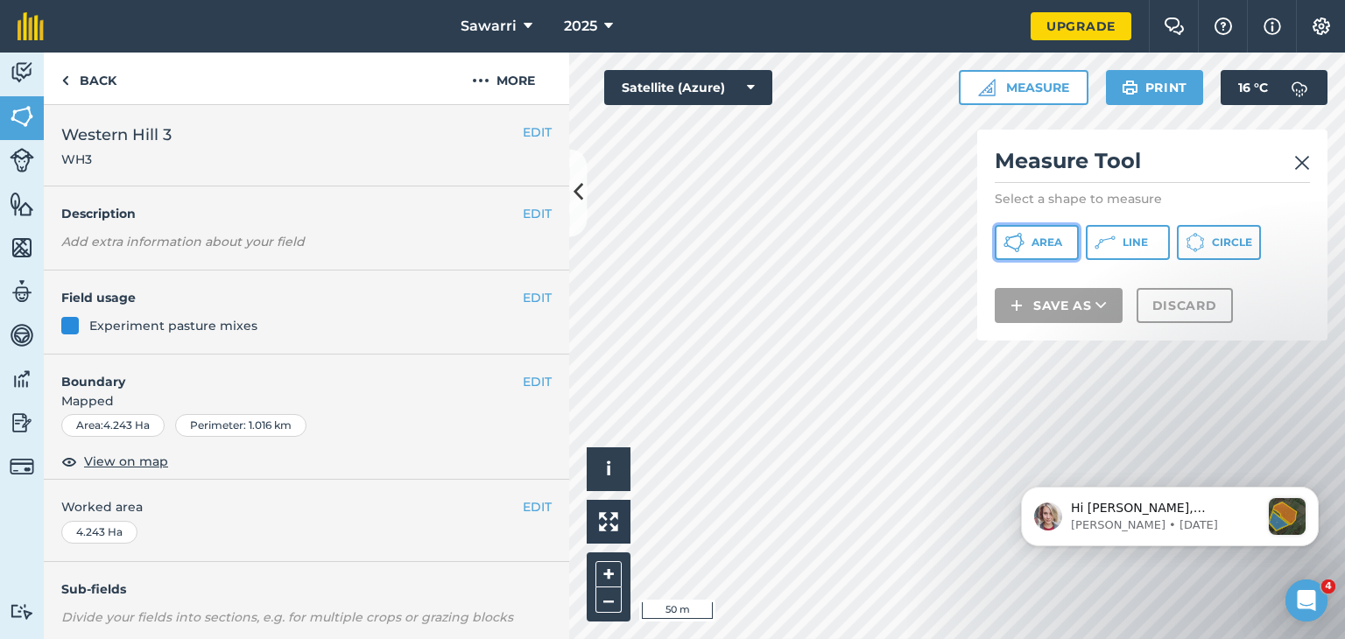
click at [1012, 242] on icon at bounding box center [1013, 242] width 21 height 21
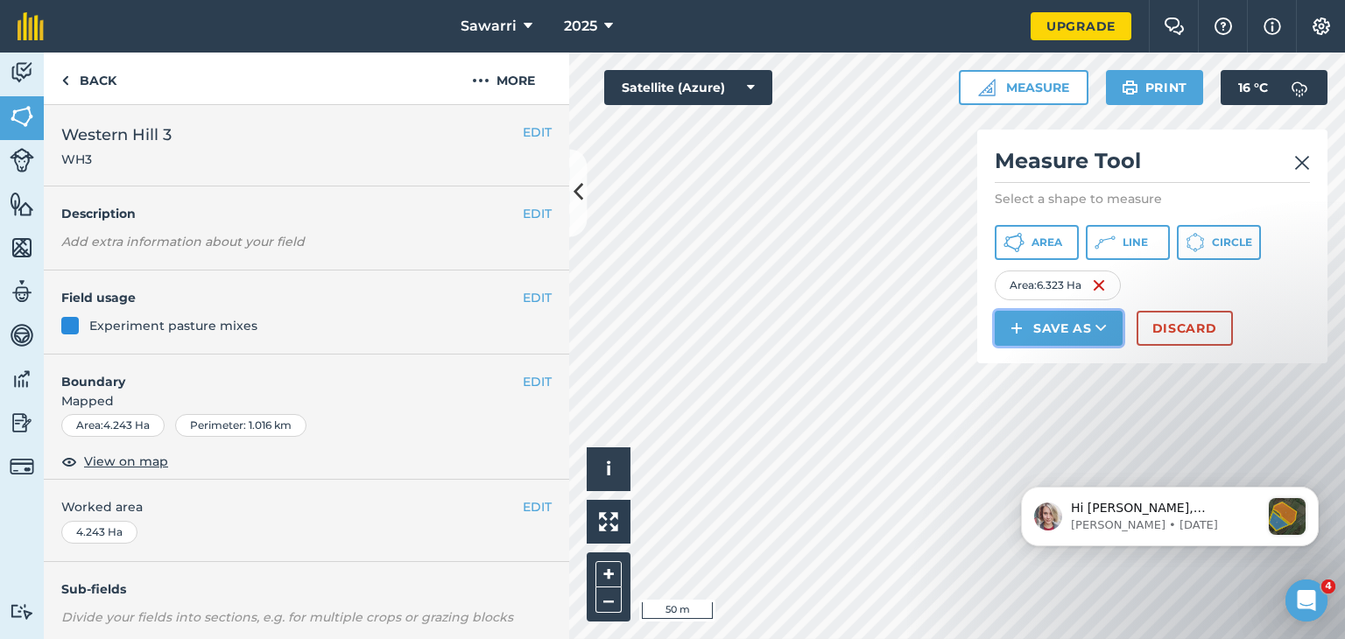
click at [1077, 334] on button "Save as" at bounding box center [1059, 328] width 128 height 35
click at [1061, 362] on link "Field" at bounding box center [1058, 367] width 123 height 39
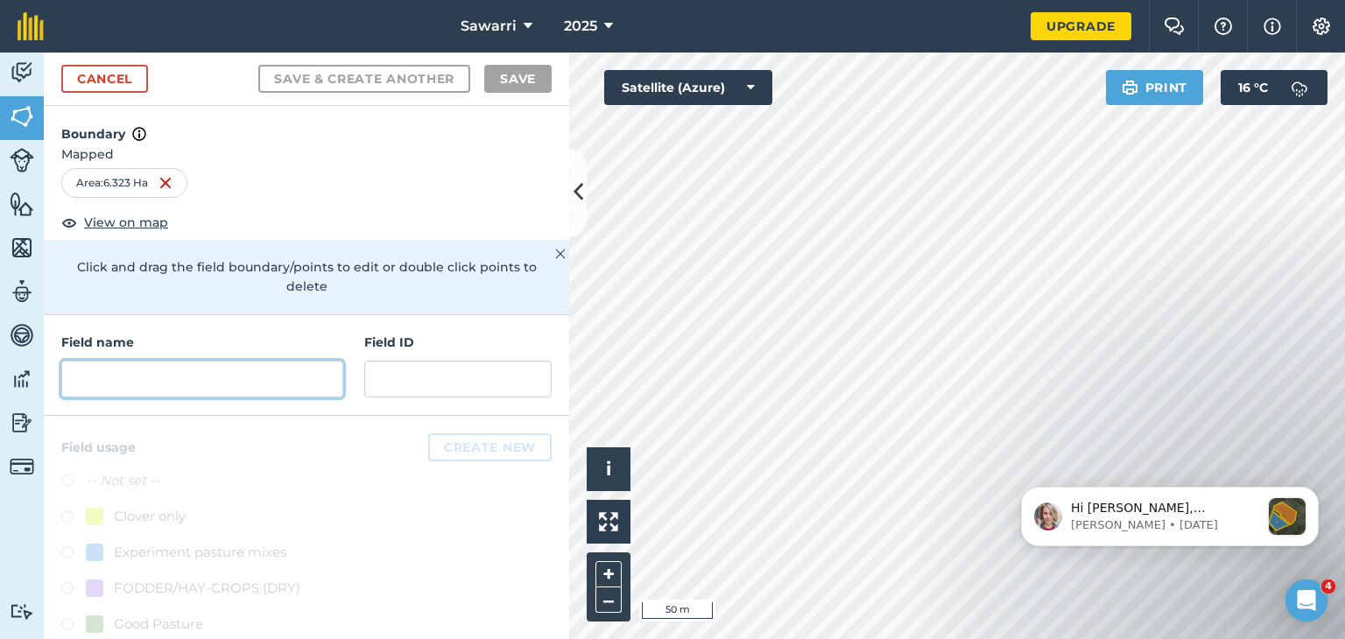
click at [288, 362] on input "text" at bounding box center [202, 379] width 282 height 37
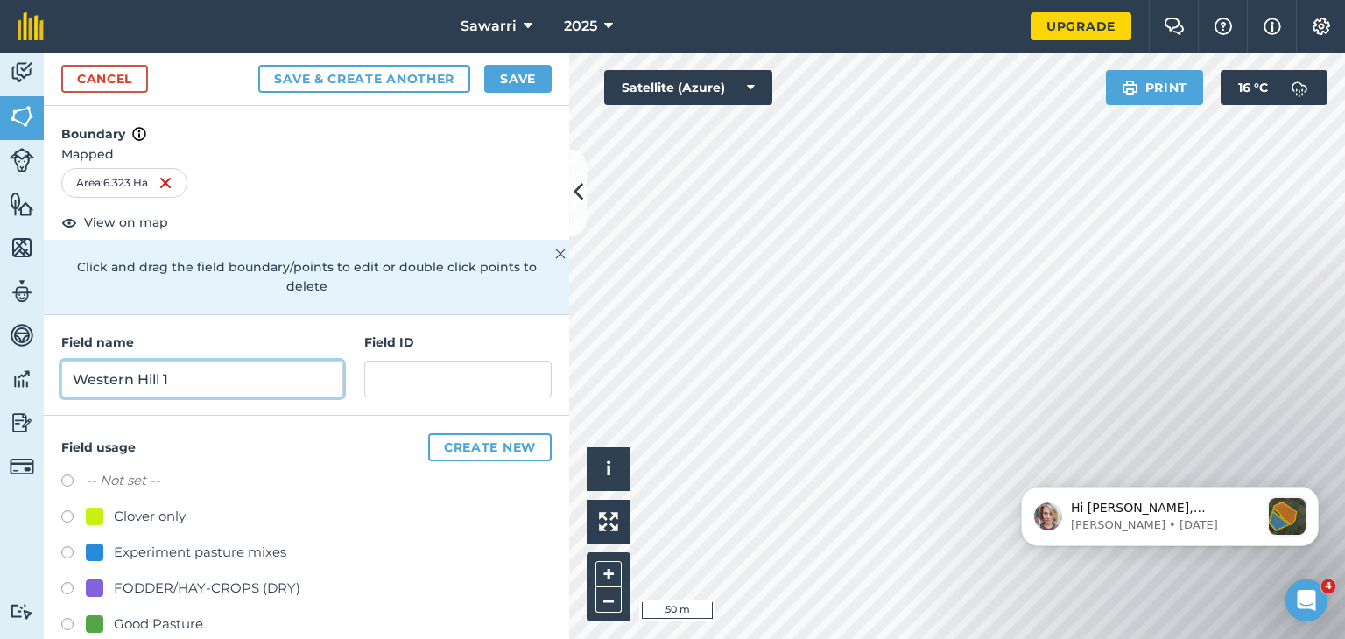
type input "Western Hill 1"
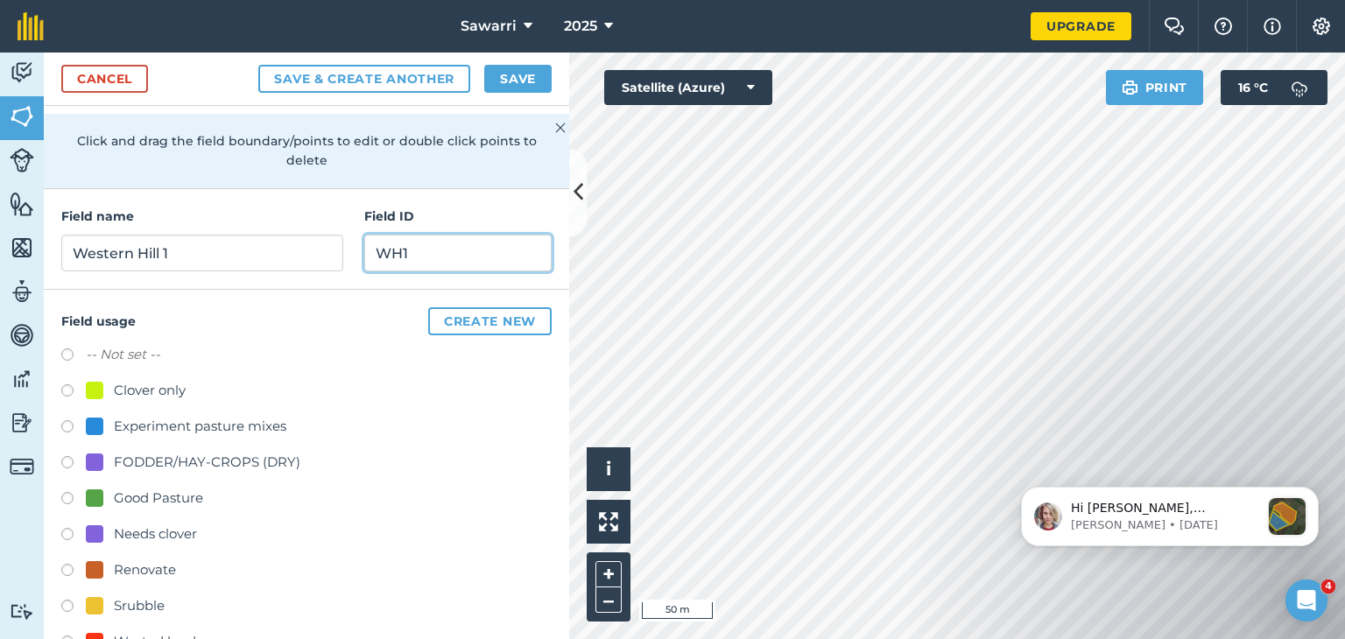
scroll to position [170, 0]
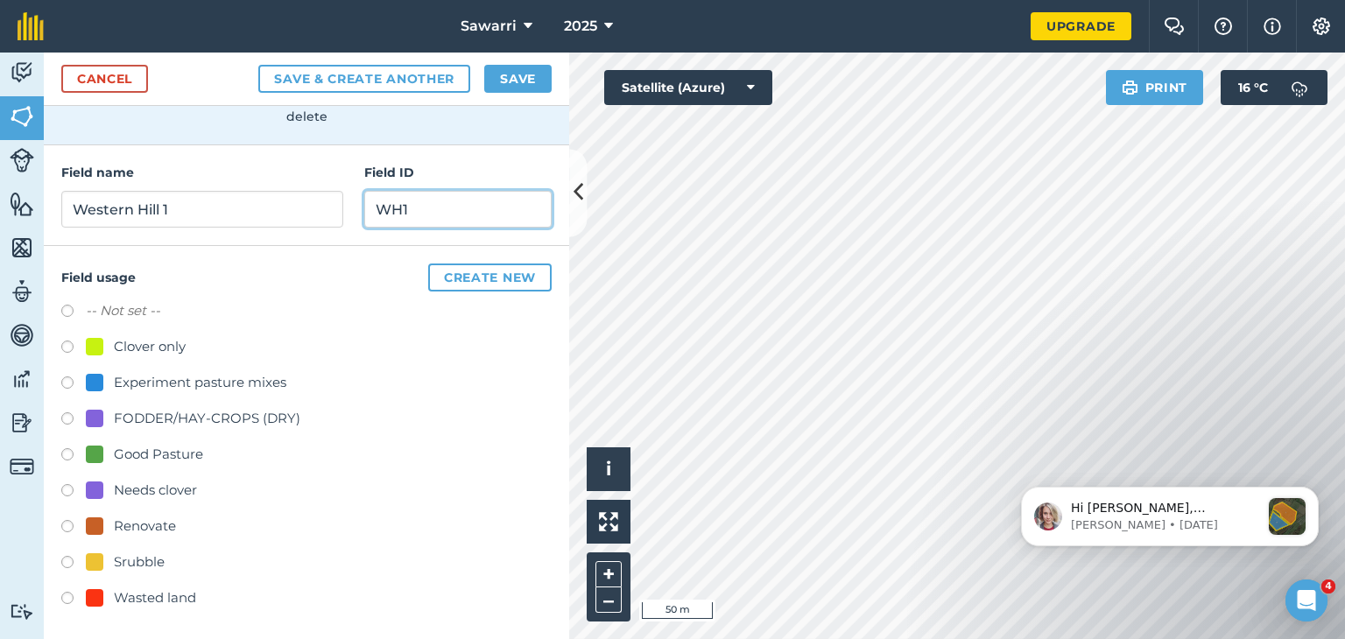
type input "WH1"
click at [94, 374] on div at bounding box center [95, 383] width 18 height 18
radio input "true"
click at [512, 75] on button "Save" at bounding box center [517, 79] width 67 height 28
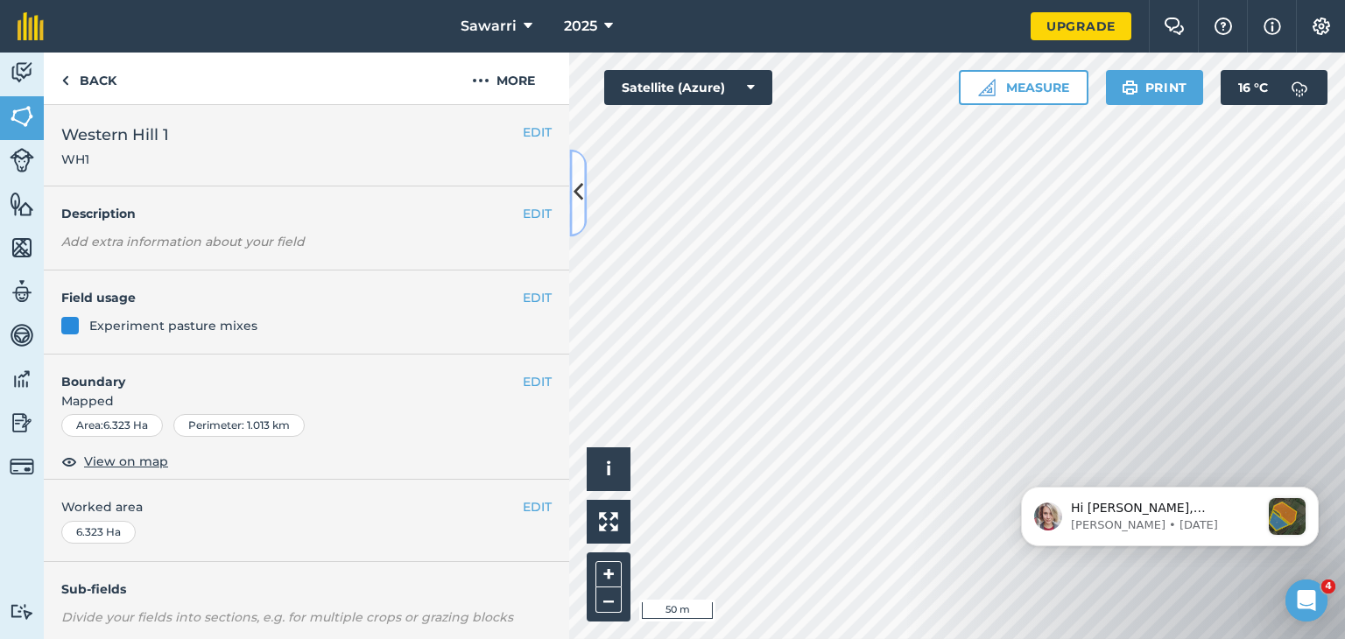
click at [571, 179] on button at bounding box center [578, 193] width 18 height 88
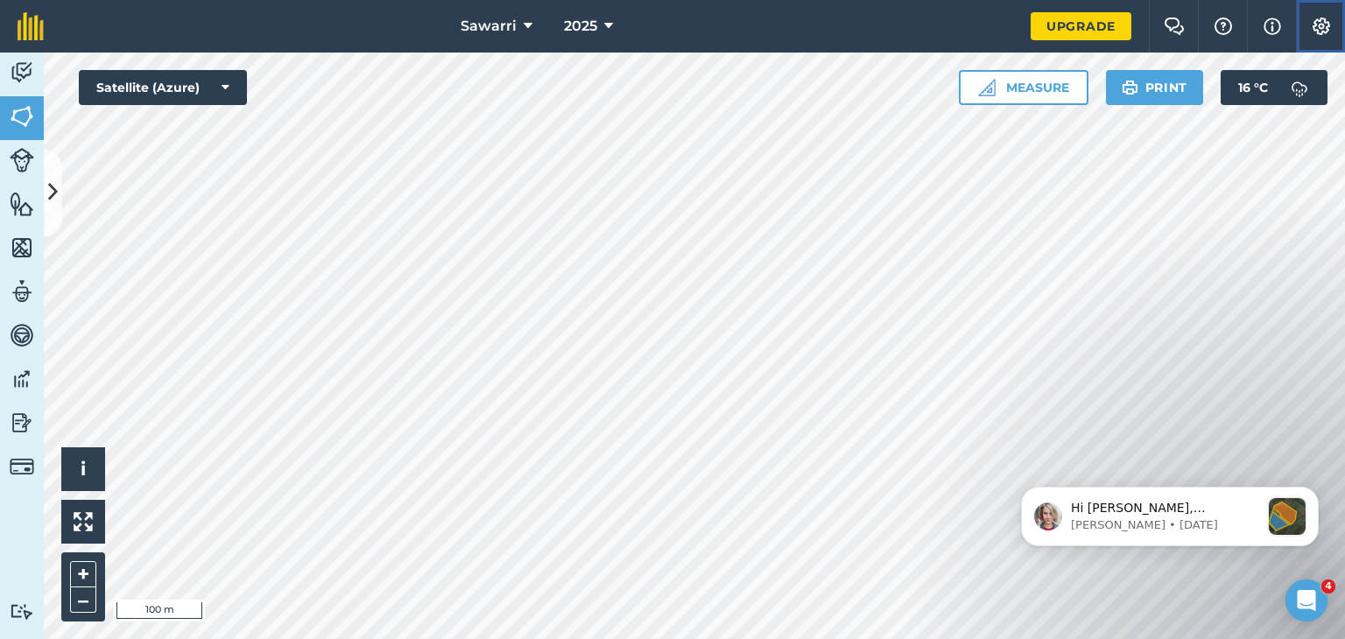
click at [1324, 23] on img at bounding box center [1321, 27] width 21 height 18
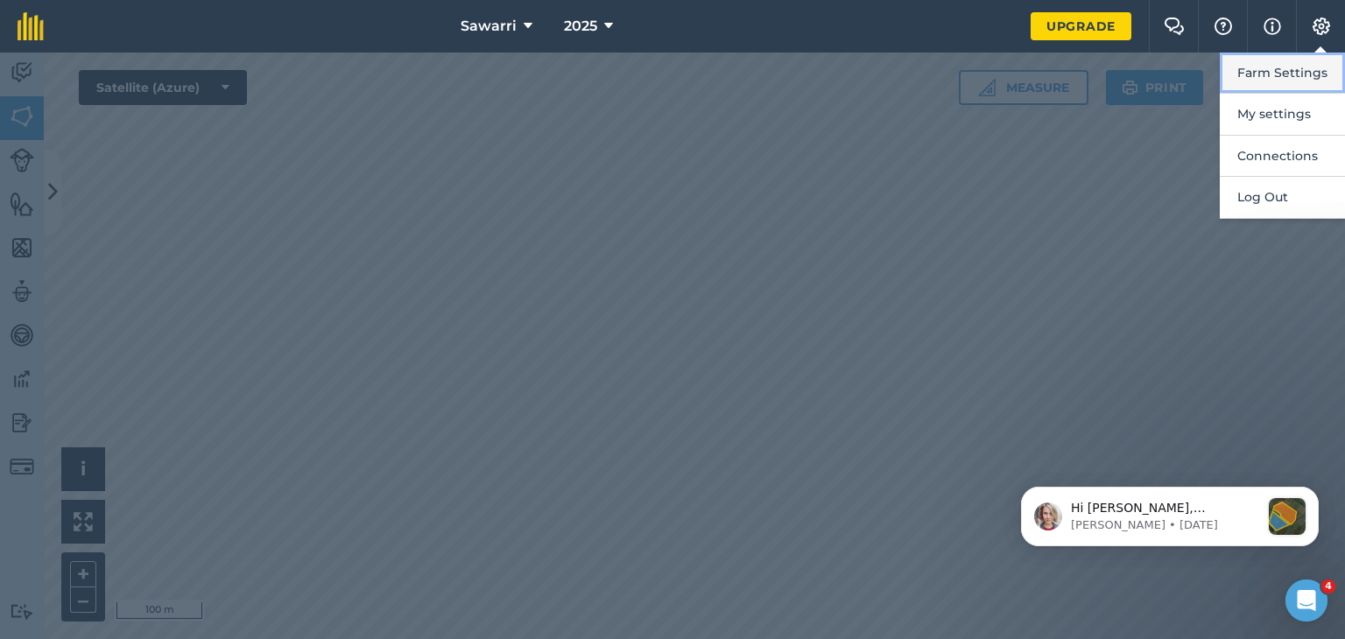
click at [1289, 71] on button "Farm Settings" at bounding box center [1282, 73] width 125 height 41
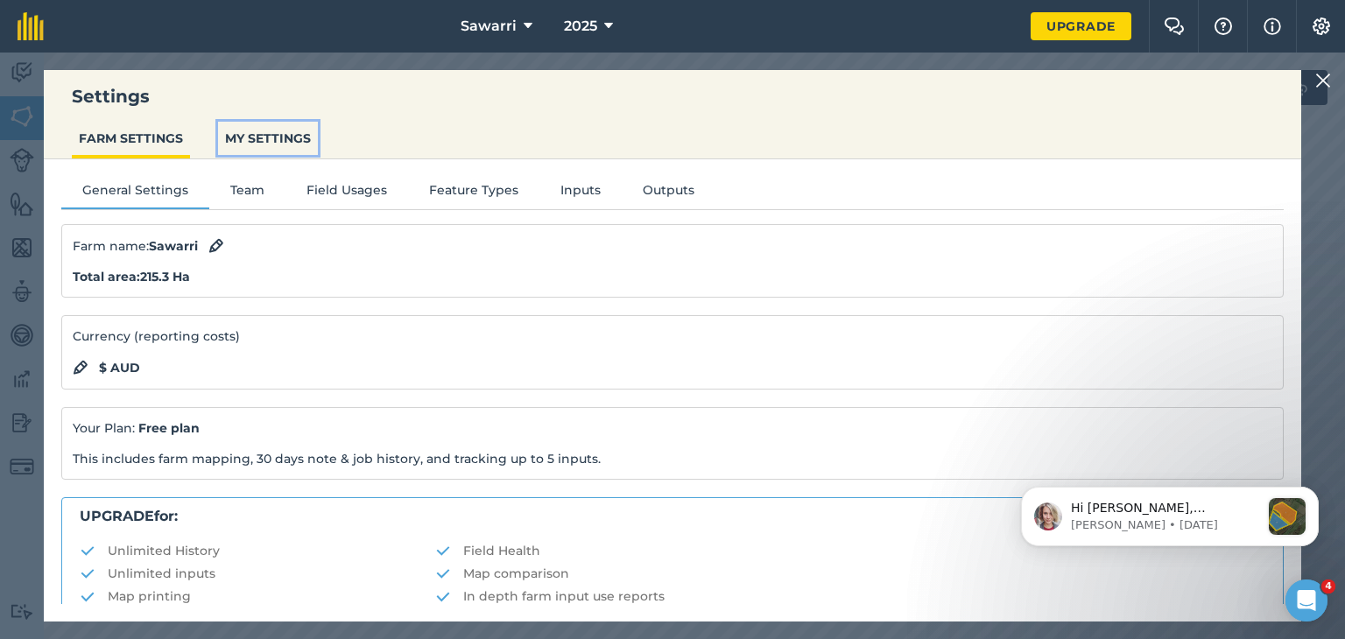
click at [263, 131] on button "MY SETTINGS" at bounding box center [268, 138] width 100 height 33
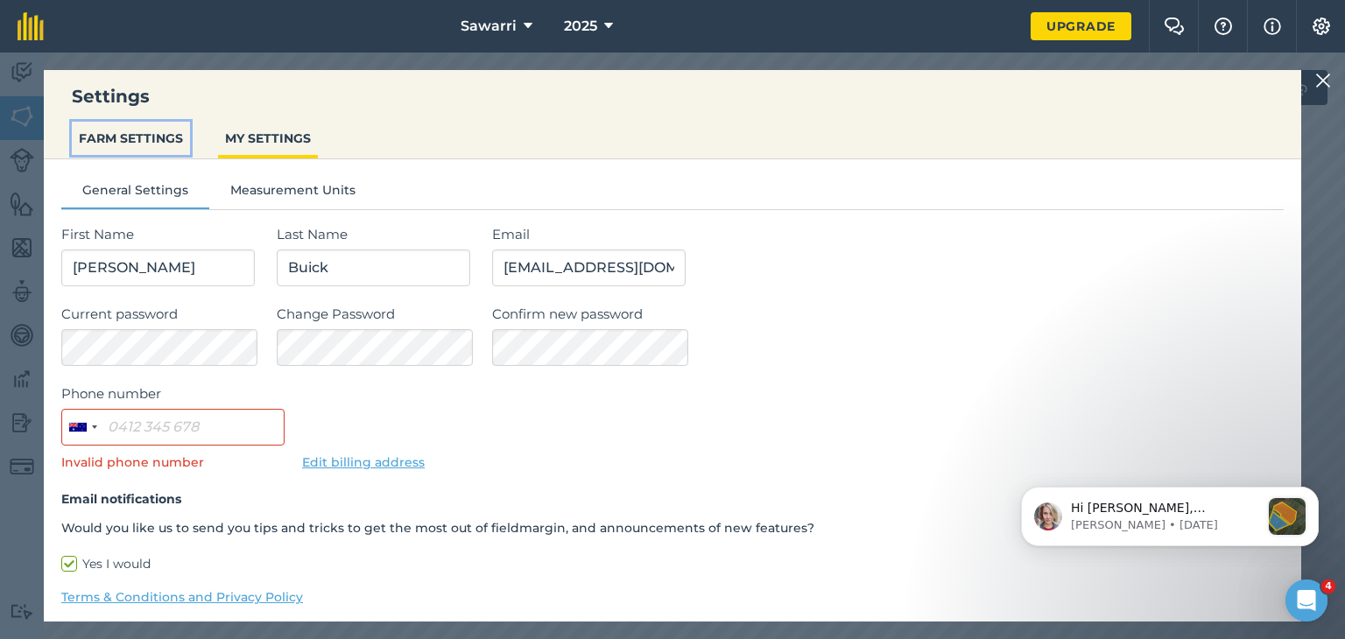
click at [153, 135] on button "FARM SETTINGS" at bounding box center [131, 138] width 118 height 33
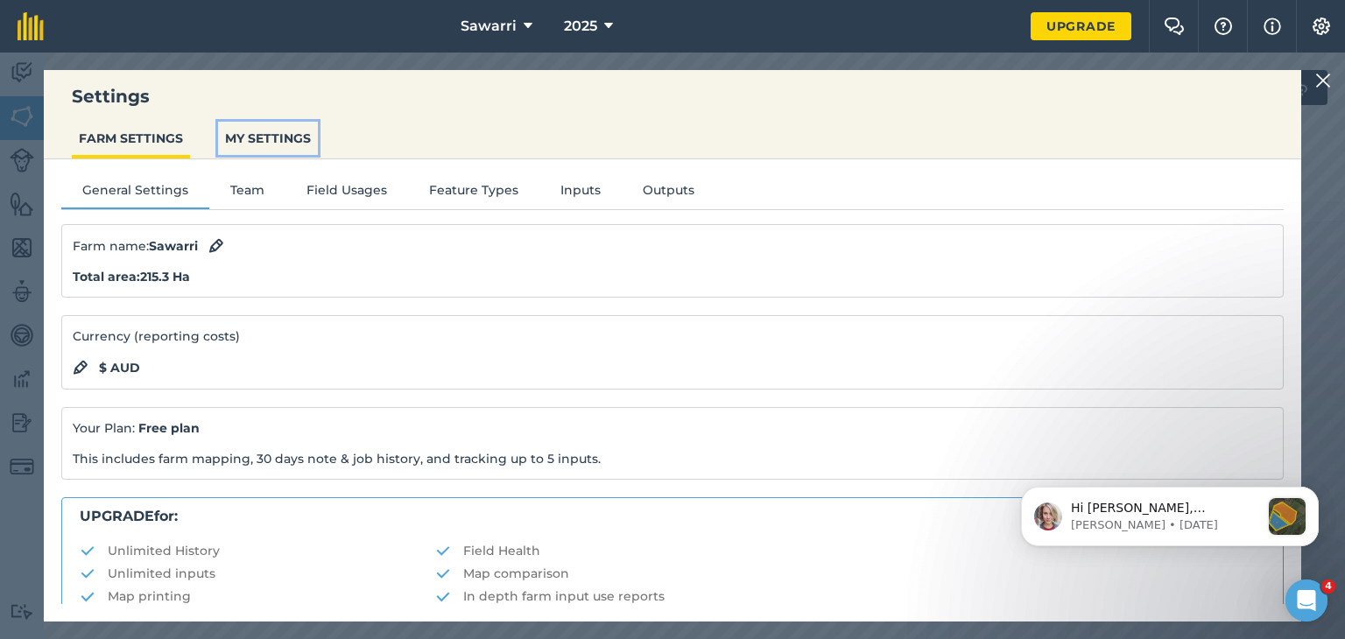
click at [252, 141] on button "MY SETTINGS" at bounding box center [268, 138] width 100 height 33
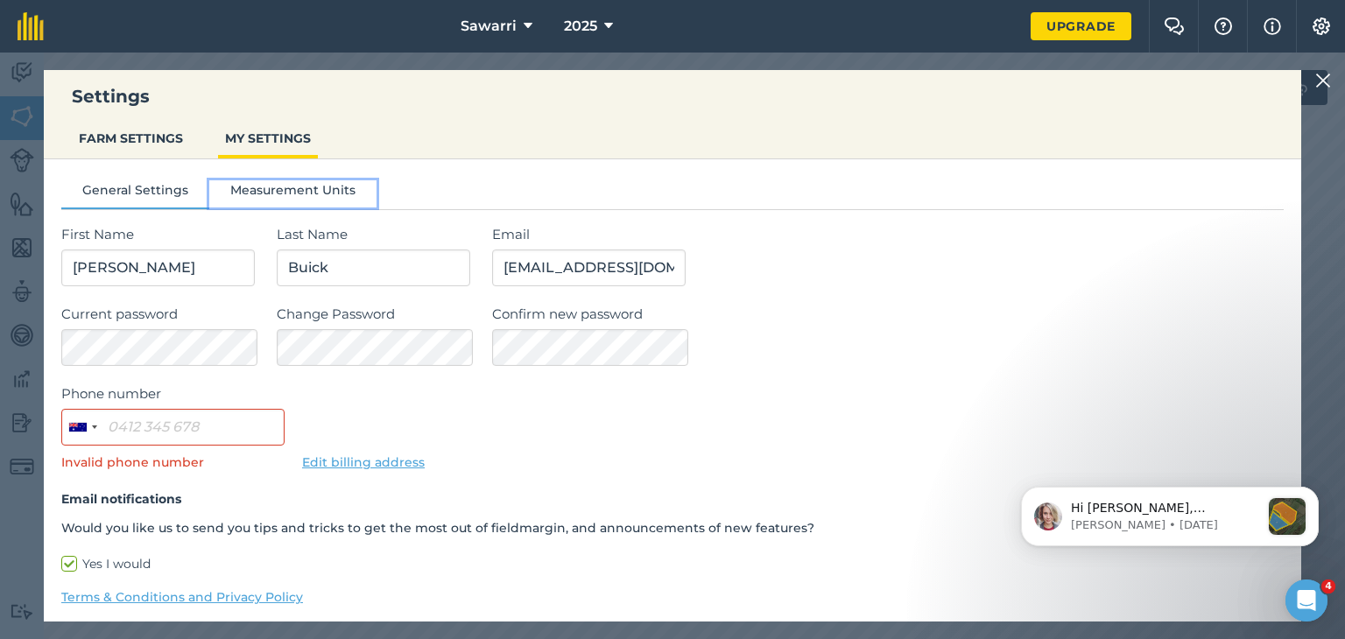
click at [283, 191] on button "Measurement Units" at bounding box center [292, 193] width 167 height 26
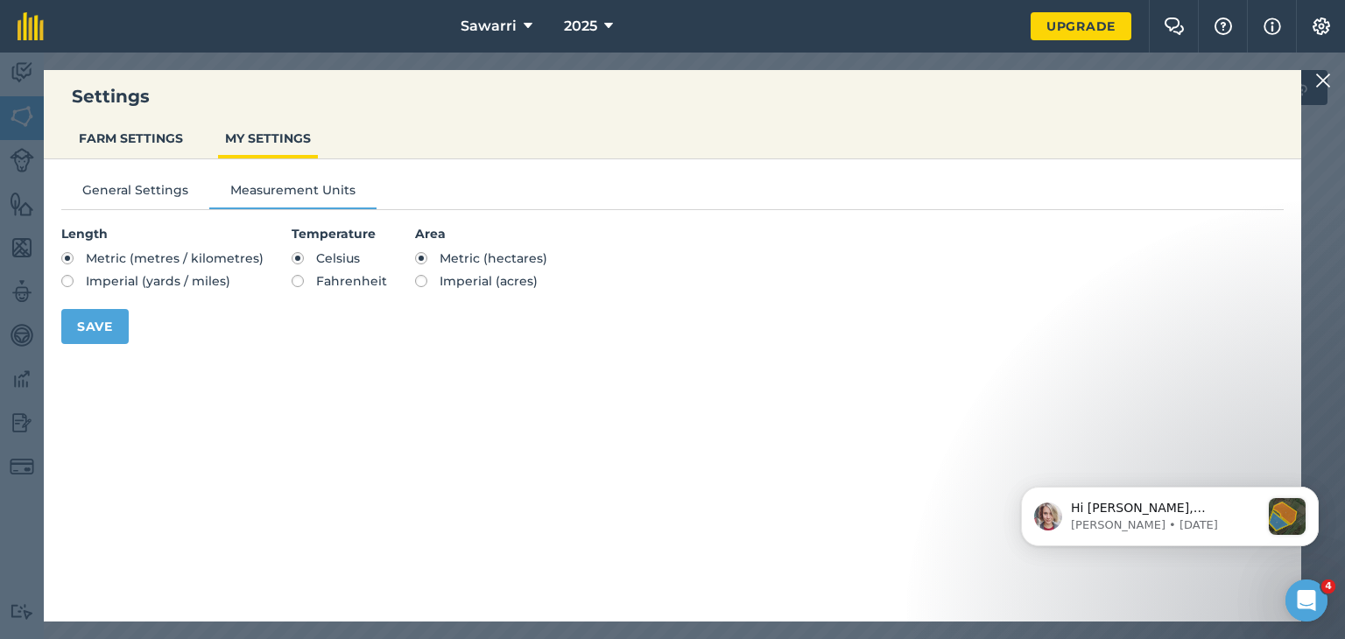
click at [415, 278] on label "Imperial (acres)" at bounding box center [481, 281] width 132 height 12
radio input "true"
radio input "false"
click at [91, 330] on button "Save" at bounding box center [94, 326] width 67 height 35
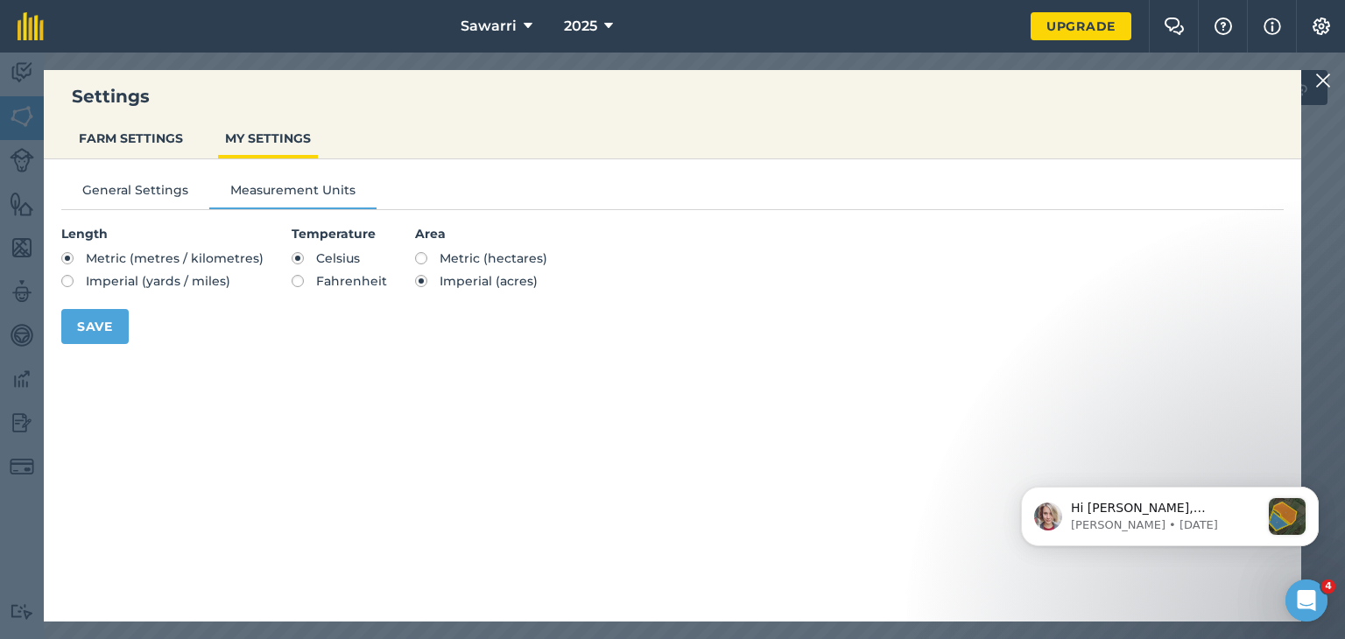
click at [1289, 85] on h3 "Settings" at bounding box center [672, 96] width 1257 height 25
click at [1320, 79] on img at bounding box center [1323, 80] width 16 height 21
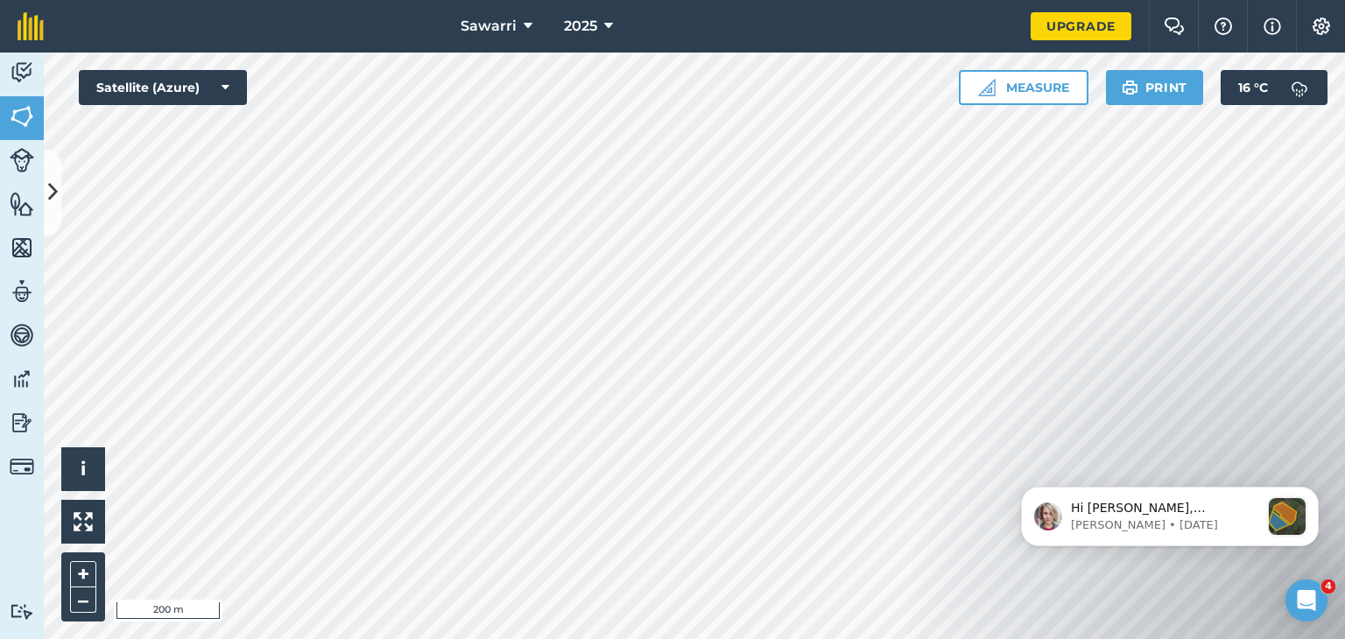
click at [1020, 453] on html "Hi Alexander, Introducing Sub-fields to fieldmargin 🎉 We are pleased to share w…" at bounding box center [1170, 513] width 350 height 123
click at [56, 191] on icon at bounding box center [53, 193] width 10 height 31
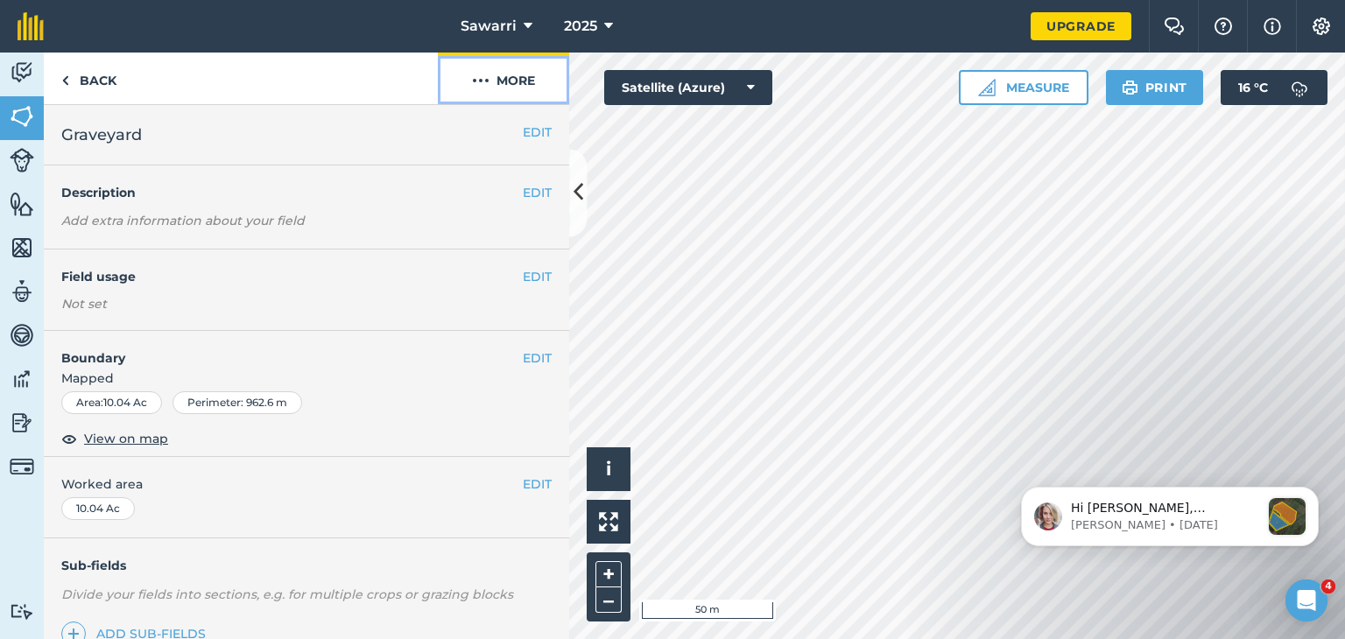
click at [513, 81] on button "More" at bounding box center [503, 79] width 131 height 52
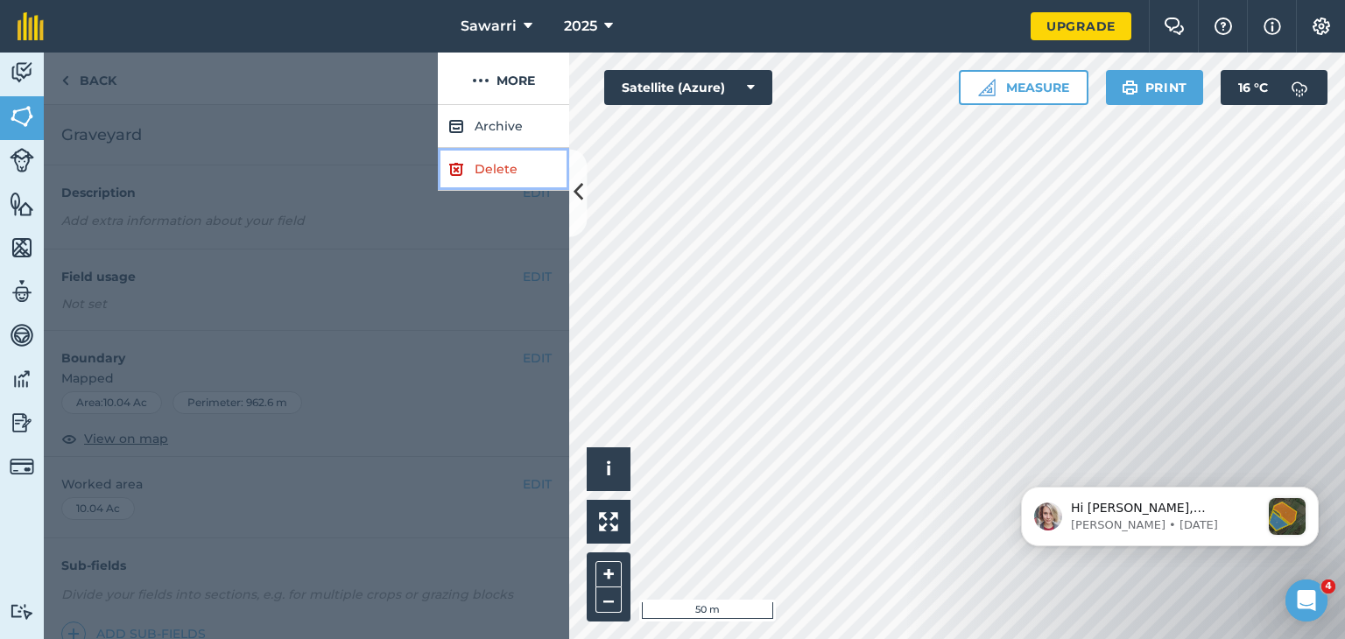
click at [490, 165] on link "Delete" at bounding box center [503, 169] width 131 height 43
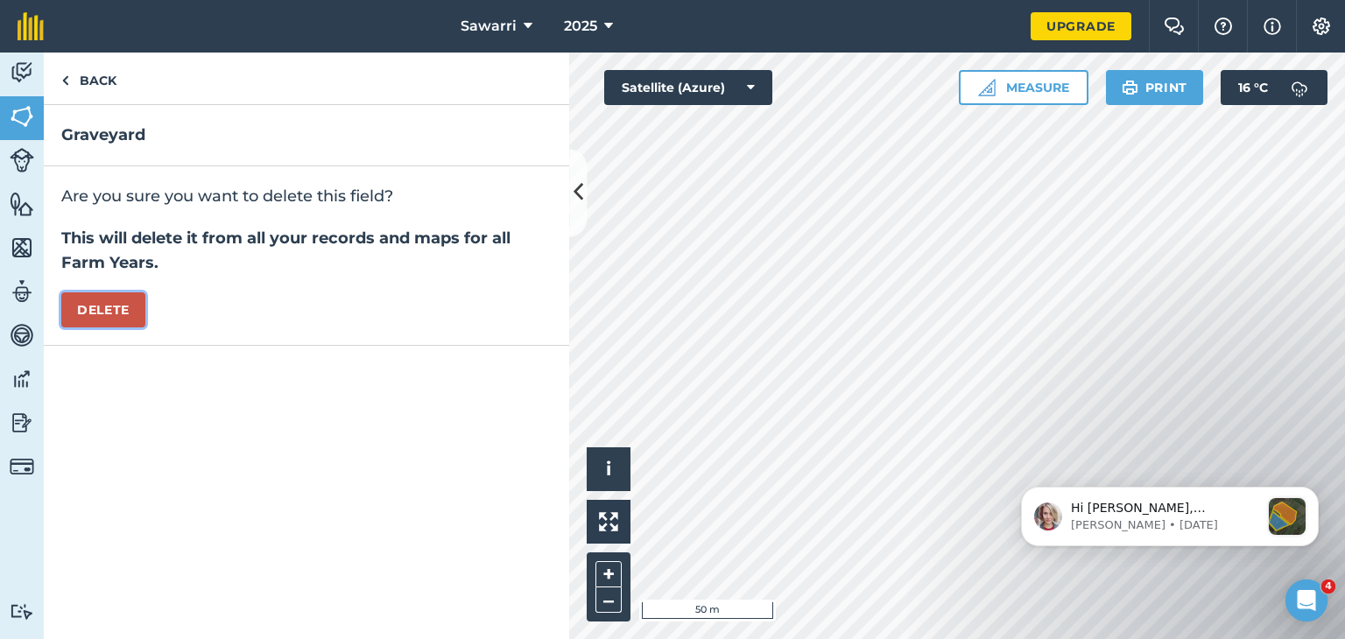
click at [105, 309] on button "Delete" at bounding box center [103, 309] width 84 height 35
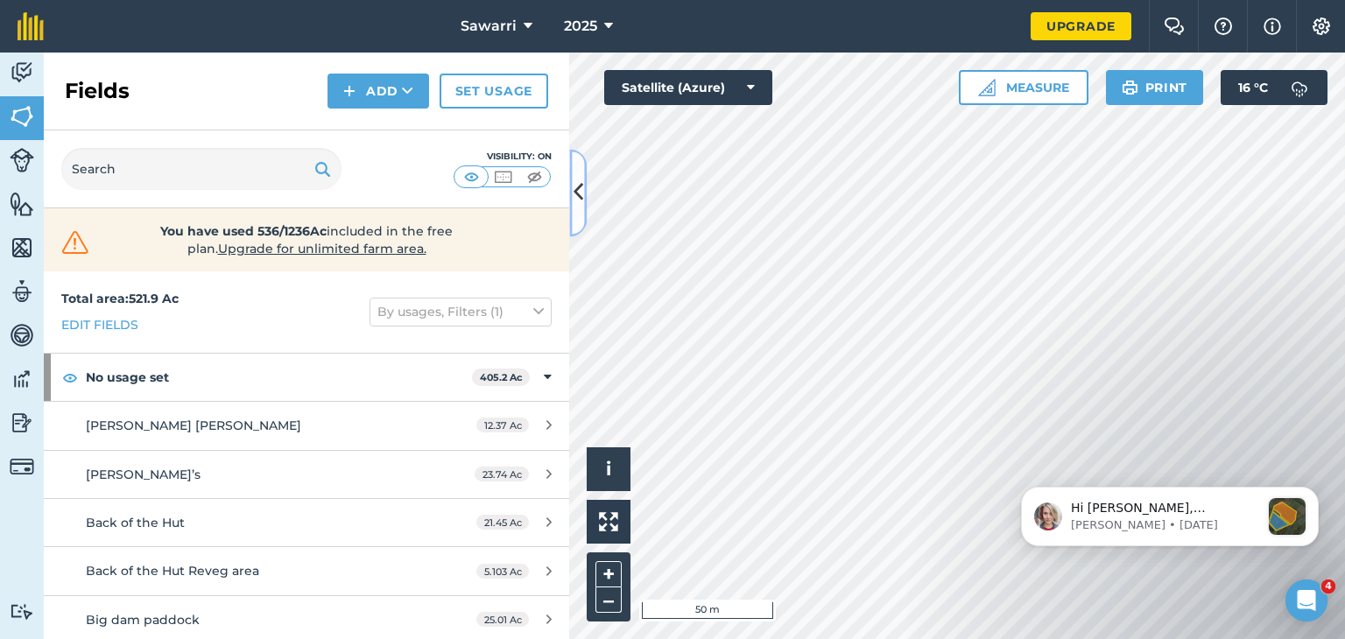
click at [580, 199] on icon at bounding box center [578, 193] width 10 height 31
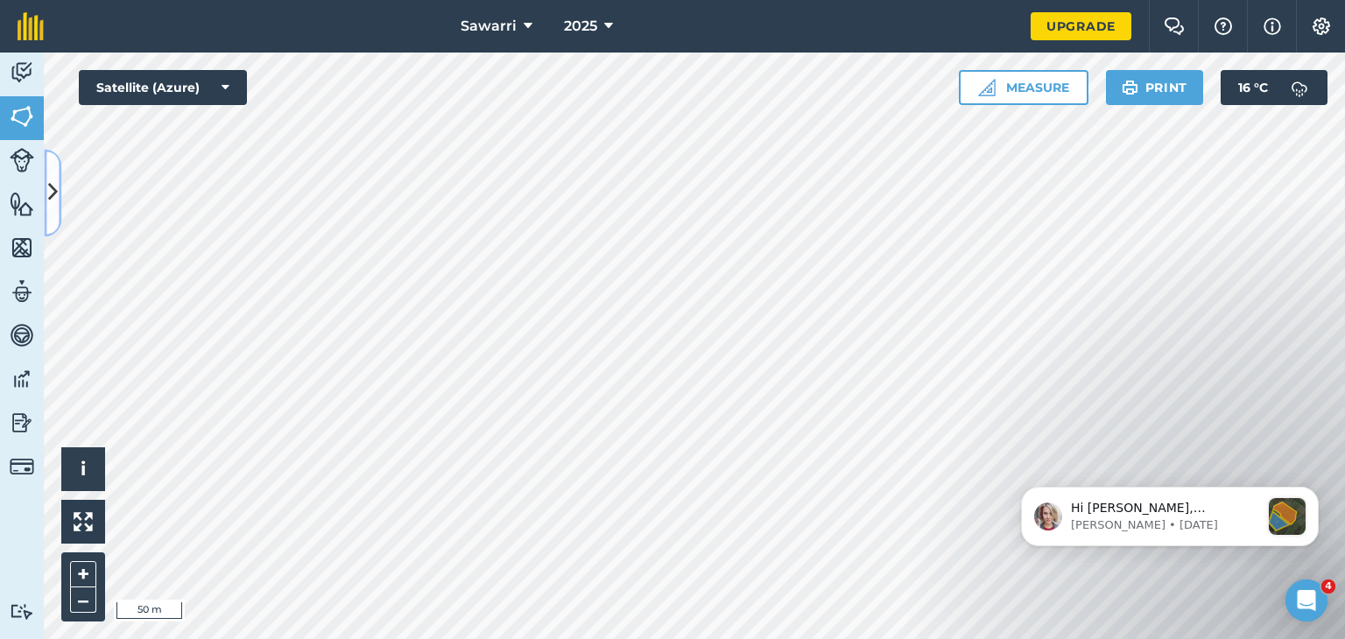
click at [54, 166] on button at bounding box center [53, 193] width 18 height 88
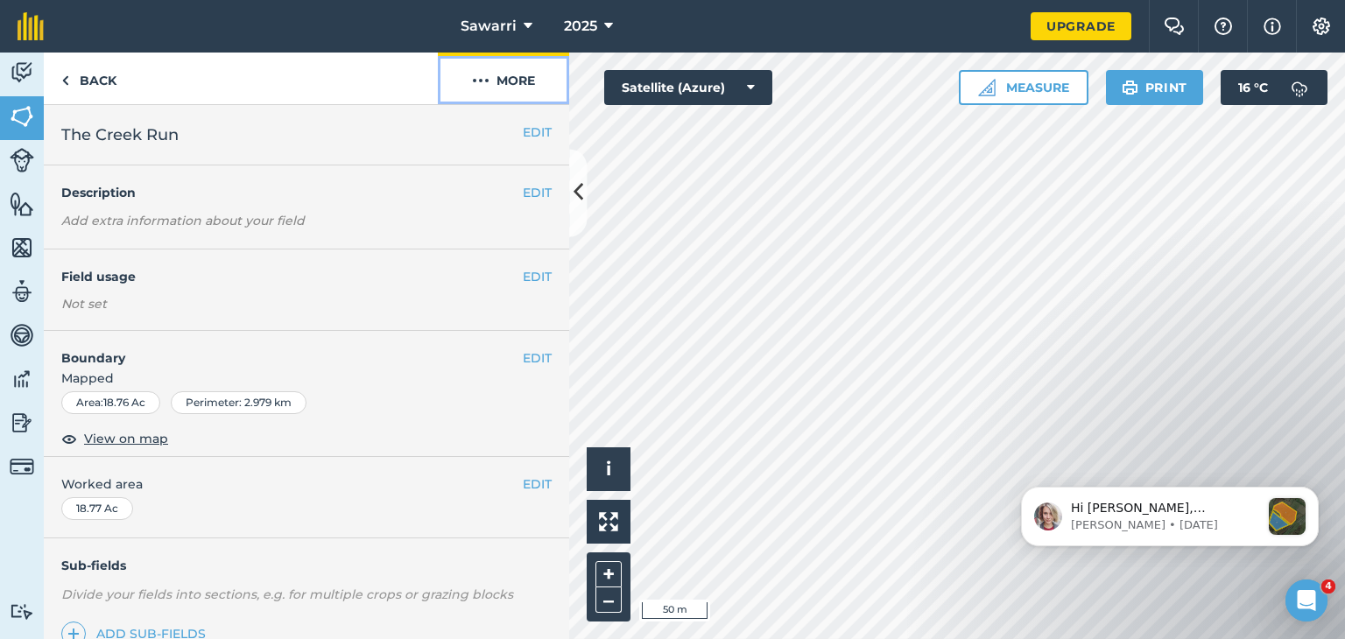
click at [524, 79] on button "More" at bounding box center [503, 79] width 131 height 52
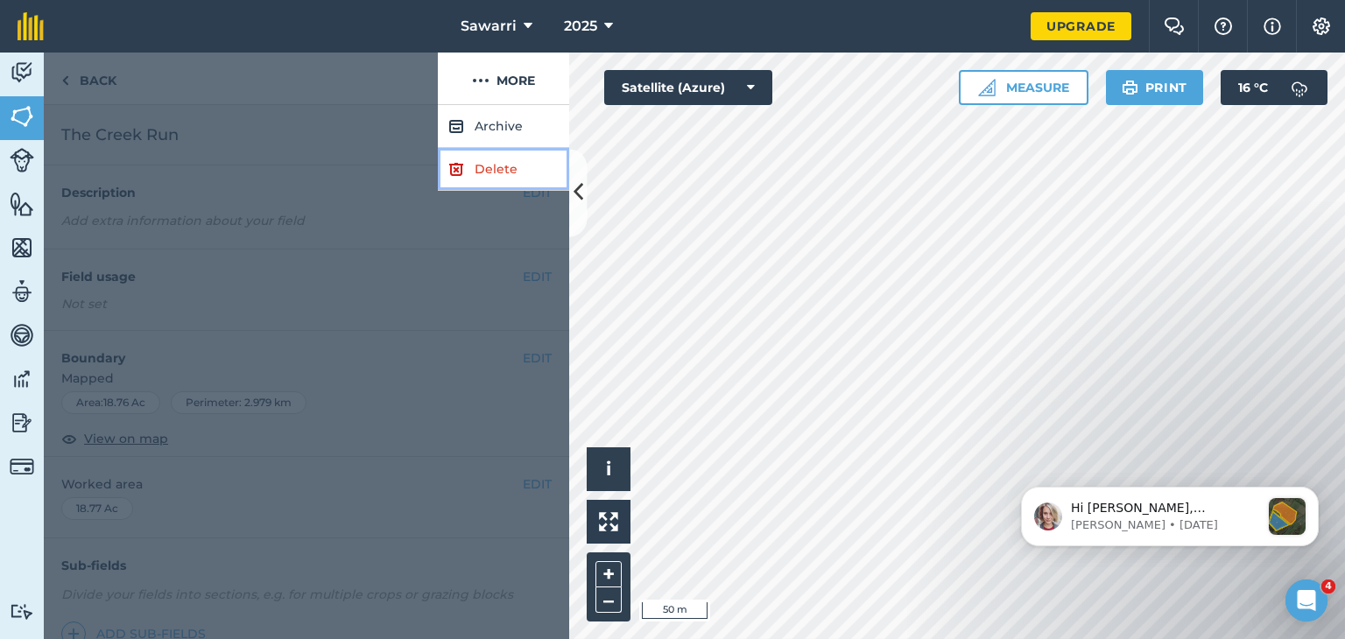
click at [492, 166] on link "Delete" at bounding box center [503, 169] width 131 height 43
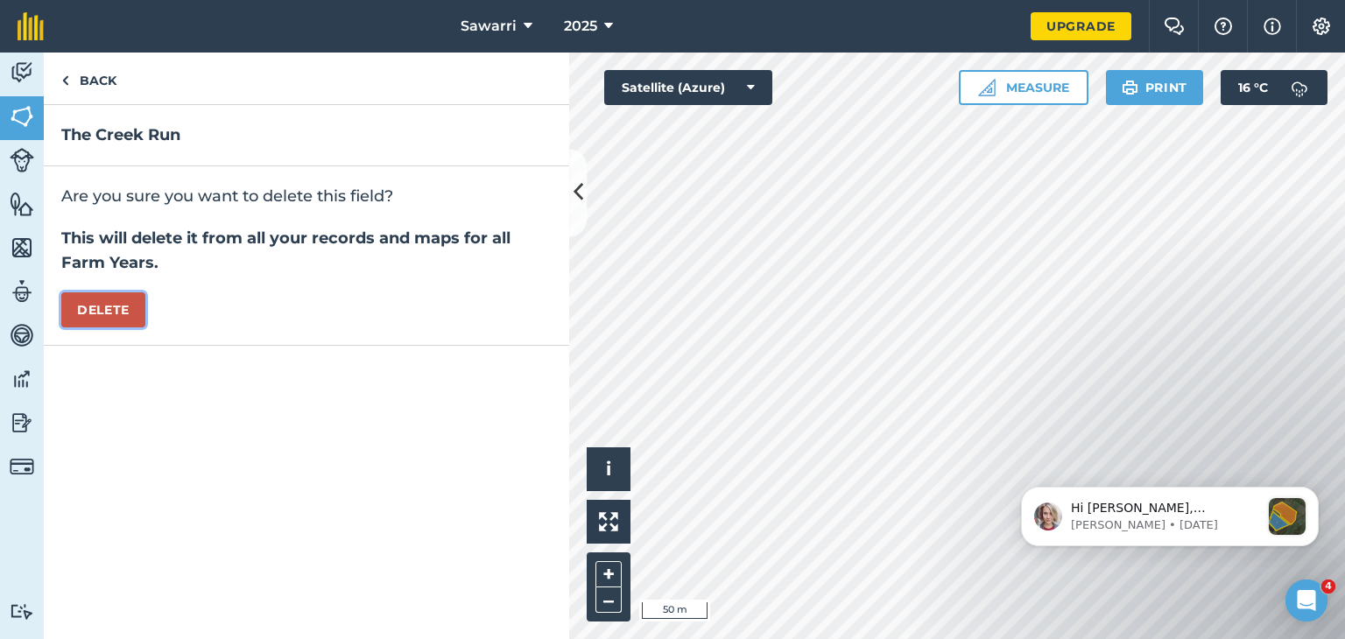
click at [114, 309] on button "Delete" at bounding box center [103, 309] width 84 height 35
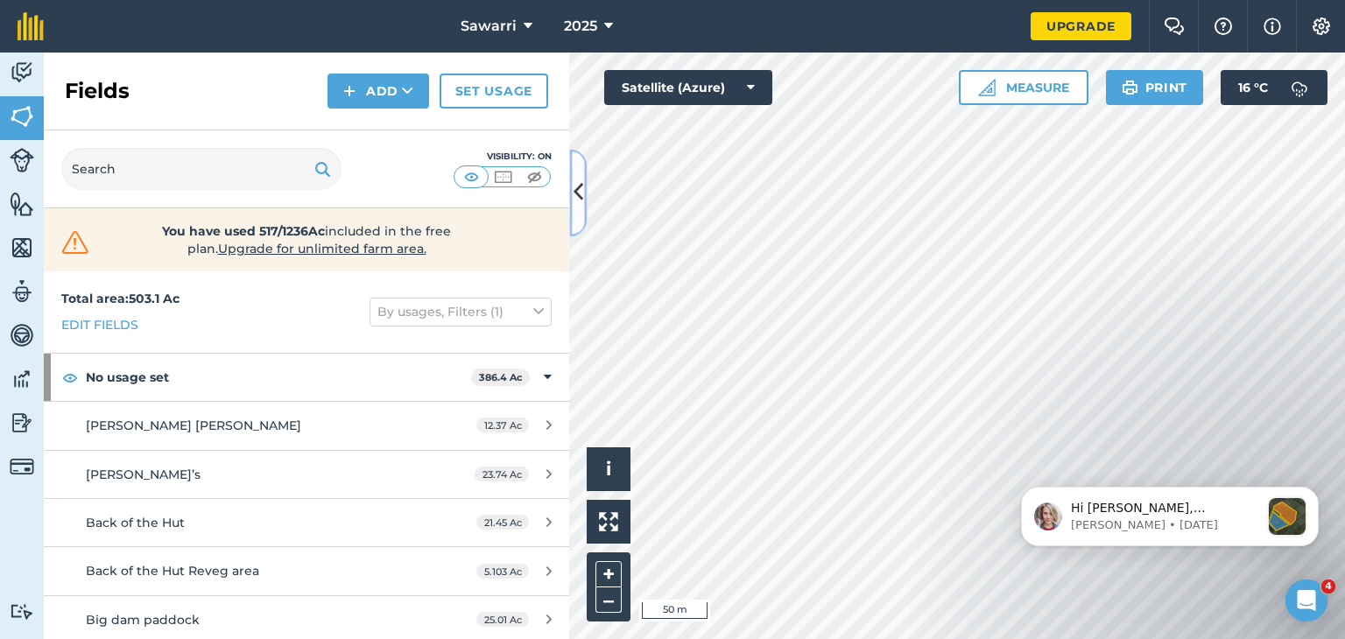
click at [578, 186] on icon at bounding box center [578, 193] width 10 height 31
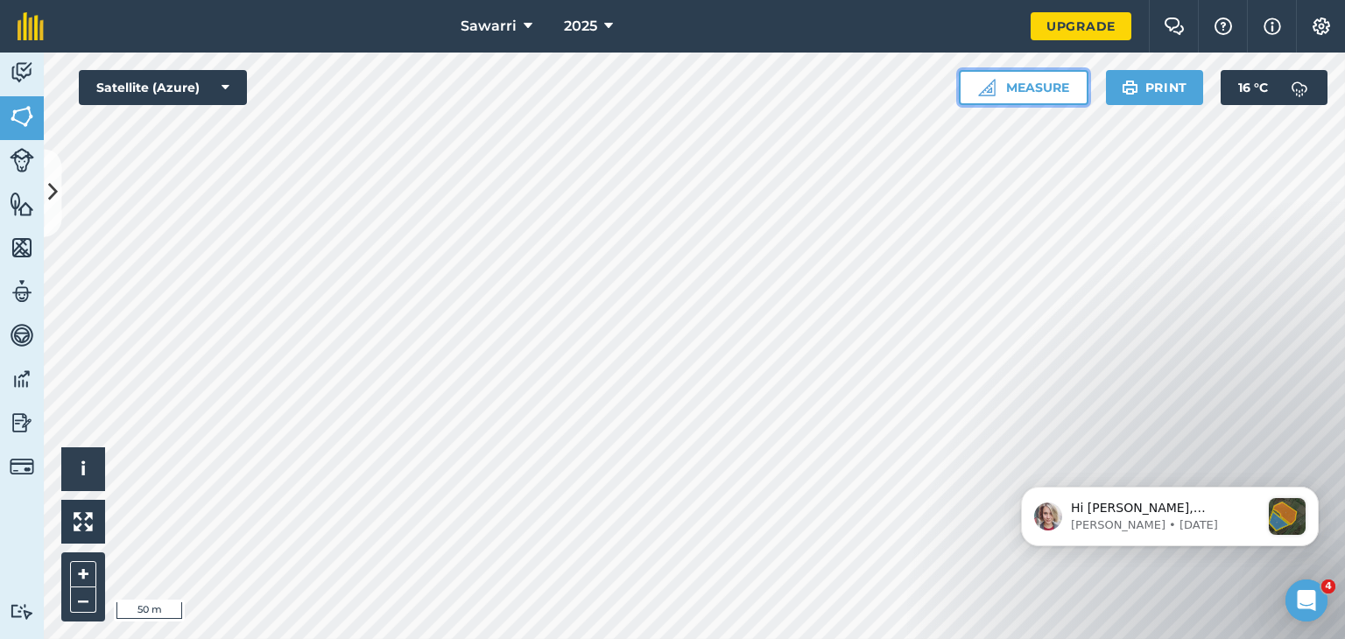
click at [966, 81] on button "Measure" at bounding box center [1024, 87] width 130 height 35
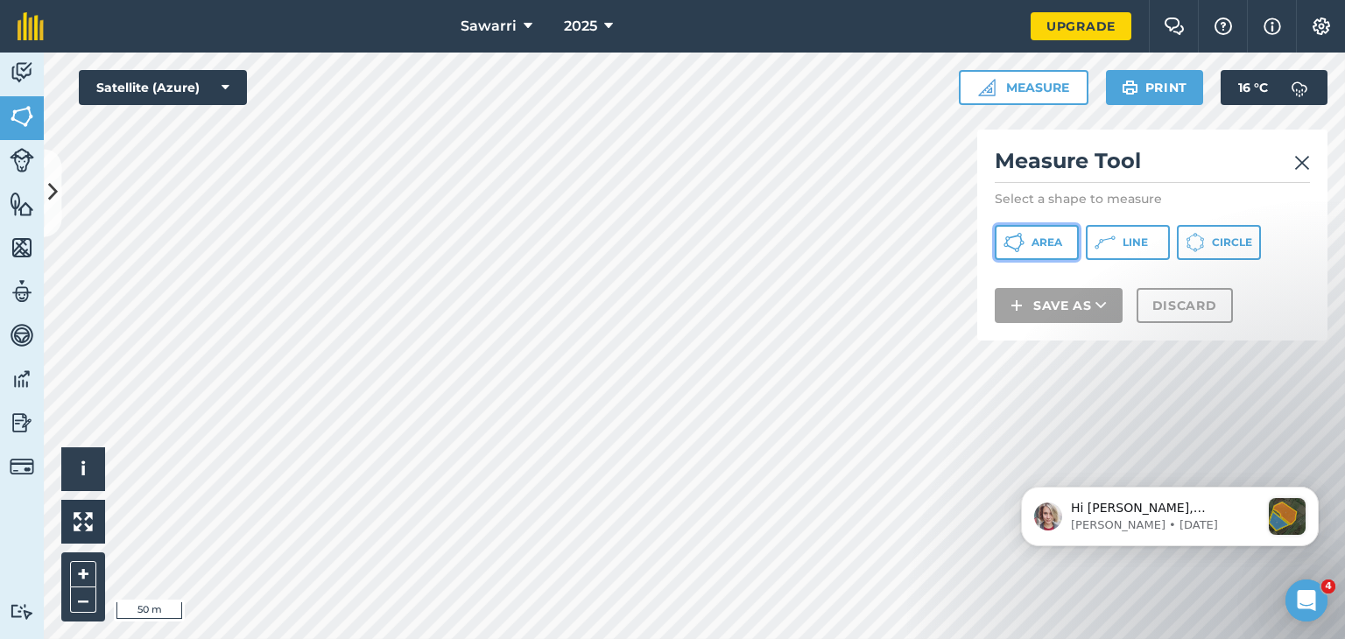
click at [1042, 250] on button "Area" at bounding box center [1037, 242] width 84 height 35
click at [1010, 452] on iframe at bounding box center [1170, 513] width 350 height 123
click at [1003, 468] on body "Hi Alexander, Introducing Sub-fields to fieldmargin 🎉 We are pleased to share w…" at bounding box center [1170, 513] width 336 height 109
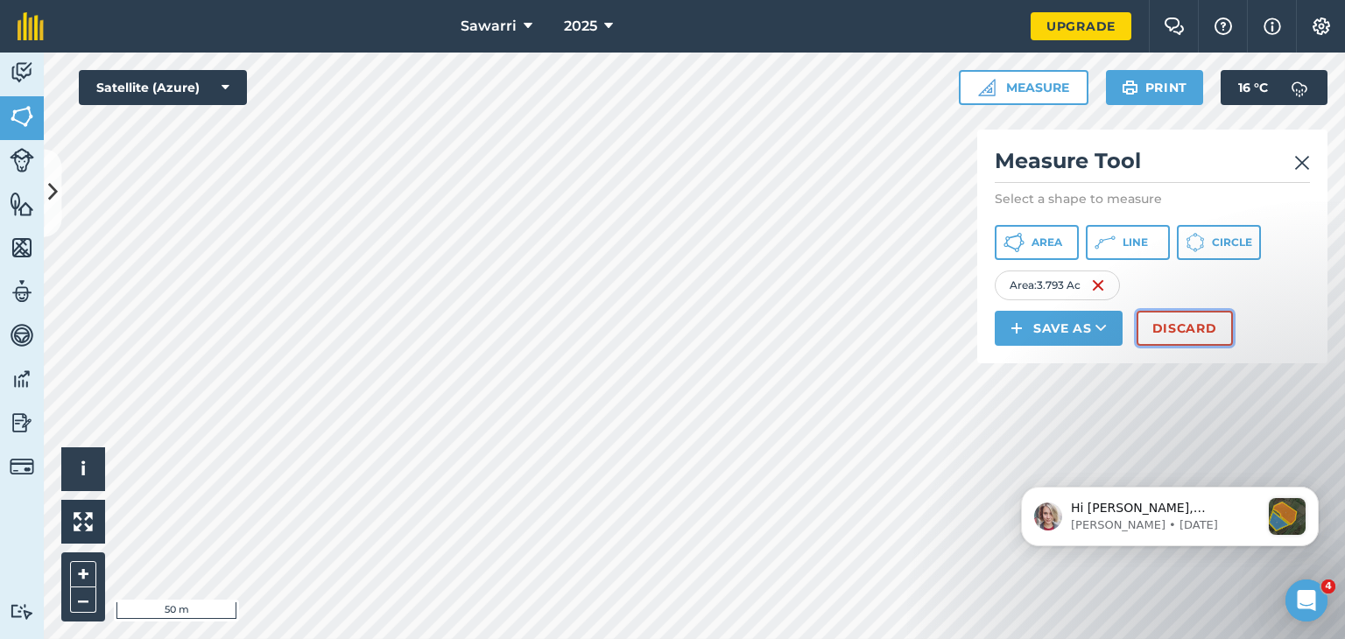
click at [1200, 327] on button "Discard" at bounding box center [1184, 328] width 96 height 35
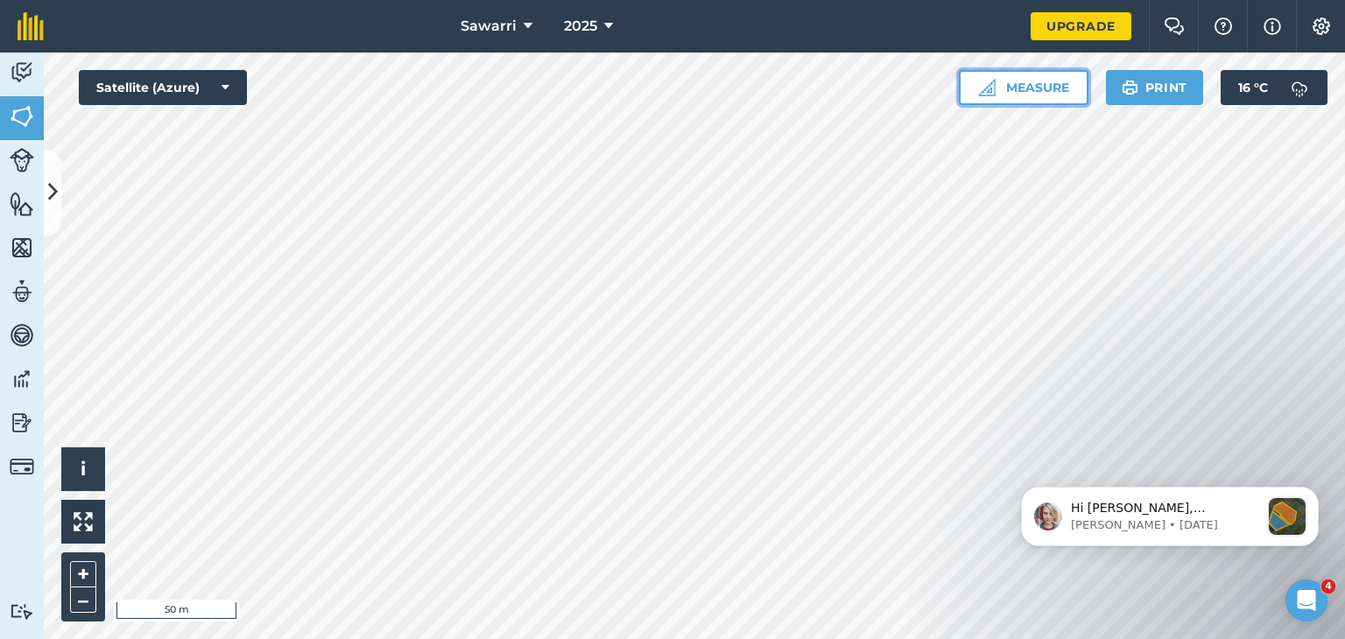
click at [1056, 99] on button "Measure" at bounding box center [1024, 87] width 130 height 35
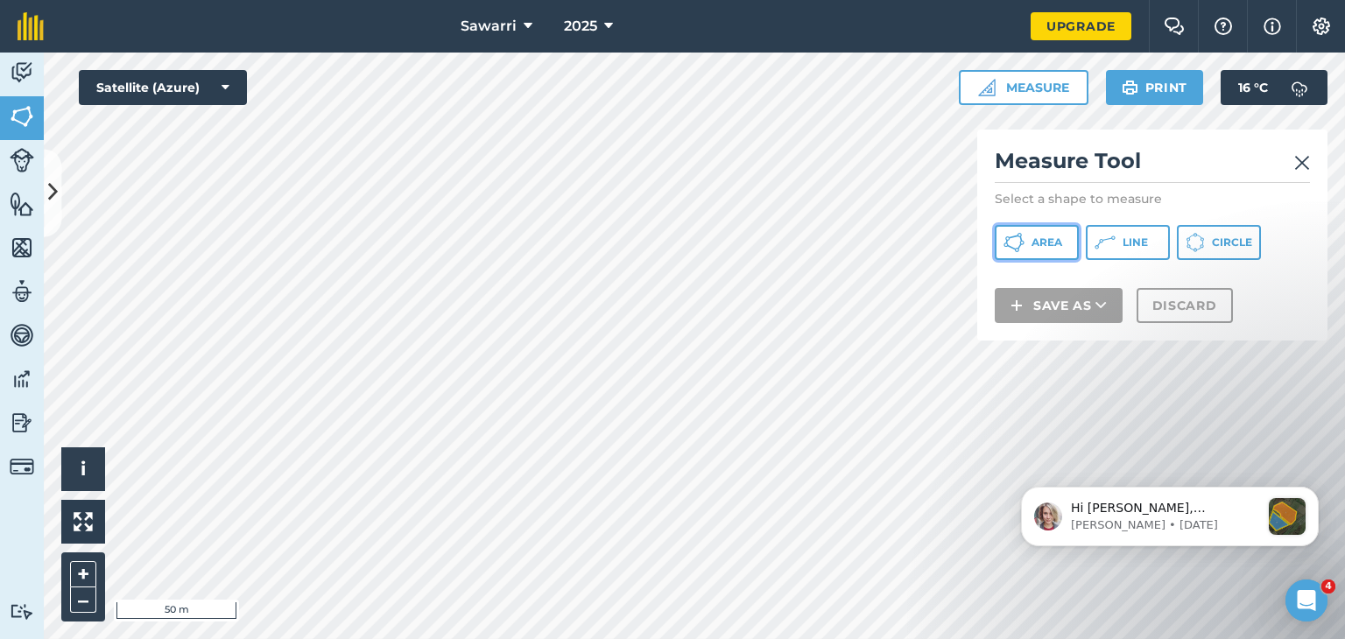
click at [1021, 248] on icon at bounding box center [1013, 242] width 21 height 21
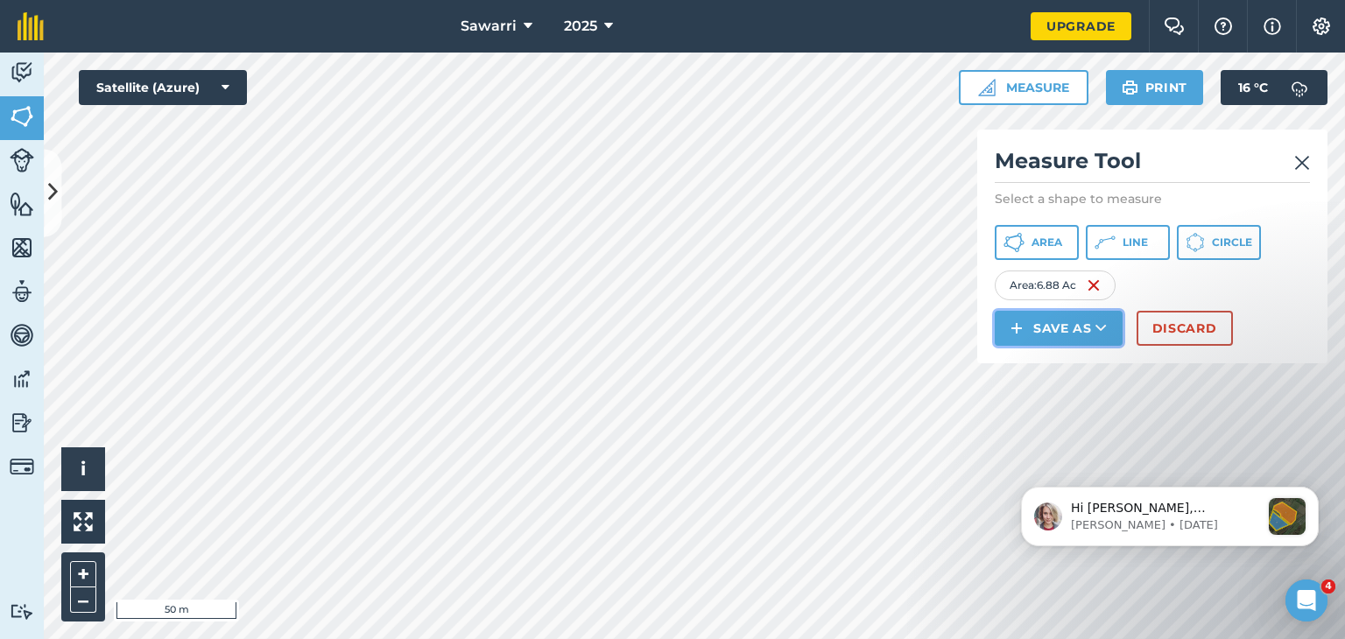
click at [1086, 332] on button "Save as" at bounding box center [1059, 328] width 128 height 35
click at [1060, 362] on link "Field" at bounding box center [1058, 367] width 123 height 39
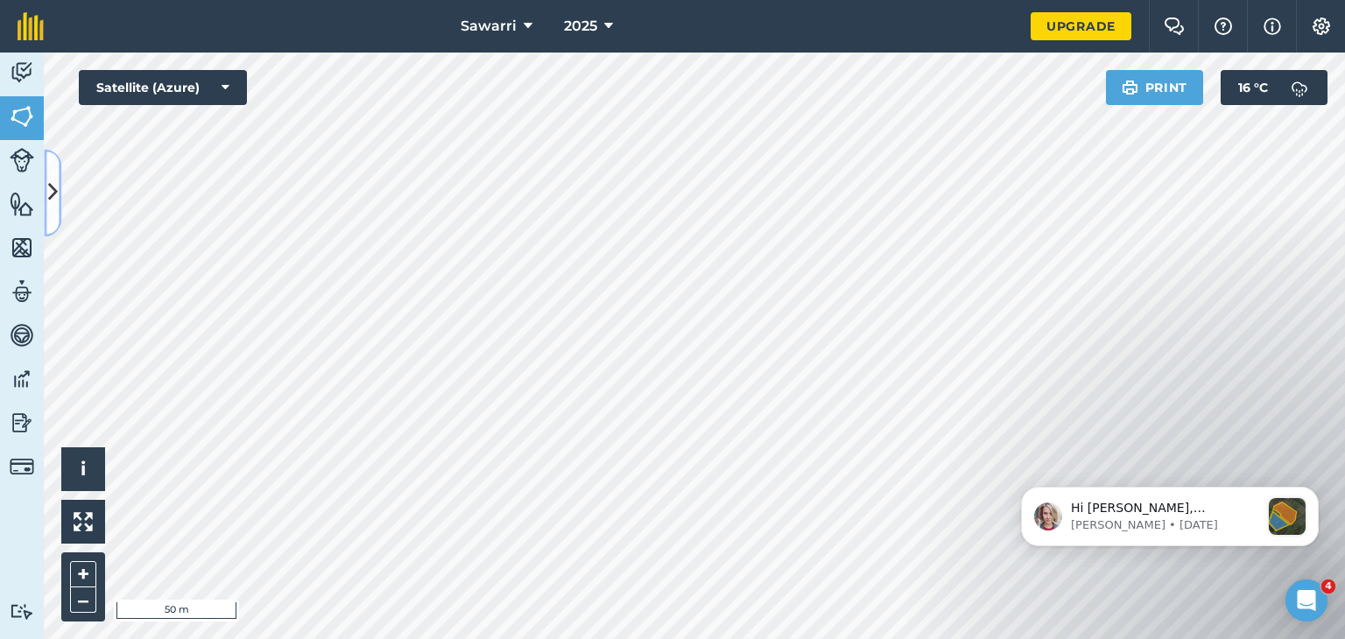
click at [54, 181] on icon at bounding box center [53, 193] width 10 height 31
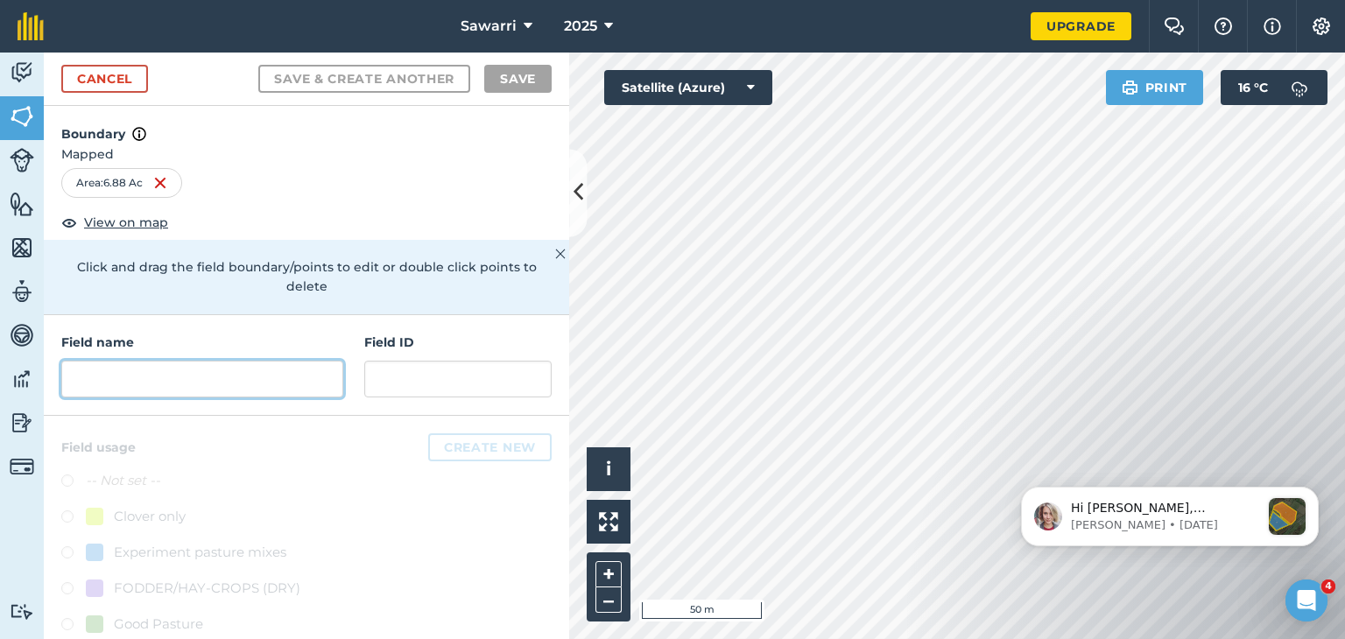
click at [150, 375] on input "text" at bounding box center [202, 379] width 282 height 37
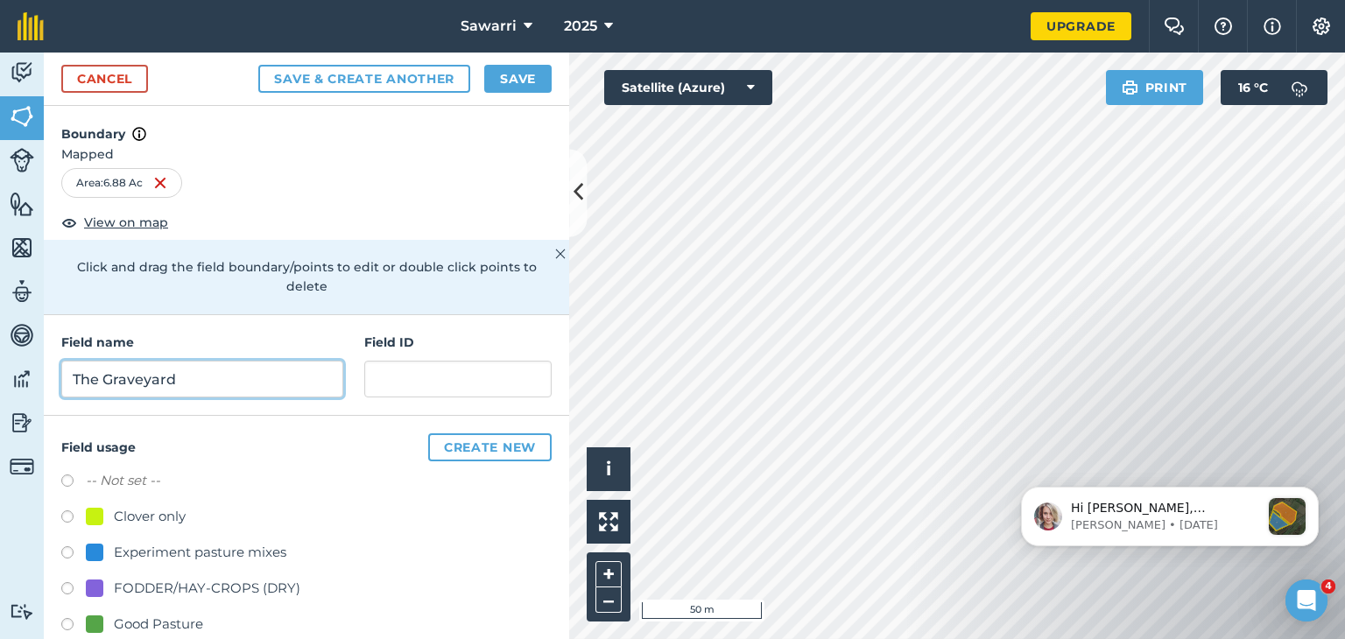
type input "The Graveyard"
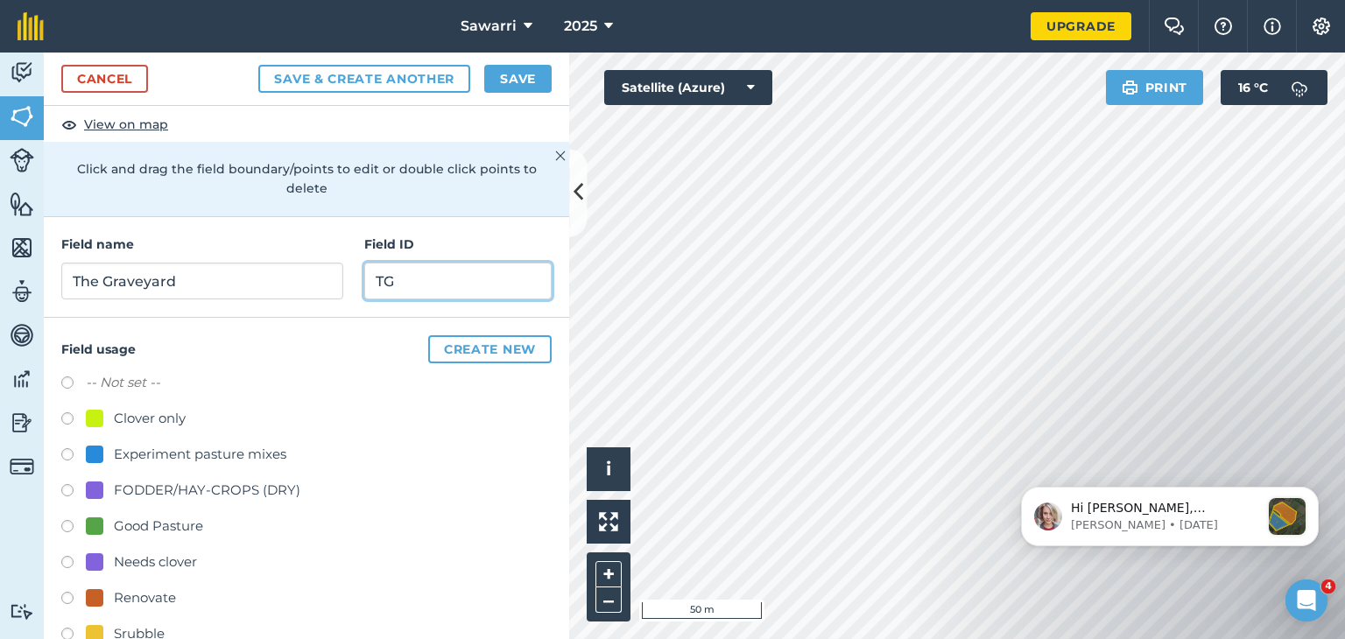
scroll to position [170, 0]
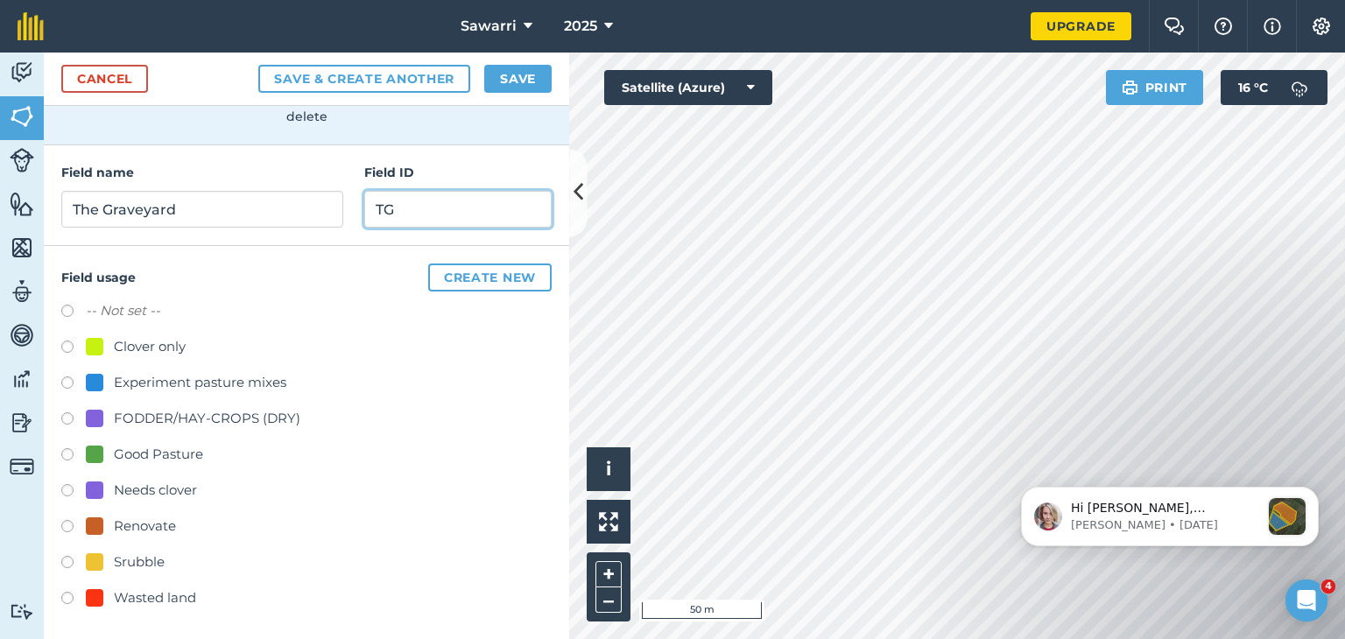
type input "TG"
click at [99, 597] on div at bounding box center [95, 598] width 18 height 18
radio input "true"
click at [517, 81] on button "Save" at bounding box center [517, 79] width 67 height 28
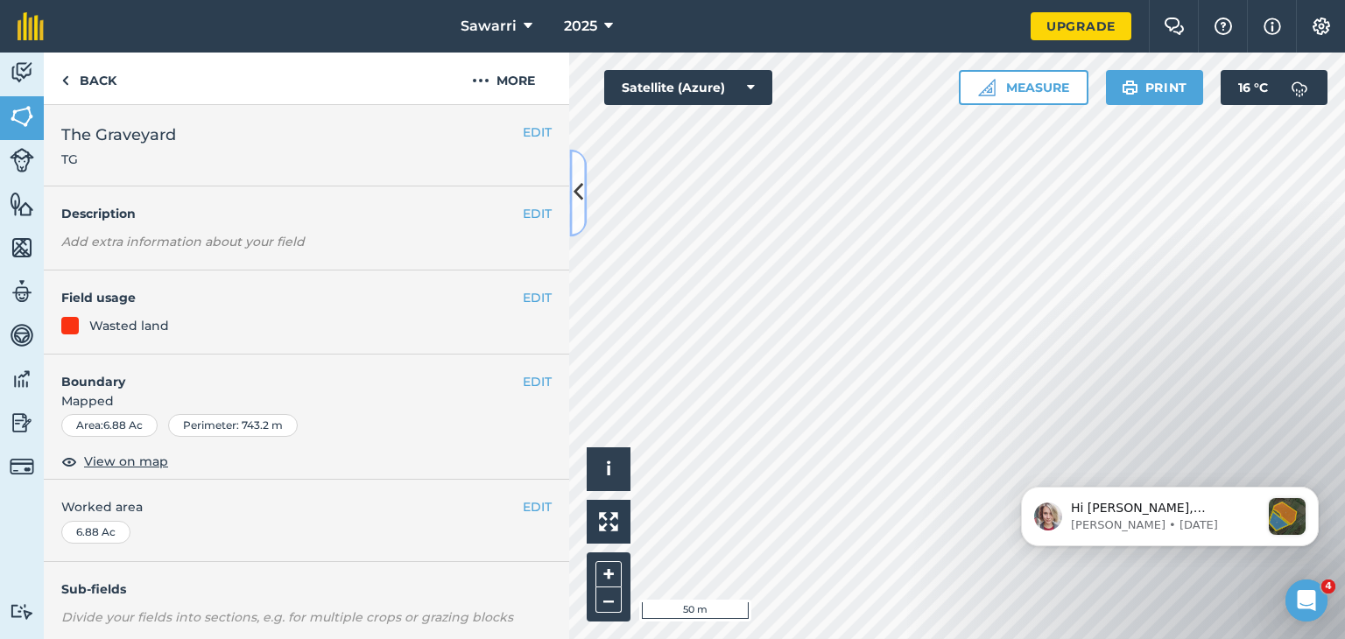
click at [582, 199] on icon at bounding box center [578, 193] width 10 height 31
